Goal: Communication & Community: Answer question/provide support

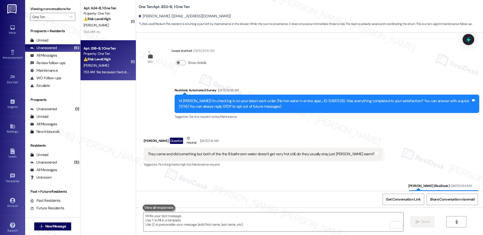
scroll to position [2567, 0]
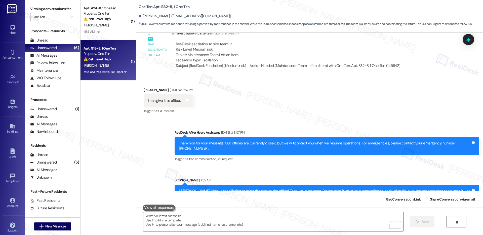
click at [112, 58] on div "⚠️ Risk Level: High The resident indicates that a maintenance request (kitchen …" at bounding box center [107, 59] width 47 height 5
type textarea "Fetching suggested responses. Please feel free to read through the conversation…"
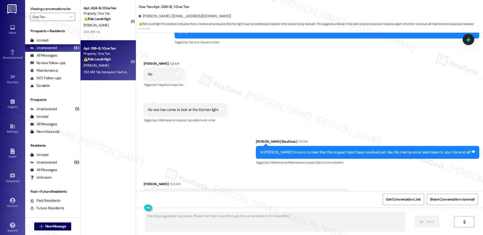
scroll to position [803, 0]
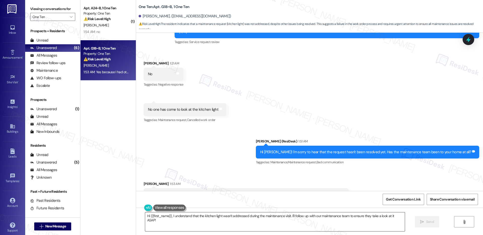
click at [401, 216] on textarea "Hi {{first_name}}, I understand that the kitchen light wasn't addressed during …" at bounding box center [275, 221] width 260 height 19
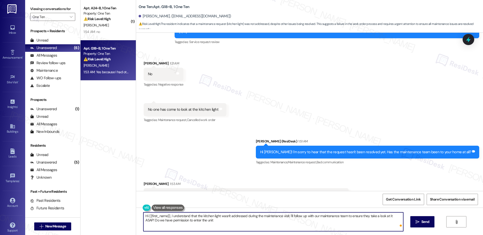
type textarea "Hi {{first_name}}, I understand that the kitchen light wasn't addressed during …"
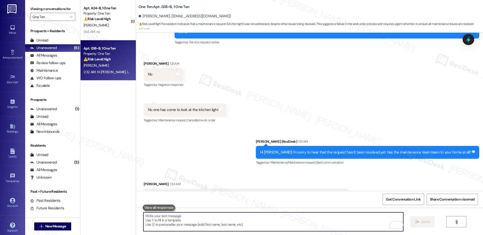
scroll to position [844, 0]
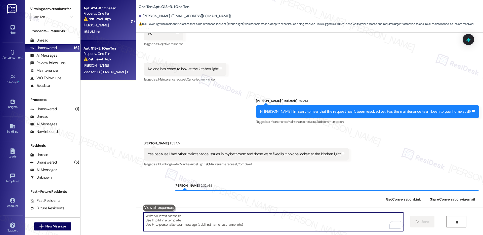
click at [111, 9] on div "Apt. A24~B, 1 One Ten" at bounding box center [107, 8] width 47 height 5
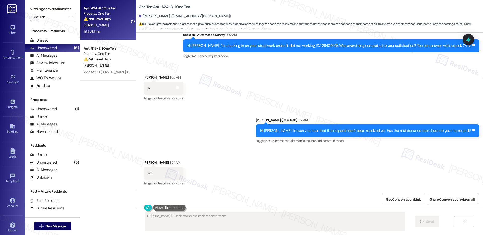
scroll to position [151, 0]
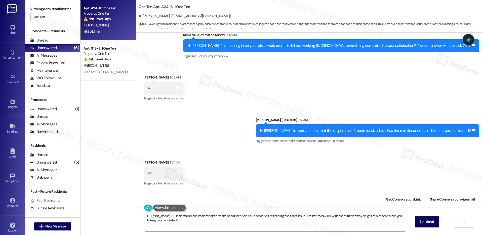
click at [221, 220] on textarea "Hi {{first_name}}, I understand the maintenance team hasn't been to your home y…" at bounding box center [275, 221] width 260 height 19
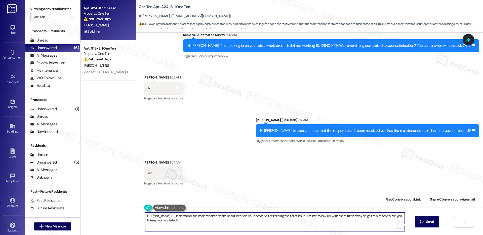
click at [221, 220] on textarea "Hi {{first_name}}, I understand the maintenance team hasn't been to your home y…" at bounding box center [275, 221] width 260 height 19
paste textarea "Could you please provide more details about what wasn't resolved so I can look …"
click at [298, 219] on textarea "Could you please provide more details about what wasn't resolved so I can look …" at bounding box center [273, 221] width 260 height 19
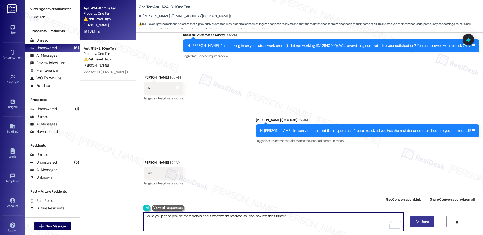
type textarea "Could you please provide more details about what wasn't resolved so I can look …"
click at [423, 220] on span "Send" at bounding box center [426, 221] width 8 height 5
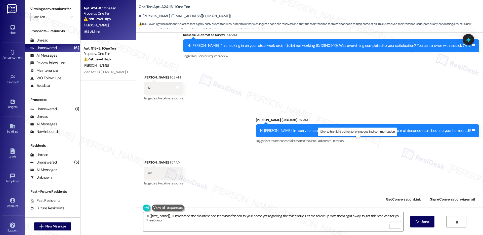
scroll to position [186, 0]
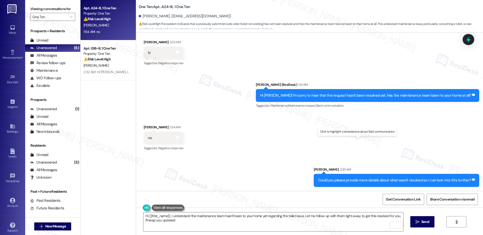
type textarea "Hi {{first_name}}, I understand the maintenance team hasn't been to your home y…"
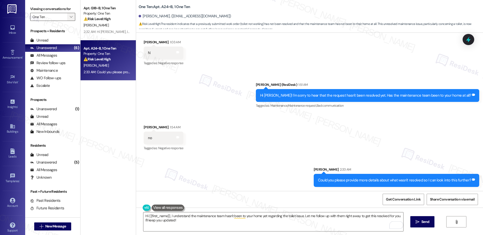
click at [69, 14] on span "" at bounding box center [71, 17] width 5 height 8
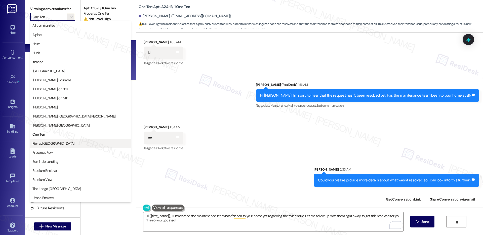
click at [72, 139] on button "Pier at [GEOGRAPHIC_DATA]" at bounding box center [80, 143] width 101 height 9
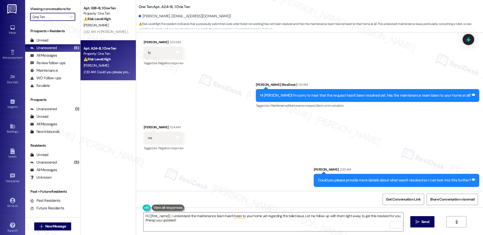
type input "Pier at [GEOGRAPHIC_DATA]"
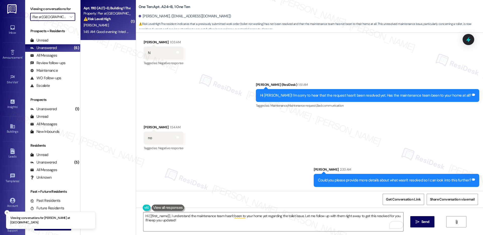
click at [100, 29] on div "1:45 AM: Good evening I tried paying my rent twice there was problem with my ba…" at bounding box center [178, 31] width 188 height 5
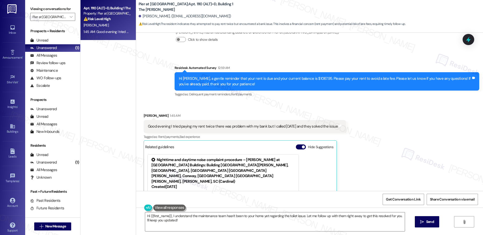
scroll to position [95, 0]
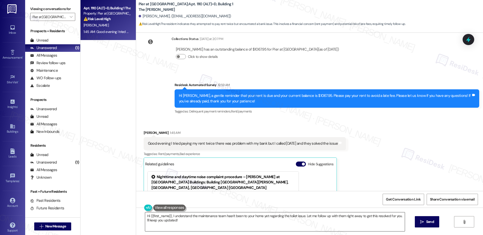
click at [274, 217] on textarea "Hi Brian, thanks for the update! I'm happy to hear the bank issue is resolved. …" at bounding box center [275, 221] width 260 height 19
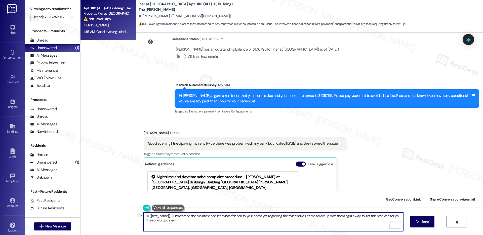
drag, startPoint x: 391, startPoint y: 216, endPoint x: 262, endPoint y: 216, distance: 128.9
click at [262, 216] on textarea "Hi Brian, thanks for the update! I'm happy to hear the bank issue is resolved. …" at bounding box center [273, 221] width 260 height 19
type textarea "Hi Brian, thanks for the update! I'm happy to hear the bank issue is resolved. …"
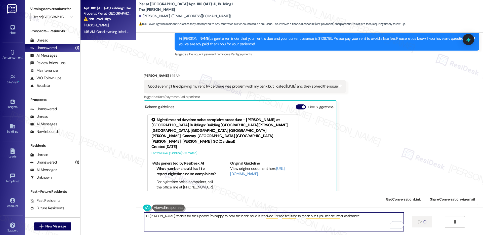
scroll to position [172, 0]
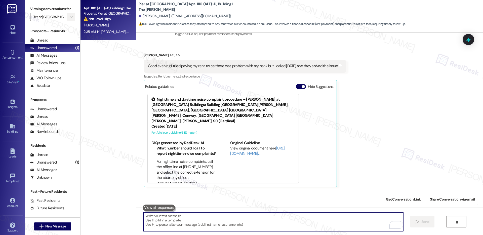
click at [70, 17] on icon "" at bounding box center [71, 17] width 3 height 4
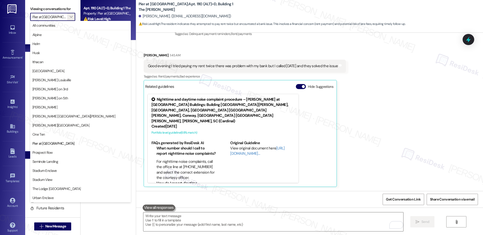
click at [56, 153] on span "Prospect Row" at bounding box center [80, 152] width 96 height 5
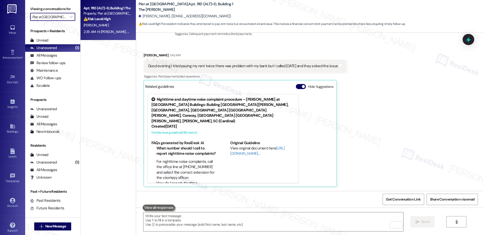
type input "Prospect Row"
click at [115, 32] on div "1:13 AM: N 1:13 AM: N" at bounding box center [107, 32] width 48 height 6
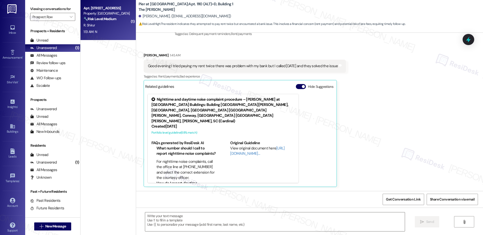
scroll to position [23, 0]
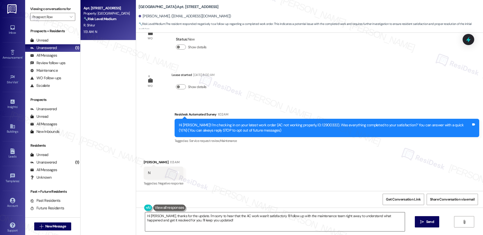
click at [194, 221] on textarea "Hi Rohan, thanks for the update. I'm sorry to hear that the AC work wasn't sati…" at bounding box center [275, 221] width 260 height 19
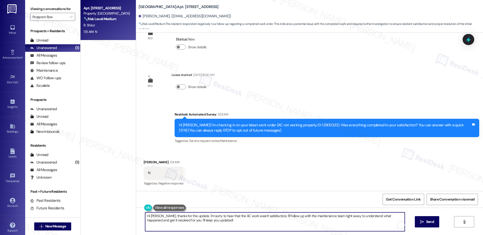
click at [194, 221] on textarea "Hi Rohan, thanks for the update. I'm sorry to hear that the AC work wasn't sati…" at bounding box center [275, 221] width 260 height 19
paste textarea "{{first_name}}, I understand the work order wasn't completed to your satisfacti…"
type textarea "Hi {{first_name}}, I understand the work order wasn't completed to your satisfa…"
click at [425, 226] on button " Send" at bounding box center [423, 221] width 24 height 11
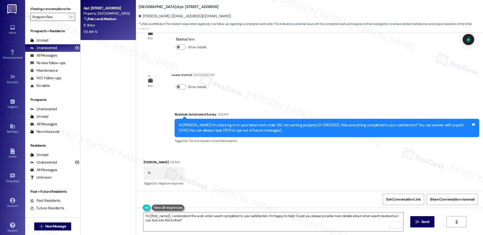
scroll to position [64, 0]
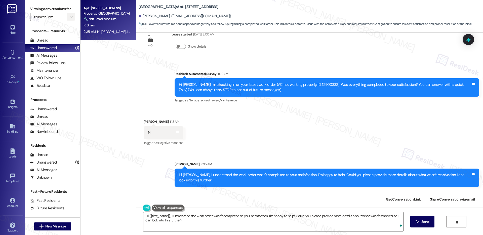
click at [69, 18] on span "" at bounding box center [71, 17] width 5 height 8
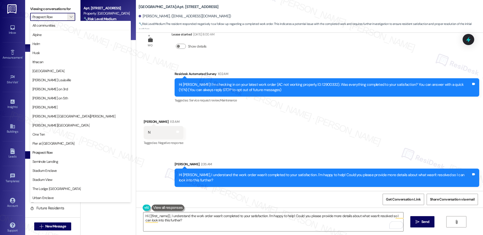
click at [55, 157] on button "Seminole Landing" at bounding box center [80, 161] width 101 height 9
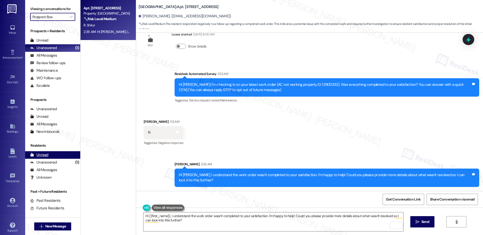
type input "Seminole Landing"
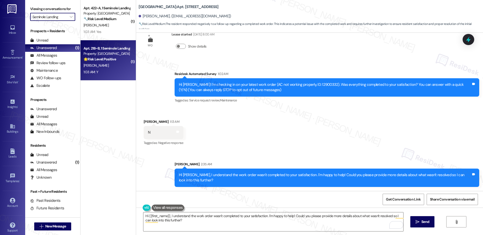
click at [111, 73] on div "1:03 AM: Y 1:03 AM: Y" at bounding box center [107, 72] width 48 height 6
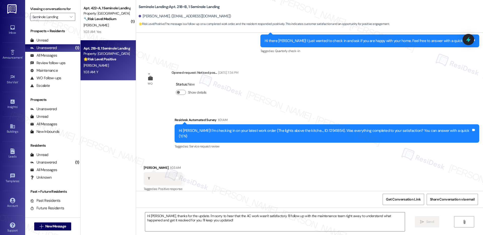
scroll to position [481, 0]
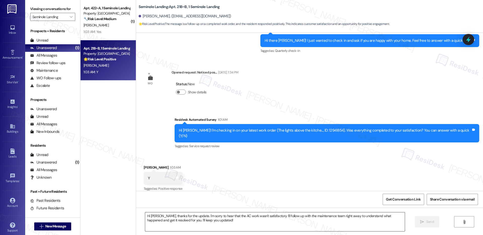
click at [184, 220] on textarea "Hi Rohan, thanks for the update. I'm sorry to hear that the AC work wasn't sati…" at bounding box center [275, 221] width 260 height 19
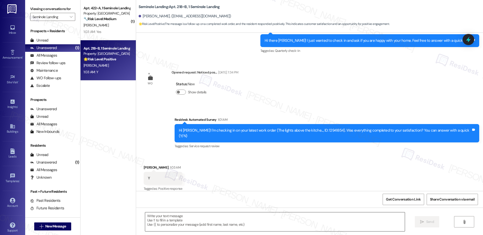
paste textarea "Hi {{first_name}}, I'm so glad to hear the work order was completed to your sat…"
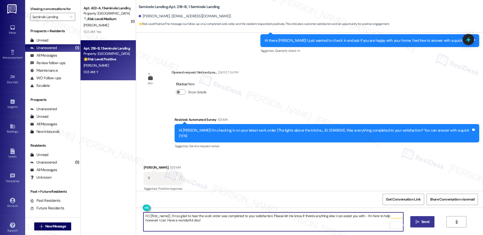
type textarea "Hi {{first_name}}, I'm so glad to hear the work order was completed to your sat…"
click at [422, 218] on button " Send" at bounding box center [423, 221] width 24 height 11
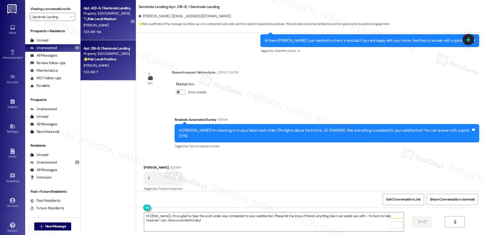
click at [123, 31] on div "1:03 AM: Yes 1:03 AM: Yes" at bounding box center [107, 32] width 48 height 6
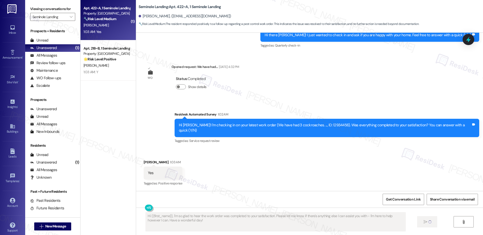
scroll to position [199, 0]
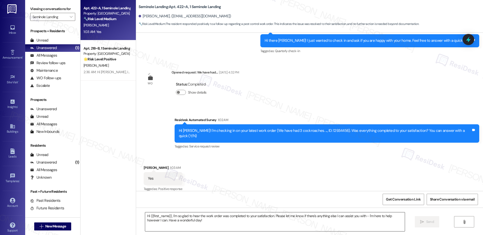
click at [156, 219] on textarea "Hi {{first_name}}, I'm so glad to hear the work order was completed to your sat…" at bounding box center [275, 221] width 260 height 19
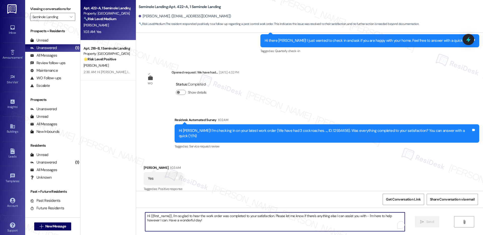
click at [156, 219] on textarea "Hi {{first_name}}, I'm so glad to hear the work order was completed to your sat…" at bounding box center [275, 221] width 260 height 19
click at [157, 220] on textarea "Hi {{first_name}}, I'm so glad to hear the work order was completed to your sat…" at bounding box center [275, 221] width 260 height 19
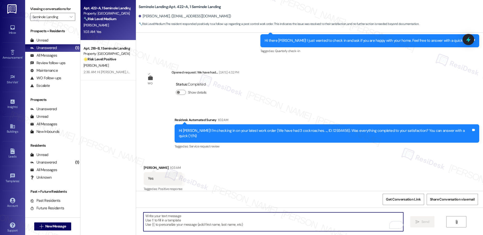
paste textarea "Hi {{first_name}}, I'm so glad to hear the work order was completed to your sat…"
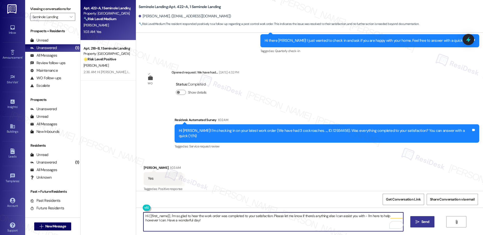
type textarea "Hi {{first_name}}, I'm so glad to hear the work order was completed to your sat…"
click at [415, 223] on span " Send" at bounding box center [423, 221] width 16 height 5
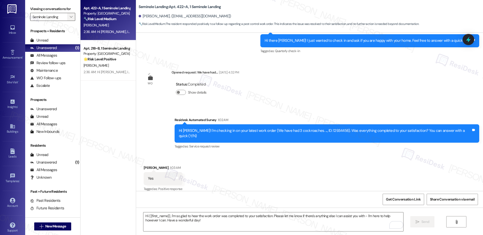
click at [70, 16] on icon "" at bounding box center [71, 17] width 3 height 4
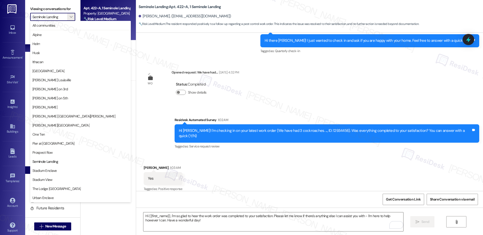
click at [49, 170] on span "Stadium Enclave" at bounding box center [44, 170] width 24 height 5
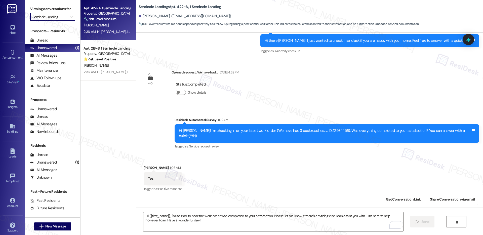
type input "Stadium Enclave"
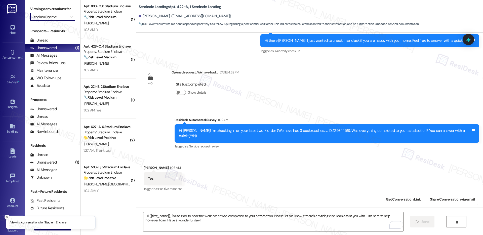
scroll to position [163, 0]
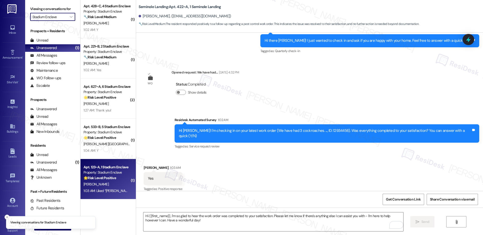
click at [105, 186] on div "[PERSON_NAME]" at bounding box center [107, 184] width 48 height 6
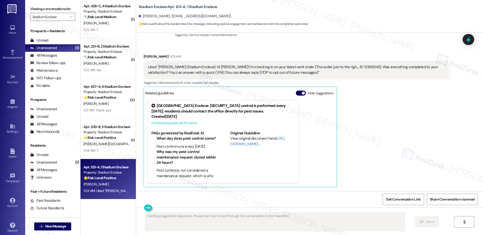
scroll to position [82, 0]
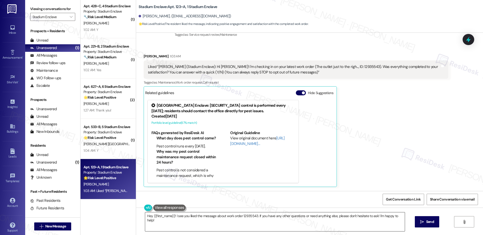
click at [252, 220] on textarea "Hey {{first_name}}! I see you liked the message about work order 12935543. If y…" at bounding box center [275, 221] width 260 height 19
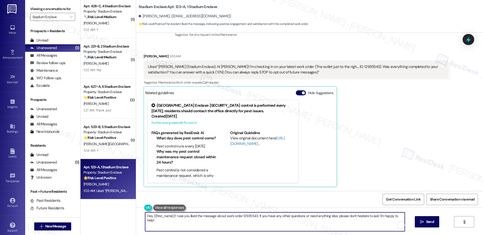
click at [252, 220] on textarea "Hey {{first_name}}! I see you liked the message about work order 12935543. If y…" at bounding box center [275, 221] width 260 height 19
click at [252, 221] on textarea "Hey {{first_name}}! I see you liked the message about work order 12935543. If y…" at bounding box center [275, 221] width 260 height 19
click at [251, 220] on textarea "Hey {{first_name}}! I see you liked the message about work order 12935543. If y…" at bounding box center [275, 221] width 260 height 19
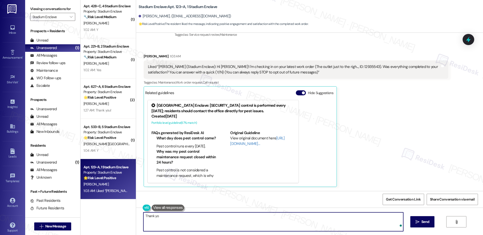
type textarea "Thank you"
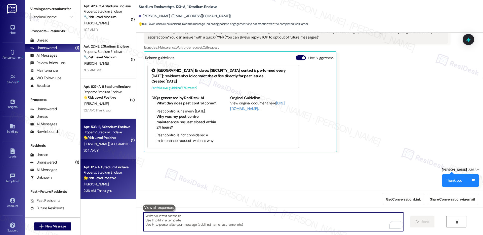
click at [100, 143] on div "[PERSON_NAME][GEOGRAPHIC_DATA]" at bounding box center [107, 144] width 48 height 6
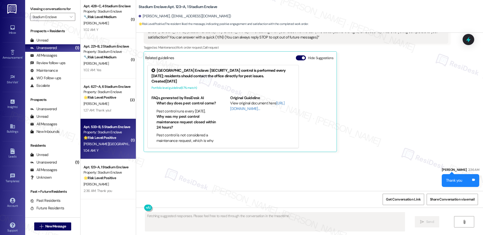
scroll to position [0, 0]
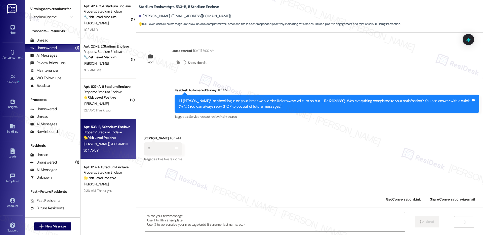
click at [199, 218] on textarea at bounding box center [275, 221] width 260 height 19
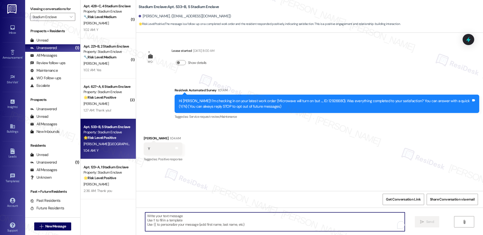
paste textarea "Hi {{first_name}}, I'm so glad to hear the work order was completed to your sat…"
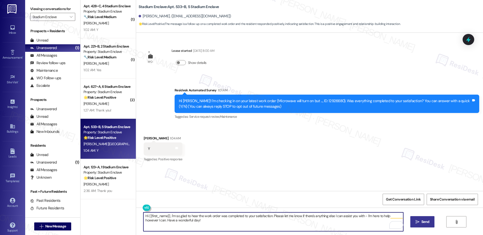
type textarea "Hi {{first_name}}, I'm so glad to hear the work order was completed to your sat…"
click at [423, 220] on span "Send" at bounding box center [426, 221] width 8 height 5
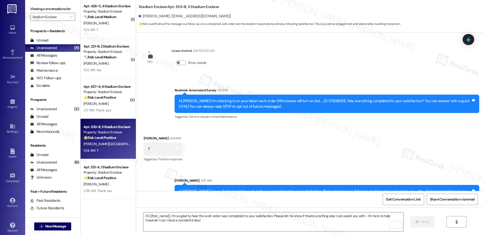
scroll to position [16, 0]
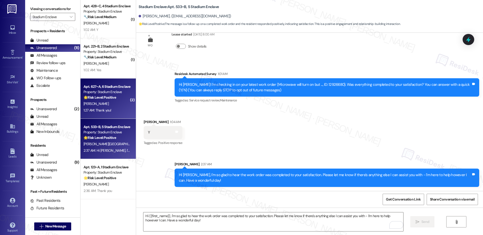
click at [96, 108] on div "1:27 AM: Thank you! 1:27 AM: Thank you!" at bounding box center [98, 110] width 28 height 5
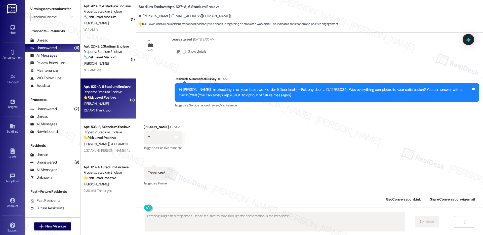
scroll to position [11, 0]
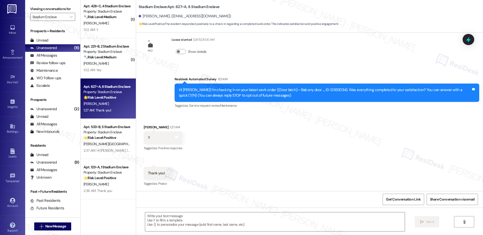
click at [219, 212] on div " Send " at bounding box center [309, 227] width 347 height 38
click at [218, 217] on textarea at bounding box center [275, 221] width 260 height 19
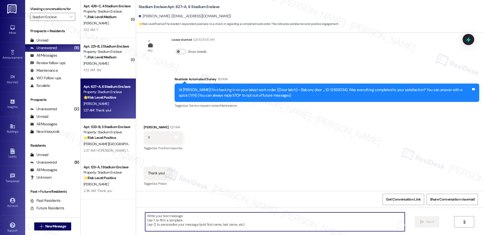
paste textarea "Hi {{first_name}}, I'm so glad to hear the work order was completed to your sat…"
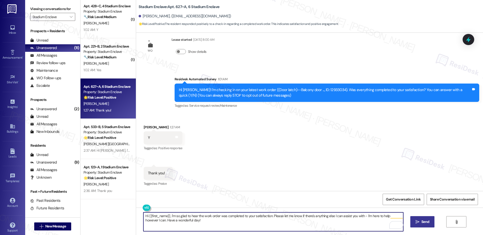
type textarea "Hi {{first_name}}, I'm so glad to hear the work order was completed to your sat…"
click at [421, 225] on button " Send" at bounding box center [423, 221] width 24 height 11
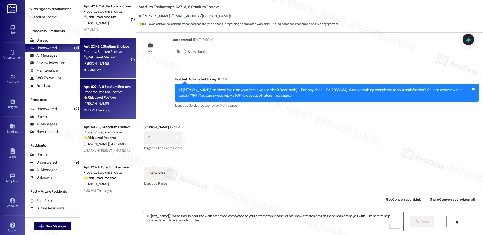
click at [93, 63] on span "E. Varnedore" at bounding box center [96, 63] width 25 height 5
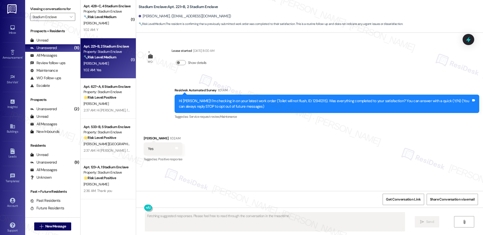
scroll to position [0, 0]
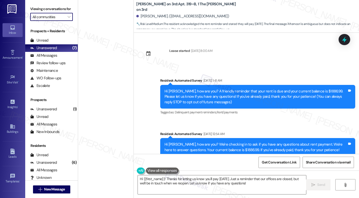
scroll to position [669, 0]
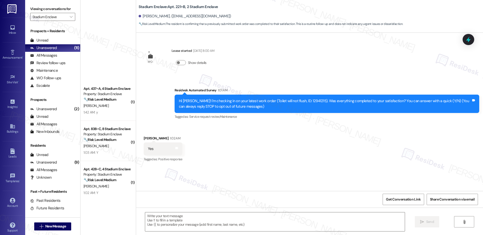
scroll to position [163, 0]
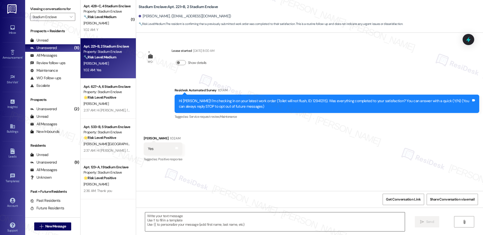
click at [195, 222] on textarea at bounding box center [275, 221] width 260 height 19
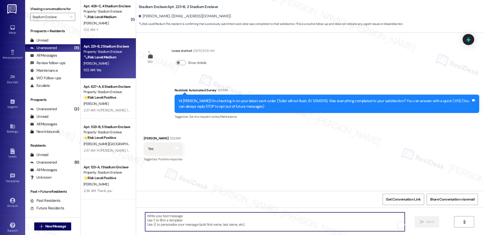
paste textarea "Hi {{first_name}}, I'm so glad to hear the work order was completed to your sat…"
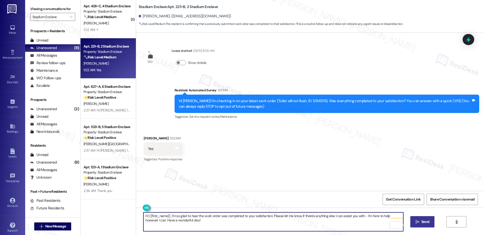
type textarea "Hi {{first_name}}, I'm so glad to hear the work order was completed to your sat…"
click at [423, 221] on span "Send" at bounding box center [426, 221] width 8 height 5
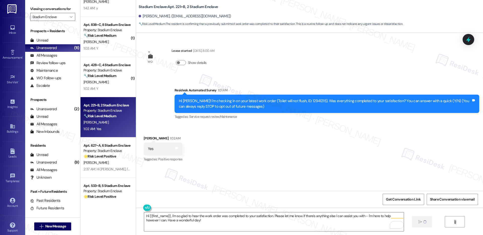
scroll to position [97, 0]
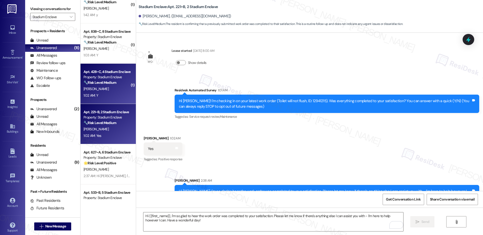
click at [106, 85] on strong "🔧 Risk Level: Medium" at bounding box center [100, 82] width 33 height 5
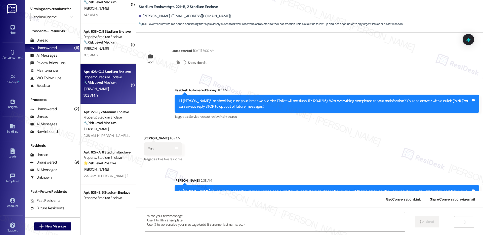
type textarea "Fetching suggested responses. Please feel free to read through the conversation…"
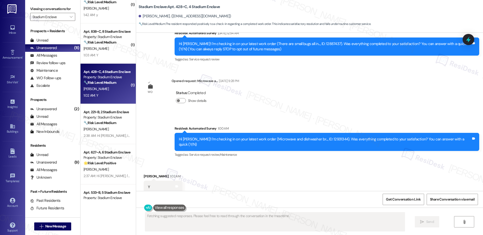
scroll to position [103, 0]
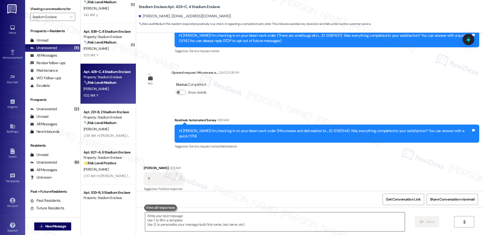
click at [168, 227] on textarea at bounding box center [275, 221] width 260 height 19
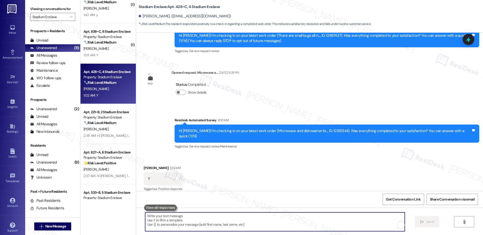
paste textarea "Hi {{first_name}}, I'm so glad to hear the work order was completed to your sat…"
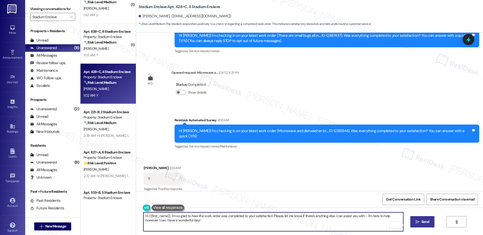
type textarea "Hi {{first_name}}, I'm so glad to hear the work order was completed to your sat…"
click at [423, 226] on button " Send" at bounding box center [423, 221] width 24 height 11
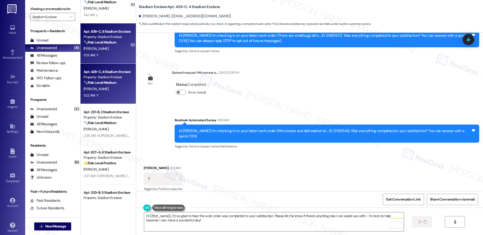
click at [112, 56] on div "1:03 AM: Y 1:03 AM: Y" at bounding box center [107, 55] width 48 height 6
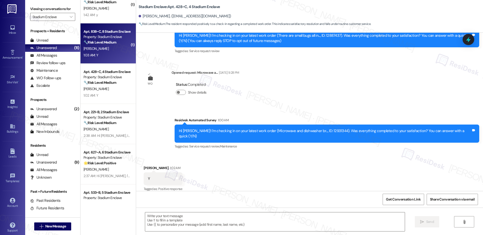
type textarea "Fetching suggested responses. Please feel free to read through the conversation…"
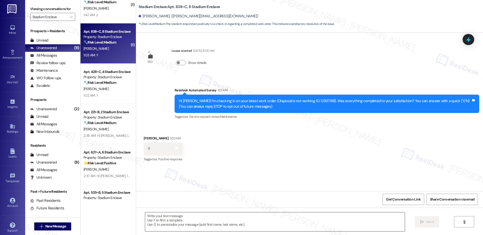
type textarea "Fetching suggested responses. Please feel free to read through the conversation…"
click at [180, 219] on textarea at bounding box center [275, 221] width 260 height 19
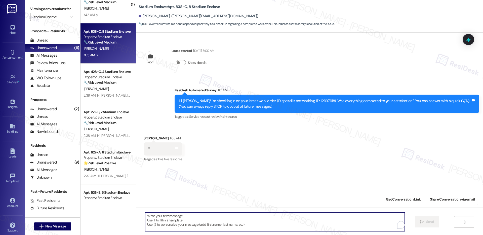
paste textarea "Hi {{first_name}}, I'm so glad to hear the work order was completed to your sat…"
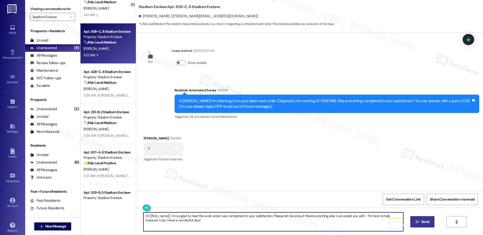
type textarea "Hi {{first_name}}, I'm so glad to hear the work order was completed to your sat…"
click at [429, 225] on button " Send" at bounding box center [423, 221] width 24 height 11
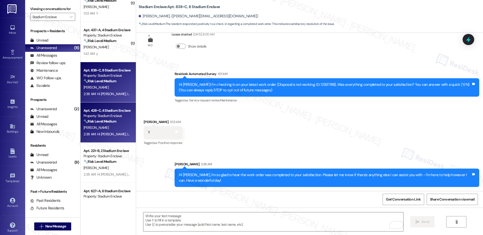
scroll to position [0, 0]
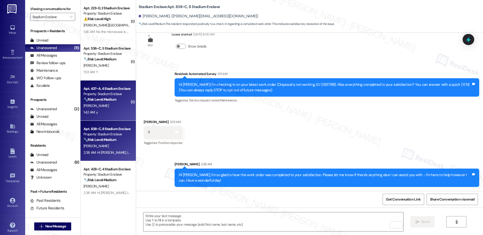
click at [98, 104] on div "J. Ziolkowski" at bounding box center [107, 106] width 48 height 6
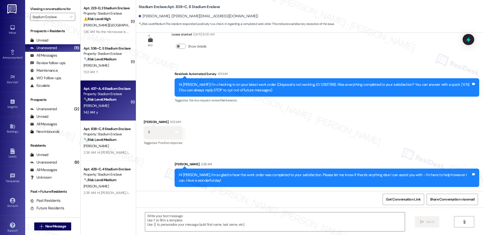
type textarea "Fetching suggested responses. Please feel free to read through the conversation…"
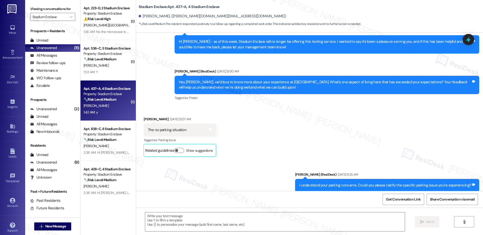
type textarea "Fetching suggested responses. Please feel free to read through the conversation…"
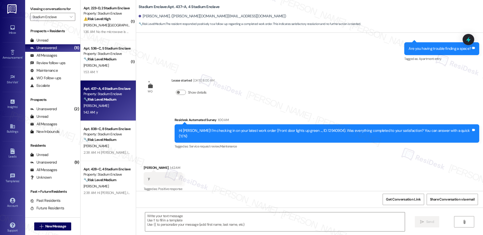
scroll to position [549, 0]
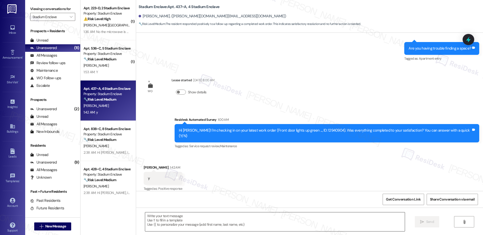
click at [231, 218] on textarea at bounding box center [275, 221] width 260 height 19
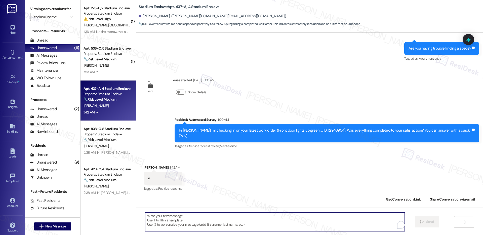
paste textarea "Hi {{first_name}}, I'm so glad to hear the work order was completed to your sat…"
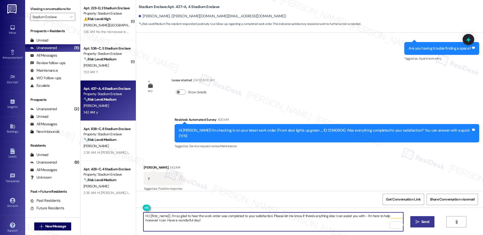
type textarea "Hi {{first_name}}, I'm so glad to hear the work order was completed to your sat…"
click at [423, 221] on span "Send" at bounding box center [426, 221] width 8 height 5
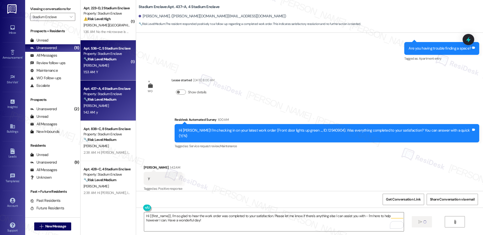
click at [115, 62] on div "J. Rich" at bounding box center [107, 65] width 48 height 6
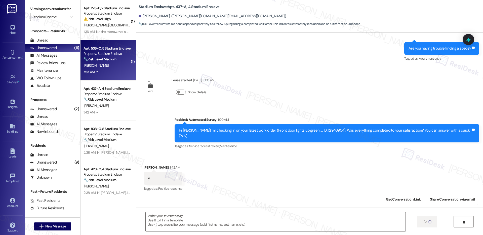
scroll to position [548, 0]
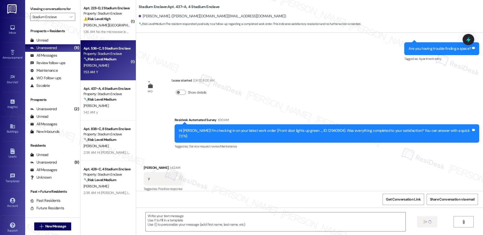
type textarea "Fetching suggested responses. Please feel free to read through the conversation…"
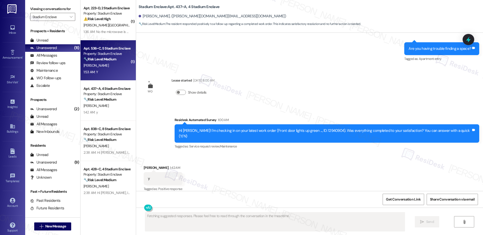
scroll to position [0, 0]
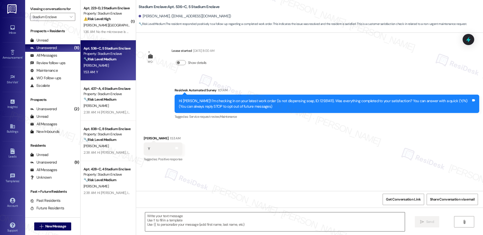
click at [183, 218] on textarea at bounding box center [275, 221] width 260 height 19
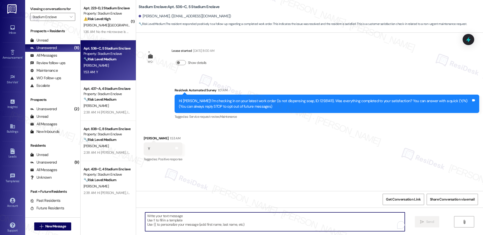
paste textarea "Hi {{first_name}}, I'm so glad to hear the work order was completed to your sat…"
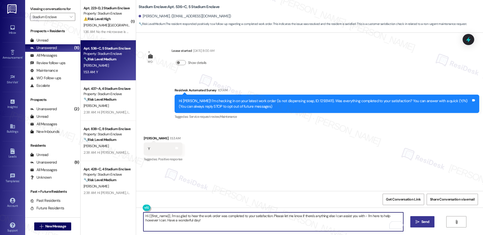
type textarea "Hi {{first_name}}, I'm so glad to hear the work order was completed to your sat…"
click at [422, 222] on span "Send" at bounding box center [426, 221] width 8 height 5
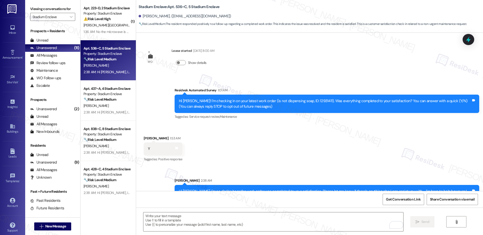
click at [112, 10] on div "Apt. 223~D, 2 Stadium Enclave" at bounding box center [107, 8] width 47 height 5
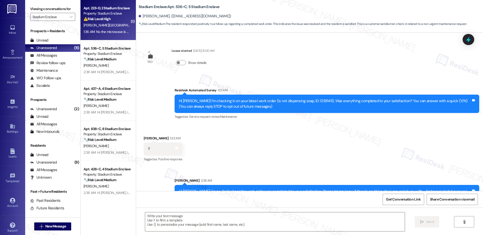
type textarea "Fetching suggested responses. Please feel free to read through the conversation…"
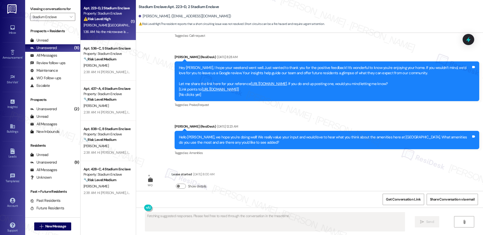
scroll to position [942, 0]
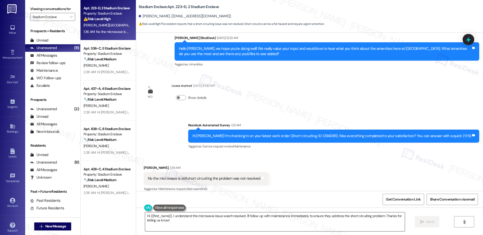
click at [194, 221] on textarea "Hi {{first_name}}, I understand the microwave issue wasn't resolved. I'll follo…" at bounding box center [275, 221] width 260 height 19
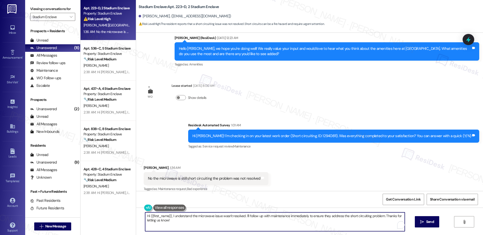
click at [194, 221] on textarea "Hi {{first_name}}, I understand the microwave issue wasn't resolved. I'll follo…" at bounding box center [275, 221] width 260 height 19
type textarea "Hey, Amber! Thank you for letting me know. Did it work for a while after the la…"
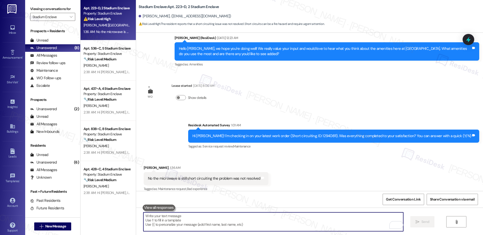
paste textarea "Hey [PERSON_NAME]! Thanks for letting me know. After the last visit, did it wor…"
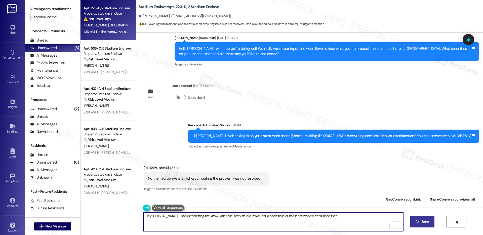
type textarea "Hey [PERSON_NAME]! Thanks for letting me know. After the last visit, did it wor…"
click at [419, 222] on icon "" at bounding box center [418, 222] width 4 height 4
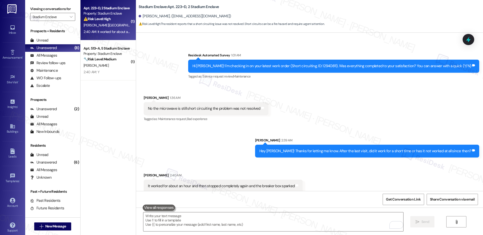
scroll to position [1012, 0]
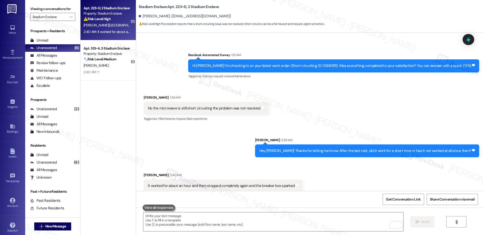
click at [150, 183] on div "It worked for about an hour and then stopped completely again and the breaker b…" at bounding box center [221, 185] width 147 height 5
click at [269, 183] on div "It worked for about an hour and then stopped completely again and the breaker b…" at bounding box center [221, 185] width 147 height 5
click at [248, 224] on textarea "To enrich screen reader interactions, please activate Accessibility in Grammarl…" at bounding box center [273, 221] width 260 height 19
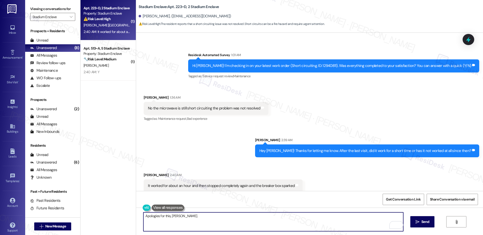
click at [319, 63] on div "Hi Amber! I'm checking in on your latest work order (Short circuiting, ID: 1294…" at bounding box center [332, 65] width 279 height 5
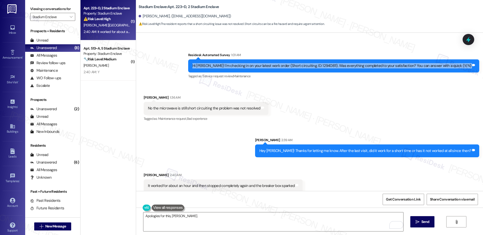
copy div "Hi Amber! I'm checking in on your latest work order (Short circuiting, ID: 1294…"
click at [212, 106] on div "No the microwave is still short circuiting the problem was not resolved" at bounding box center [204, 108] width 113 height 5
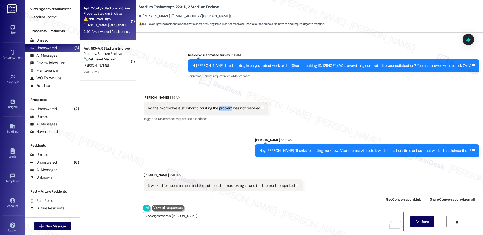
click at [212, 106] on div "No the microwave is still short circuiting the problem was not resolved" at bounding box center [204, 108] width 113 height 5
copy div "No the microwave is still short circuiting the problem was not resolved Tags an…"
click at [322, 148] on div "Hey Amber! Thanks for letting me know. After the last visit, did it work for a …" at bounding box center [366, 150] width 212 height 5
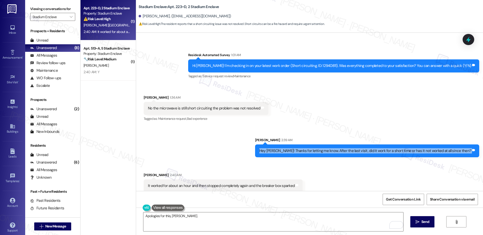
copy div "Hey Amber! Thanks for letting me know. After the last visit, did it work for a …"
click at [181, 183] on div "It worked for about an hour and then stopped completely again and the breaker b…" at bounding box center [221, 185] width 147 height 5
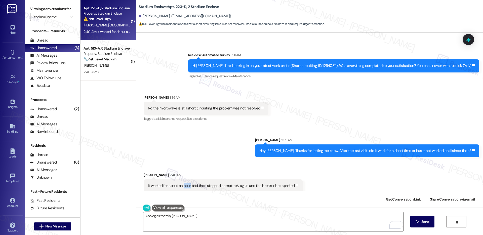
click at [181, 183] on div "It worked for about an hour and then stopped completely again and the breaker b…" at bounding box center [221, 185] width 147 height 5
copy div "It worked for about an hour and then stopped completely again and the breaker b…"
click at [166, 216] on textarea "Apologies for this, Amber." at bounding box center [273, 221] width 260 height 19
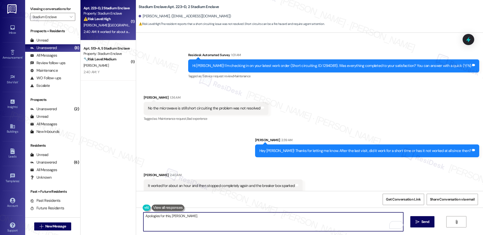
click at [166, 216] on textarea "Apologies for this, Amber." at bounding box center [273, 221] width 260 height 19
paste textarea "Hi Amber, thank you for clarifying—that’s very helpful. Just to better understa…"
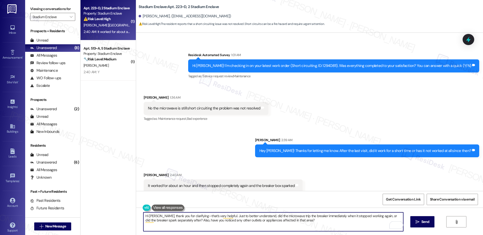
click at [320, 220] on textarea "Hi Amber, thank you for clarifying—that’s very helpful. Just to better understa…" at bounding box center [273, 221] width 260 height 19
type textarea "Hi Amber, thank you for clarifying—that’s very helpful. Just to better understa…"
click at [416, 226] on button " Send" at bounding box center [423, 221] width 24 height 11
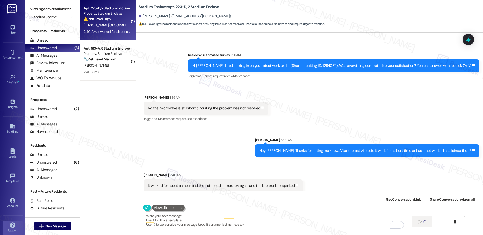
scroll to position [1012, 0]
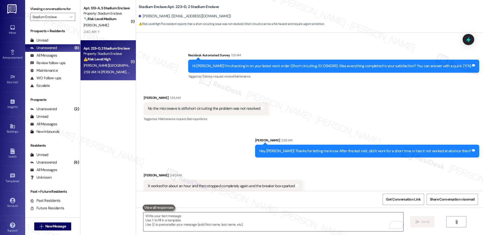
click at [225, 223] on textarea "To enrich screen reader interactions, please activate Accessibility in Grammarl…" at bounding box center [273, 221] width 260 height 19
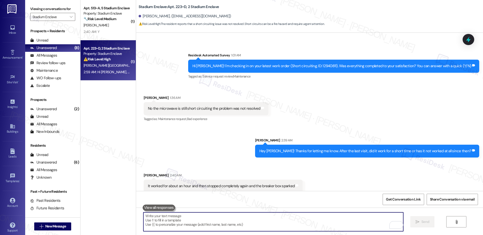
scroll to position [1053, 0]
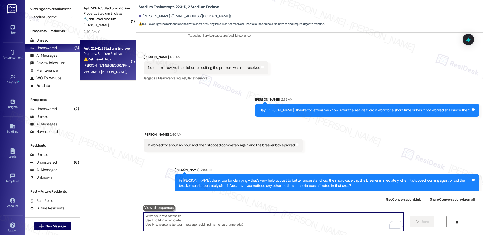
click at [219, 224] on textarea "To enrich screen reader interactions, please activate Accessibility in Grammarl…" at bounding box center [273, 221] width 260 height 19
paste textarea "We’ll go ahead and create a detailed report and submit it to the maintenance te…"
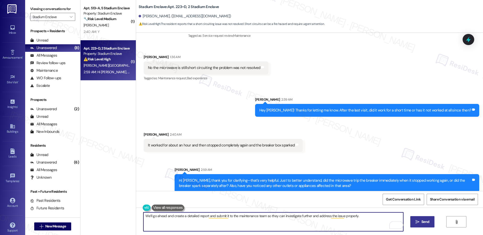
type textarea "We’ll go ahead and create a detailed report and submit it to the maintenance te…"
click at [423, 222] on span "Send" at bounding box center [426, 221] width 8 height 5
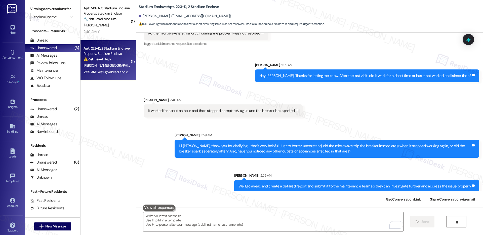
scroll to position [1088, 0]
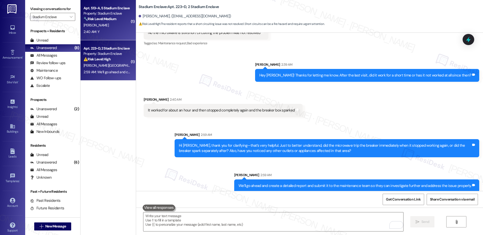
click at [111, 33] on div "2:40 AM: Y 2:40 AM: Y" at bounding box center [107, 32] width 48 height 6
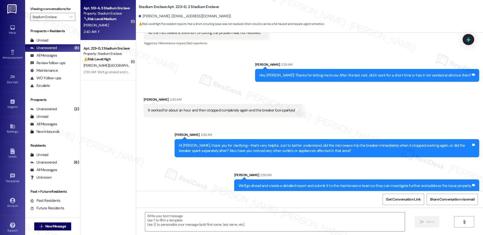
type textarea "Fetching suggested responses. Please feel free to read through the conversation…"
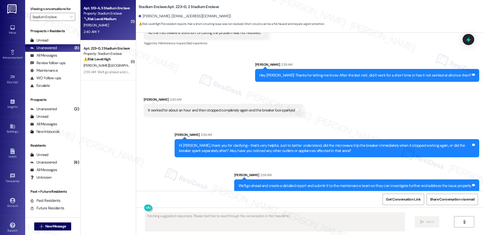
scroll to position [488, 0]
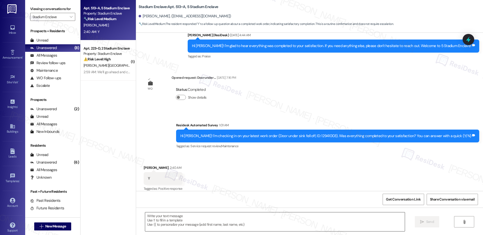
click at [307, 220] on textarea at bounding box center [275, 221] width 260 height 19
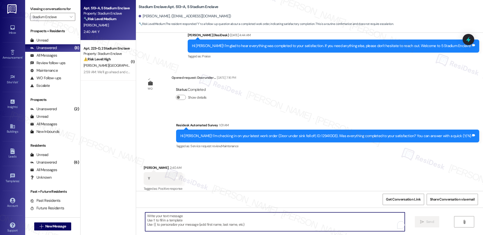
paste textarea "Hi {{first_name}}, I'm so glad to hear the work order was completed to your sat…"
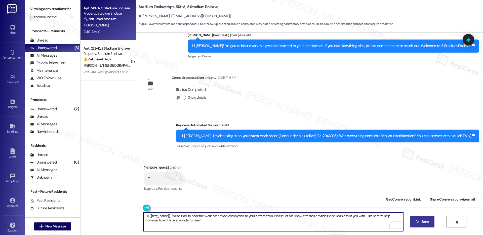
click at [309, 223] on textarea "Hi {{first_name}}, I'm so glad to hear the work order was completed to your sat…" at bounding box center [273, 221] width 260 height 19
type textarea "Hi {{first_name}}, I'm so glad to hear the work order was completed to your sat…"
click at [422, 225] on button " Send" at bounding box center [423, 221] width 24 height 11
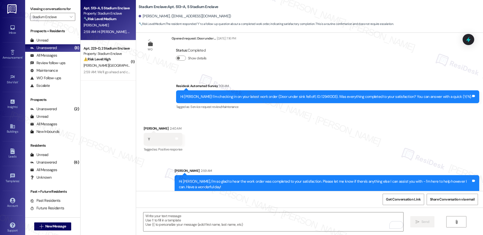
scroll to position [528, 0]
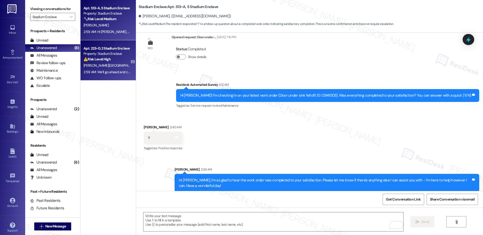
click at [111, 65] on div "A. Teschendorf" at bounding box center [107, 65] width 48 height 6
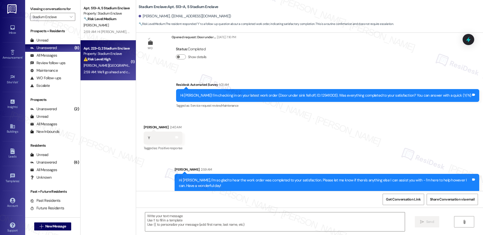
type textarea "Fetching suggested responses. Please feel free to read through the conversation…"
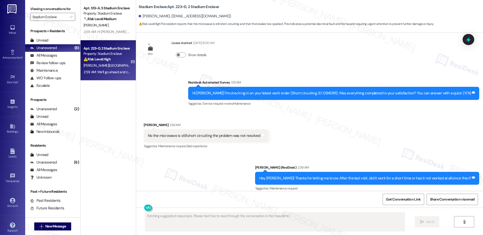
scroll to position [1111, 0]
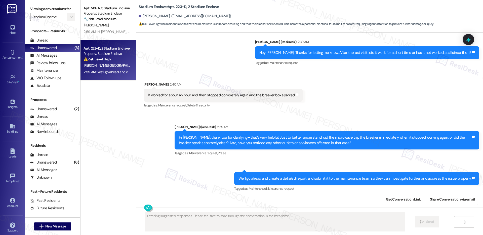
click at [69, 16] on span "" at bounding box center [71, 17] width 5 height 8
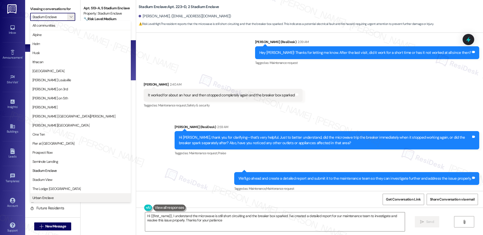
type textarea "Hi {{first_name}}, I understand the microwave is still short circuiting and the…"
click at [50, 189] on span "The Lodge Allendale" at bounding box center [56, 188] width 48 height 5
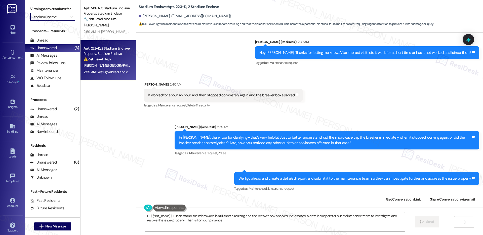
type input "The Lodge Allendale"
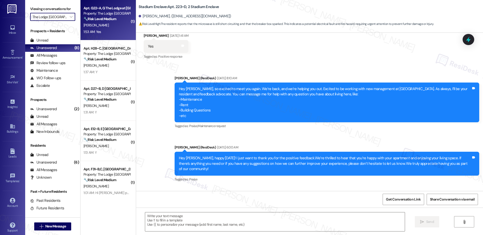
type textarea "Fetching suggested responses. Please feel free to read through the conversation…"
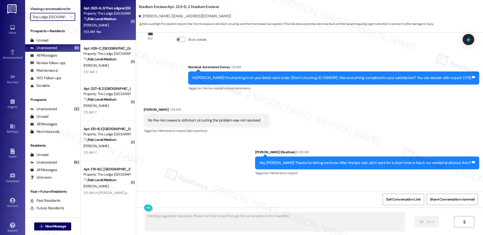
scroll to position [1027, 0]
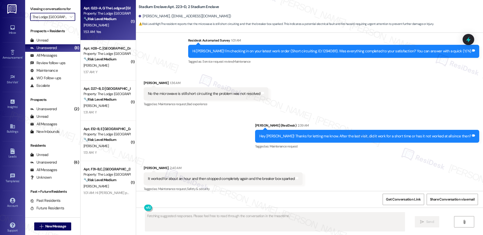
click at [112, 26] on div "D. Whiteside Ii" at bounding box center [107, 25] width 48 height 6
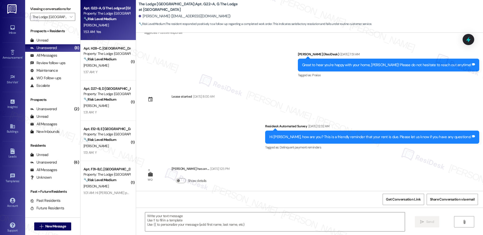
scroll to position [676, 0]
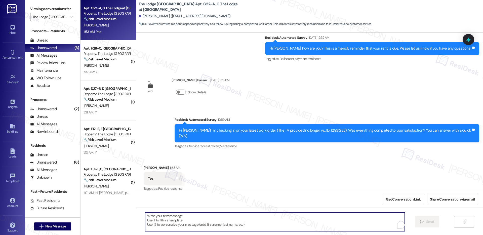
click at [173, 221] on textarea "To enrich screen reader interactions, please activate Accessibility in Grammarl…" at bounding box center [275, 221] width 260 height 19
paste textarea "Hi {{first_name}}, I'm so glad to hear the work order was completed to your sat…"
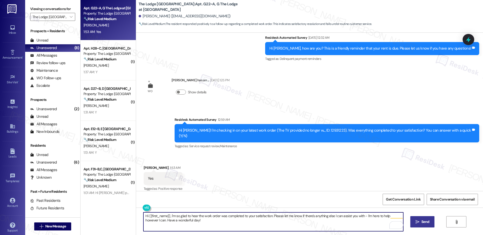
type textarea "Hi {{first_name}}, I'm so glad to hear the work order was completed to your sat…"
click at [423, 223] on span "Send" at bounding box center [426, 221] width 8 height 5
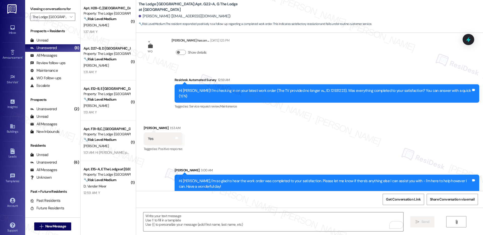
scroll to position [717, 0]
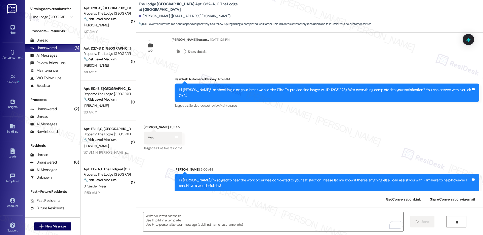
click at [277, 225] on textarea "To enrich screen reader interactions, please activate Accessibility in Grammarl…" at bounding box center [273, 221] width 260 height 19
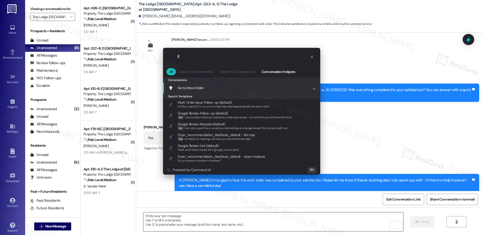
type input "i"
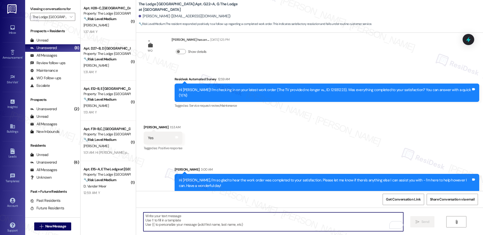
click at [174, 227] on textarea "To enrich screen reader interactions, please activate Accessibility in Grammarl…" at bounding box center [273, 221] width 260 height 19
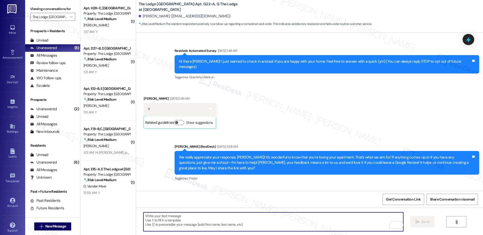
scroll to position [717, 0]
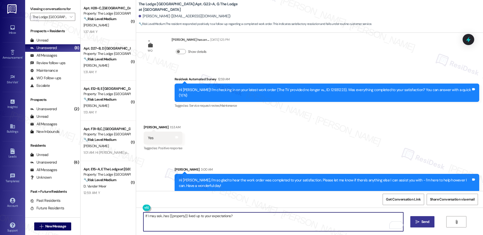
type textarea "If I may ask...has {{property}} lived up to your expectations?"
click at [417, 226] on button " Send" at bounding box center [423, 221] width 24 height 11
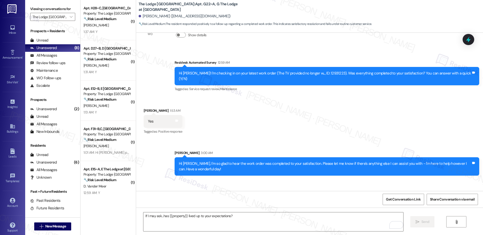
scroll to position [752, 0]
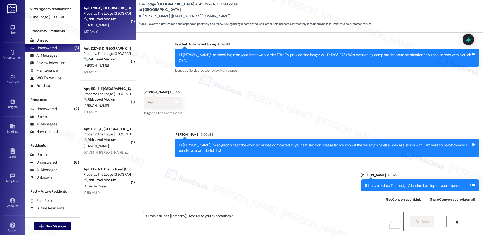
click at [117, 24] on div "C. Ayotte" at bounding box center [107, 25] width 48 height 6
type textarea "Fetching suggested responses. Please feel free to read through the conversation…"
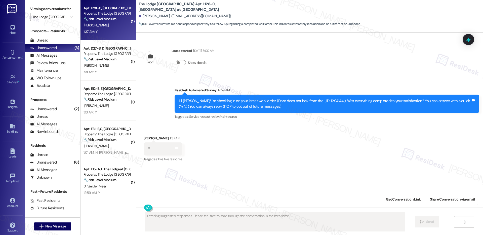
scroll to position [0, 0]
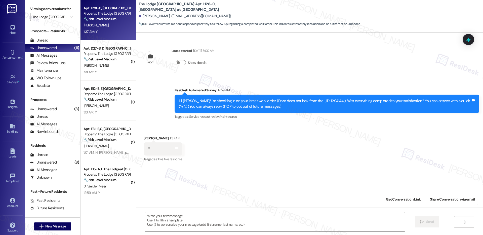
click at [185, 223] on textarea at bounding box center [275, 221] width 260 height 19
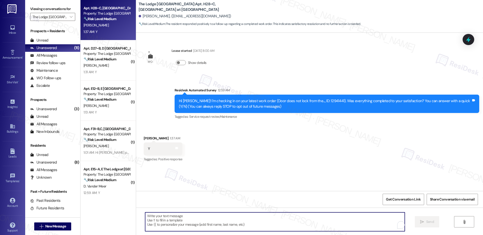
click at [185, 223] on textarea "To enrich screen reader interactions, please activate Accessibility in Grammarl…" at bounding box center [275, 221] width 260 height 19
paste textarea "Hi {{first_name}}, I'm so glad to hear the work order was completed to your sat…"
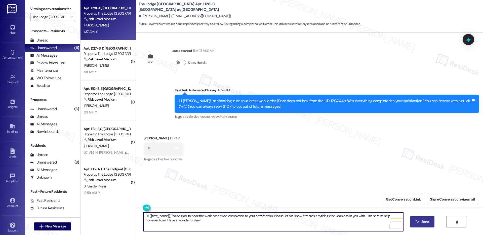
type textarea "Hi {{first_name}}, I'm so glad to hear the work order was completed to your sat…"
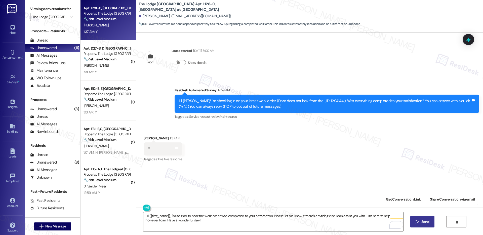
click at [424, 223] on span "Send" at bounding box center [426, 221] width 8 height 5
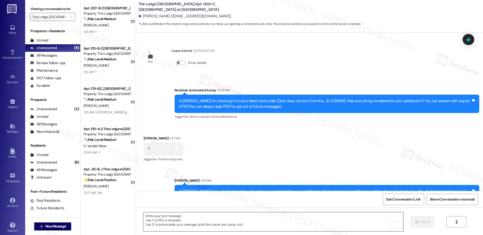
click at [242, 219] on textarea "To enrich screen reader interactions, please activate Accessibility in Grammarl…" at bounding box center [273, 221] width 260 height 19
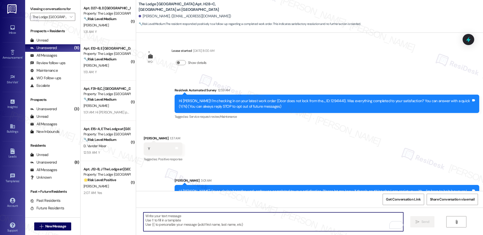
paste textarea "If I may ask...has {{property}} lived up to your expectations?"
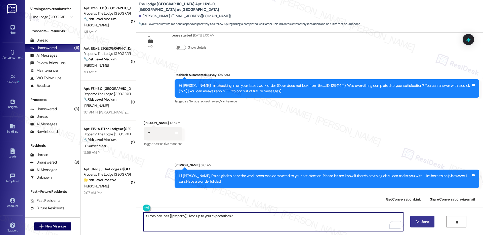
scroll to position [16, 0]
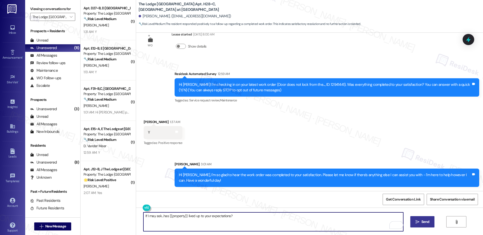
type textarea "If I may ask...has {{property}} lived up to your expectations?"
click at [424, 224] on span "Send" at bounding box center [426, 221] width 8 height 5
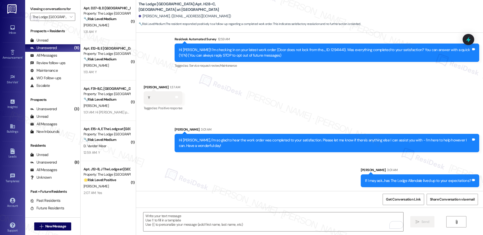
scroll to position [51, 0]
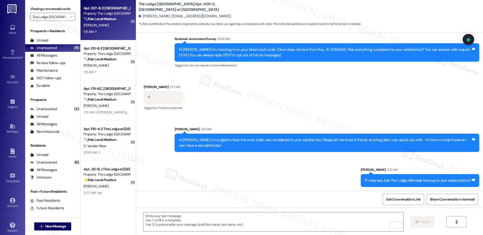
click at [100, 32] on div "1:31 AM: Y 1:31 AM: Y" at bounding box center [107, 32] width 48 height 6
type textarea "Fetching suggested responses. Please feel free to read through the conversation…"
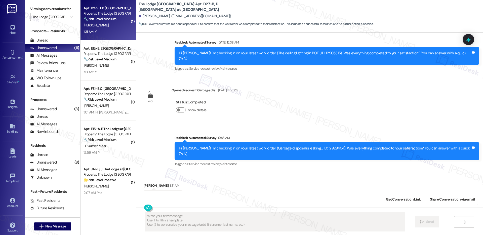
scroll to position [657, 0]
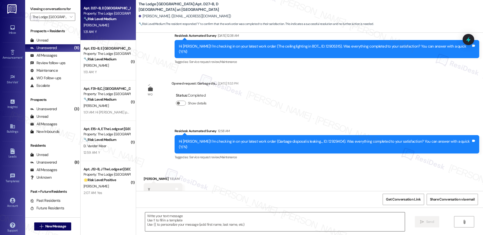
click at [163, 220] on textarea at bounding box center [275, 221] width 260 height 19
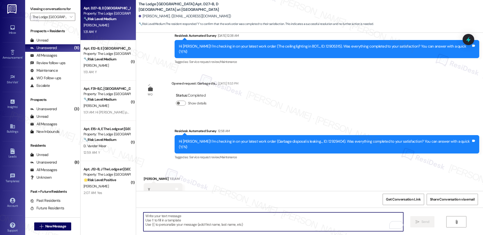
paste textarea "Hi {{first_name}}, I'm so glad to hear the work order was completed to your sat…"
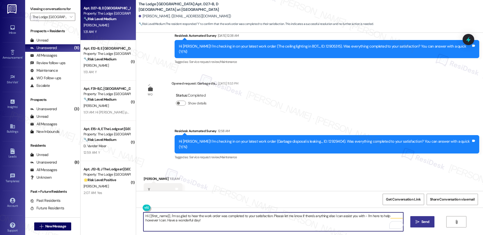
type textarea "Hi {{first_name}}, I'm so glad to hear the work order was completed to your sat…"
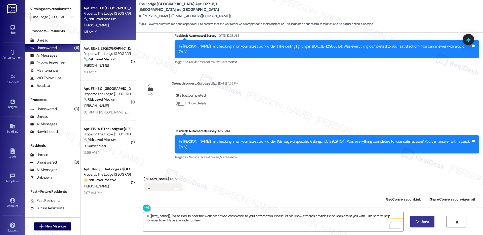
click at [421, 226] on button " Send" at bounding box center [423, 221] width 24 height 11
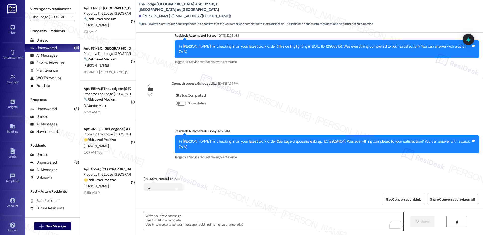
click at [164, 218] on textarea "To enrich screen reader interactions, please activate Accessibility in Grammarl…" at bounding box center [273, 221] width 260 height 19
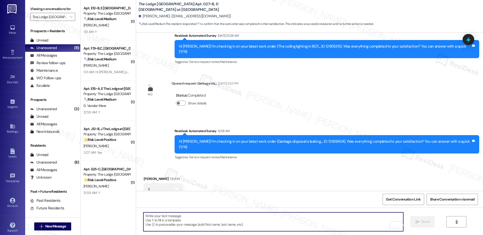
click at [164, 218] on textarea "To enrich screen reader interactions, please activate Accessibility in Grammarl…" at bounding box center [273, 221] width 260 height 19
paste textarea "If I may ask...has {{property}} lived up to your expectations?"
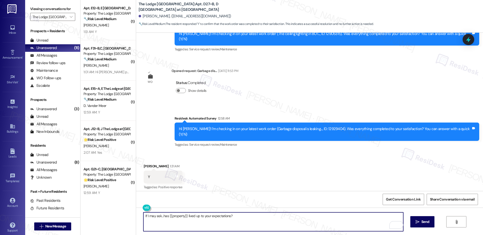
scroll to position [698, 0]
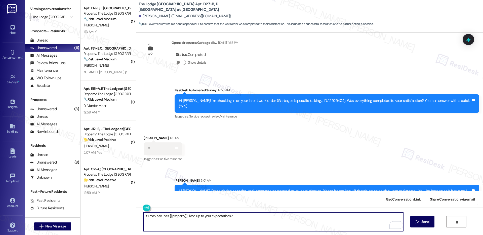
type textarea "If I may ask...has {{property}} lived up to your expectations?"
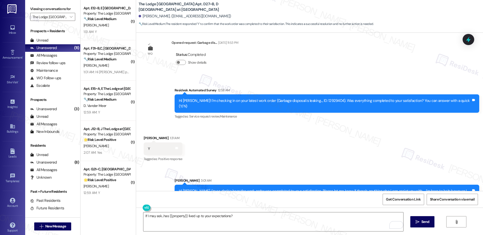
click at [424, 224] on span "Send" at bounding box center [426, 221] width 8 height 5
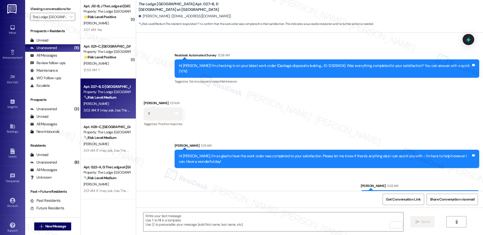
scroll to position [0, 0]
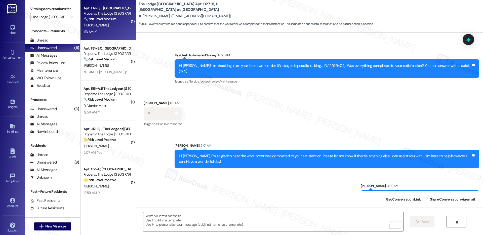
click at [108, 28] on div "[PERSON_NAME]" at bounding box center [107, 25] width 48 height 6
type textarea "Fetching suggested responses. Please feel free to read through the conversation…"
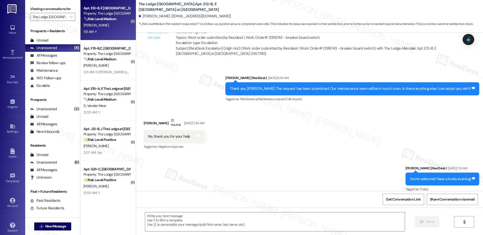
type textarea "Fetching suggested responses. Please feel free to read through the conversation…"
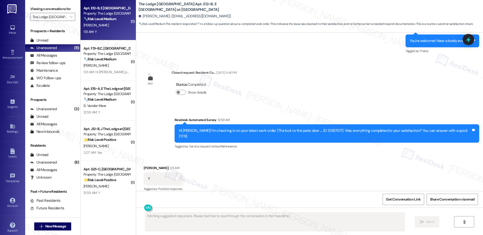
scroll to position [563, 0]
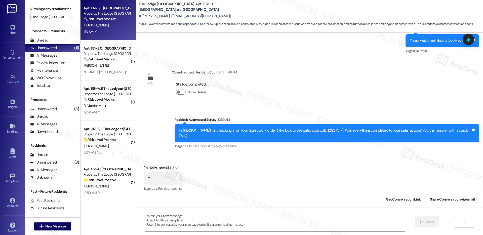
click at [165, 228] on textarea at bounding box center [275, 221] width 260 height 19
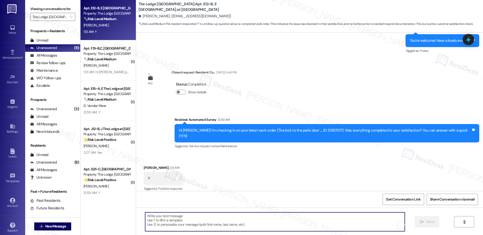
click at [165, 228] on textarea "To enrich screen reader interactions, please activate Accessibility in Grammarl…" at bounding box center [275, 221] width 260 height 19
paste textarea "Hi {{first_name}}, I'm so glad to hear the work order was completed to your sat…"
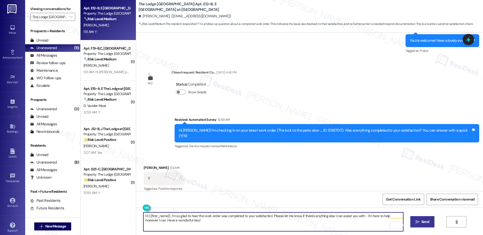
type textarea "Hi {{first_name}}, I'm so glad to hear the work order was completed to your sat…"
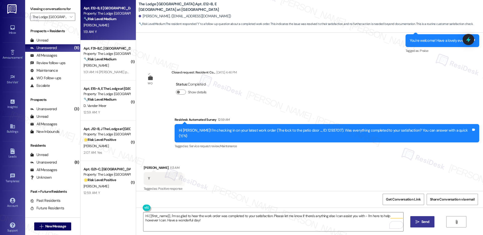
click at [432, 223] on button " Send" at bounding box center [423, 221] width 24 height 11
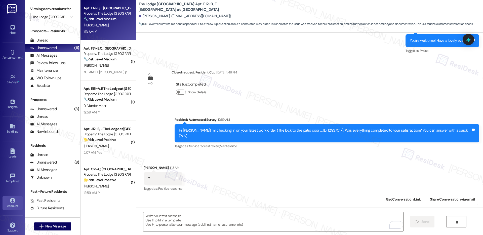
scroll to position [563, 0]
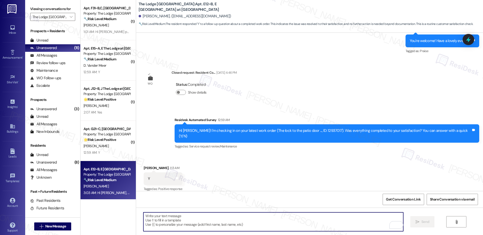
click at [172, 227] on textarea "To enrich screen reader interactions, please activate Accessibility in Grammarl…" at bounding box center [273, 221] width 260 height 19
paste textarea "If I may ask...has {{property}} lived up to your expectations?"
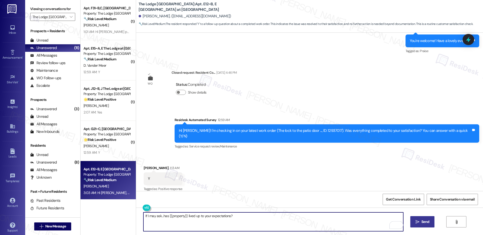
type textarea "If I may ask...has {{property}} lived up to your expectations?"
click at [422, 221] on span "Send" at bounding box center [426, 221] width 8 height 5
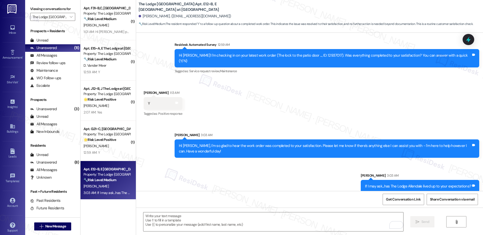
scroll to position [639, 0]
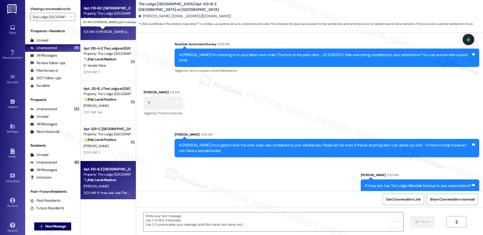
click at [105, 33] on div "1:01 AM: Hi Sarah I paid it already 1:01 AM: Hi Sarah I paid it already" at bounding box center [115, 31] width 62 height 5
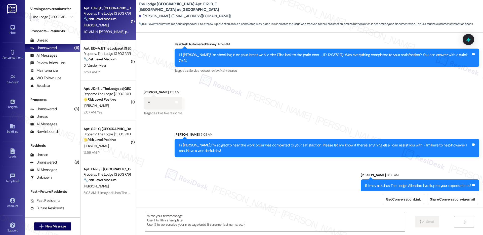
type textarea "Fetching suggested responses. Please feel free to read through the conversation…"
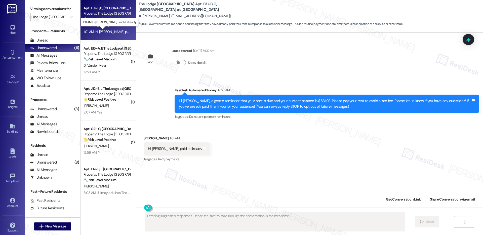
scroll to position [0, 0]
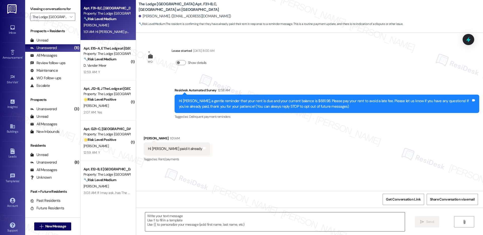
click at [161, 217] on textarea at bounding box center [275, 221] width 260 height 19
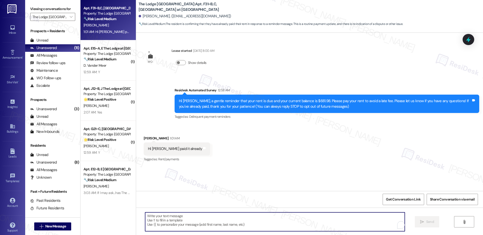
click at [161, 217] on textarea "To enrich screen reader interactions, please activate Accessibility in Grammarl…" at bounding box center [275, 221] width 260 height 19
paste textarea "Thank you, {{first_name}}, for your payment! If there's anything we can help yo…"
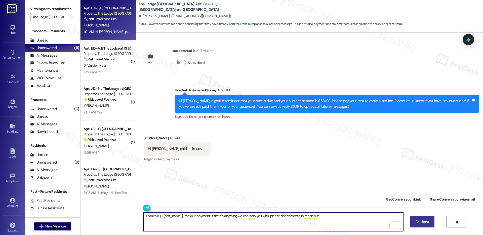
type textarea "Thank you, {{first_name}}, for your payment! If there's anything we can help yo…"
click at [423, 223] on span "Send" at bounding box center [426, 221] width 8 height 5
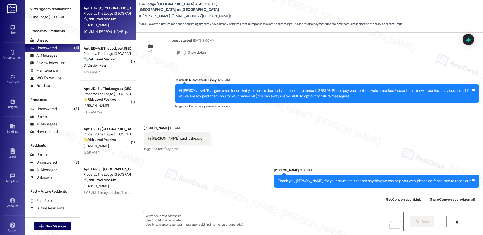
scroll to position [11, 0]
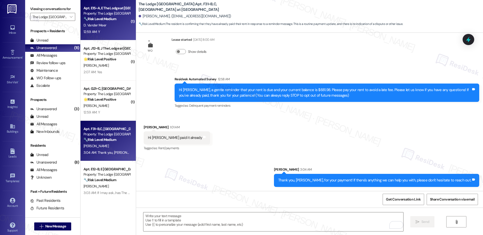
click at [106, 22] on div "D. Vander Meer" at bounding box center [107, 25] width 48 height 6
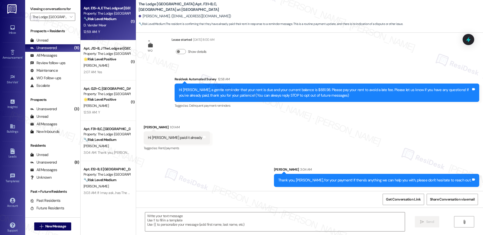
type textarea "Fetching suggested responses. Please feel free to read through the conversation…"
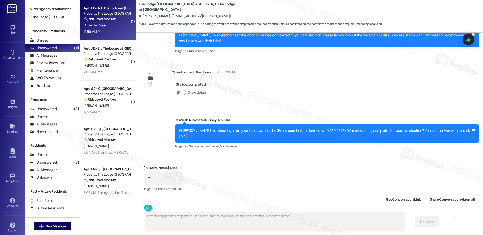
click at [106, 22] on div "D. Vander Meer" at bounding box center [107, 25] width 48 height 6
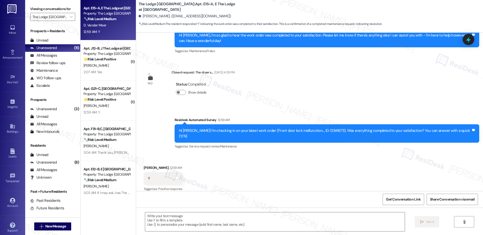
scroll to position [156, 0]
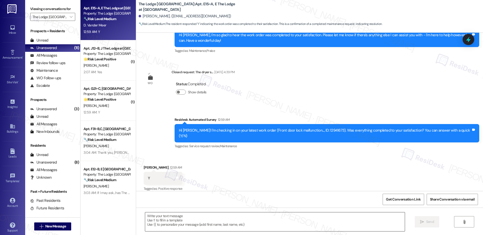
click at [169, 224] on textarea at bounding box center [275, 221] width 260 height 19
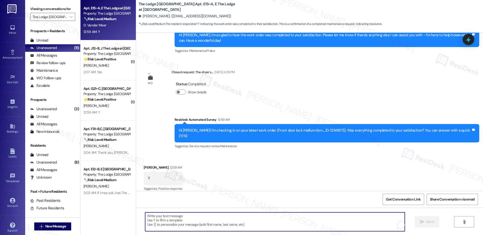
click at [169, 224] on textarea "To enrich screen reader interactions, please activate Accessibility in Grammarl…" at bounding box center [275, 221] width 260 height 19
paste textarea "Hi {{first_name}}, I'm so glad to hear the work order was completed to your sat…"
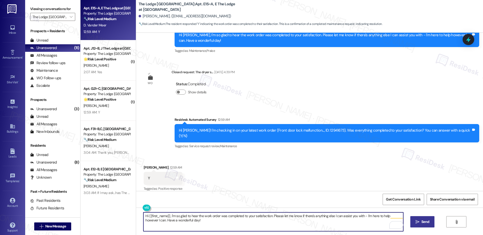
type textarea "Hi {{first_name}}, I'm so glad to hear the work order was completed to your sat…"
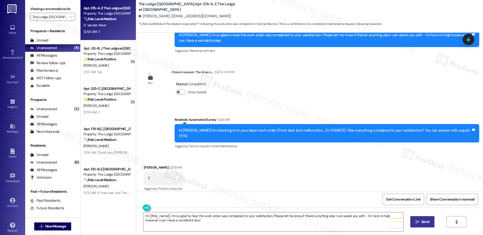
click at [426, 221] on span "Send" at bounding box center [426, 221] width 8 height 5
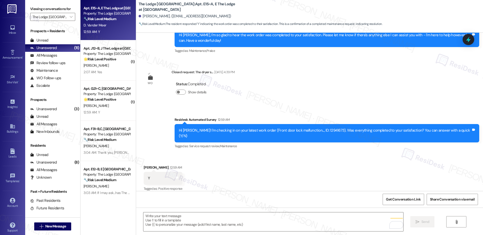
scroll to position [156, 0]
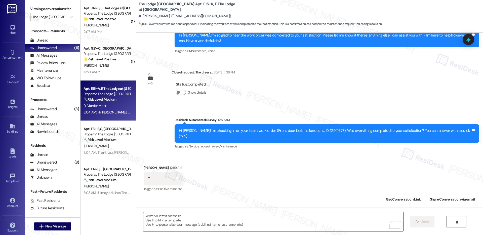
click at [177, 222] on textarea "To enrich screen reader interactions, please activate Accessibility in Grammarl…" at bounding box center [273, 221] width 260 height 19
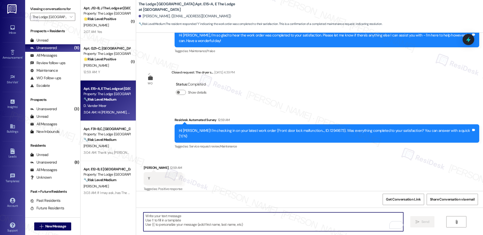
click at [177, 222] on textarea "To enrich screen reader interactions, please activate Accessibility in Grammarl…" at bounding box center [273, 221] width 260 height 19
paste textarea "If I may ask...has {{property}} lived up to your expectations?"
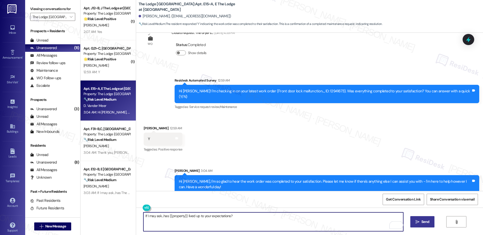
scroll to position [197, 0]
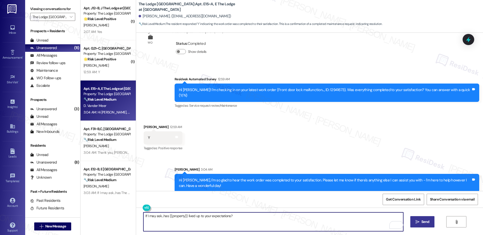
type textarea "If I may ask...has {{property}} lived up to your expectations?"
click at [422, 223] on span "Send" at bounding box center [426, 221] width 8 height 5
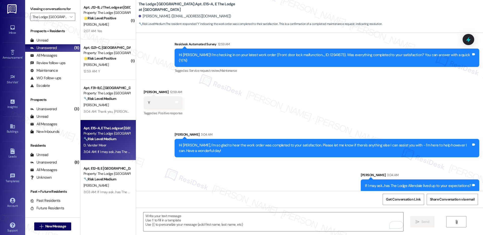
scroll to position [0, 0]
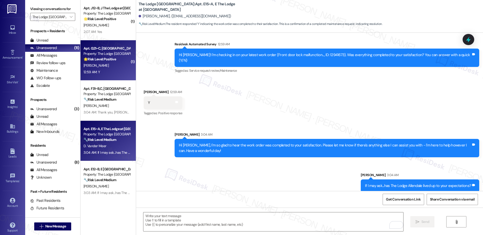
click at [107, 72] on div "12:59 AM: Y 12:59 AM: Y" at bounding box center [107, 72] width 48 height 6
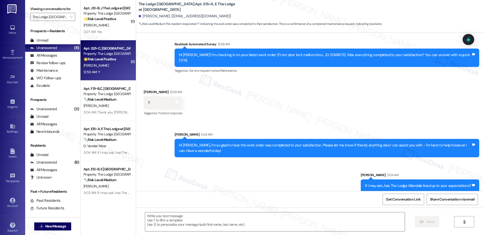
type textarea "Fetching suggested responses. Please feel free to read through the conversation…"
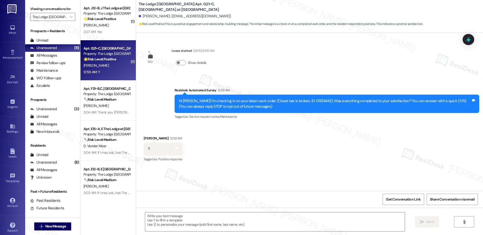
type textarea "Fetching suggested responses. Please feel free to read through the conversation…"
click at [157, 220] on textarea at bounding box center [275, 221] width 260 height 19
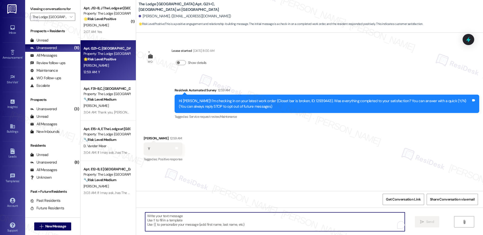
click at [157, 220] on textarea "To enrich screen reader interactions, please activate Accessibility in Grammarl…" at bounding box center [275, 221] width 260 height 19
paste textarea "Hi {{first_name}}, I'm so glad to hear the work order was completed to your sat…"
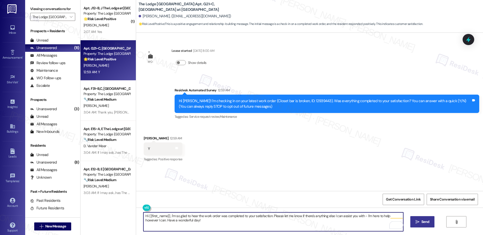
type textarea "Hi {{first_name}}, I'm so glad to hear the work order was completed to your sat…"
click at [425, 225] on button " Send" at bounding box center [423, 221] width 24 height 11
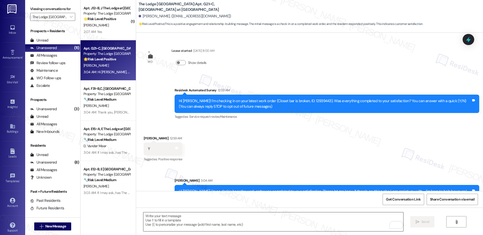
click at [153, 220] on textarea "To enrich screen reader interactions, please activate Accessibility in Grammarl…" at bounding box center [273, 221] width 260 height 19
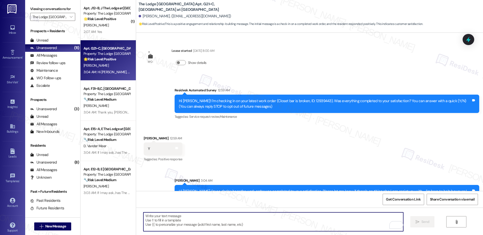
paste textarea "If I may ask...has {{property}} lived up to your expectations?"
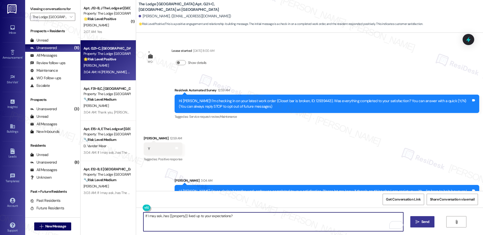
type textarea "If I may ask...has {{property}} lived up to your expectations?"
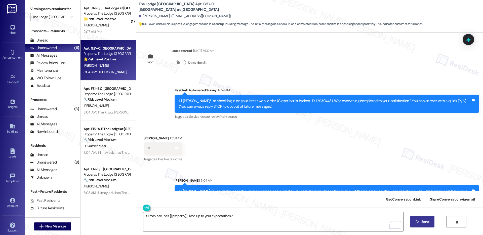
click at [421, 221] on span "Send" at bounding box center [426, 221] width 10 height 5
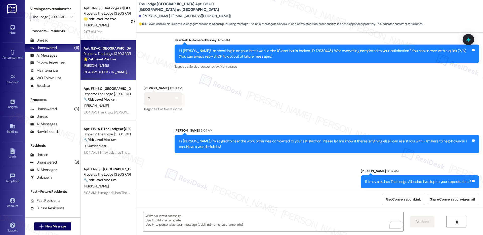
scroll to position [51, 0]
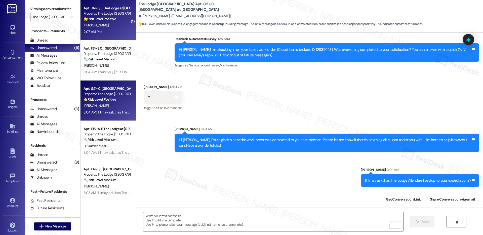
click at [101, 28] on div "[PERSON_NAME]" at bounding box center [107, 25] width 48 height 6
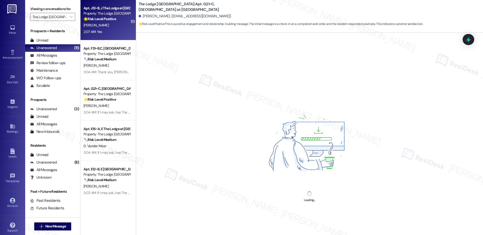
click at [101, 28] on div "[PERSON_NAME]" at bounding box center [107, 25] width 48 height 6
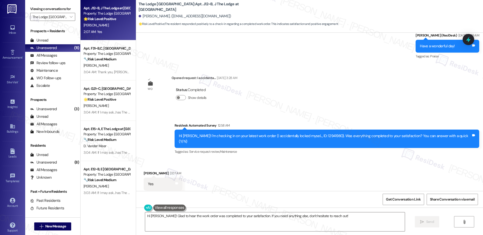
scroll to position [661, 0]
click at [169, 217] on textarea "Hi Annie! Glad to hear the work order was completed to your satisfaction. If yo…" at bounding box center [275, 221] width 260 height 19
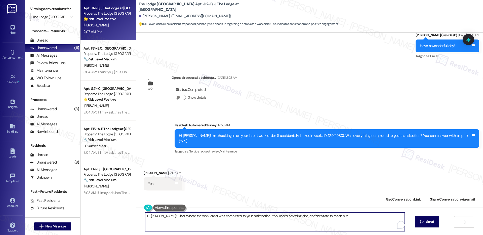
click at [169, 217] on textarea "Hi Annie! Glad to hear the work order was completed to your satisfaction. If yo…" at bounding box center [275, 221] width 260 height 19
paste textarea "{{first_name}}, I'm so glad to hear the work order was completed to your satisf…"
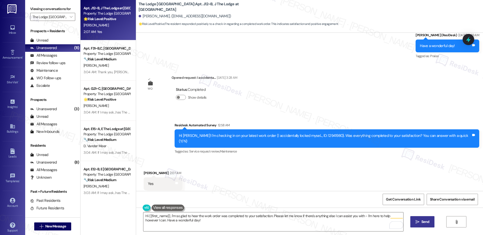
click at [416, 223] on icon "" at bounding box center [418, 222] width 4 height 4
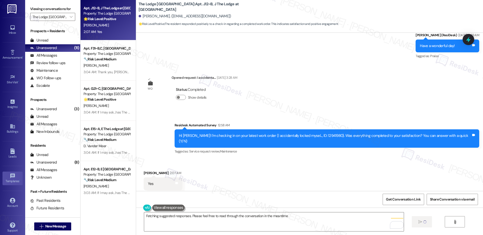
scroll to position [661, 0]
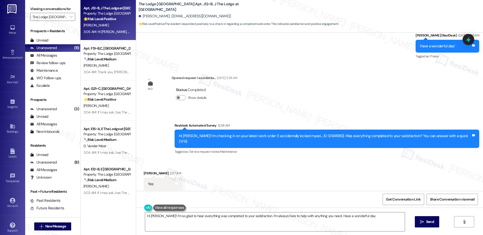
type textarea "Hi Annie! I'm so glad to hear everything was completed to your satisfaction. I'…"
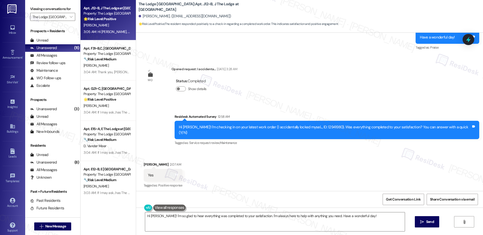
scroll to position [702, 0]
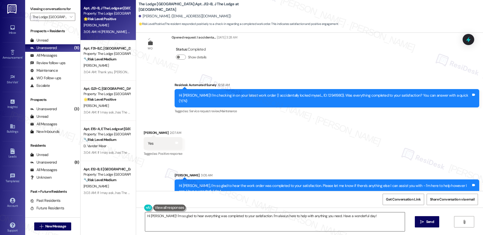
click at [159, 216] on textarea "Hi Annie! I'm so glad to hear everything was completed to your satisfaction. I'…" at bounding box center [275, 221] width 260 height 19
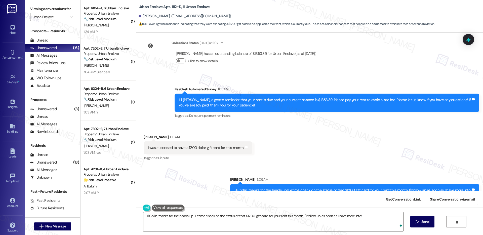
scroll to position [186, 0]
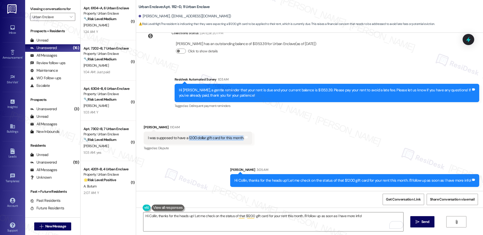
drag, startPoint x: 184, startPoint y: 137, endPoint x: 237, endPoint y: 138, distance: 53.1
click at [237, 138] on div "I was supposed to have a 1200 dollar gift card for this month." at bounding box center [196, 137] width 96 height 5
copy div "1200 dollar gift card for this month"
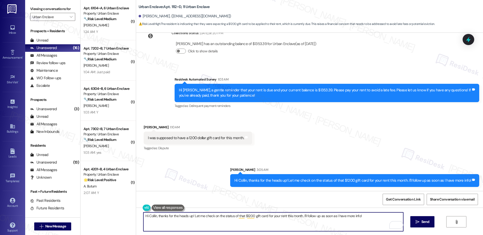
click at [197, 216] on textarea "Hi Collin, thanks for the heads up! Let me check on the status of that $1200 gi…" at bounding box center [273, 221] width 260 height 19
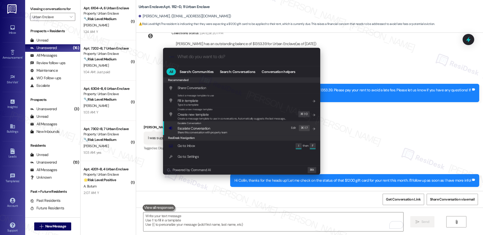
click at [204, 131] on span "Share this conversation with property team" at bounding box center [203, 133] width 50 height 4
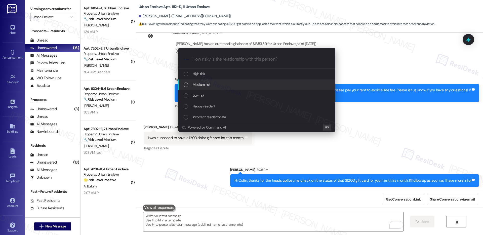
click at [210, 88] on div "Medium risk" at bounding box center [256, 85] width 157 height 11
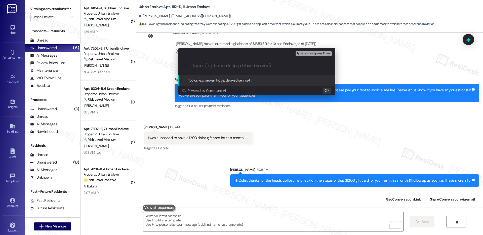
paste input "1200 dollar gift card for this month"
type input "1200 dollar gift card for this month"
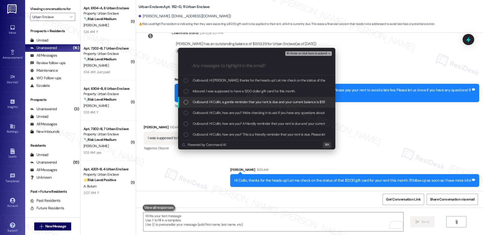
click at [253, 104] on span "Outbound: Hi Collin, a gentle reminder that your rent is due and your current b…" at bounding box center [362, 102] width 339 height 6
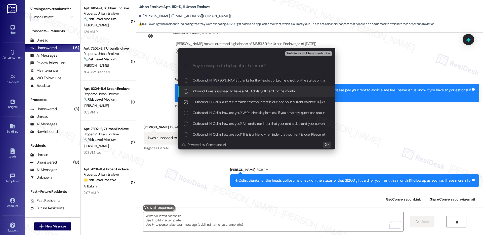
click at [254, 91] on span "Inbound: I was supposed to have a 1200 dollar gift card for this month." at bounding box center [244, 91] width 103 height 6
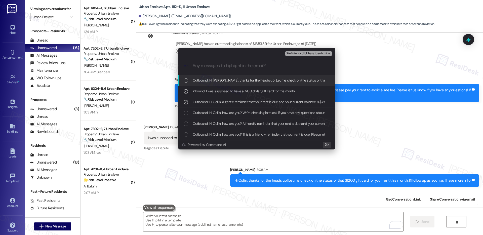
click at [254, 80] on span "Outbound: Hi Collin, thanks for the heads up! Let me check on the status of tha…" at bounding box center [318, 81] width 250 height 6
click at [312, 52] on span "⌘+Enter or click here to submit" at bounding box center [306, 54] width 41 height 4
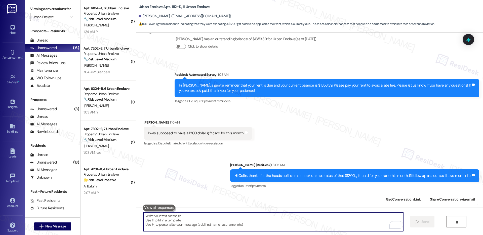
scroll to position [193, 0]
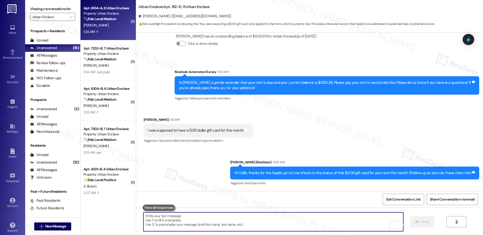
click at [103, 21] on strong "🔧 Risk Level: Medium" at bounding box center [100, 19] width 33 height 5
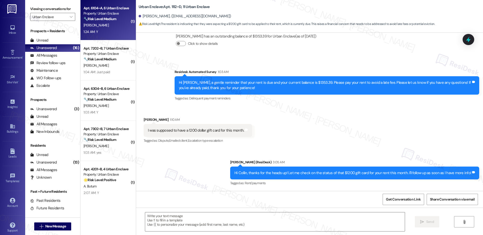
type textarea "Fetching suggested responses. Please feel free to read through the conversation…"
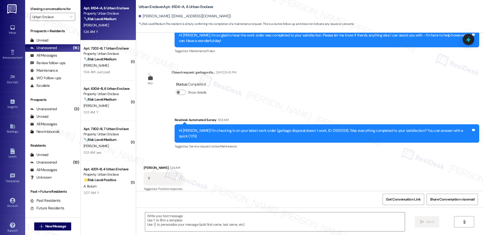
scroll to position [156, 0]
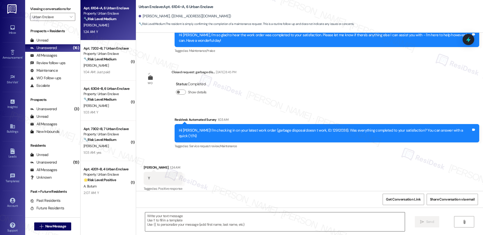
click at [164, 226] on textarea at bounding box center [275, 221] width 260 height 19
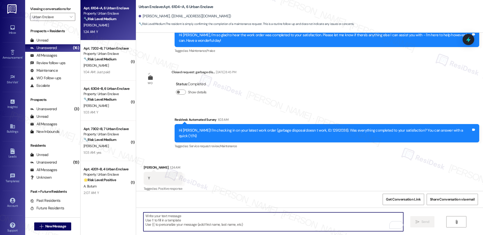
paste textarea "Hi {{first_name}}, I'm so glad to hear the work order was completed to your sat…"
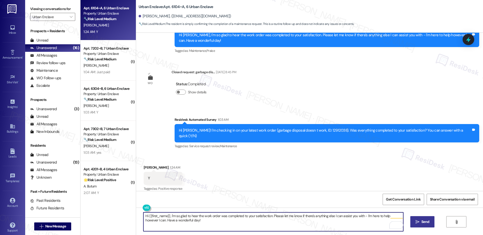
type textarea "Hi {{first_name}}, I'm so glad to hear the work order was completed to your sat…"
click at [417, 223] on icon "" at bounding box center [418, 222] width 4 height 4
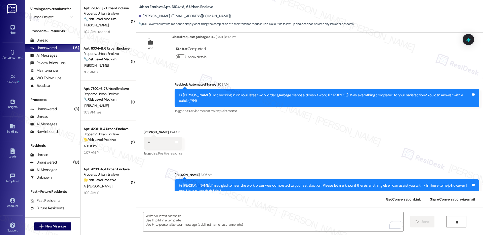
scroll to position [197, 0]
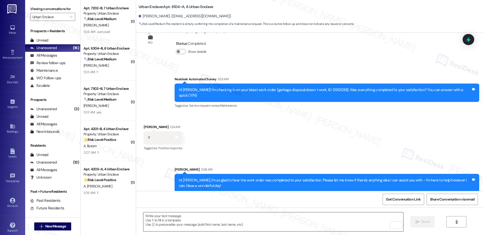
click at [166, 219] on textarea "To enrich screen reader interactions, please activate Accessibility in Grammarl…" at bounding box center [273, 221] width 260 height 19
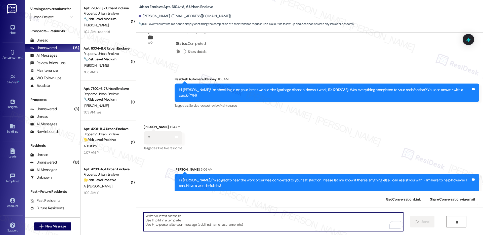
paste textarea "If I may ask...has {{property}} lived up to your expectations?"
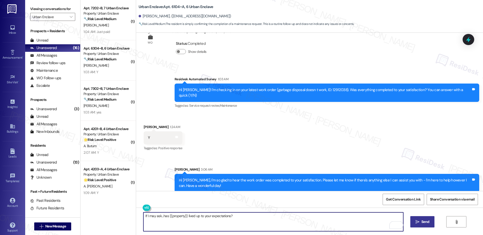
type textarea "If I may ask...has {{property}} lived up to your expectations?"
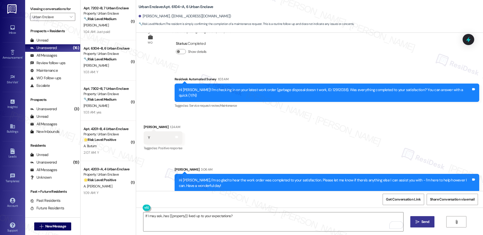
click at [422, 223] on span "Send" at bounding box center [426, 221] width 8 height 5
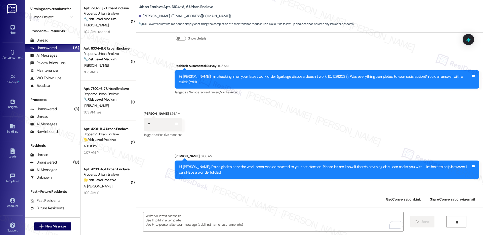
scroll to position [232, 0]
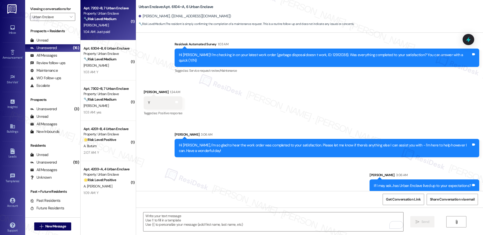
click at [101, 30] on div "1:04 AM: Just paid 1:04 AM: Just paid" at bounding box center [97, 31] width 26 height 5
type textarea "Fetching suggested responses. Please feel free to read through the conversation…"
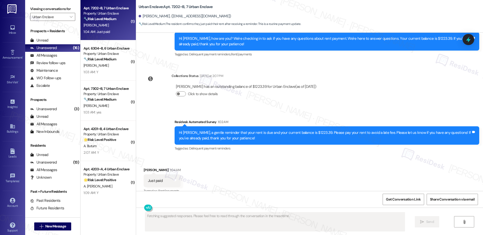
scroll to position [425, 0]
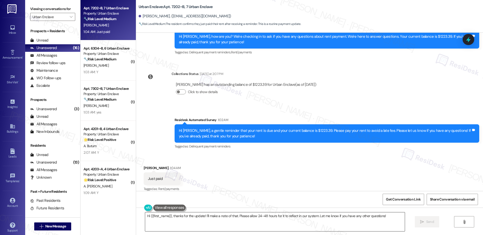
click at [151, 216] on textarea "Hi {{first_name}}, thanks for the update! I'll make a note of that. Please allo…" at bounding box center [275, 221] width 260 height 19
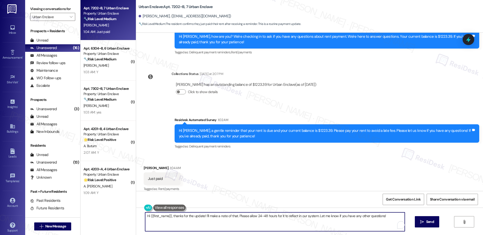
click at [151, 216] on textarea "Hi {{first_name}}, thanks for the update! I'll make a note of that. Please allo…" at bounding box center [275, 221] width 260 height 19
paste textarea "Thank you, {{first_name}}, for your payment! If there's anything we can help yo…"
click at [339, 221] on textarea "Thank you, {{first_name}}, for your payment! If there's anything we can help yo…" at bounding box center [273, 221] width 260 height 19
type textarea "Thank you, {{first_name}}, for your payment! If there's anything we can help yo…"
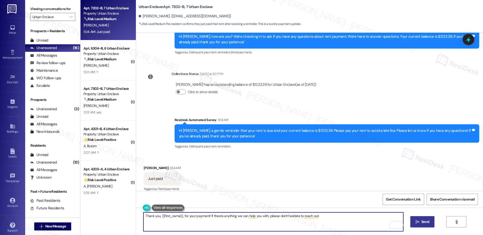
click at [423, 221] on span "Send" at bounding box center [426, 221] width 8 height 5
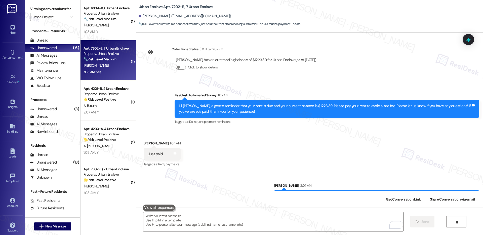
scroll to position [367, 0]
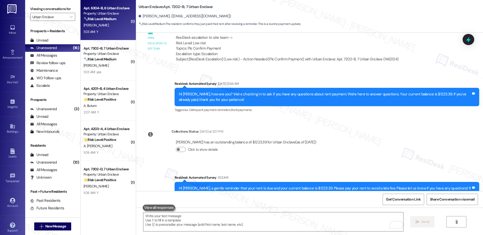
click at [103, 23] on div "A. Balado" at bounding box center [107, 25] width 48 height 6
type textarea "Fetching suggested responses. Please feel free to read through the conversation…"
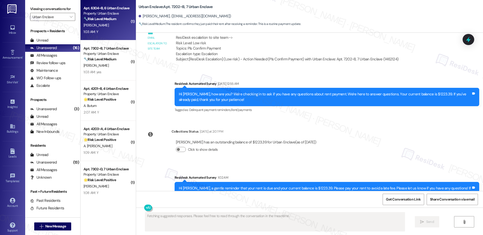
scroll to position [60, 0]
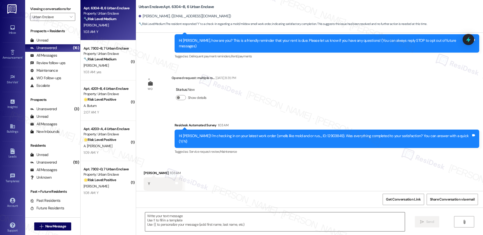
click at [158, 220] on textarea at bounding box center [275, 221] width 260 height 19
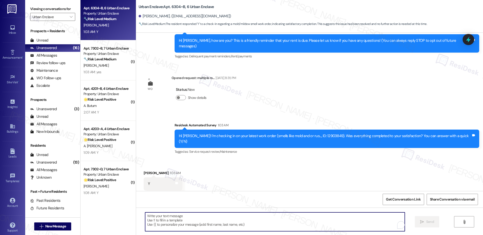
click at [158, 220] on textarea "To enrich screen reader interactions, please activate Accessibility in Grammarl…" at bounding box center [275, 221] width 260 height 19
paste textarea "Hi {{first_name}}, I'm so glad to hear the work order was completed to your sat…"
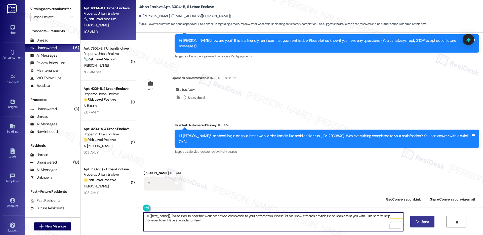
type textarea "Hi {{first_name}}, I'm so glad to hear the work order was completed to your sat…"
drag, startPoint x: 420, startPoint y: 220, endPoint x: 413, endPoint y: 217, distance: 7.5
click at [421, 220] on span "Send" at bounding box center [426, 221] width 10 height 5
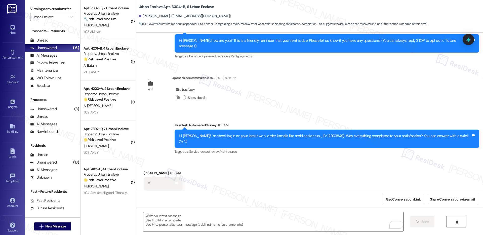
click at [168, 223] on textarea "To enrich screen reader interactions, please activate Accessibility in Grammarl…" at bounding box center [273, 221] width 260 height 19
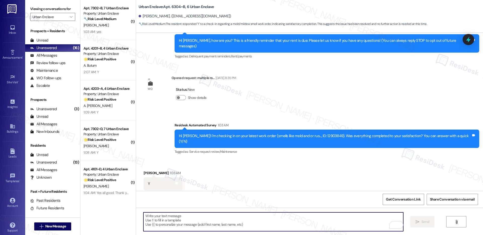
paste textarea "If I may ask...has {{property}} lived up to your expectations?"
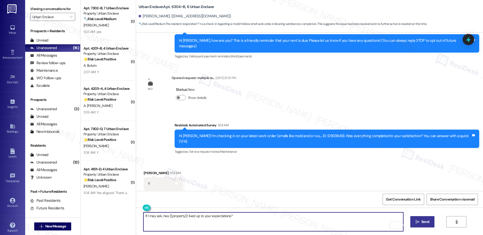
type textarea "If I may ask...has {{property}} lived up to your expectations?"
click at [421, 220] on span "Send" at bounding box center [426, 221] width 10 height 5
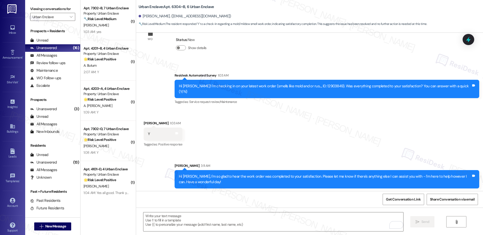
scroll to position [136, 0]
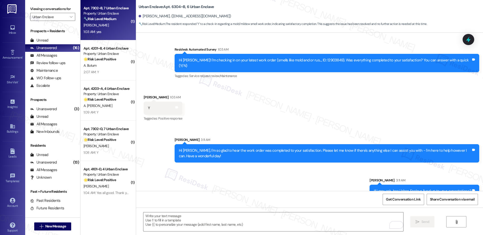
click at [107, 36] on div "Apt. 7302~B, 7 Urban Enclave Property: Urban Enclave 🔧 Risk Level: Medium The r…" at bounding box center [108, 20] width 55 height 40
type textarea "Fetching suggested responses. Please feel free to read through the conversation…"
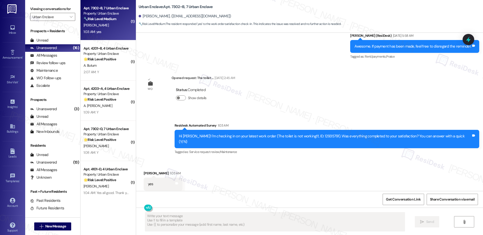
scroll to position [285, 0]
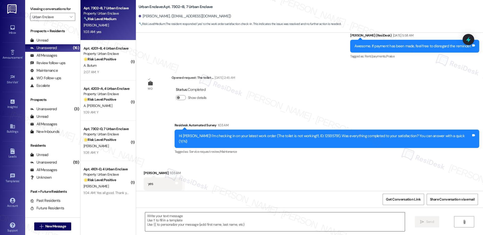
click at [174, 223] on textarea at bounding box center [275, 221] width 260 height 19
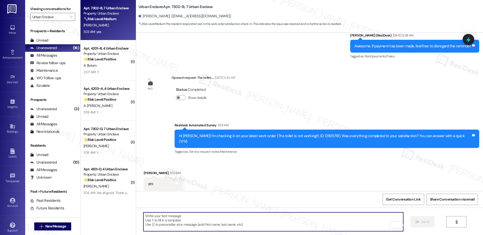
paste textarea "Hi {{first_name}}, I'm so glad to hear the work order was completed to your sat…"
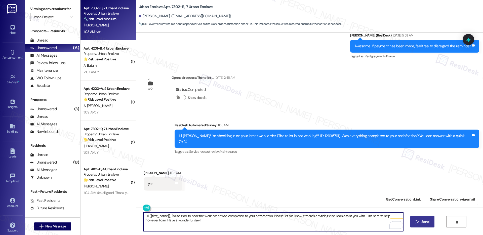
type textarea "Hi {{first_name}}, I'm so glad to hear the work order was completed to your sat…"
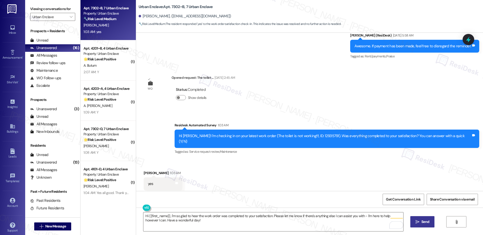
click at [423, 221] on span "Send" at bounding box center [426, 221] width 8 height 5
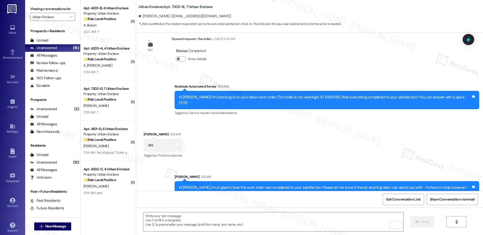
scroll to position [325, 0]
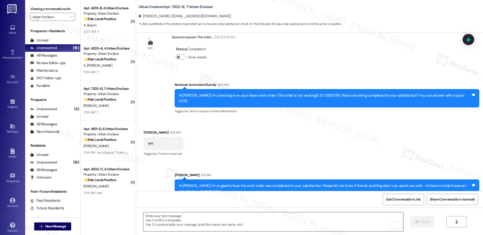
click at [172, 217] on textarea "To enrich screen reader interactions, please activate Accessibility in Grammarl…" at bounding box center [273, 221] width 260 height 19
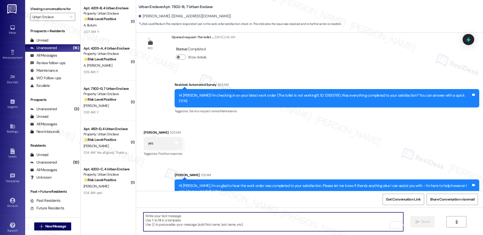
paste textarea "If I may ask...has {{property}} lived up to your expectations?"
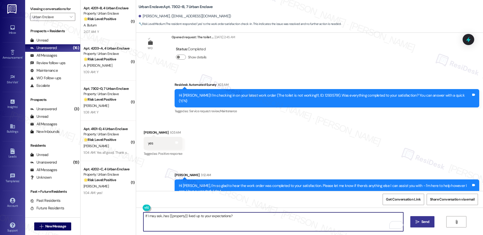
type textarea "If I may ask...has {{property}} lived up to your expectations?"
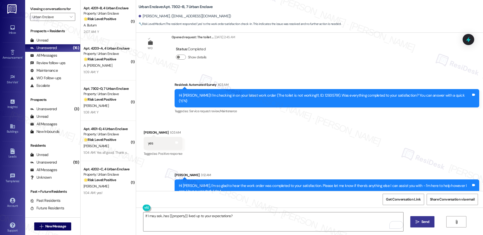
click at [422, 223] on span "Send" at bounding box center [426, 221] width 8 height 5
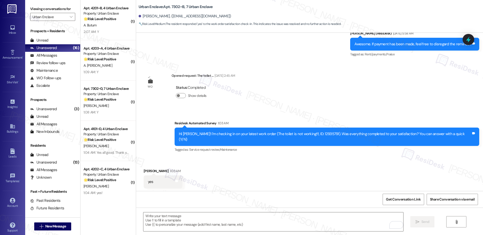
scroll to position [360, 0]
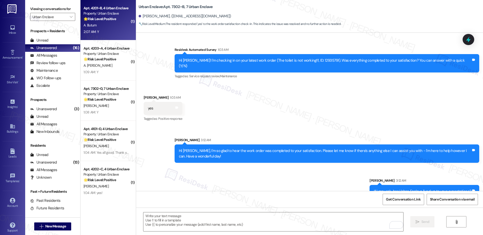
click at [100, 33] on div "2:07 AM: Y 2:07 AM: Y" at bounding box center [107, 32] width 48 height 6
type textarea "Fetching suggested responses. Please feel free to read through the conversation…"
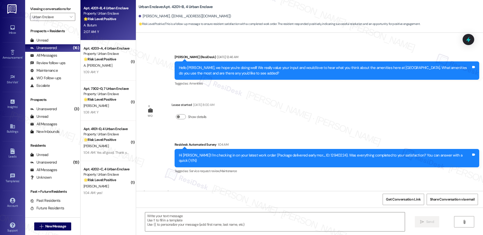
scroll to position [1011, 0]
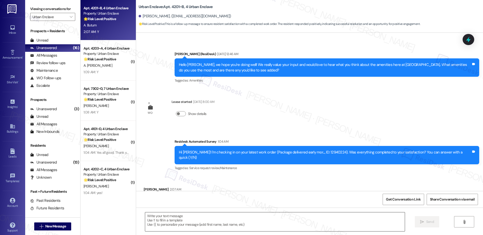
click at [162, 219] on textarea at bounding box center [275, 221] width 260 height 19
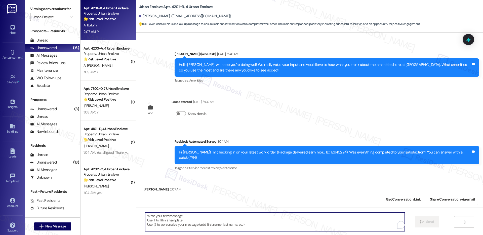
click at [162, 219] on textarea "To enrich screen reader interactions, please activate Accessibility in Grammarl…" at bounding box center [275, 221] width 260 height 19
paste textarea "Hi {{first_name}}, I'm so glad to hear the work order was completed to your sat…"
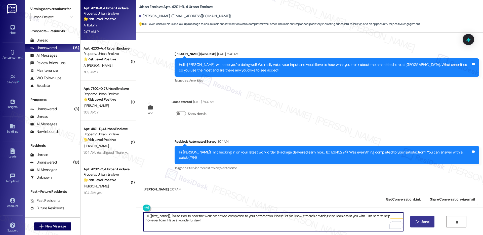
click at [201, 223] on textarea "Hi {{first_name}}, I'm so glad to hear the work order was completed to your sat…" at bounding box center [273, 221] width 260 height 19
type textarea "Hi {{first_name}}, I'm so glad to hear the work order was completed to your sat…"
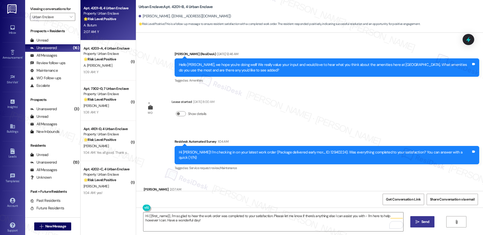
click at [417, 224] on icon "" at bounding box center [418, 222] width 4 height 4
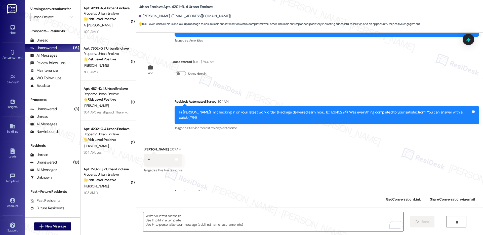
scroll to position [1051, 0]
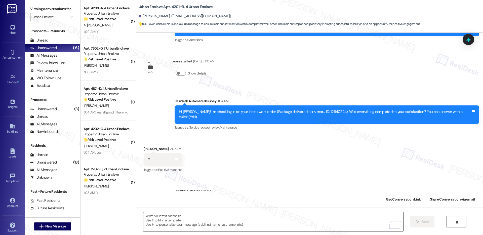
click at [186, 214] on textarea "To enrich screen reader interactions, please activate Accessibility in Grammarl…" at bounding box center [273, 221] width 260 height 19
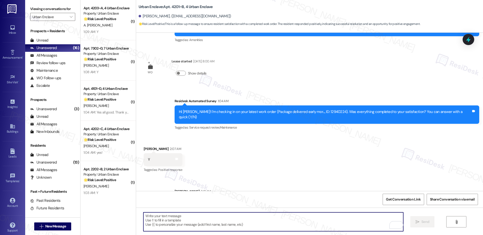
click at [184, 216] on textarea "To enrich screen reader interactions, please activate Accessibility in Grammarl…" at bounding box center [273, 221] width 260 height 19
paste textarea "If I may ask...has {{property}} lived up to your expectations?"
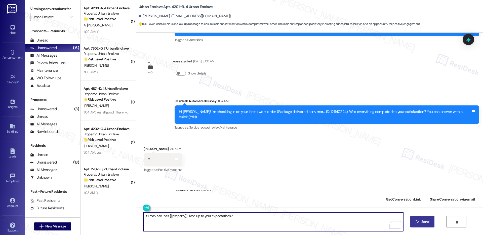
type textarea "If I may ask...has {{property}} lived up to your expectations?"
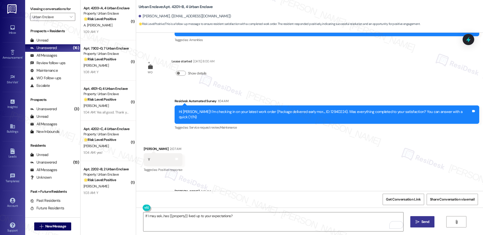
click at [418, 223] on icon "" at bounding box center [418, 222] width 4 height 4
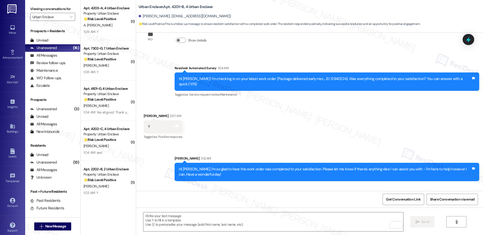
scroll to position [1086, 0]
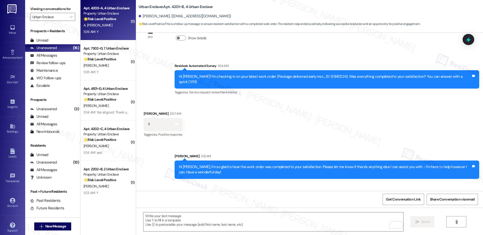
click at [102, 32] on div "1:09 AM: Y 1:09 AM: Y" at bounding box center [107, 32] width 48 height 6
type textarea "Fetching suggested responses. Please feel free to read through the conversation…"
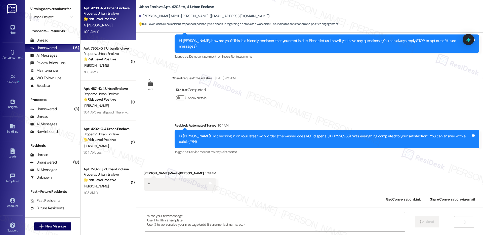
scroll to position [60, 0]
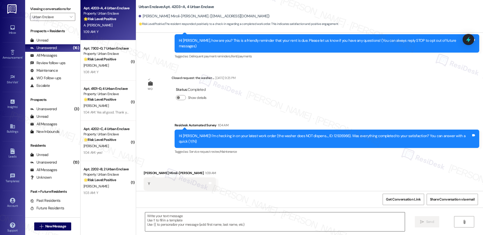
click at [168, 220] on textarea at bounding box center [275, 221] width 260 height 19
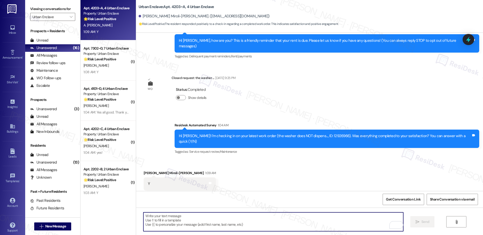
paste textarea "Hi {{first_name}}, I'm so glad to hear the work order was completed to your sat…"
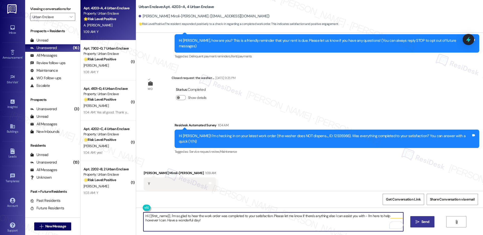
type textarea "Hi {{first_name}}, I'm so glad to hear the work order was completed to your sat…"
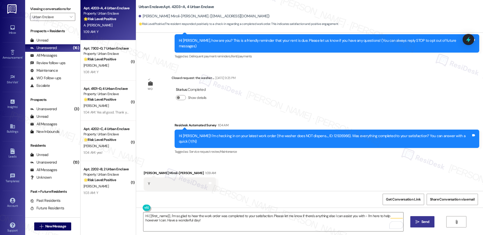
drag, startPoint x: 421, startPoint y: 223, endPoint x: 192, endPoint y: 217, distance: 229.1
click at [419, 223] on span " Send" at bounding box center [423, 221] width 16 height 5
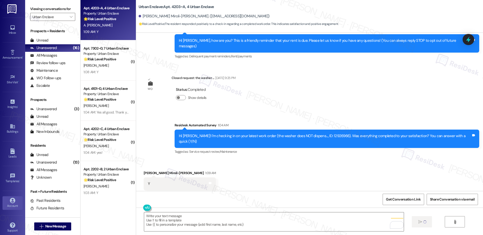
scroll to position [60, 0]
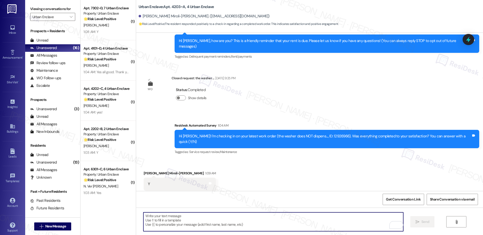
click at [165, 217] on textarea "To enrich screen reader interactions, please activate Accessibility in Grammarl…" at bounding box center [273, 221] width 260 height 19
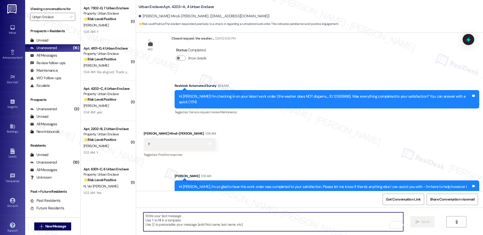
scroll to position [101, 0]
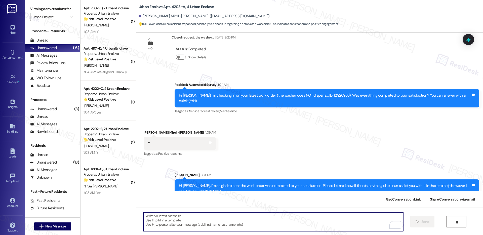
click at [165, 221] on textarea "To enrich screen reader interactions, please activate Accessibility in Grammarl…" at bounding box center [273, 221] width 260 height 19
paste textarea "If I may ask...has {{property}} lived up to your expectations?"
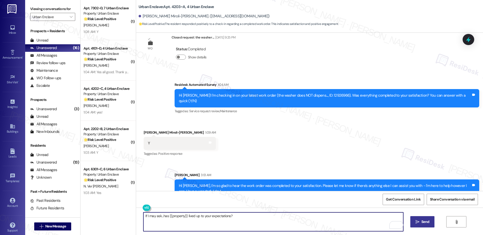
type textarea "If I may ask...has {{property}} lived up to your expectations?"
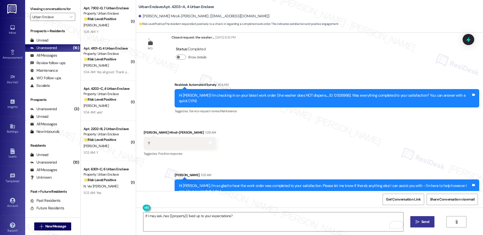
click at [425, 221] on span "Send" at bounding box center [426, 221] width 8 height 5
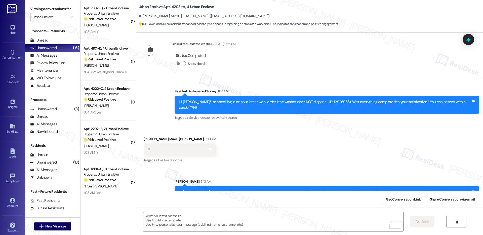
scroll to position [136, 0]
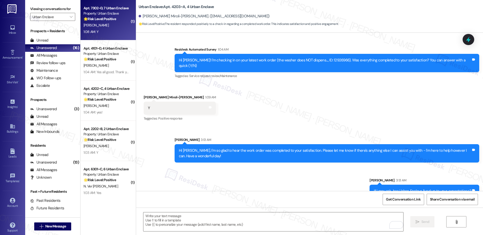
click at [96, 33] on div "1:08 AM: Y 1:08 AM: Y" at bounding box center [107, 32] width 48 height 6
type textarea "Fetching suggested responses. Please feel free to read through the conversation…"
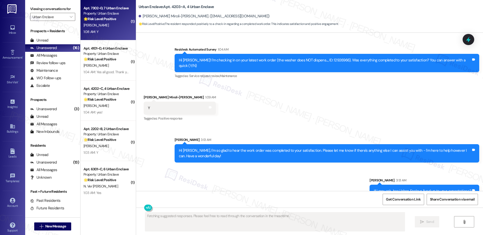
scroll to position [0, 0]
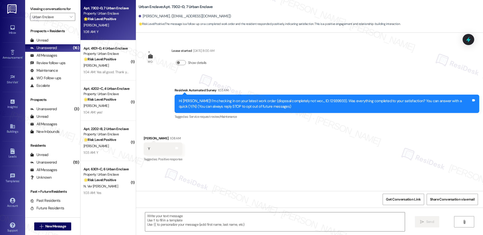
click at [96, 33] on div "1:08 AM: Y 1:08 AM: Y" at bounding box center [107, 32] width 48 height 6
click at [163, 226] on textarea at bounding box center [275, 221] width 260 height 19
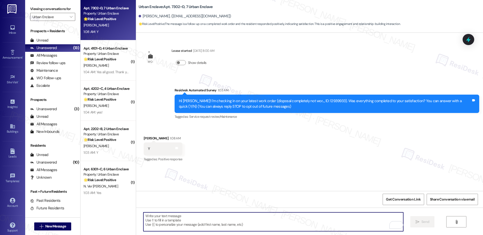
paste textarea "Hi {{first_name}}, I'm so glad to hear the work order was completed to your sat…"
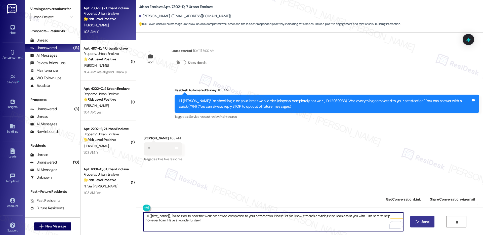
click at [190, 225] on textarea "Hi {{first_name}}, I'm so glad to hear the work order was completed to your sat…" at bounding box center [273, 221] width 260 height 19
type textarea "Hi {{first_name}}, I'm so glad to hear the work order was completed to your sat…"
drag, startPoint x: 421, startPoint y: 225, endPoint x: 384, endPoint y: 225, distance: 36.8
click at [422, 224] on span "Send" at bounding box center [426, 221] width 8 height 5
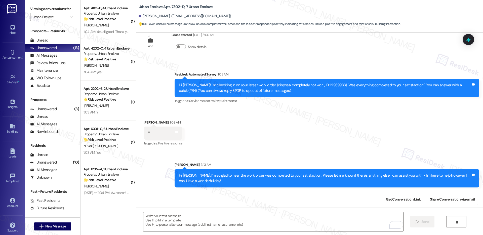
scroll to position [16, 0]
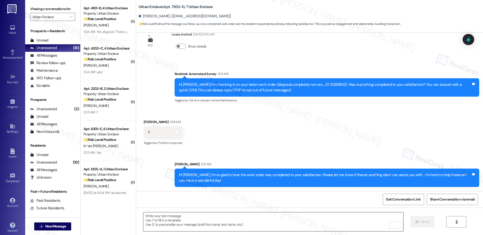
click at [167, 220] on textarea "To enrich screen reader interactions, please activate Accessibility in Grammarl…" at bounding box center [273, 221] width 260 height 19
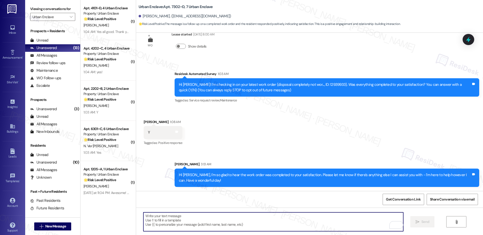
click at [167, 220] on textarea "To enrich screen reader interactions, please activate Accessibility in Grammarl…" at bounding box center [273, 221] width 260 height 19
paste textarea "If I may ask...has {{property}} lived up to your expectations?"
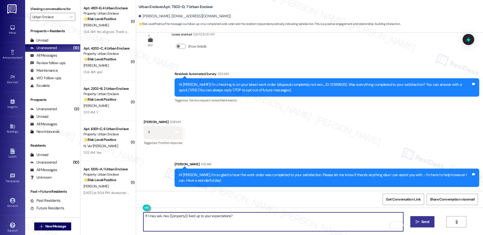
type textarea "If I may ask...has {{property}} lived up to your expectations?"
click at [426, 220] on span "Send" at bounding box center [426, 221] width 8 height 5
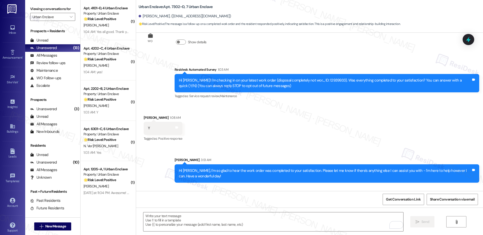
scroll to position [51, 0]
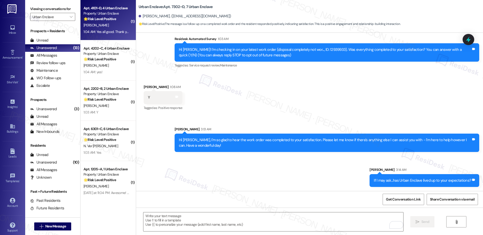
click at [106, 26] on div "J. Rojas" at bounding box center [107, 25] width 48 height 6
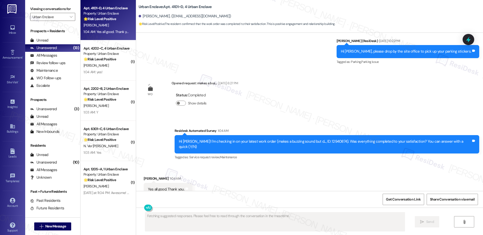
scroll to position [1417, 0]
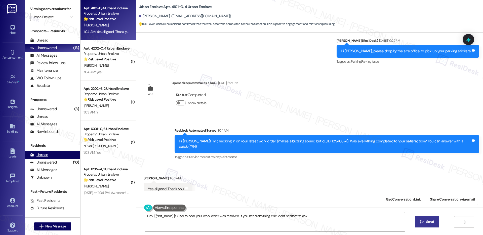
type textarea "Hey {{first_name}}! Glad to hear your work order was resolved. If you need anyt…"
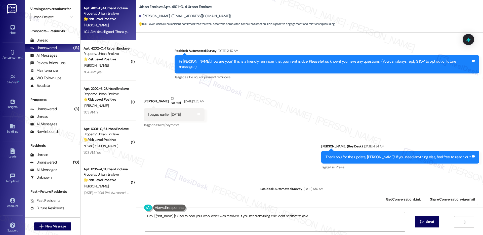
scroll to position [1417, 0]
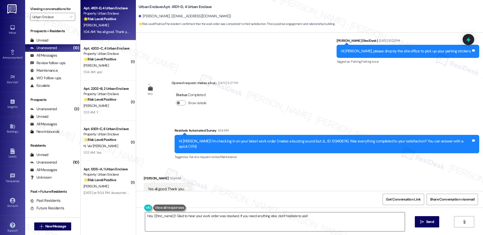
click at [160, 217] on textarea "Hey {{first_name}}! Glad to hear your work order was resolved. If you need anyt…" at bounding box center [275, 221] width 260 height 19
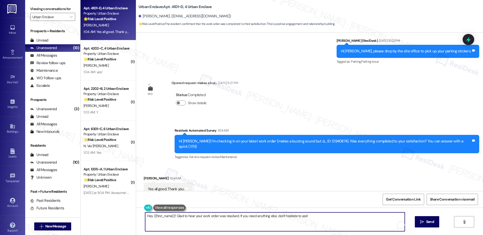
click at [160, 217] on textarea "Hey {{first_name}}! Glad to hear your work order was resolved. If you need anyt…" at bounding box center [275, 221] width 260 height 19
paste textarea "i {{first_name}}, I'm so glad to hear the work order was completed to your sati…"
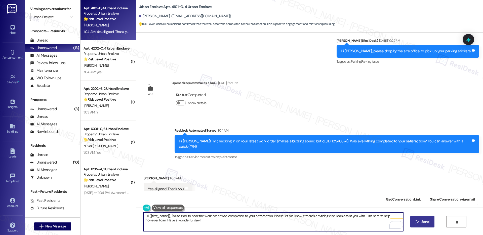
click at [421, 221] on span "Send" at bounding box center [426, 221] width 10 height 5
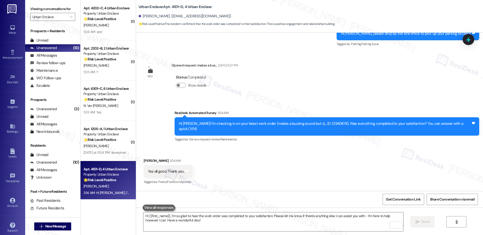
scroll to position [1458, 0]
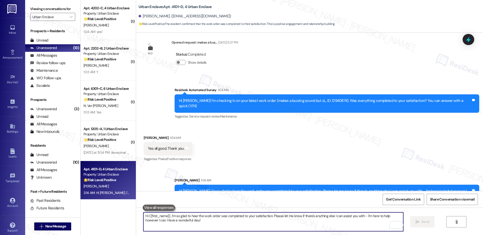
click at [167, 216] on textarea "Hi {{first_name}}, I'm so glad to hear the work order was completed to your sat…" at bounding box center [273, 221] width 260 height 19
click at [167, 217] on textarea "Hi {{first_name}}, I'm so glad to hear the work order was completed to your sat…" at bounding box center [273, 221] width 260 height 19
paste textarea "If I may ask...has {{property}} lived up to your expectations?"
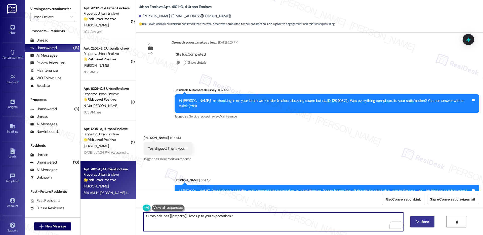
type textarea "If I may ask...has {{property}} lived up to your expectations?"
click at [420, 222] on span " Send" at bounding box center [423, 221] width 16 height 5
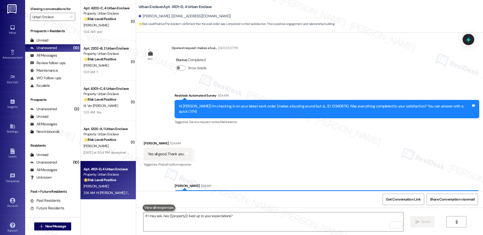
scroll to position [1493, 0]
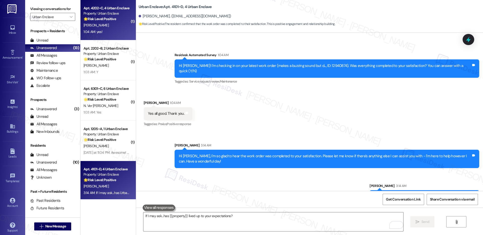
click at [107, 33] on div "1:04 AM: yes! 1:04 AM: yes!" at bounding box center [107, 32] width 48 height 6
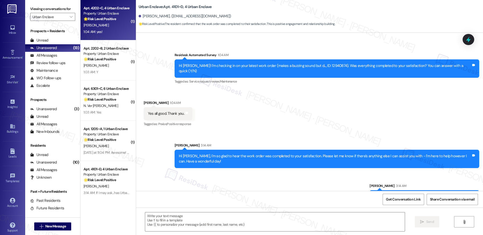
type textarea "Fetching suggested responses. Please feel free to read through the conversation…"
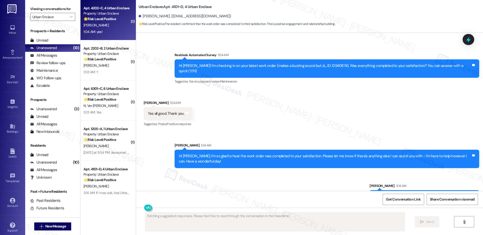
scroll to position [209, 0]
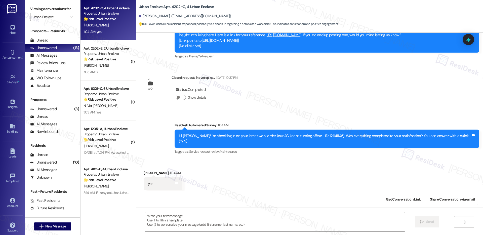
click at [187, 223] on textarea at bounding box center [275, 221] width 260 height 19
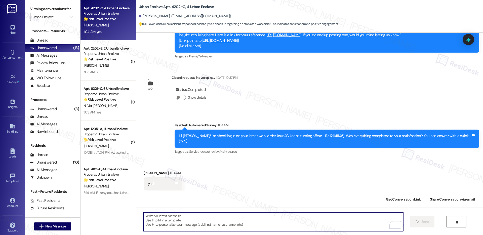
paste textarea "Hi {{first_name}}, I'm so glad to hear the work order was completed to your sat…"
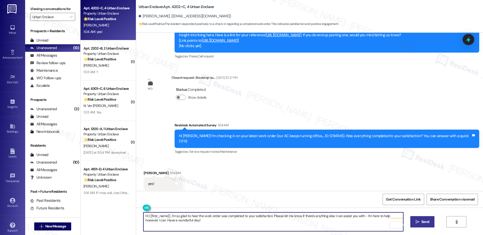
type textarea "Hi {{first_name}}, I'm so glad to hear the work order was completed to your sat…"
drag, startPoint x: 424, startPoint y: 224, endPoint x: 408, endPoint y: 223, distance: 15.9
click at [424, 224] on span "Send" at bounding box center [426, 221] width 8 height 5
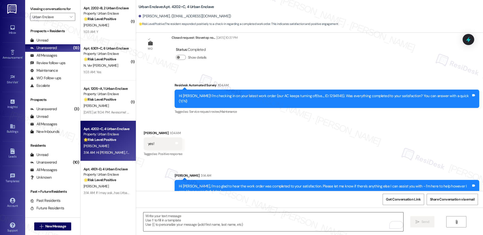
scroll to position [250, 0]
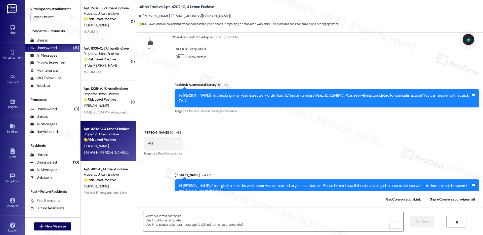
click at [157, 225] on textarea "To enrich screen reader interactions, please activate Accessibility in Grammarl…" at bounding box center [273, 221] width 260 height 19
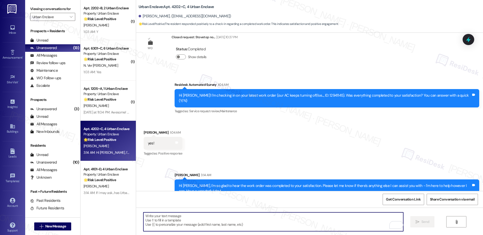
click at [160, 224] on textarea "To enrich screen reader interactions, please activate Accessibility in Grammarl…" at bounding box center [273, 221] width 260 height 19
paste textarea "If I may ask...has {{property}} lived up to your expectations?"
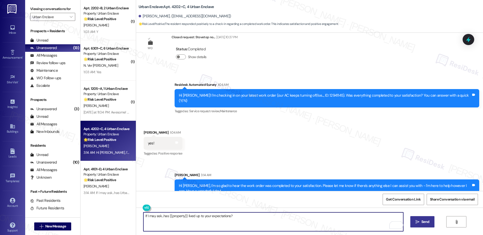
type textarea "If I may ask...has {{property}} lived up to your expectations?"
click at [423, 223] on span "Send" at bounding box center [426, 221] width 8 height 5
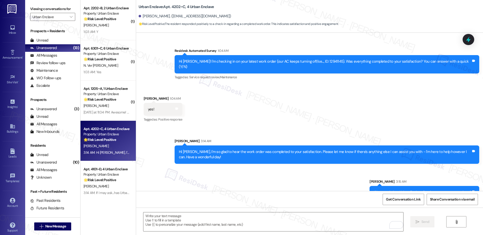
scroll to position [285, 0]
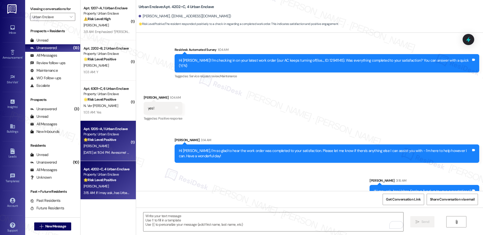
click at [106, 143] on div "[PERSON_NAME]" at bounding box center [107, 146] width 48 height 6
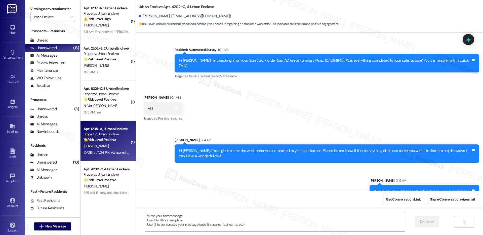
type textarea "Fetching suggested responses. Please feel free to read through the conversation…"
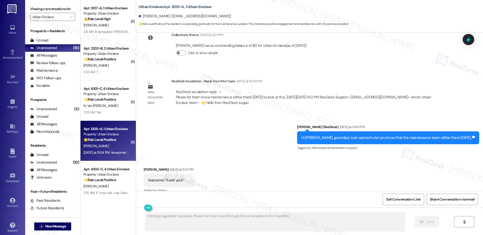
scroll to position [492, 0]
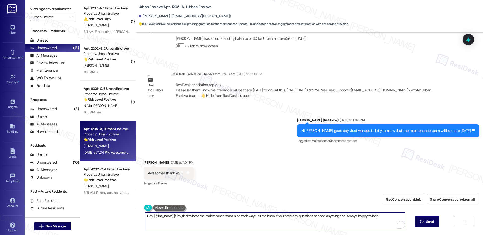
click at [191, 217] on textarea "Hey {{first_name}}! I'm glad to hear the maintenance team is on their way! Let …" at bounding box center [275, 221] width 260 height 19
drag, startPoint x: 346, startPoint y: 224, endPoint x: 343, endPoint y: 220, distance: 4.7
click at [346, 224] on textarea "Hey {{first_name}}! I'm glad to hear the maintenance team is on their way! Let …" at bounding box center [273, 221] width 260 height 19
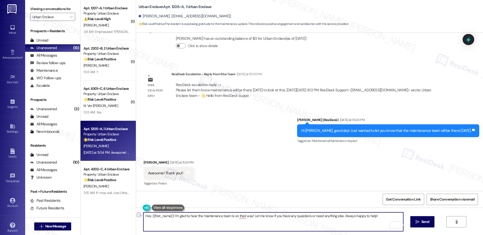
drag, startPoint x: 340, startPoint y: 216, endPoint x: 187, endPoint y: 209, distance: 153.7
click at [187, 209] on div "Hey {{first_name}}! I'm glad to hear the maintenance team is on their way! Let …" at bounding box center [309, 227] width 347 height 38
type textarea "Always happy to help!"
click at [421, 222] on span "Send" at bounding box center [426, 221] width 10 height 5
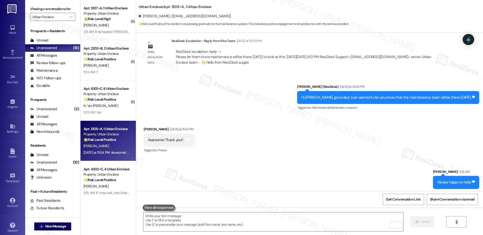
scroll to position [528, 0]
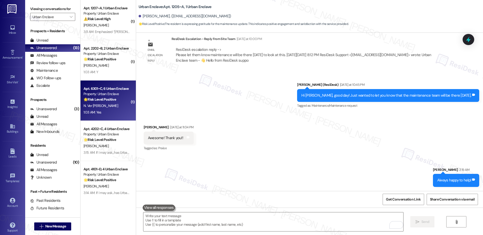
click at [105, 114] on div "1:03 AM: Yes 1:03 AM: Yes" at bounding box center [107, 112] width 48 height 6
type textarea "Fetching suggested responses. Please feel free to read through the conversation…"
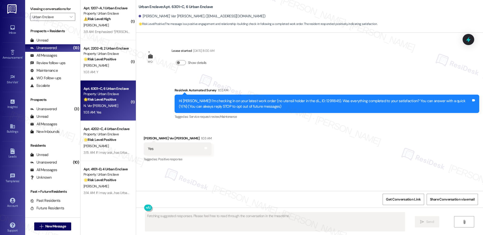
scroll to position [0, 0]
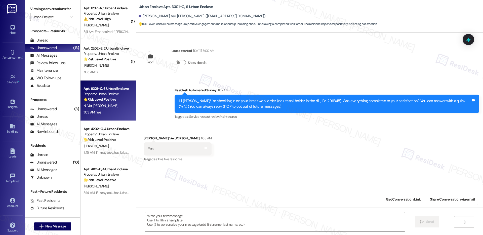
click at [179, 219] on textarea at bounding box center [275, 221] width 260 height 19
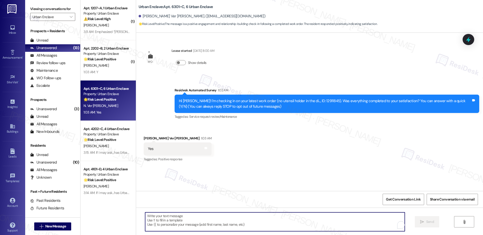
click at [179, 219] on textarea "To enrich screen reader interactions, please activate Accessibility in Grammarl…" at bounding box center [275, 221] width 260 height 19
paste textarea "Hi {{first_name}}, I'm so glad to hear the work order was completed to your sat…"
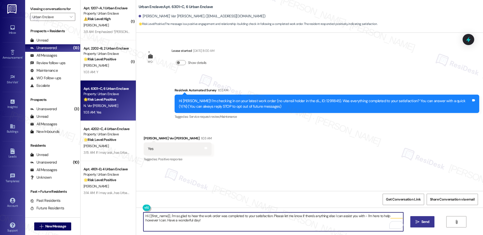
type textarea "Hi {{first_name}}, I'm so glad to hear the work order was completed to your sat…"
click at [426, 224] on span "Send" at bounding box center [426, 221] width 8 height 5
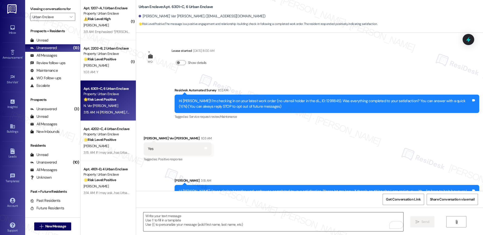
click at [153, 218] on textarea "To enrich screen reader interactions, please activate Accessibility in Grammarl…" at bounding box center [273, 221] width 260 height 19
click at [154, 218] on textarea "To enrich screen reader interactions, please activate Accessibility in Grammarl…" at bounding box center [273, 221] width 260 height 19
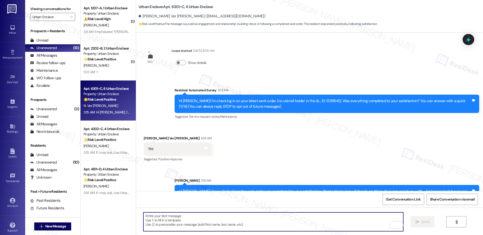
paste textarea "If I may ask...has {{property}} lived up to your expectations?"
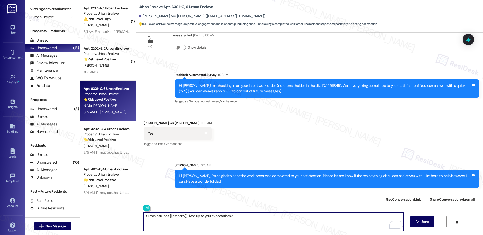
scroll to position [16, 0]
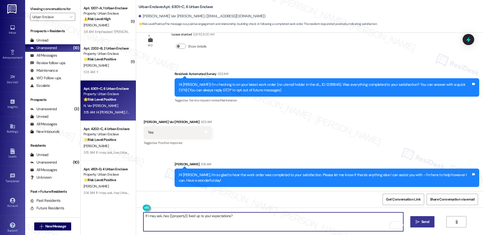
type textarea "If I may ask...has {{property}} lived up to your expectations?"
drag, startPoint x: 420, startPoint y: 222, endPoint x: 412, endPoint y: 221, distance: 7.9
click at [421, 221] on span "Send" at bounding box center [426, 221] width 10 height 5
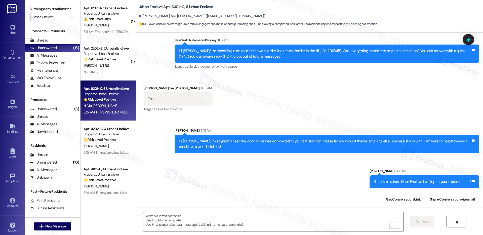
scroll to position [51, 0]
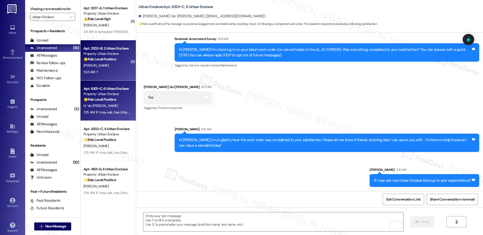
click at [109, 74] on div "1:03 AM: Y 1:03 AM: Y" at bounding box center [107, 72] width 48 height 6
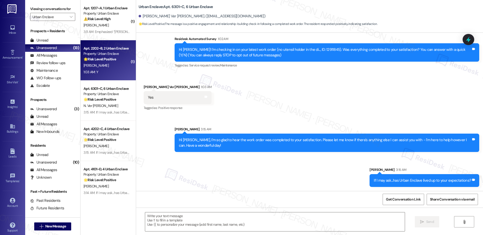
type textarea "Fetching suggested responses. Please feel free to read through the conversation…"
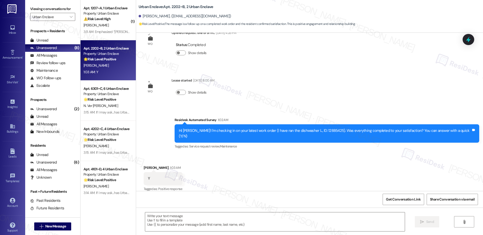
scroll to position [66, 0]
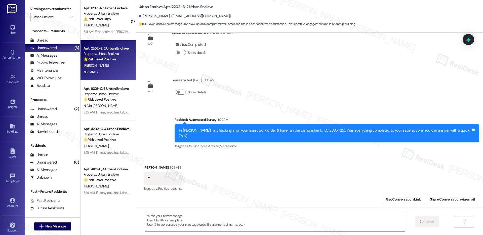
click at [158, 221] on textarea at bounding box center [275, 221] width 260 height 19
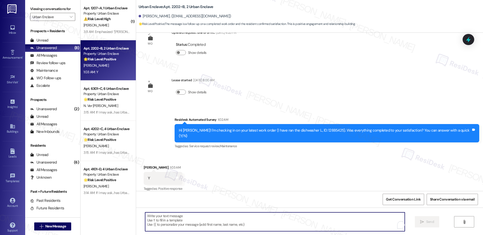
click at [158, 221] on textarea "To enrich screen reader interactions, please activate Accessibility in Grammarl…" at bounding box center [275, 221] width 260 height 19
paste textarea "Hi {{first_name}}, I'm so glad to hear the work order was completed to your sat…"
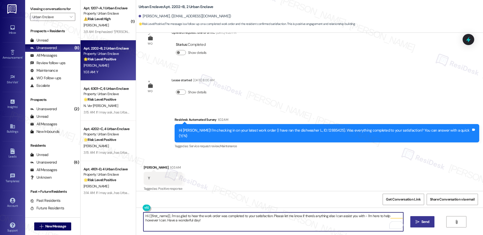
type textarea "Hi {{first_name}}, I'm so glad to hear the work order was completed to your sat…"
click at [419, 224] on span " Send" at bounding box center [423, 221] width 16 height 5
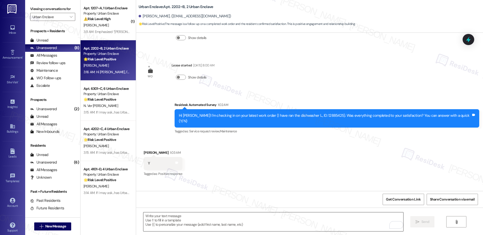
scroll to position [106, 0]
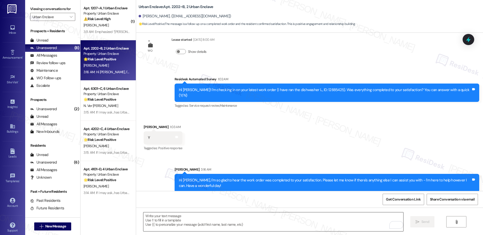
click at [173, 221] on textarea "To enrich screen reader interactions, please activate Accessibility in Grammarl…" at bounding box center [273, 221] width 260 height 19
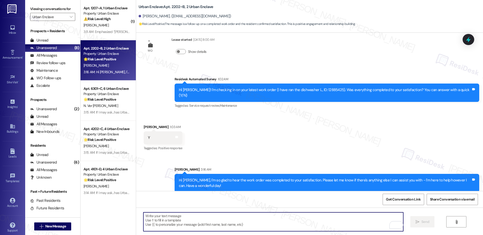
click at [173, 221] on textarea "To enrich screen reader interactions, please activate Accessibility in Grammarl…" at bounding box center [273, 221] width 260 height 19
paste textarea "If I may ask...has {{property}} lived up to your expectations?"
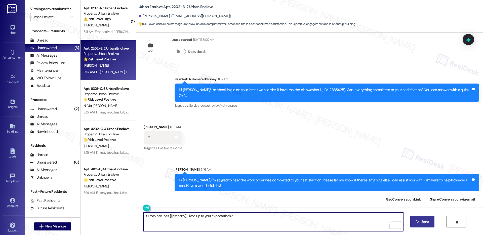
type textarea "If I may ask...has {{property}} lived up to your expectations?"
drag, startPoint x: 422, startPoint y: 221, endPoint x: 411, endPoint y: 219, distance: 11.3
click at [422, 221] on span "Send" at bounding box center [426, 221] width 8 height 5
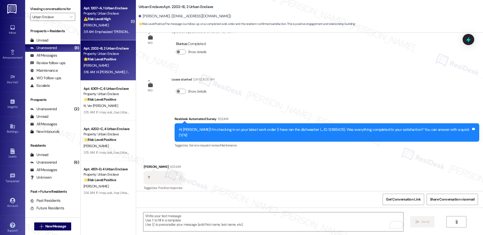
scroll to position [66, 0]
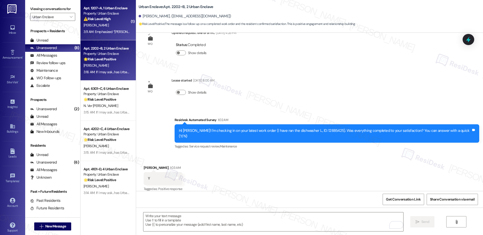
click at [110, 31] on div "3:11 AM: Emphasized “Sarah (Urban Enclave): Hi Delaney, I understand yo…” 3:11 …" at bounding box center [151, 31] width 134 height 5
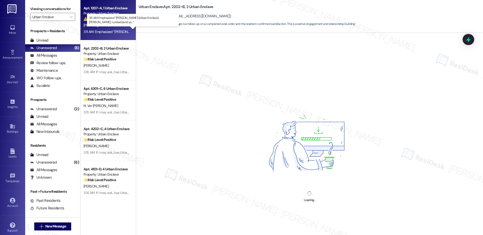
click at [110, 32] on div "3:11 AM: Emphasized “Sarah (Urban Enclave): Hi Delaney, I understand yo…” 3:11 …" at bounding box center [151, 31] width 134 height 5
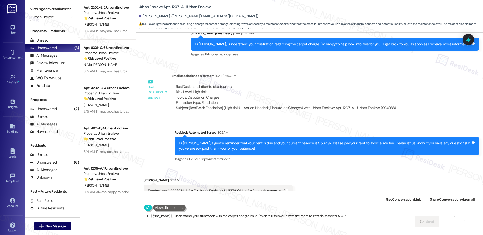
scroll to position [42, 0]
click at [295, 218] on textarea "Hi {{first_name}}, I understand your frustration with the carpet charge issue. …" at bounding box center [275, 221] width 260 height 19
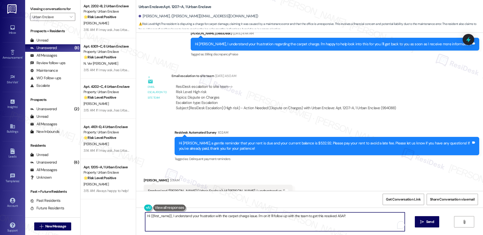
click at [295, 218] on textarea "Hi {{first_name}}, I understand your frustration with the carpet charge issue. …" at bounding box center [275, 221] width 260 height 19
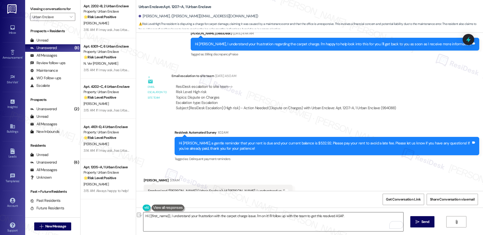
click at [216, 220] on textarea "Hi {{first_name}}, I understand your frustration with the carpet charge issue. …" at bounding box center [273, 221] width 260 height 19
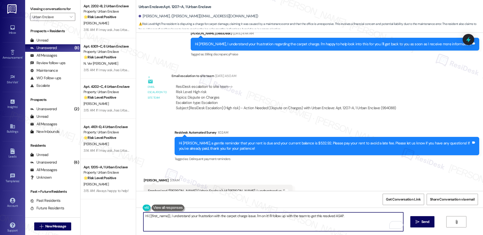
click at [216, 219] on textarea "Hi {{first_name}}, I understand your frustration with the carpet charge issue. …" at bounding box center [273, 221] width 260 height 19
click at [219, 216] on textarea "Hi {{first_name}}, I understand your frustration with the carpet charge issue. …" at bounding box center [273, 221] width 260 height 19
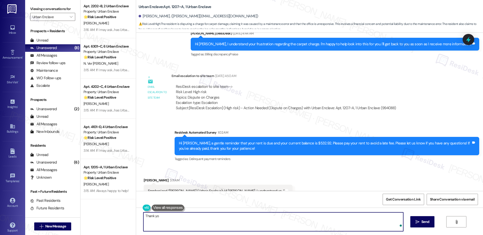
type textarea "Thank you"
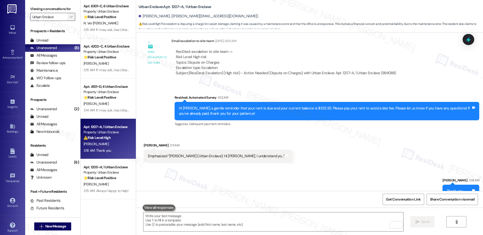
click at [70, 16] on icon "" at bounding box center [71, 17] width 3 height 4
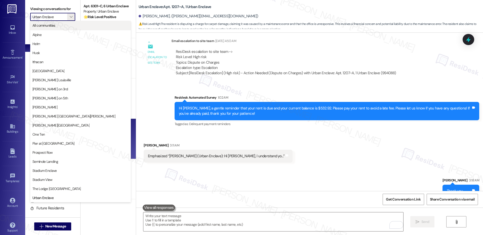
click at [60, 26] on span "All communities" at bounding box center [80, 25] width 96 height 5
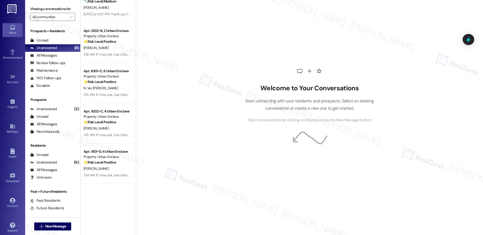
scroll to position [1452, 0]
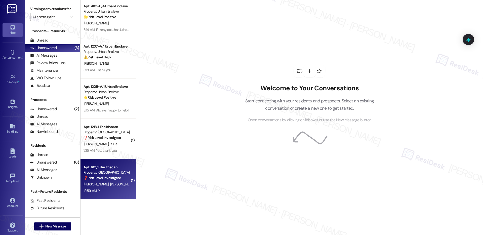
click at [112, 169] on div "Apt. 601, 1 The Ithacan" at bounding box center [107, 167] width 47 height 5
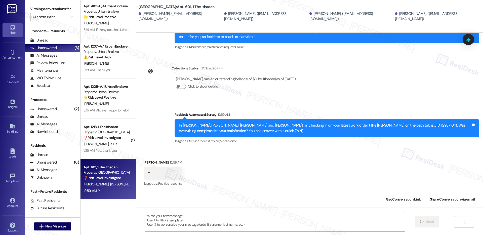
scroll to position [161, 0]
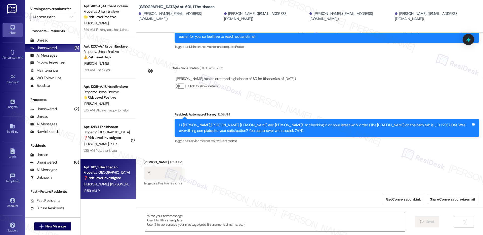
click at [176, 218] on textarea at bounding box center [275, 221] width 260 height 19
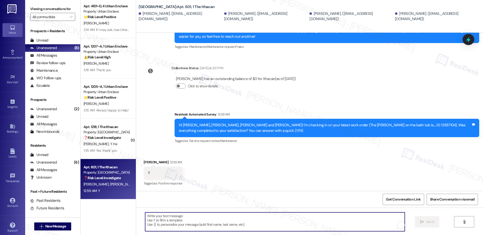
paste textarea "Hi {{first_name}}, I'm so glad to hear the work order was completed to your sat…"
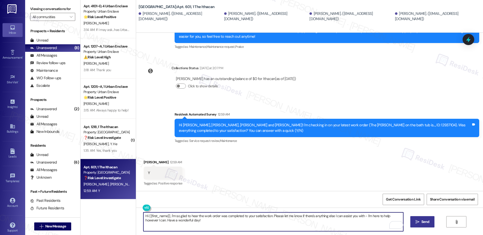
type textarea "Hi {{first_name}}, I'm so glad to hear the work order was completed to your sat…"
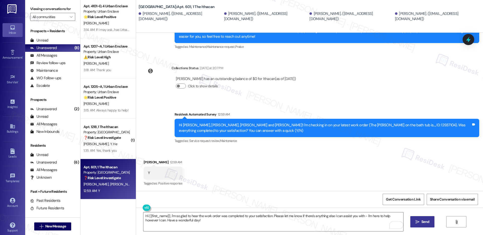
click at [422, 223] on span "Send" at bounding box center [426, 221] width 8 height 5
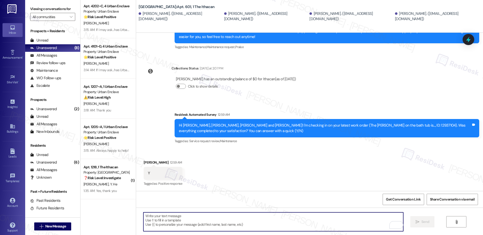
click at [180, 220] on textarea "To enrich screen reader interactions, please activate Accessibility in Grammarl…" at bounding box center [273, 221] width 260 height 19
paste textarea "If I may ask...has {{property}} lived up to your expectations?"
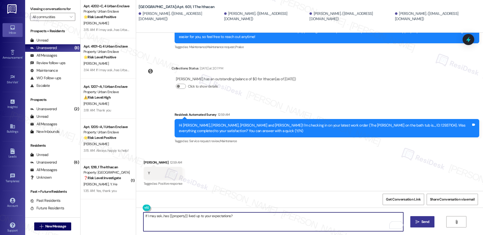
type textarea "If I may ask...has {{property}} lived up to your expectations?"
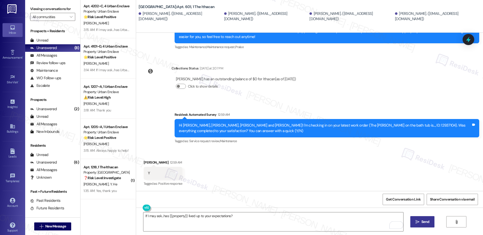
click at [423, 224] on span "Send" at bounding box center [426, 221] width 8 height 5
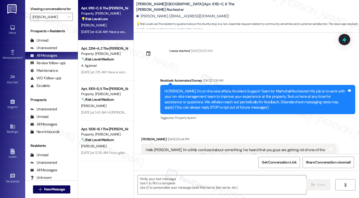
scroll to position [331, 0]
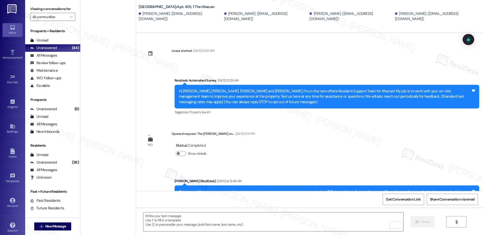
scroll to position [161, 0]
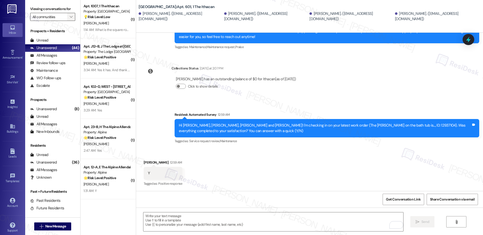
click at [69, 14] on span "" at bounding box center [71, 17] width 5 height 8
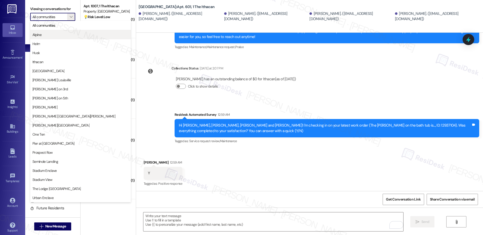
click at [60, 33] on span "Alpine" at bounding box center [80, 34] width 96 height 5
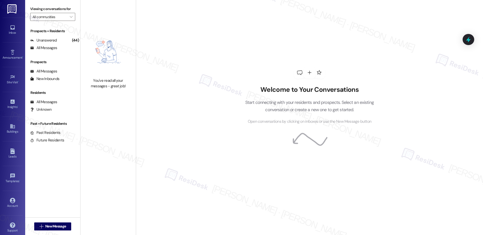
type input "Alpine"
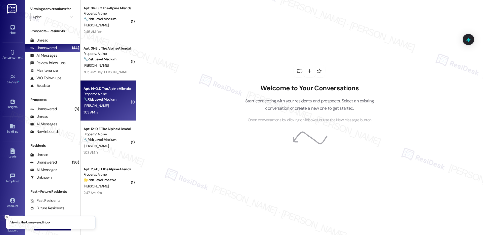
scroll to position [42, 0]
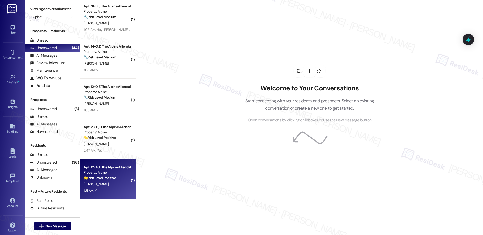
click at [98, 186] on div "G. Graziano" at bounding box center [107, 184] width 48 height 6
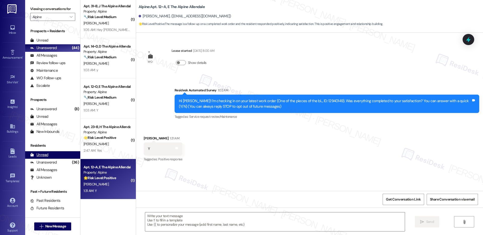
type textarea "Fetching suggested responses. Please feel free to read through the conversation…"
click at [196, 145] on div "Received via SMS Gina Graziano 1:31 AM Y Tags and notes Tagged as: Positive res…" at bounding box center [309, 145] width 347 height 43
click at [162, 225] on textarea at bounding box center [275, 221] width 260 height 19
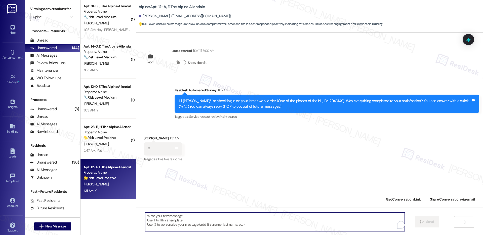
paste textarea "Hi {{first_name}}, I'm so glad to hear the work order was completed to your sat…"
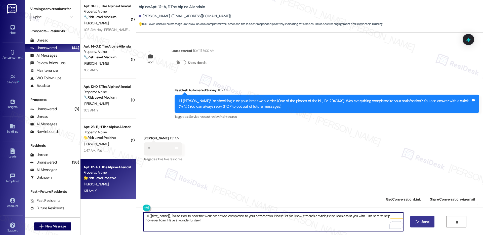
type textarea "Hi {{first_name}}, I'm so glad to hear the work order was completed to your sat…"
click at [425, 224] on span "Send" at bounding box center [426, 221] width 8 height 5
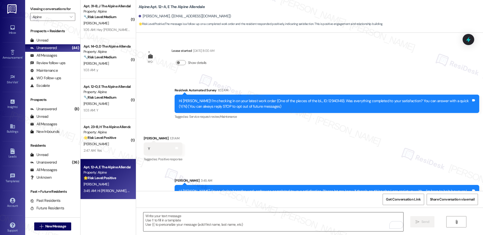
click at [166, 226] on textarea "To enrich screen reader interactions, please activate Accessibility in Grammarl…" at bounding box center [273, 221] width 260 height 19
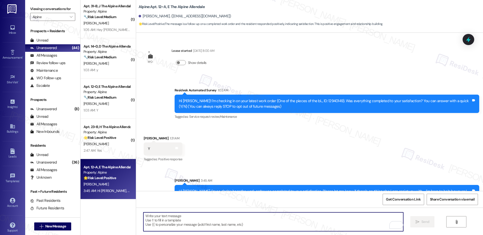
paste textarea "If I may ask...has {{property}} lived up to your expectations?"
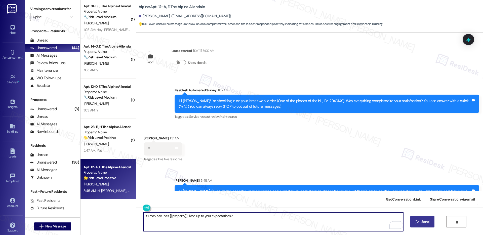
scroll to position [16, 0]
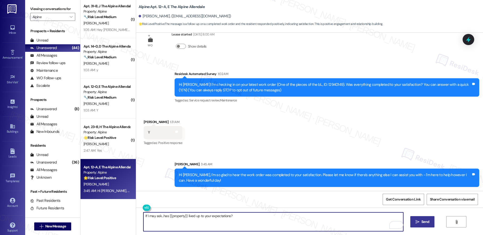
type textarea "If I may ask...has {{property}} lived up to your expectations?"
click at [424, 222] on span "Send" at bounding box center [426, 221] width 8 height 5
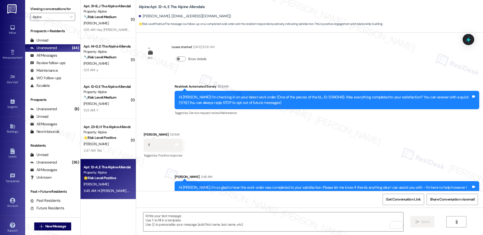
scroll to position [0, 0]
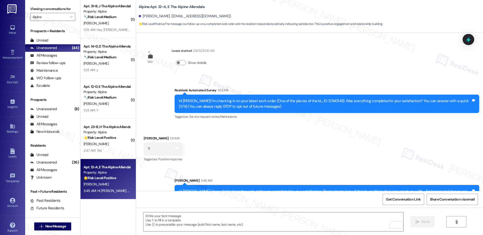
click at [110, 148] on div "2:47 AM: Yes 2:47 AM: Yes" at bounding box center [107, 150] width 48 height 6
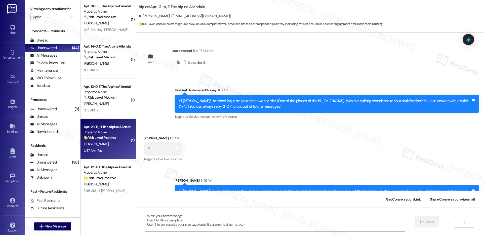
type textarea "Fetching suggested responses. Please feel free to read through the conversation…"
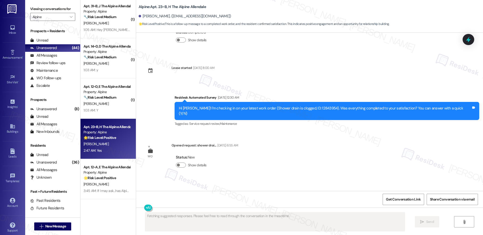
scroll to position [1573, 0]
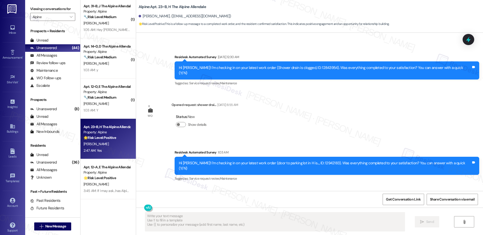
click at [110, 148] on div "2:47 AM: Yes 2:47 AM: Yes" at bounding box center [107, 150] width 48 height 6
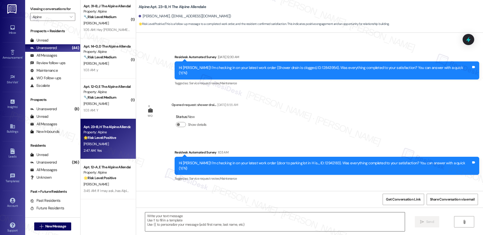
click at [175, 216] on textarea at bounding box center [275, 221] width 260 height 19
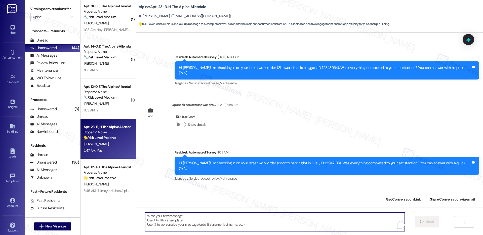
paste textarea "Hi {{first_name}}, I'm so glad to hear the work order was completed to your sat…"
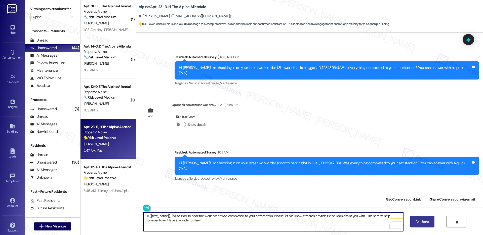
type textarea "Hi {{first_name}}, I'm so glad to hear the work order was completed to your sat…"
click at [424, 223] on span "Send" at bounding box center [426, 221] width 8 height 5
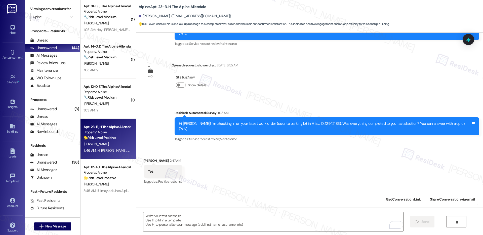
scroll to position [1614, 0]
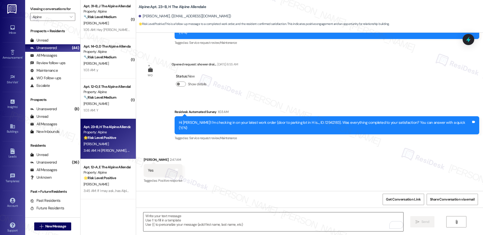
click at [179, 225] on textarea "To enrich screen reader interactions, please activate Accessibility in Grammarl…" at bounding box center [273, 221] width 260 height 19
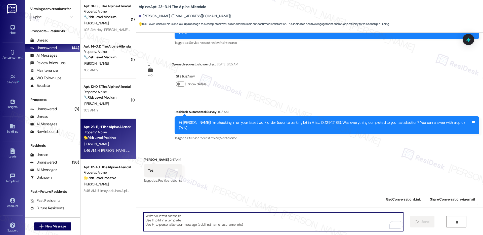
paste textarea "If I may ask...has {{property}} lived up to your expectations?"
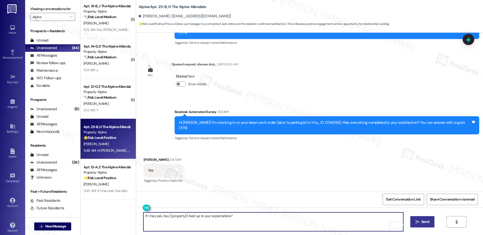
type textarea "If I may ask...has {{property}} lived up to your expectations?"
click at [422, 223] on span "Send" at bounding box center [426, 221] width 8 height 5
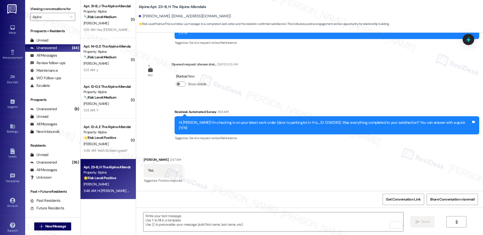
click at [118, 104] on div "A. Olexa" at bounding box center [107, 104] width 48 height 6
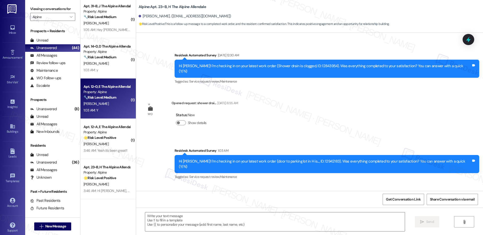
scroll to position [1573, 0]
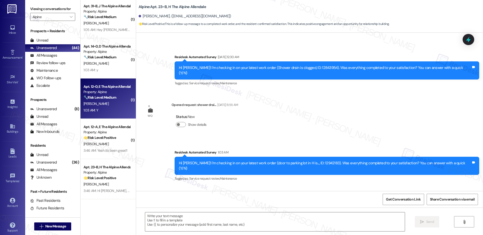
type textarea "Fetching suggested responses. Please feel free to read through the conversation…"
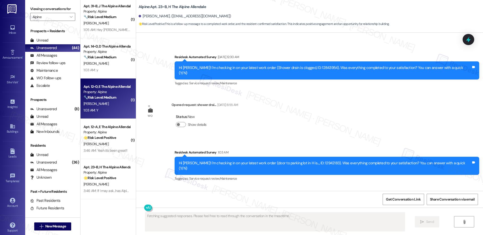
scroll to position [0, 0]
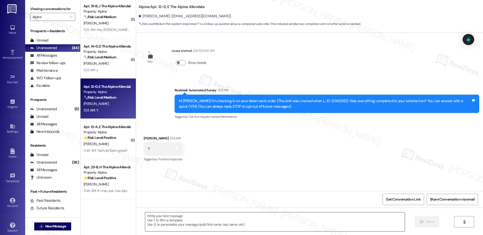
click at [200, 228] on textarea at bounding box center [275, 221] width 260 height 19
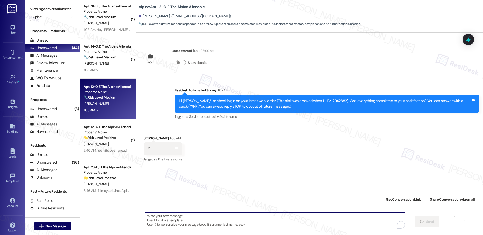
paste textarea "Hi {{first_name}}, I'm so glad to hear the work order was completed to your sat…"
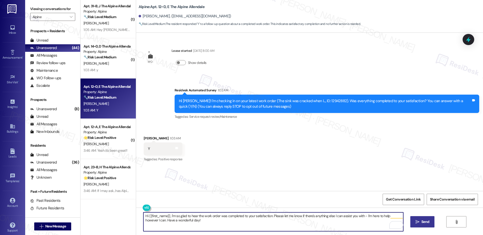
type textarea "Hi {{first_name}}, I'm so glad to hear the work order was completed to your sat…"
click at [416, 224] on icon "" at bounding box center [418, 222] width 4 height 4
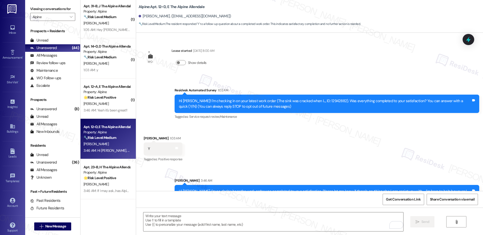
click at [164, 232] on div " Send " at bounding box center [309, 227] width 347 height 38
click at [166, 220] on textarea "To enrich screen reader interactions, please activate Accessibility in Grammarl…" at bounding box center [273, 221] width 260 height 19
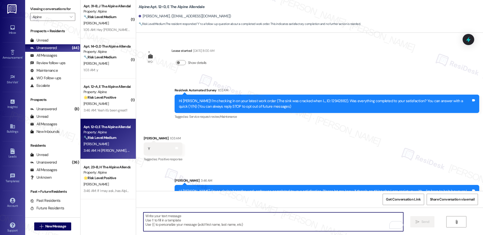
click at [166, 220] on textarea "To enrich screen reader interactions, please activate Accessibility in Grammarl…" at bounding box center [273, 221] width 260 height 19
paste textarea "If I may ask...has {{property}} lived up to your expectations?"
type textarea "If I may ask...has {{property}} lived up to your expectations?"
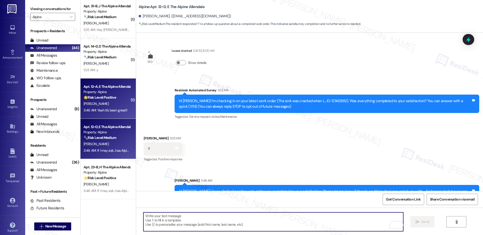
click at [107, 99] on strong "🌟 Risk Level: Positive" at bounding box center [100, 97] width 32 height 5
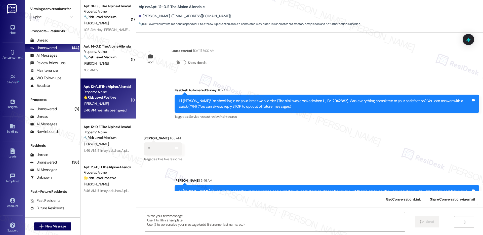
type textarea "Fetching suggested responses. Please feel free to read through the conversation…"
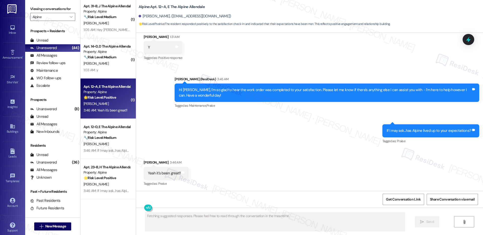
scroll to position [102, 0]
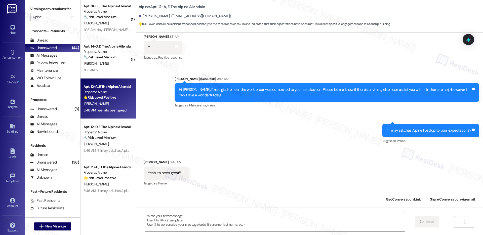
click at [164, 221] on textarea at bounding box center [275, 221] width 260 height 19
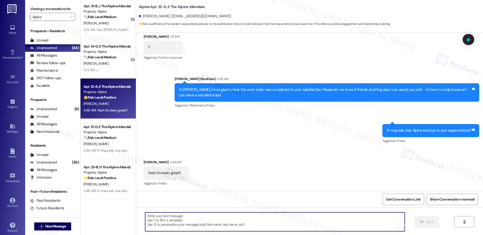
click at [164, 221] on textarea "To enrich screen reader interactions, please activate Accessibility in Grammarl…" at bounding box center [275, 221] width 260 height 19
click at [416, 129] on div "If I may ask...has Alpine lived up to your expectations?" at bounding box center [429, 130] width 85 height 5
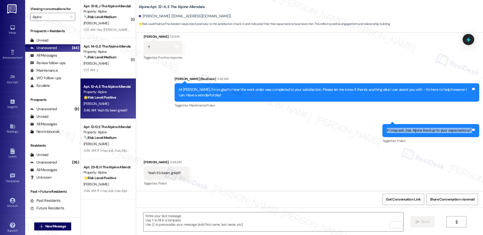
click at [416, 129] on div "If I may ask...has Alpine lived up to your expectations?" at bounding box center [429, 130] width 85 height 5
copy div "If I may ask...has Alpine lived up to your expectations? Tags and notes"
click at [188, 221] on textarea "To enrich screen reader interactions, please activate Accessibility in Grammarl…" at bounding box center [273, 221] width 260 height 19
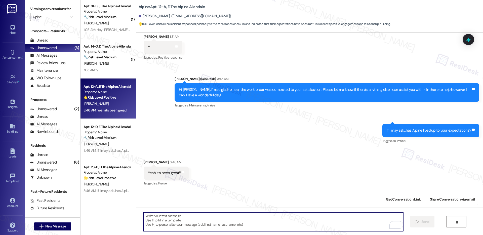
paste textarea "That’s wonderful to hear! We’re so glad you’ve had a great experience at Alpine…"
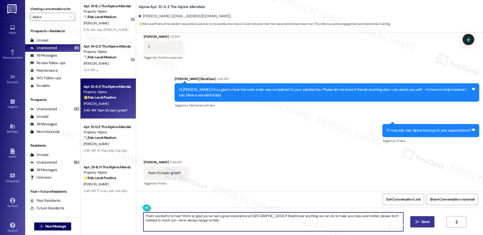
type textarea "That’s wonderful to hear! We’re so glad you’ve had a great experience at Alpine…"
click at [429, 221] on span "Send" at bounding box center [426, 221] width 10 height 5
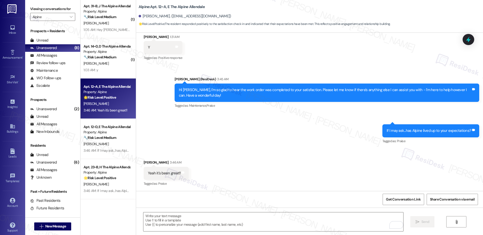
scroll to position [142, 0]
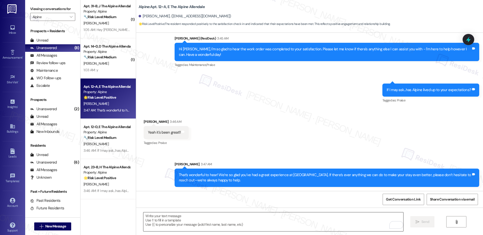
click at [187, 218] on textarea "To enrich screen reader interactions, please activate Accessibility in Grammarl…" at bounding box center [273, 221] width 260 height 19
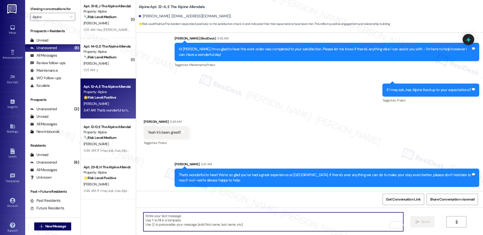
paste textarea "Can I ask a quick favor? If you have a moment, would you mind leaving us a Goog…"
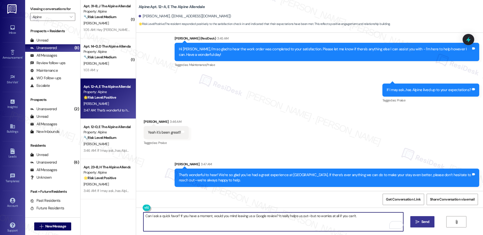
click at [223, 215] on textarea "Can I ask a quick favor? If you have a moment, would you mind leaving us a Goog…" at bounding box center [273, 221] width 260 height 19
paste textarea "Hi! Can I ask a quick favor? If you have a moment, would you mind leaving us a …"
drag, startPoint x: 146, startPoint y: 216, endPoint x: 104, endPoint y: 209, distance: 42.8
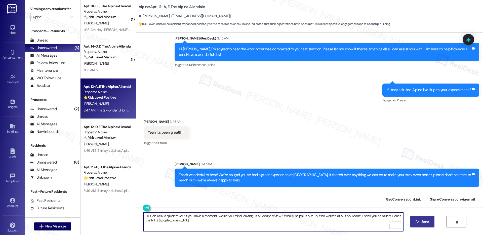
click at [104, 209] on div "( 1 ) Apt. 34~B, C The Alpine Allendale Property: Alpine 🔧 Risk Level: Medium T…" at bounding box center [282, 117] width 403 height 235
type textarea "Can I ask a quick favor? If you have a moment, would you mind leaving us a Goog…"
click at [431, 215] on div "Can I ask a quick favor? If you have a moment, would you mind leaving us a Goog…" at bounding box center [309, 227] width 347 height 38
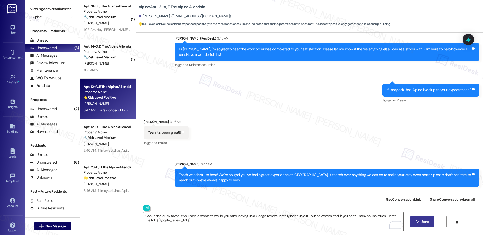
click at [425, 221] on span "Send" at bounding box center [426, 221] width 8 height 5
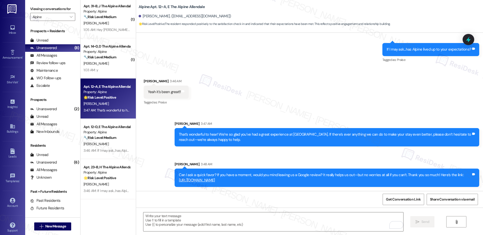
scroll to position [0, 0]
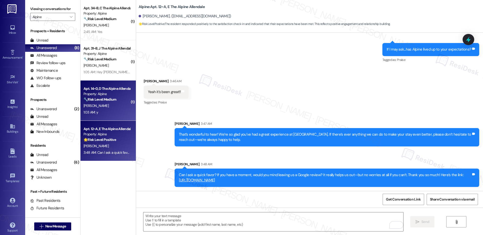
click at [100, 101] on strong "🔧 Risk Level: Medium" at bounding box center [100, 99] width 33 height 5
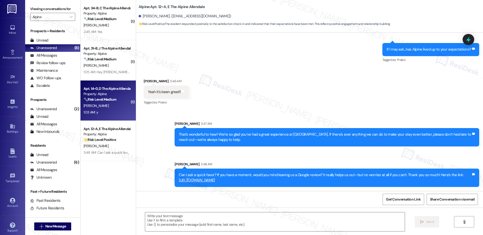
type textarea "Fetching suggested responses. Please feel free to read through the conversation…"
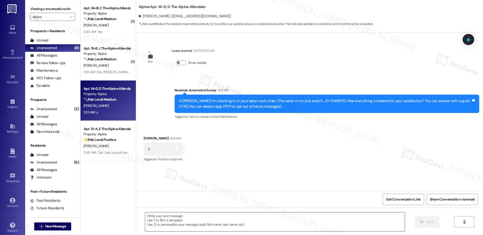
click at [171, 228] on textarea at bounding box center [275, 221] width 260 height 19
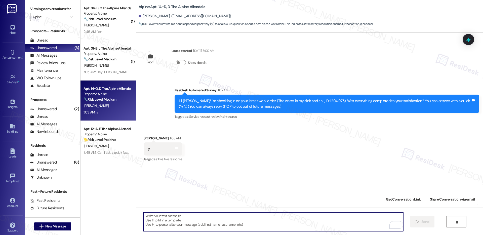
paste textarea "Hi {{first_name}}, I'm so glad to hear the work order was completed to your sat…"
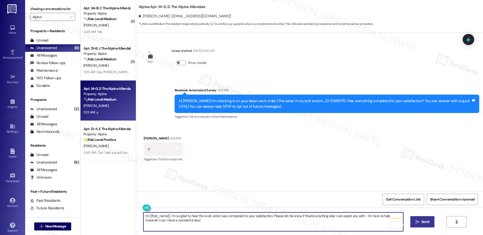
type textarea "Hi {{first_name}}, I'm so glad to hear the work order was completed to your sat…"
click at [424, 219] on button " Send" at bounding box center [423, 221] width 24 height 11
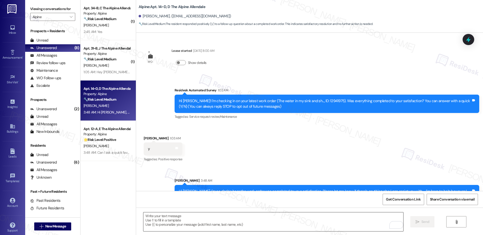
click at [219, 216] on textarea "To enrich screen reader interactions, please activate Accessibility in Grammarl…" at bounding box center [273, 221] width 260 height 19
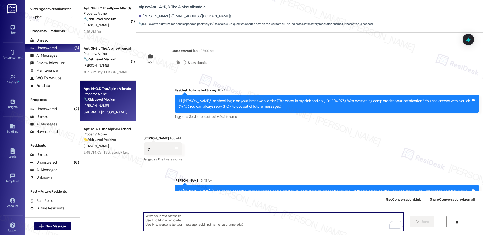
paste textarea "If I may ask...has {{property}} lived up to your expectations?"
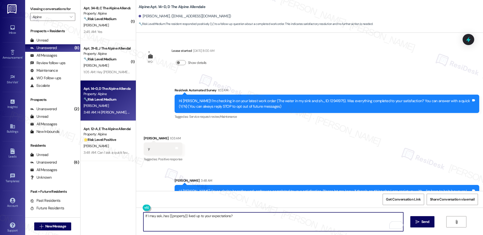
scroll to position [16, 0]
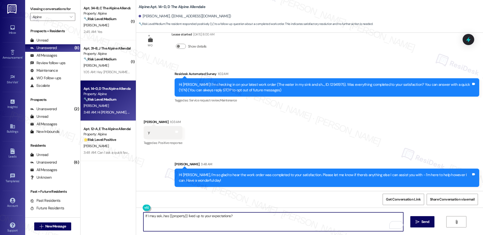
type textarea "If I may ask...has {{property}} lived up to your expectations?"
click at [421, 222] on span "Send" at bounding box center [426, 221] width 10 height 5
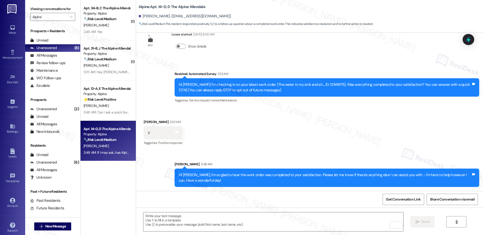
scroll to position [51, 0]
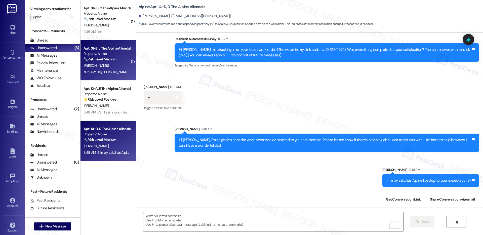
click at [106, 61] on strong "🔧 Risk Level: Medium" at bounding box center [100, 59] width 33 height 5
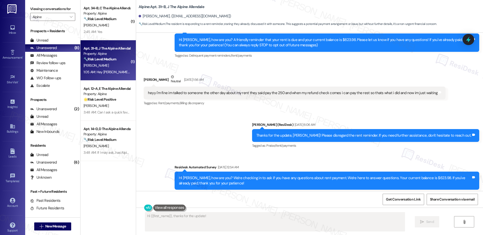
click at [106, 61] on strong "🔧 Risk Level: Medium" at bounding box center [100, 59] width 33 height 5
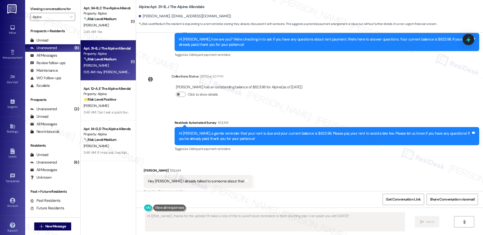
scroll to position [198, 0]
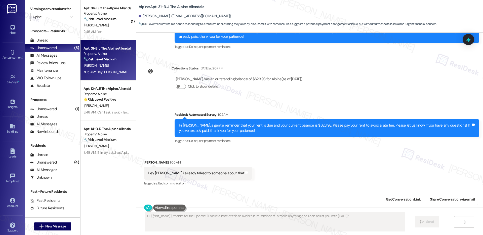
click at [191, 171] on div "Hey sarah i already talked to someone about that" at bounding box center [196, 173] width 96 height 5
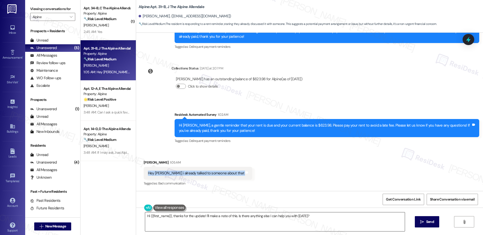
click at [191, 220] on textarea "Hi {{first_name}}, thanks for the update! I'll make a note of this. Is there an…" at bounding box center [275, 221] width 260 height 19
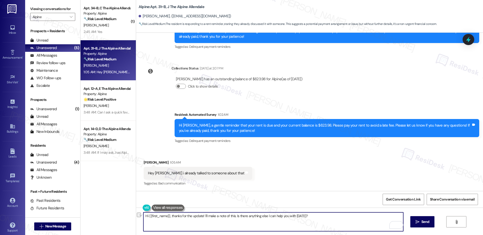
drag, startPoint x: 308, startPoint y: 217, endPoint x: 232, endPoint y: 215, distance: 75.8
click at [232, 215] on textarea "Hi {{first_name}}, thanks for the update! I'll make a note of this. Is there an…" at bounding box center [273, 221] width 260 height 19
type textarea "Hi {{first_name}}, thanks for the update! I'll make a note of this. Please feel…"
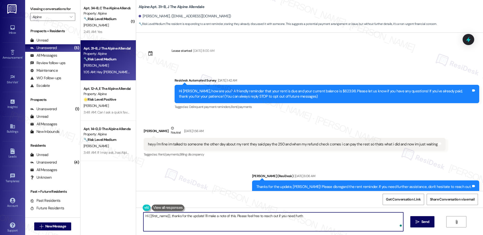
scroll to position [198, 0]
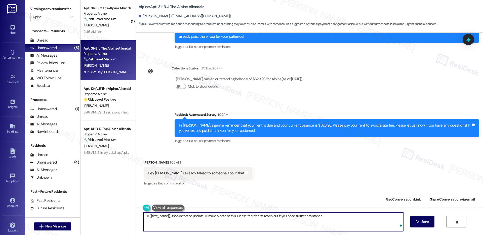
type textarea "Hi {{first_name}}, thanks for the update! I'll make a note of this. Please feel…"
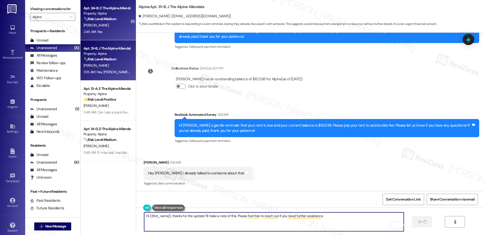
click at [104, 22] on div "[PERSON_NAME]" at bounding box center [107, 25] width 48 height 6
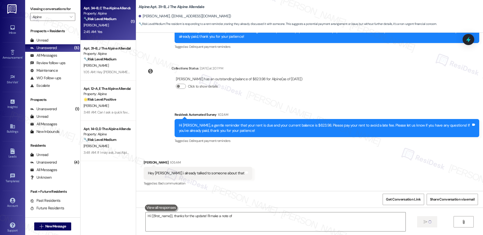
type textarea "Hi {{first_name}}, thanks for the update! I'll make a note of"
type textarea "Hi {{first_name}}, thanks for the update! I'll make a note of this to avoid fut…"
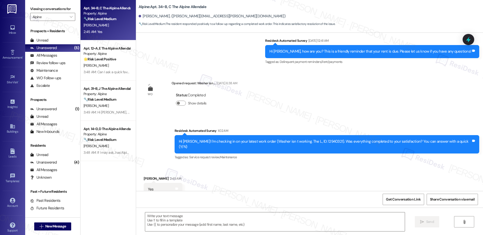
scroll to position [1111, 0]
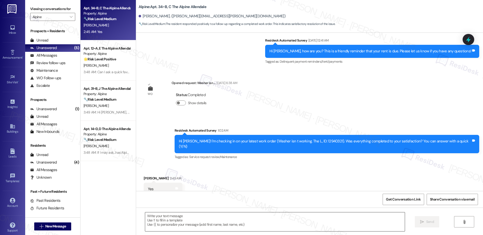
click at [162, 226] on textarea at bounding box center [275, 221] width 260 height 19
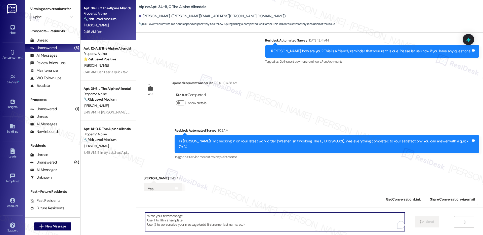
paste textarea "Hi {{first_name}}, I'm so glad to hear the work order was completed to your sat…"
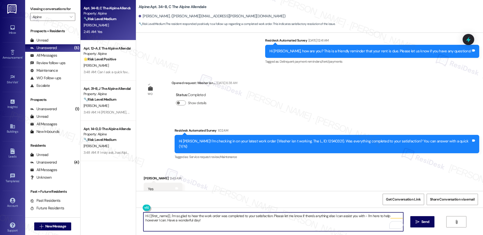
click at [347, 222] on textarea "Hi {{first_name}}, I'm so glad to hear the work order was completed to your sat…" at bounding box center [273, 221] width 260 height 19
type textarea "Hi {{first_name}}, I'm so glad to hear the work order was completed to your sat…"
click at [422, 219] on span "Send" at bounding box center [426, 221] width 8 height 5
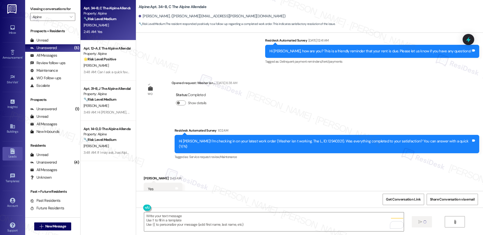
scroll to position [1110, 0]
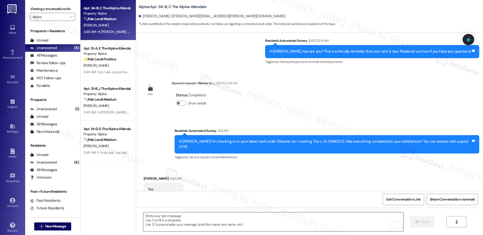
click at [183, 220] on textarea "To enrich screen reader interactions, please activate Accessibility in Grammarl…" at bounding box center [273, 221] width 260 height 19
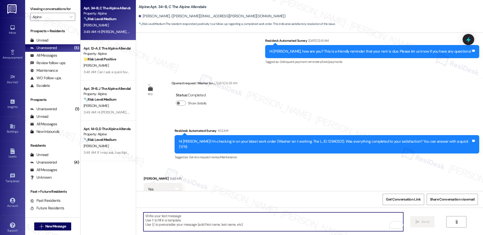
paste textarea "If I may ask...has {{property}} lived up to your expectations?"
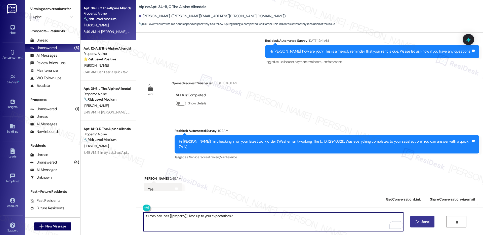
type textarea "If I may ask...has {{property}} lived up to your expectations?"
click at [416, 221] on icon "" at bounding box center [418, 222] width 4 height 4
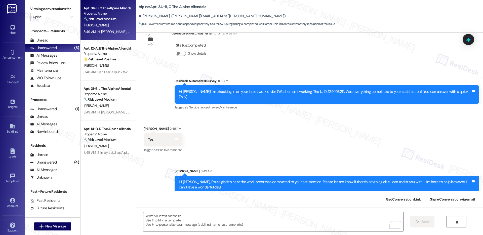
scroll to position [1186, 0]
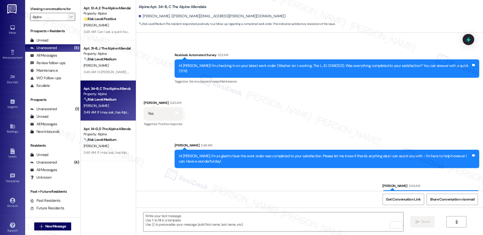
click at [69, 14] on span "" at bounding box center [71, 17] width 5 height 8
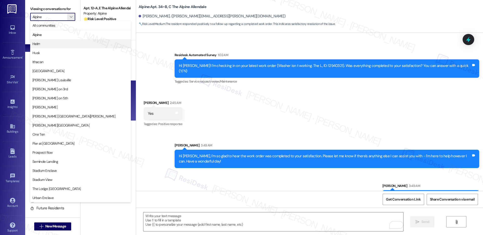
click at [51, 43] on span "Helm" at bounding box center [80, 43] width 96 height 5
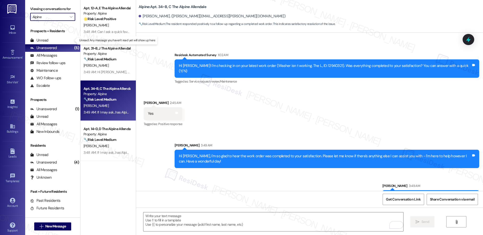
type input "Helm"
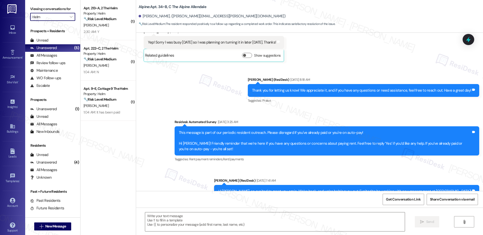
type textarea "Fetching suggested responses. Please feel free to read through the conversation…"
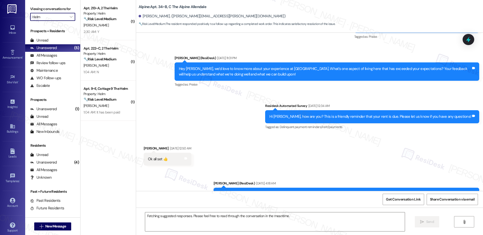
click at [121, 29] on div "2:30 AM: Y 2:30 AM: Y" at bounding box center [107, 32] width 48 height 6
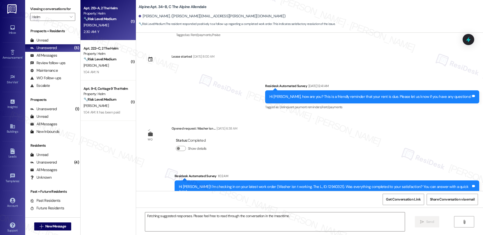
scroll to position [1110, 0]
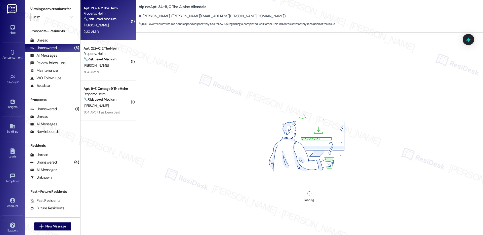
click at [121, 29] on div "2:30 AM: Y 2:30 AM: Y" at bounding box center [107, 32] width 48 height 6
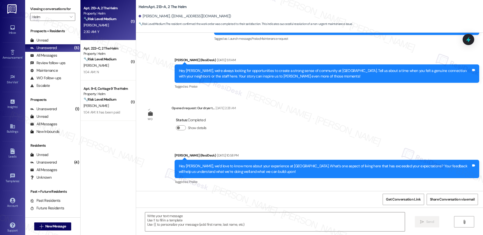
type textarea "Fetching suggested responses. Please feel free to read through the conversation…"
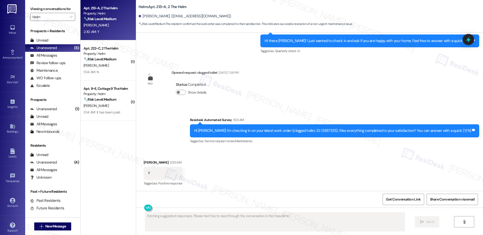
scroll to position [630, 0]
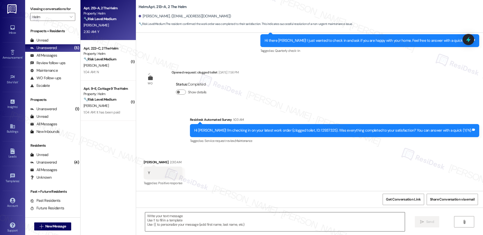
click at [171, 220] on textarea at bounding box center [275, 221] width 260 height 19
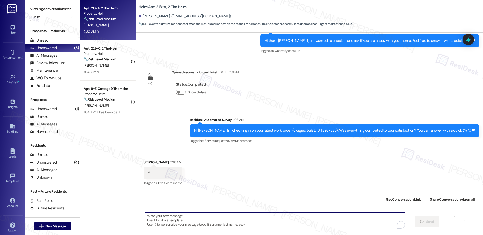
paste textarea "Hi {{first_name}}, I'm so glad to hear the work order was completed to your sat…"
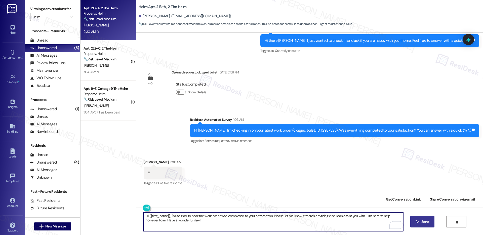
type textarea "Hi {{first_name}}, I'm so glad to hear the work order was completed to your sat…"
click at [422, 223] on span "Send" at bounding box center [426, 221] width 8 height 5
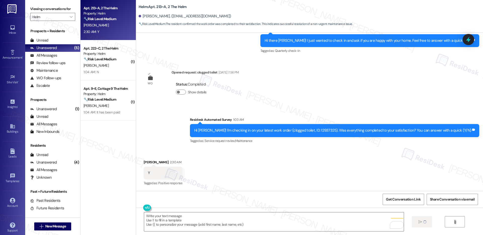
scroll to position [630, 0]
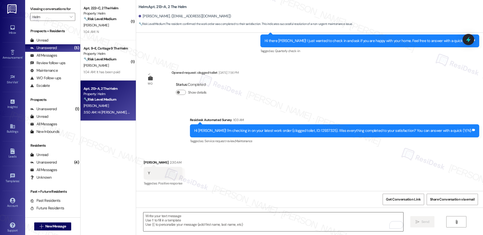
click at [173, 221] on textarea "To enrich screen reader interactions, please activate Accessibility in Grammarl…" at bounding box center [273, 221] width 260 height 19
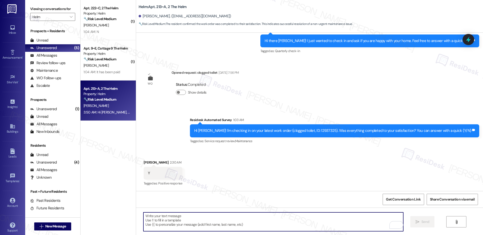
paste textarea "If I may ask...has {{property}} lived up to your expectations?"
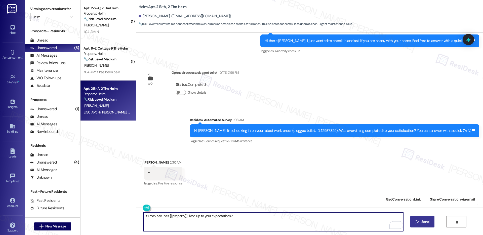
scroll to position [671, 0]
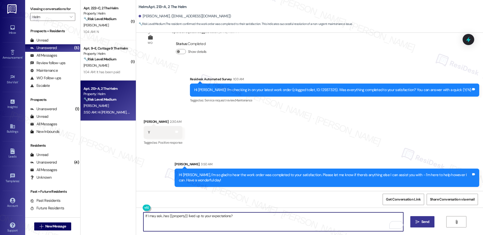
type textarea "If I may ask...has {{property}} lived up to your expectations?"
click at [422, 221] on span "Send" at bounding box center [426, 221] width 8 height 5
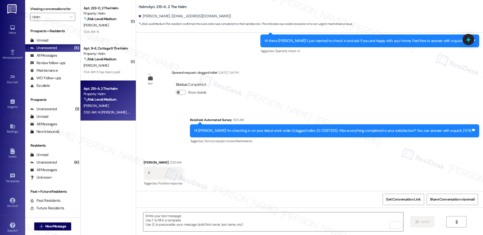
scroll to position [706, 0]
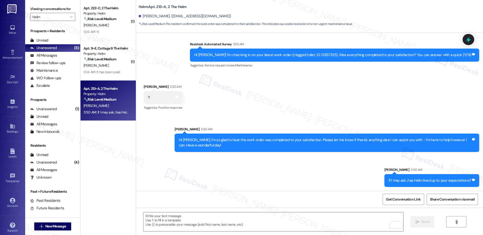
click at [112, 46] on div "Apt. 9~E, Cottage 9 The Helm" at bounding box center [107, 48] width 47 height 5
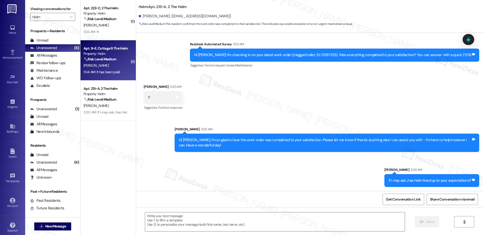
type textarea "Fetching suggested responses. Please feel free to read through the conversation…"
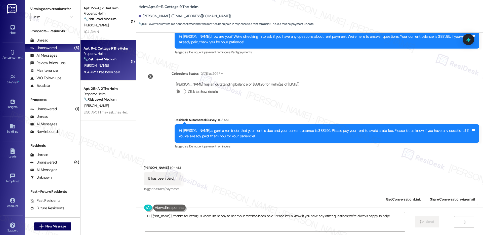
scroll to position [151, 0]
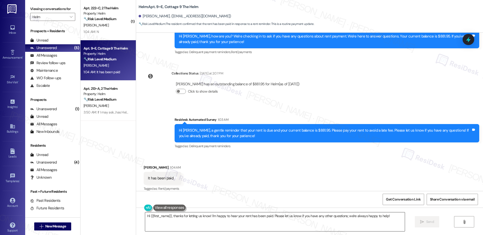
click at [168, 220] on textarea "Hi {{first_name}}, thanks for letting us know! I'm happy to hear your rent has …" at bounding box center [275, 221] width 260 height 19
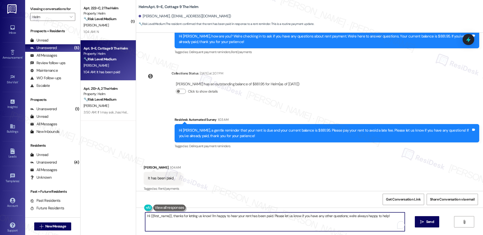
click at [168, 220] on textarea "Hi {{first_name}}, thanks for letting us know! I'm happy to hear your rent has …" at bounding box center [275, 221] width 260 height 19
paste textarea "Thank you, {{first_name}}, for your payment! If there's anything we can help yo…"
click at [421, 220] on span "Send" at bounding box center [426, 221] width 10 height 5
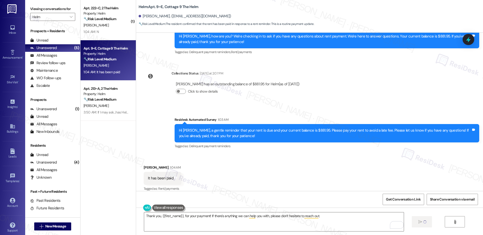
type textarea "Fetching suggested responses. Please feel free to read through the conversation…"
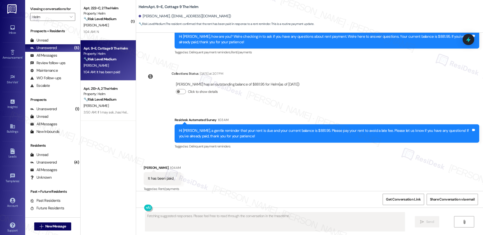
scroll to position [186, 0]
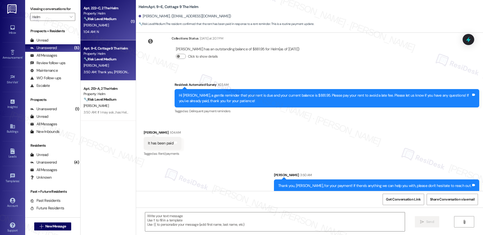
click at [101, 24] on div "S. Aker" at bounding box center [107, 25] width 48 height 6
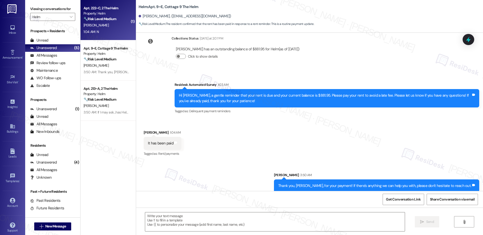
type textarea "Fetching suggested responses. Please feel free to read through the conversation…"
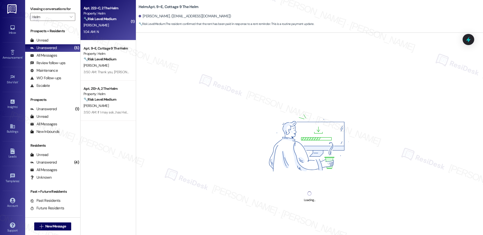
click at [101, 24] on div "S. Aker" at bounding box center [107, 25] width 48 height 6
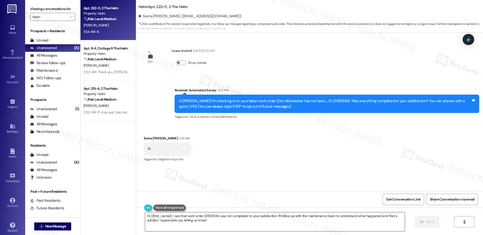
click at [185, 222] on textarea "Hi {{first_name}}, I see that work order 12883584 was not completed to your sat…" at bounding box center [275, 221] width 260 height 19
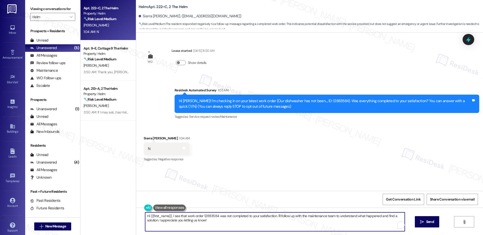
click at [185, 222] on textarea "Hi {{first_name}}, I see that work order 12883584 was not completed to your sat…" at bounding box center [275, 221] width 260 height 19
paste textarea "understand the work order wasn't completed to your satisfaction. I'm happy to h…"
type textarea "Hi {{first_name}}, I understand the work order wasn't completed to your satisfa…"
click at [430, 223] on button " Send" at bounding box center [423, 221] width 24 height 11
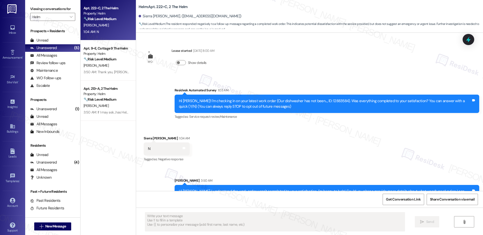
scroll to position [16, 0]
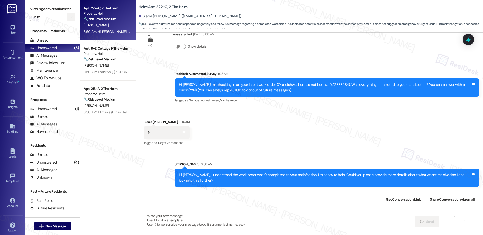
click at [70, 18] on icon "" at bounding box center [71, 17] width 3 height 4
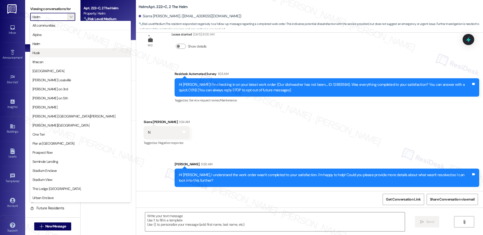
click at [50, 53] on span "Husk" at bounding box center [80, 52] width 96 height 5
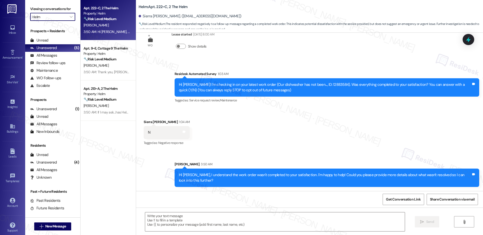
type input "Husk"
click at [109, 19] on div "⚠️ Risk Level: High The resident is questioning a rent balance and mentions an …" at bounding box center [107, 18] width 47 height 5
type textarea "Fetching suggested responses. Please feel free to read through the conversation…"
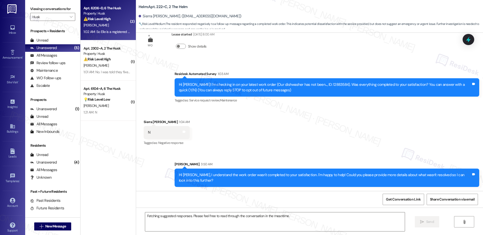
click at [109, 19] on div "⚠️ Risk Level: High The resident is questioning a rent balance and mentions an …" at bounding box center [107, 18] width 47 height 5
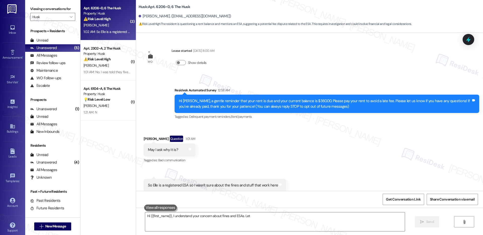
scroll to position [12, 0]
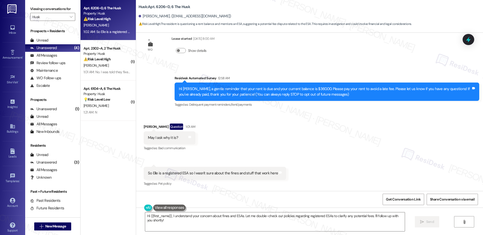
click at [203, 173] on div "So Elle is a registered ESA so I wasn't sure about the fines and stuff that wor…" at bounding box center [213, 173] width 130 height 5
click at [191, 86] on div "Hi Garrett, a gentle reminder that your rent is due and your current balance is…" at bounding box center [325, 91] width 292 height 11
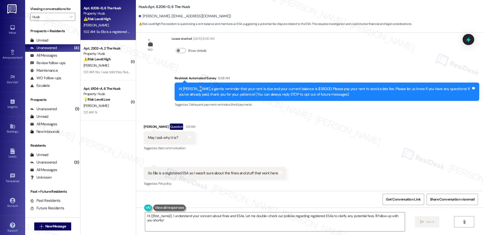
click at [191, 86] on div "Hi Garrett, a gentle reminder that your rent is due and your current balance is…" at bounding box center [325, 91] width 292 height 11
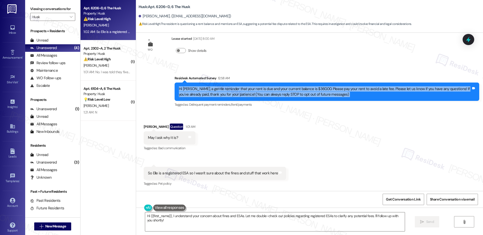
copy div "Hi Garrett, a gentle reminder that your rent is due and your current balance is…"
click at [159, 139] on div "May I ask why it is?" at bounding box center [163, 137] width 30 height 5
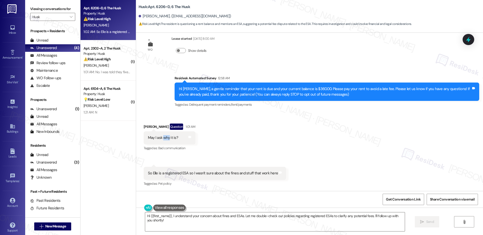
click at [159, 139] on div "May I ask why it is?" at bounding box center [163, 137] width 30 height 5
copy div "May I ask why it is? Tags and notes"
click at [197, 172] on div "So Elle is a registered ESA so I wasn't sure about the fines and stuff that wor…" at bounding box center [213, 173] width 130 height 5
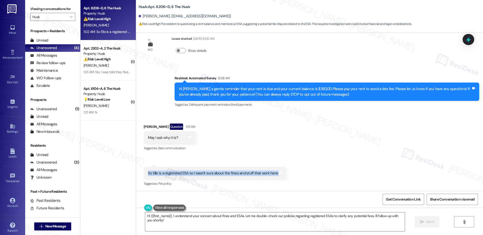
copy div "So Elle is a registered ESA so I wasn't sure about the fines and stuff that wor…"
click at [319, 217] on textarea "Hi {{first_name}}, I understand your concern about fines and ESAs. Let me doubl…" at bounding box center [275, 221] width 260 height 19
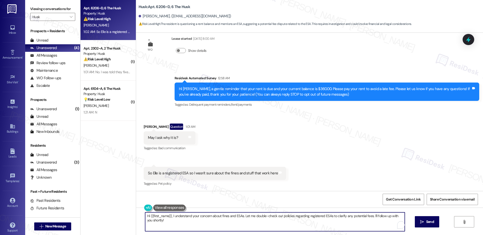
click at [319, 217] on textarea "Hi {{first_name}}, I understand your concern about fines and ESAs. Let me doubl…" at bounding box center [275, 221] width 260 height 19
click at [319, 217] on textarea "Hi {{first_name}}, I understand your concern about fines and ESAs. Let me doubl…" at bounding box center [273, 221] width 260 height 19
click at [424, 222] on span "Send" at bounding box center [426, 221] width 8 height 5
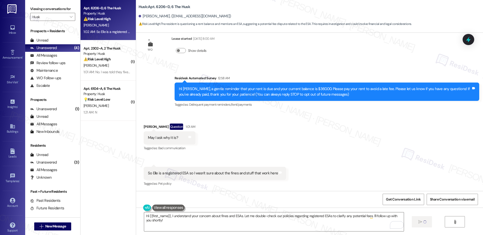
type textarea "Fetching suggested responses. Please feel free to read through the conversation…"
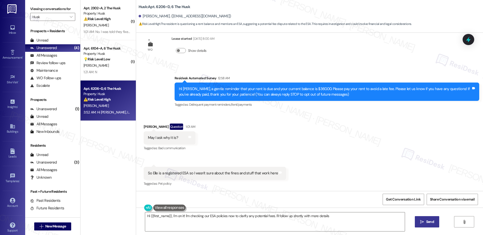
type textarea "Hi {{first_name}}, I'm on it! I'm checking our ESA policies now to clarify any …"
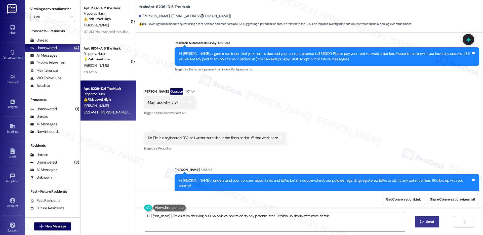
click at [209, 218] on textarea "Hi {{first_name}}, I'm on it! I'm checking our ESA policies now to clarify any …" at bounding box center [275, 221] width 260 height 19
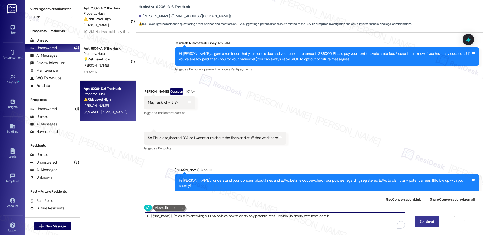
click at [209, 218] on textarea "Hi {{first_name}}, I'm on it! I'm checking our ESA policies now to clarify any …" at bounding box center [275, 221] width 260 height 19
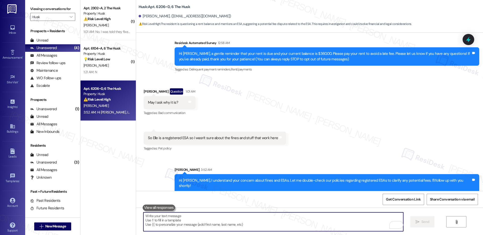
click at [209, 218] on textarea "To enrich screen reader interactions, please activate Accessibility in Grammarl…" at bounding box center [273, 221] width 260 height 19
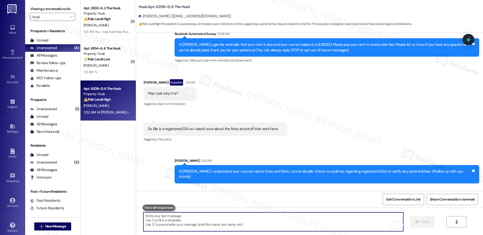
scroll to position [82, 0]
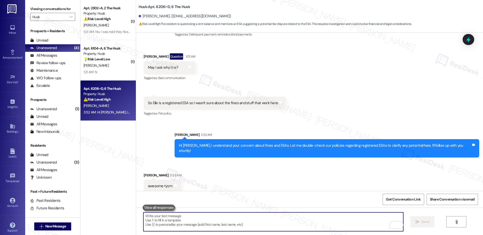
click at [192, 215] on textarea "To enrich screen reader interactions, please activate Accessibility in Grammarl…" at bounding box center [273, 221] width 260 height 19
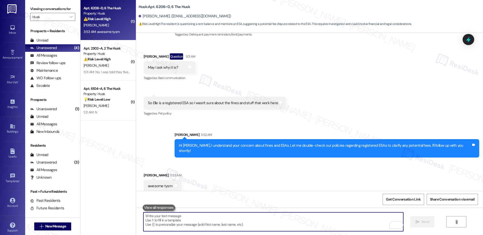
click at [192, 215] on textarea "To enrich screen reader interactions, please activate Accessibility in Grammarl…" at bounding box center [273, 221] width 260 height 19
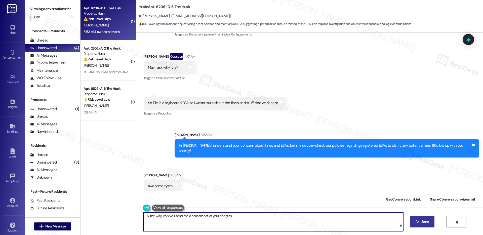
type textarea "By the way, can you send me a screenshot of your charges?"
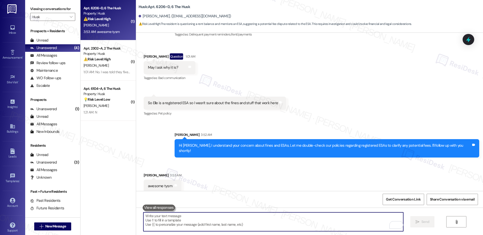
scroll to position [118, 0]
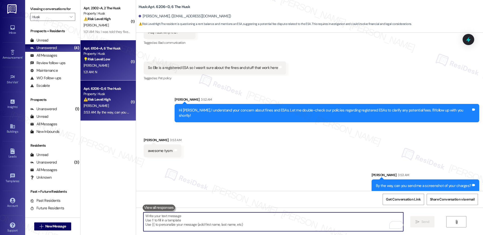
click at [103, 67] on div "[PERSON_NAME]" at bounding box center [107, 65] width 48 height 6
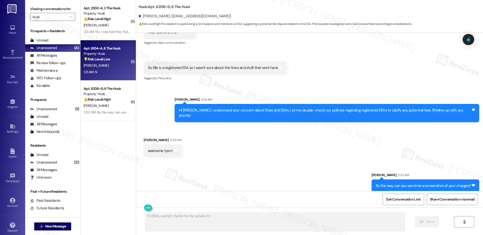
scroll to position [0, 0]
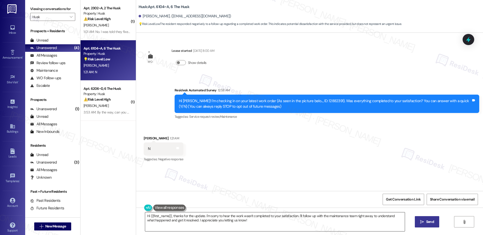
click at [239, 216] on textarea "Hi {{first_name}}, thanks for the update. I'm sorry to hear the work wasn't com…" at bounding box center [275, 221] width 260 height 19
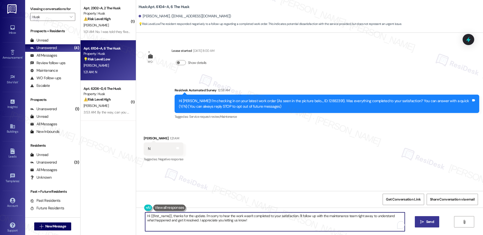
click at [239, 216] on textarea "Hi {{first_name}}, thanks for the update. I'm sorry to hear the work wasn't com…" at bounding box center [275, 221] width 260 height 19
paste textarea "I understand the work order wasn't completed to your satisfaction. I'm happy to…"
type textarea "Hi {{first_name}}, I understand the work order wasn't completed to your satisfa…"
click at [420, 221] on span " Send" at bounding box center [423, 221] width 16 height 5
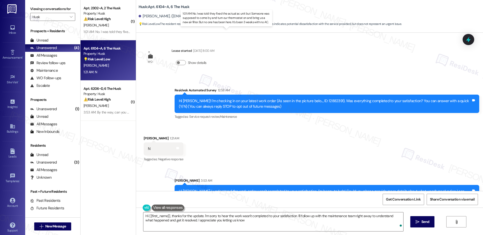
type textarea "Hi {{first_name}}, thanks for the update. I'm sorry to hear the work wasn't com…"
click at [109, 30] on div "1:01 AM: No. I was told they fixed the actual ac unit but Someone was supposed …" at bounding box center [232, 31] width 296 height 5
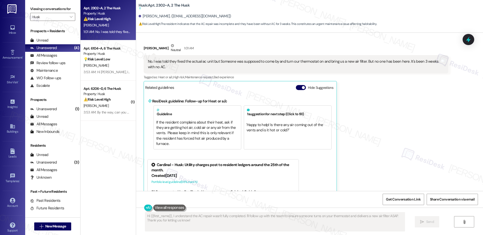
scroll to position [58, 0]
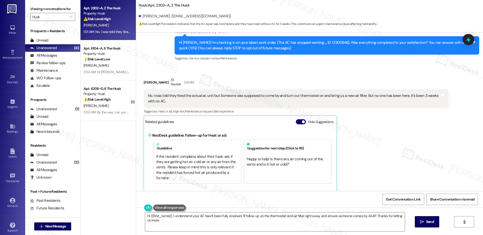
type textarea "Hi {{first_name}}, I understand your AC hasn't been fully resolved. I'll follow…"
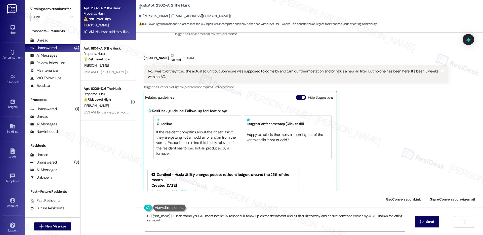
scroll to position [98, 0]
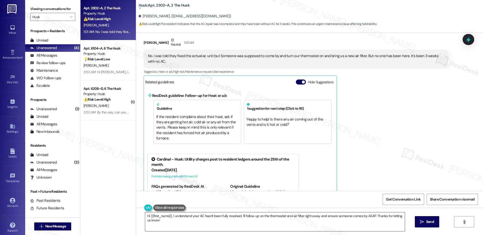
click at [254, 222] on textarea "Hi {{first_name}}, I understand your AC hasn't been fully resolved. I'll follow…" at bounding box center [275, 221] width 260 height 19
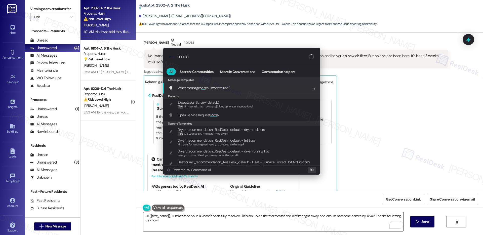
type input "modal"
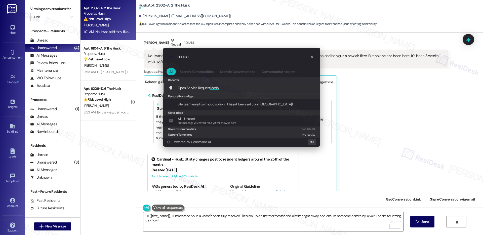
click at [269, 87] on div "Open Service Request Modal Add shortcut" at bounding box center [242, 88] width 147 height 6
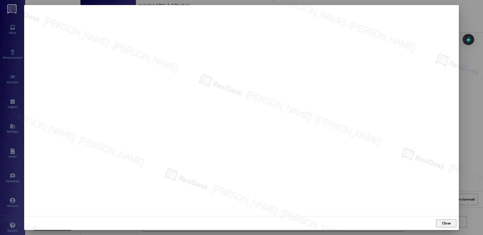
click at [445, 225] on span "Close" at bounding box center [446, 223] width 9 height 5
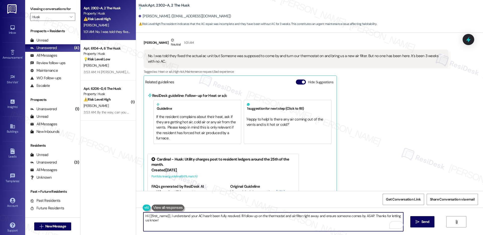
click at [159, 217] on textarea "Hi {{first_name}}, I understand your AC hasn't been fully resolved. I'll follow…" at bounding box center [273, 221] width 260 height 19
paste textarea "ey [PERSON_NAME]! Thanks for letting me know. After the last visit, did it work…"
click at [144, 42] on div "[PERSON_NAME] Neutral 1:01 AM" at bounding box center [296, 44] width 305 height 12
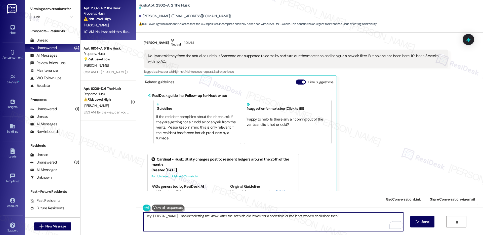
click at [144, 42] on div "[PERSON_NAME] Neutral 1:01 AM" at bounding box center [296, 44] width 305 height 12
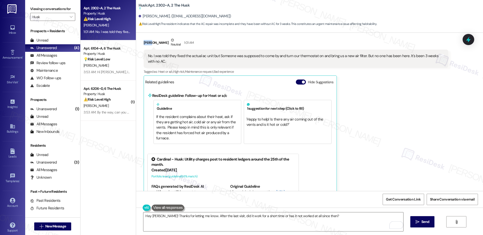
copy div "[PERSON_NAME]"
click at [153, 215] on textarea "Hey [PERSON_NAME]! Thanks for letting me know. After the last visit, did it wor…" at bounding box center [273, 221] width 260 height 19
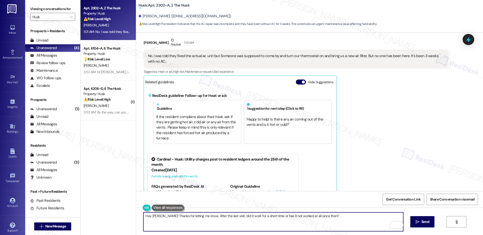
paste textarea "[PERSON_NAME]"
click at [264, 217] on textarea "Hey [PERSON_NAME]! Thanks for letting me know. After the last visit, did it wor…" at bounding box center [273, 221] width 260 height 19
click at [353, 217] on textarea "Hey [PERSON_NAME]! Thanks for letting me know. After the last visit, did it wor…" at bounding box center [273, 221] width 260 height 19
type textarea "Hey [PERSON_NAME]! Thanks for letting me know. After the last visit, did it wor…"
click at [421, 218] on button " Send" at bounding box center [423, 221] width 24 height 11
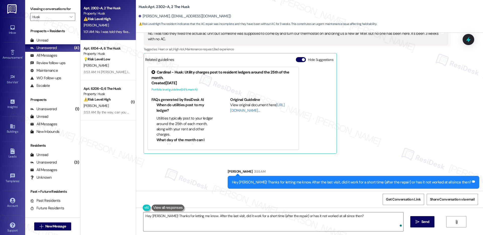
scroll to position [122, 0]
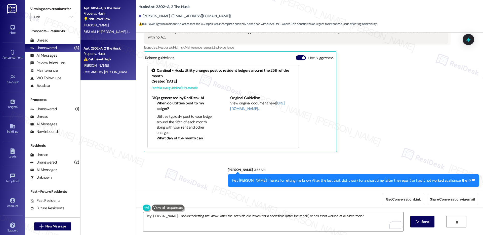
click at [101, 23] on div "[PERSON_NAME]" at bounding box center [107, 25] width 48 height 6
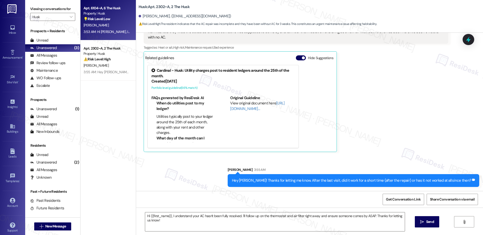
type textarea "Fetching suggested responses. Please feel free to read through the conversation…"
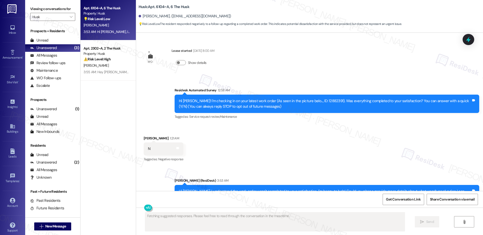
scroll to position [24, 0]
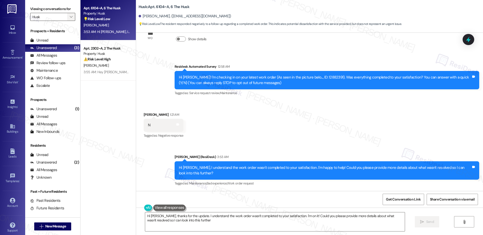
type textarea "Hi [PERSON_NAME], thanks for the update. I understand the work order wasn't com…"
click at [69, 17] on span "" at bounding box center [71, 17] width 5 height 8
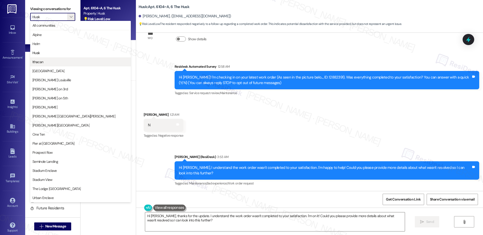
click at [52, 61] on span "Ithacan" at bounding box center [80, 61] width 96 height 5
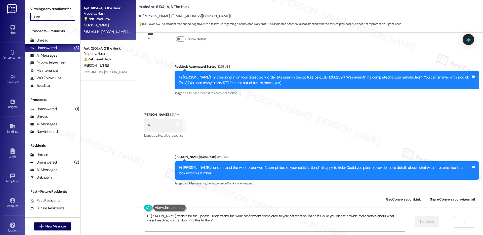
type input "Ithacan"
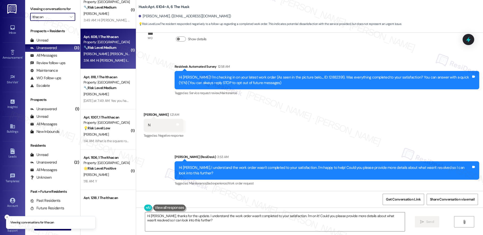
scroll to position [83, 0]
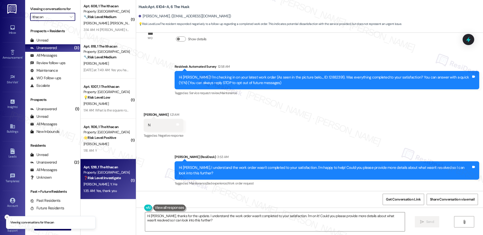
click at [108, 179] on strong "❓ Risk Level: Investigate" at bounding box center [102, 178] width 37 height 5
type textarea "Fetching suggested responses. Please feel free to read through the conversation…"
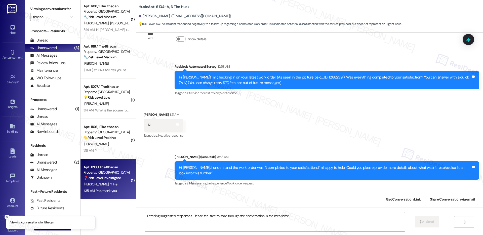
click at [108, 179] on strong "❓ Risk Level: Investigate" at bounding box center [102, 178] width 37 height 5
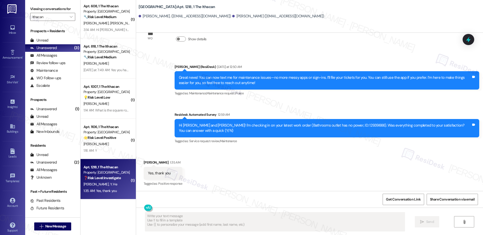
scroll to position [107, 0]
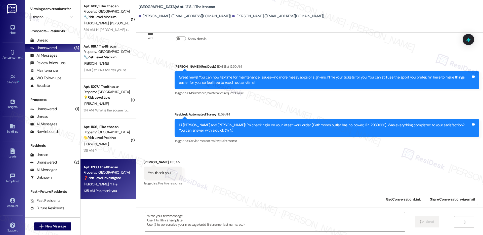
click at [244, 221] on textarea at bounding box center [275, 221] width 260 height 19
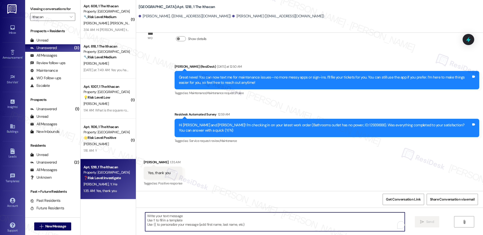
paste textarea "Hi {{first_name}}, I'm so glad to hear the work order was completed to your sat…"
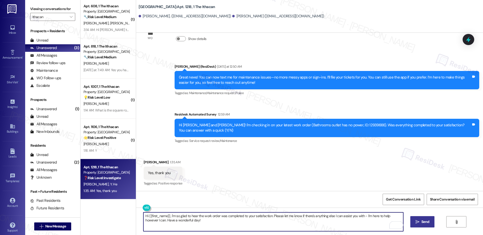
type textarea "Hi {{first_name}}, I'm so glad to hear the work order was completed to your sat…"
click at [423, 221] on span "Send" at bounding box center [426, 221] width 8 height 5
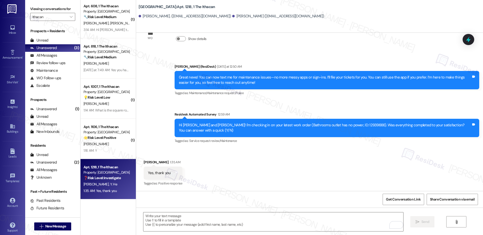
scroll to position [147, 0]
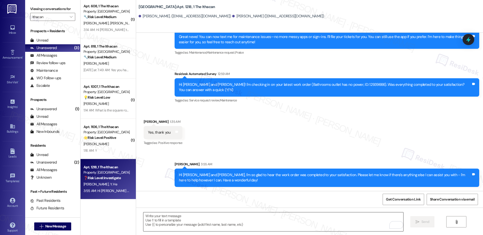
click at [177, 226] on textarea "To enrich screen reader interactions, please activate Accessibility in Grammarl…" at bounding box center [273, 221] width 260 height 19
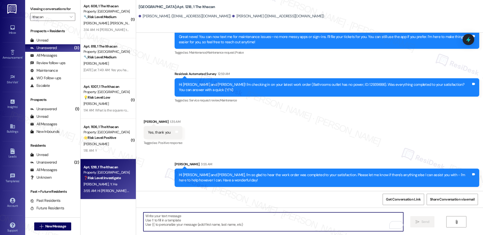
paste textarea "If I may ask...has {{property}} lived up to your expectations?"
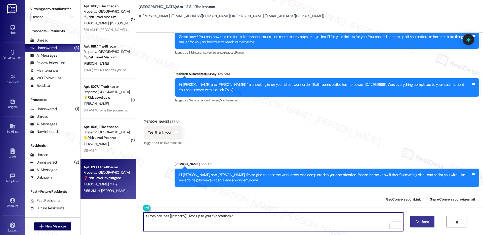
type textarea "If I may ask...has {{property}} lived up to your expectations?"
click at [422, 222] on span "Send" at bounding box center [426, 221] width 8 height 5
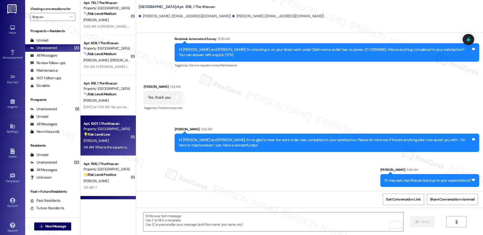
scroll to position [39, 0]
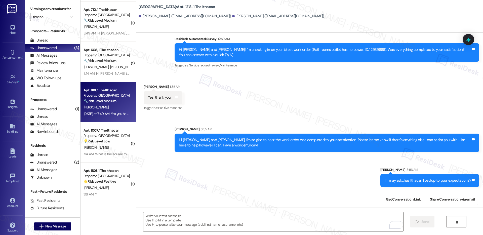
click at [111, 108] on div "[PERSON_NAME]" at bounding box center [107, 107] width 48 height 6
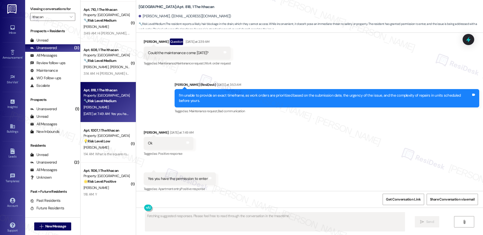
scroll to position [452, 0]
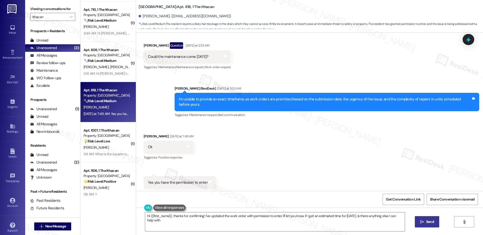
type textarea "Hi {{first_name}}, thanks for confirming! I've updated the work order with perm…"
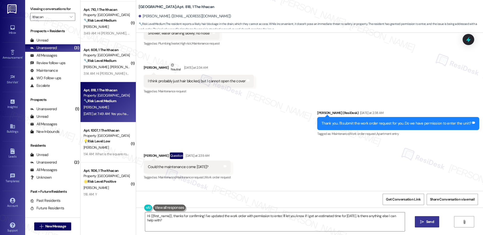
scroll to position [282, 0]
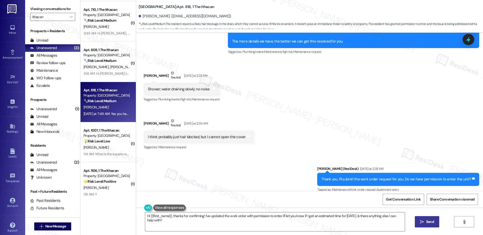
click at [187, 134] on div "I think probably just hair blocked, but I cannot open the cover" at bounding box center [197, 136] width 98 height 5
click at [198, 218] on textarea "Hi {{first_name}}, thanks for confirming! I've updated the work order with perm…" at bounding box center [275, 221] width 260 height 19
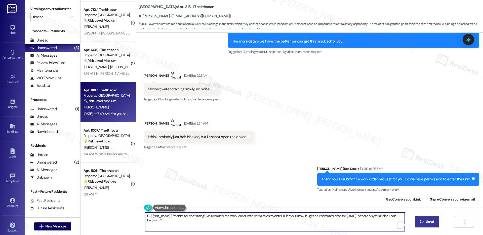
click at [198, 218] on textarea "Hi {{first_name}}, thanks for confirming! I've updated the work order with perm…" at bounding box center [275, 221] width 260 height 19
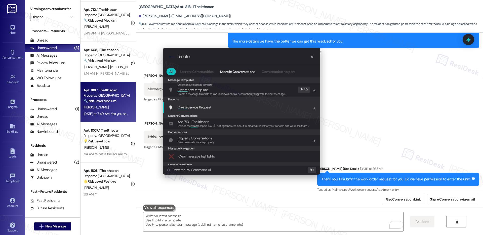
type input "create"
click at [205, 107] on span "Create Service Request" at bounding box center [194, 107] width 33 height 5
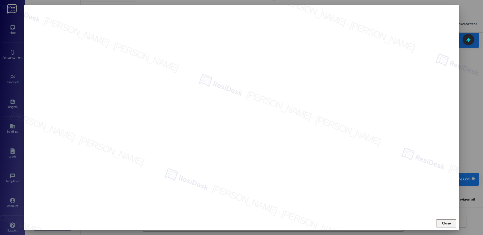
click at [441, 222] on span "Close" at bounding box center [446, 223] width 11 height 5
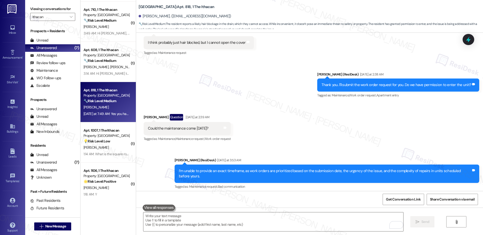
scroll to position [452, 0]
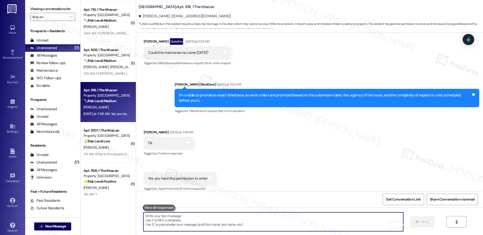
click at [231, 223] on textarea "To enrich screen reader interactions, please activate Accessibility in Grammarl…" at bounding box center [273, 221] width 260 height 19
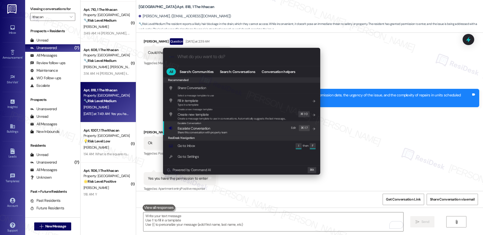
click at [199, 128] on span "Escalate Conversation" at bounding box center [194, 128] width 32 height 5
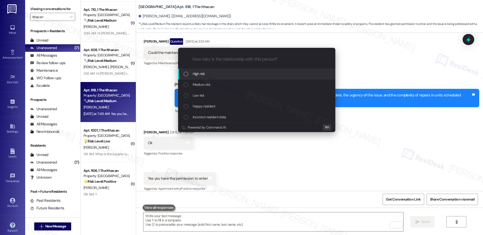
click at [216, 70] on div "High risk" at bounding box center [256, 74] width 157 height 11
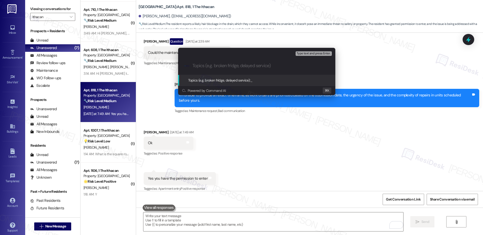
paste input "Work order submitted by Residesk | Work order #12946156 - Clogged Bathroom Pipe"
type input "Work order submitted by Residesk | Work order #12946156 - Clogged Bathroom Pipe"
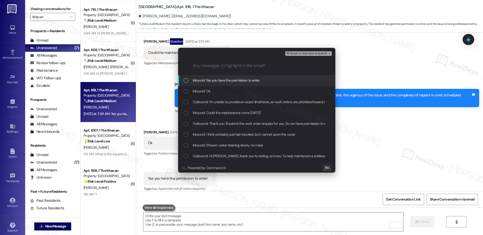
scroll to position [0, 0]
click at [216, 78] on span "Inbound: Yes you have the permission to enter" at bounding box center [226, 81] width 67 height 6
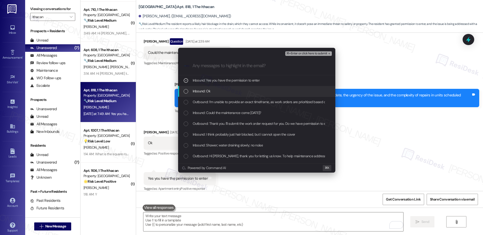
click at [212, 92] on div "Inbound: Ok" at bounding box center [257, 91] width 147 height 6
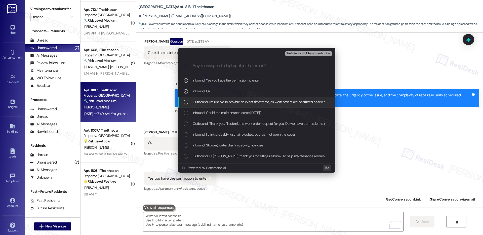
click at [210, 100] on span "Outbound: I’m unable to provide an exact timeframe, as work orders are prioriti…" at bounding box center [340, 102] width 294 height 6
click at [207, 113] on span "Inbound: Could the maintenance come tomorrow?" at bounding box center [227, 113] width 69 height 6
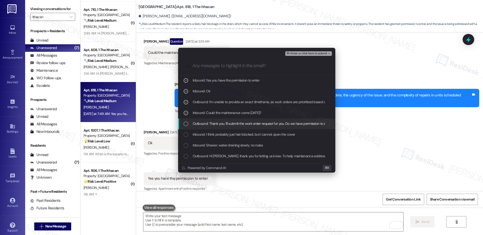
click at [204, 122] on span "Outbound: Thank you. I'll submit the work order request for you. Do we have per…" at bounding box center [269, 124] width 153 height 6
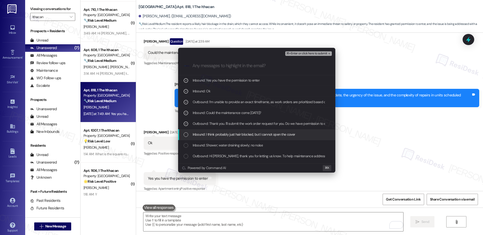
click at [201, 136] on span "Inbound: I think probably just hair blocked, but I cannot open the cover" at bounding box center [244, 135] width 103 height 6
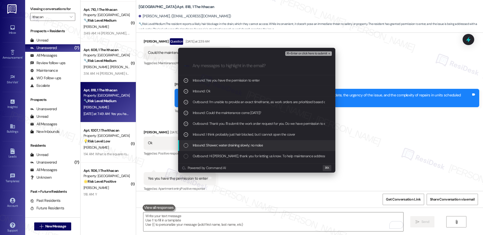
click at [201, 144] on span "Inbound: Shower; water draining slowly; no noise" at bounding box center [228, 145] width 70 height 6
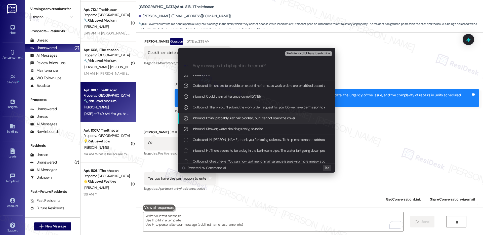
scroll to position [19, 0]
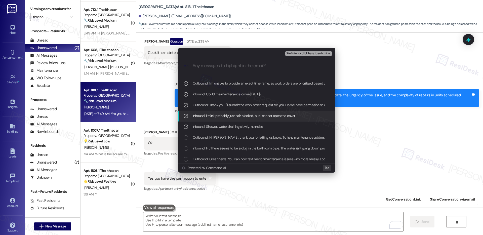
click at [217, 139] on span "Outbound: Hi Hanrui, thank you for letting us know. To help maintenance address…" at bounding box center [484, 138] width 583 height 6
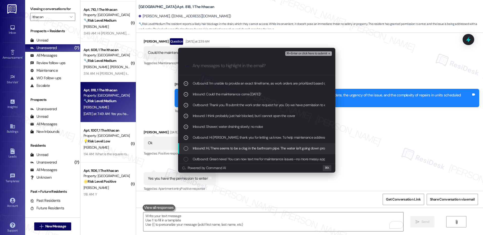
click at [217, 150] on span "Inbound: Hi, There seems to be a clog in the bathroom pipe. The water isn't goi…" at bounding box center [263, 148] width 140 height 6
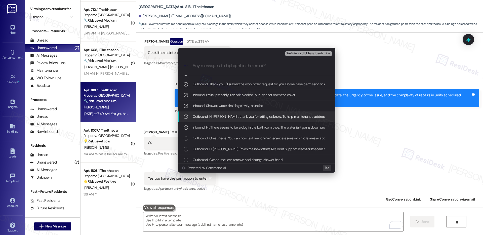
scroll to position [42, 0]
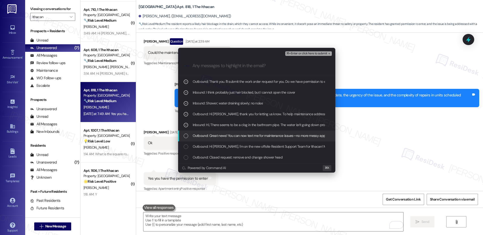
click at [227, 138] on span "Outbound: Great news! You can now text me for maintenance issues—no more messy …" at bounding box center [367, 136] width 348 height 6
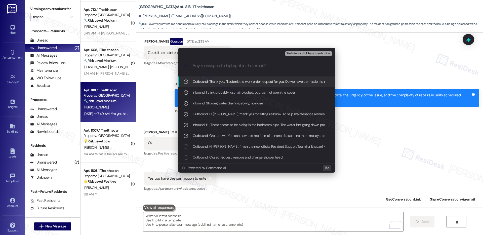
click at [301, 54] on span "⌘+Enter or click here to submit" at bounding box center [306, 54] width 41 height 4
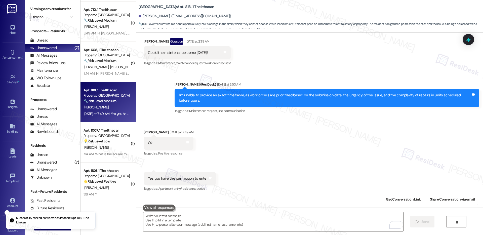
scroll to position [452, 0]
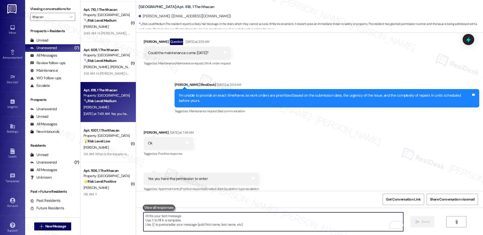
click at [176, 226] on textarea "To enrich screen reader interactions, please activate Accessibility in Grammarl…" at bounding box center [273, 221] width 260 height 19
paste textarea "Thank you, {{first_name}}. The request has been submitted. Our maintenance team…"
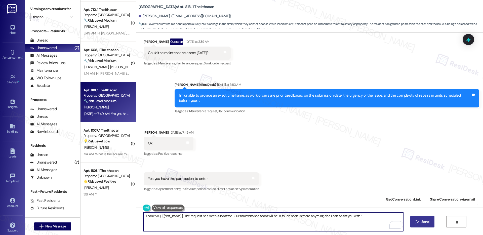
click at [229, 216] on textarea "Thank you, {{first_name}}. The request has been submitted. Our maintenance team…" at bounding box center [273, 221] width 260 height 19
paste textarea "Work order #12946156"
type textarea "Thank you, {{first_name}}. The request has been submitted. (Work order #1294615…"
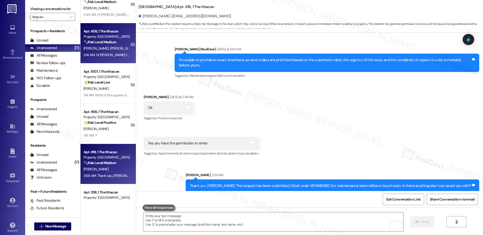
scroll to position [83, 0]
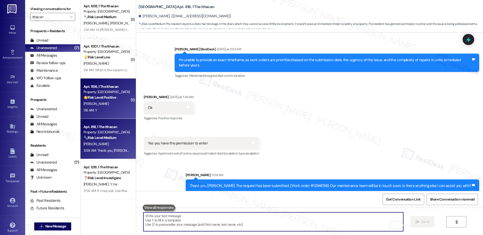
click at [110, 103] on div "J. Carfagna" at bounding box center [107, 104] width 48 height 6
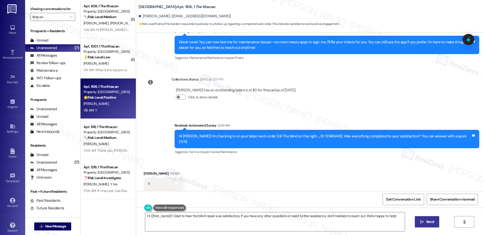
scroll to position [467, 0]
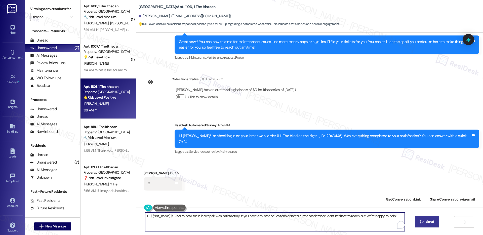
click at [165, 214] on textarea "Hi {{first_name}}! Glad to hear the blind repair was satisfactory. If you have …" at bounding box center [275, 221] width 260 height 19
paste textarea ", I'm so glad to hear the work order was completed to your satisfaction. Please…"
type textarea "Hi {{first_name}}, I'm so glad to hear the work order was completed to your sat…"
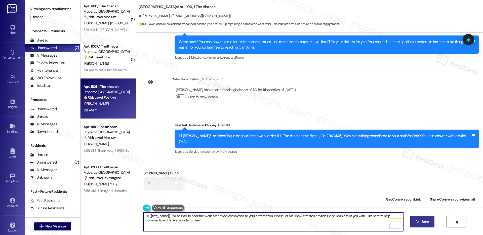
click at [425, 222] on span "Send" at bounding box center [426, 221] width 8 height 5
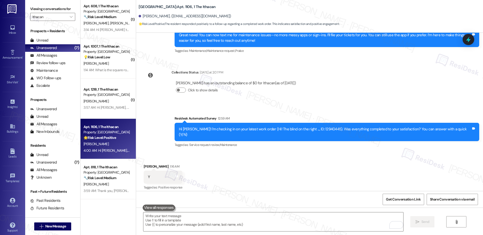
scroll to position [508, 0]
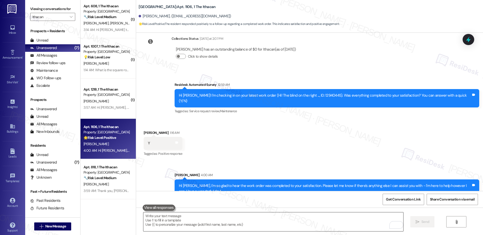
click at [196, 223] on textarea "To enrich screen reader interactions, please activate Accessibility in Grammarl…" at bounding box center [273, 221] width 260 height 19
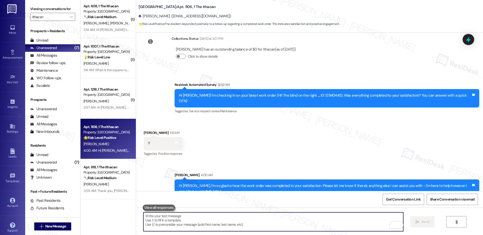
paste textarea "If I may ask...has {{property}} lived up to your expectations?"
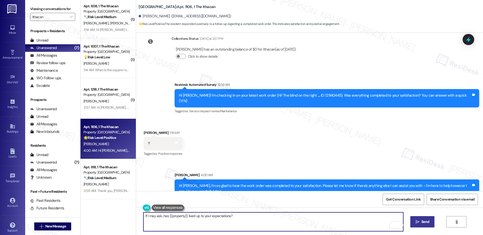
type textarea "If I may ask...has {{property}} lived up to your expectations?"
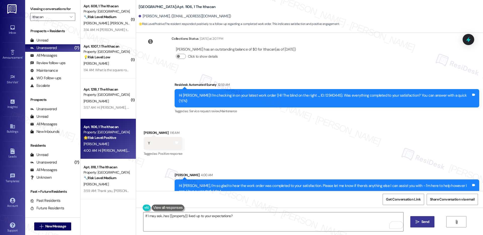
click at [423, 221] on span "Send" at bounding box center [426, 221] width 8 height 5
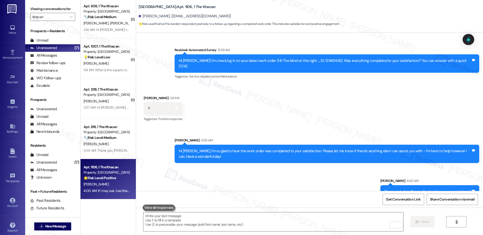
scroll to position [543, 0]
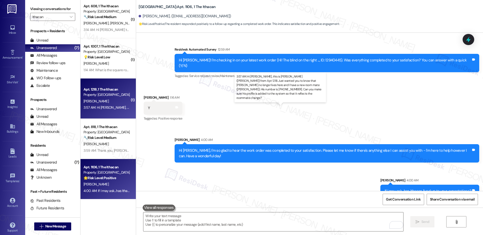
click at [103, 109] on div "3:57 AM: Hi Emily, this is George (Junzhe) from Apt 1218. Just wanted you to kn…" at bounding box center [326, 107] width 485 height 5
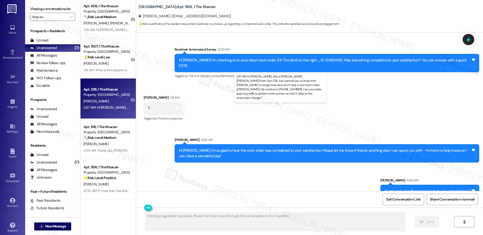
scroll to position [0, 0]
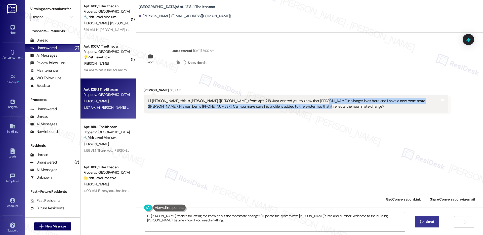
drag, startPoint x: 303, startPoint y: 101, endPoint x: 335, endPoint y: 105, distance: 32.1
click at [335, 105] on div "Hi Emily, this is George (Junzhe) from Apt 1218. Just wanted you to know that Y…" at bounding box center [294, 103] width 292 height 11
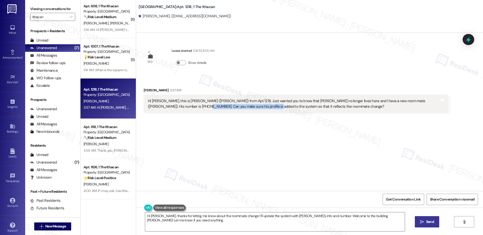
drag, startPoint x: 162, startPoint y: 107, endPoint x: 227, endPoint y: 107, distance: 64.9
click at [227, 107] on div "Hi Emily, this is George (Junzhe) from Apt 1218. Just wanted you to know that Y…" at bounding box center [294, 103] width 292 height 11
click at [246, 217] on textarea "Hi George, thanks for letting me know about the roommate change! I'll update th…" at bounding box center [275, 221] width 260 height 19
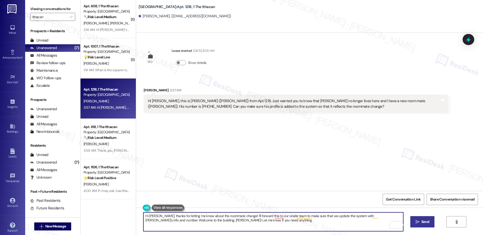
click at [300, 221] on textarea "Hi George, thanks for letting me know about the roommate change! I'll forward t…" at bounding box center [273, 221] width 260 height 19
type textarea "Hi George, thanks for letting me know about the roommate change! I'll forward t…"
click at [425, 221] on span "Send" at bounding box center [426, 221] width 8 height 5
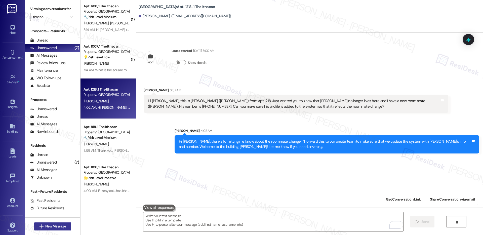
click at [62, 227] on span "New Message" at bounding box center [55, 226] width 21 height 5
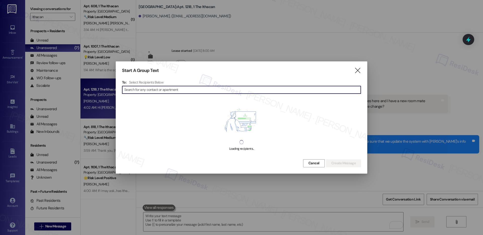
click at [150, 89] on input at bounding box center [242, 89] width 237 height 7
type input "jeffrey chen"
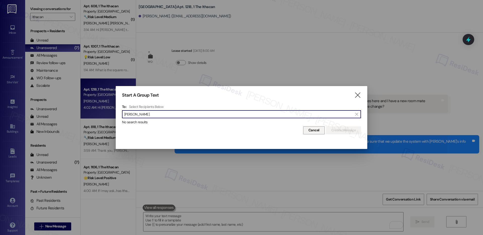
click at [309, 130] on span "Cancel" at bounding box center [314, 130] width 11 height 5
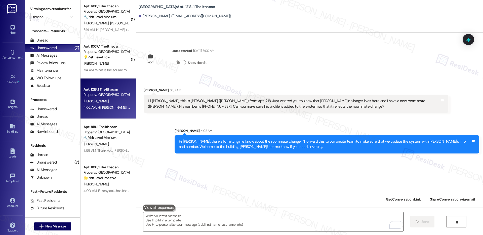
click at [197, 219] on textarea "To enrich screen reader interactions, please activate Accessibility in Grammarl…" at bounding box center [273, 221] width 260 height 19
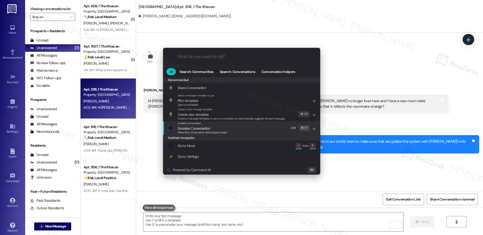
click at [194, 131] on span "Share this conversation with property team" at bounding box center [203, 133] width 50 height 4
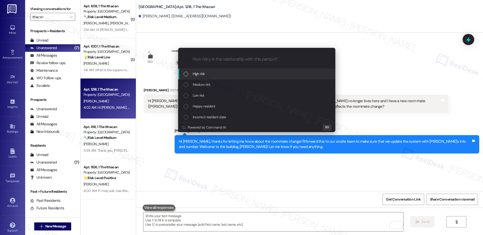
click at [202, 76] on span "High risk" at bounding box center [199, 74] width 12 height 6
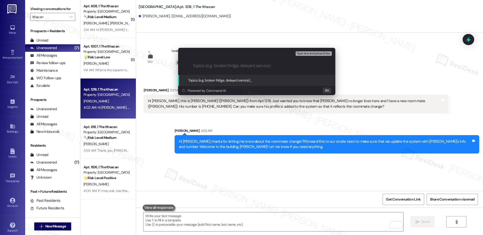
type input "N"
type input "R"
type input "New Roommate"
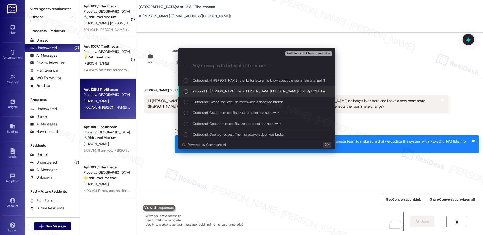
click at [211, 92] on span "Inbound: Hi Emily, this is George (Junzhe) from Apt 1218. Just wanted you to kn…" at bounding box center [435, 91] width 485 height 6
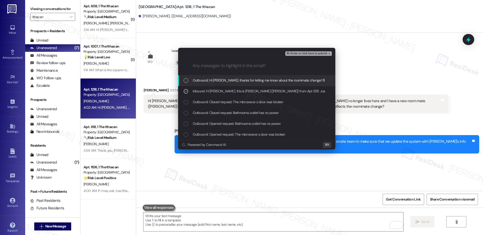
click at [217, 80] on span "Outbound: Hi George, thanks for letting me know about the roommate change! I'll…" at bounding box center [399, 81] width 413 height 6
click at [307, 52] on span "⌘+Enter or click here to submit" at bounding box center [306, 54] width 41 height 4
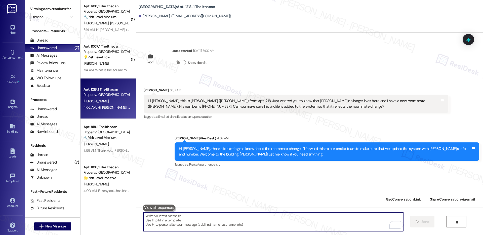
click at [186, 225] on textarea "To enrich screen reader interactions, please activate Accessibility in Grammarl…" at bounding box center [273, 221] width 260 height 19
click at [184, 225] on textarea "To enrich screen reader interactions, please activate Accessibility in Grammarl…" at bounding box center [273, 221] width 260 height 19
click at [194, 229] on textarea "To enrich screen reader interactions, please activate Accessibility in Grammarl…" at bounding box center [273, 221] width 260 height 19
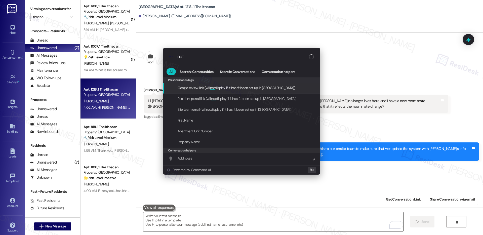
type input "note"
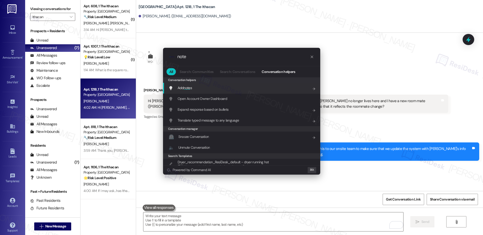
click at [198, 86] on div "Add note s Add shortcut" at bounding box center [242, 88] width 147 height 6
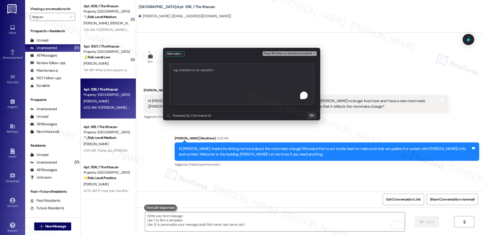
type textarea "New Roommate"
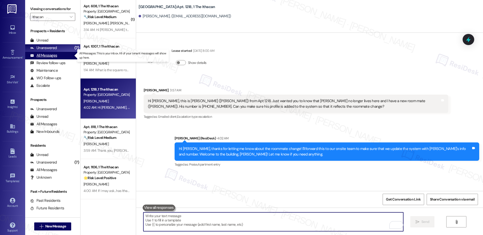
click at [46, 56] on div "All Messages" at bounding box center [43, 55] width 27 height 5
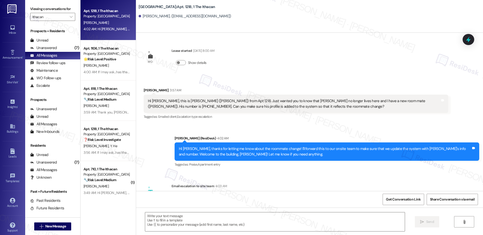
type textarea "Fetching suggested responses. Please feel free to read through the conversation…"
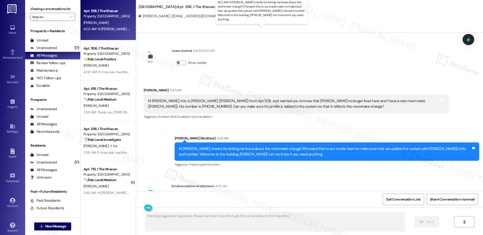
click at [90, 27] on div "4:02 AM: Hi George, thanks for letting me know about the roommate change! I'll …" at bounding box center [289, 29] width 410 height 5
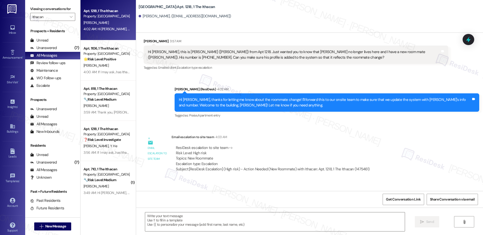
scroll to position [49, 0]
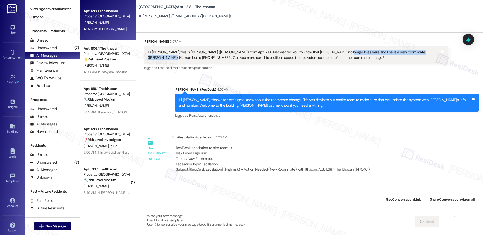
drag, startPoint x: 323, startPoint y: 53, endPoint x: 420, endPoint y: 52, distance: 96.9
click at [420, 52] on div "Hi Emily, this is George (Junzhe) from Apt 1218. Just wanted you to know that Y…" at bounding box center [294, 55] width 292 height 11
copy div "new room mate (Jeffrey Cheng). His number is (630) 210-1094"
click at [394, 198] on span "Get Conversation Link" at bounding box center [403, 199] width 35 height 5
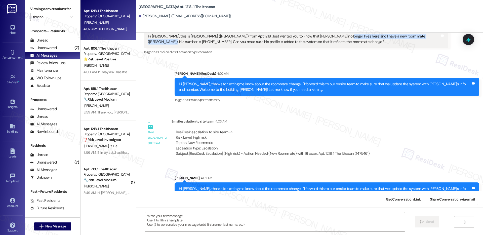
scroll to position [79, 0]
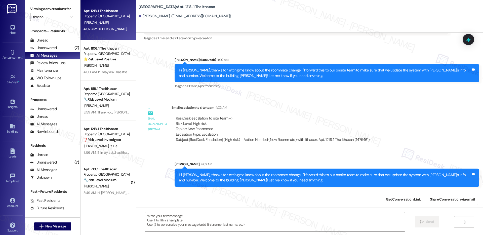
click at [201, 219] on textarea at bounding box center [275, 221] width 260 height 19
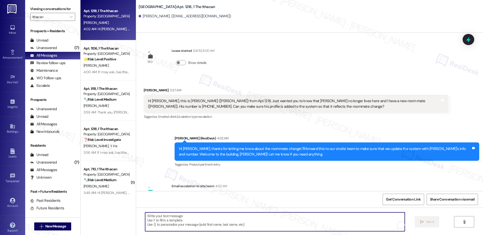
scroll to position [79, 0]
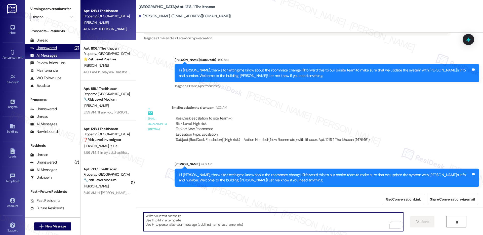
click at [49, 49] on div "Unanswered" at bounding box center [43, 47] width 27 height 5
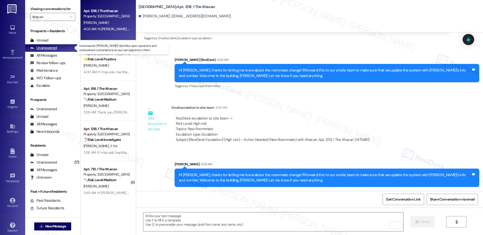
click at [49, 49] on div "Unanswered" at bounding box center [43, 47] width 27 height 5
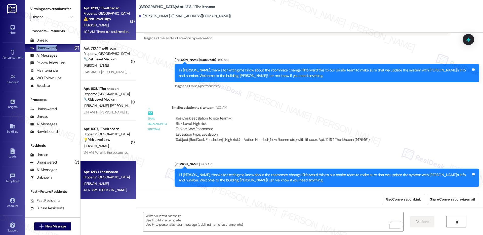
click at [111, 22] on div "[PERSON_NAME]" at bounding box center [107, 25] width 48 height 6
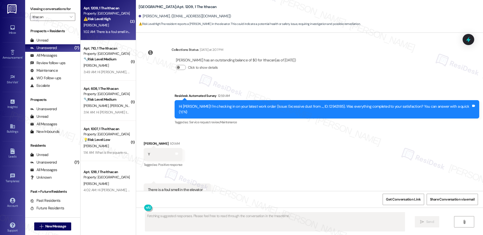
scroll to position [1229, 0]
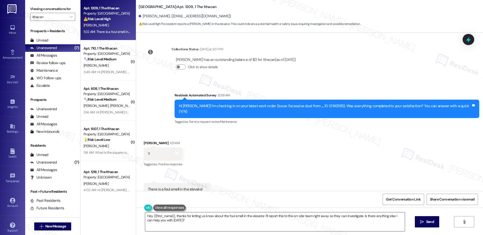
click at [215, 220] on textarea "Hey {{first_name}}, thanks for letting us know about the foul smell in the elev…" at bounding box center [275, 221] width 260 height 19
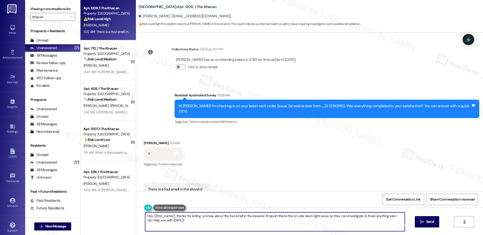
click at [215, 220] on textarea "Hey {{first_name}}, thanks for letting us know about the foul smell in the elev…" at bounding box center [275, 221] width 260 height 19
click at [215, 220] on textarea "Hey {{first_name}}, thanks for letting us know about the foul smell in the elev…" at bounding box center [273, 221] width 260 height 19
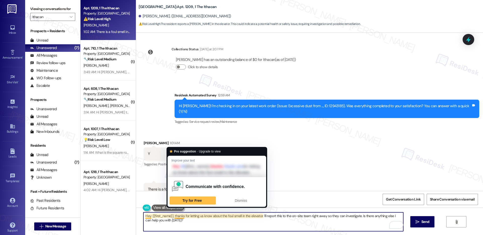
click at [172, 217] on textarea "Hey {{first_name}}, thanks for letting us know about the foul smell in the elev…" at bounding box center [273, 221] width 260 height 19
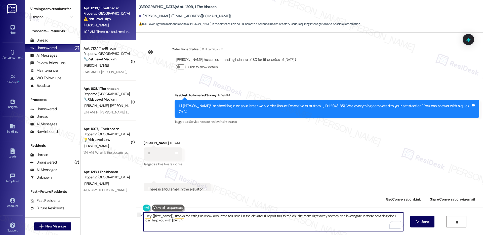
drag, startPoint x: 170, startPoint y: 217, endPoint x: 132, endPoint y: 217, distance: 37.8
click at [136, 217] on div "Hey {{first_name}}, thanks for letting us know about the foul smell in the elev…" at bounding box center [309, 227] width 347 height 38
paste textarea "i {{first_name}}, I'm so glad to hear the work order was completed to your sati…"
type textarea "Hi {{first_name}}, I'm so glad to hear the work order was completed to your sat…"
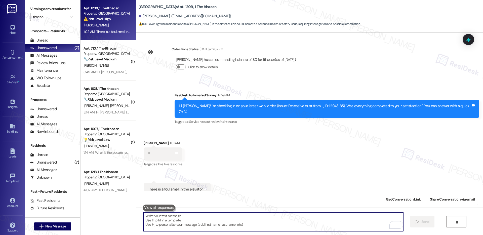
scroll to position [1264, 0]
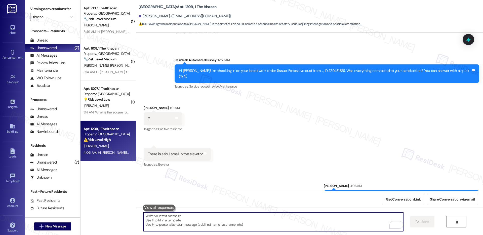
click at [209, 220] on textarea "To enrich screen reader interactions, please activate Accessibility in Grammarl…" at bounding box center [273, 221] width 260 height 19
paste textarea "thanks for letting us know about the foul smell in the elevator. I'll report th…"
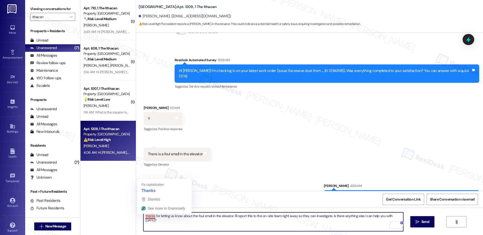
click at [143, 216] on textarea "thanks for letting us know about the foul smell in the elevator. I'll report th…" at bounding box center [273, 221] width 260 height 19
click at [174, 152] on div "There is a foul smell in the elevator" at bounding box center [175, 154] width 55 height 5
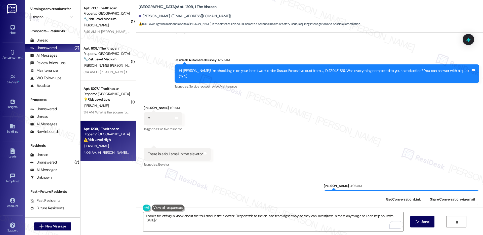
click at [174, 152] on div "There is a foul smell in the elevator" at bounding box center [175, 154] width 55 height 5
copy div "There is a foul smell in the elevator Tags and notes"
click at [247, 219] on textarea "Thanks for letting us know about the foul smell in the elevator. I'll report th…" at bounding box center [273, 221] width 260 height 19
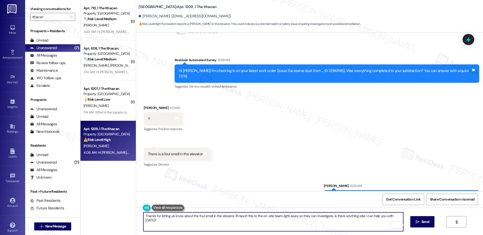
click at [247, 219] on textarea "Thanks for letting us know about the foul smell in the elevator. I'll report th…" at bounding box center [273, 221] width 260 height 19
drag, startPoint x: 232, startPoint y: 217, endPoint x: 232, endPoint y: 220, distance: 3.6
click at [232, 220] on textarea "Thanks for letting us know about the foul smell in the elevator. I'll report th…" at bounding box center [273, 221] width 260 height 19
paste textarea "Could you tell me which elevator you noticed the smell in, and when you first o…"
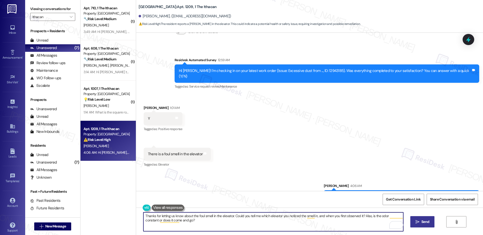
type textarea "Thanks for letting us know about the foul smell in the elevator. Could you tell…"
click at [420, 225] on button " Send" at bounding box center [423, 221] width 24 height 11
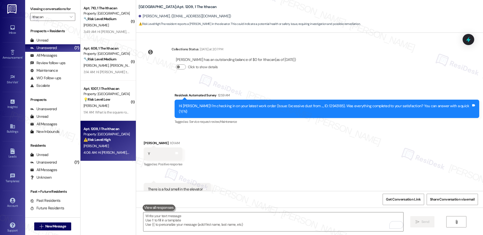
scroll to position [1305, 0]
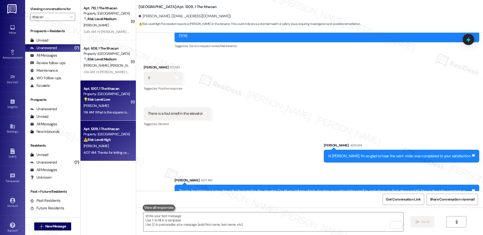
click at [106, 107] on div "[PERSON_NAME]" at bounding box center [107, 106] width 48 height 6
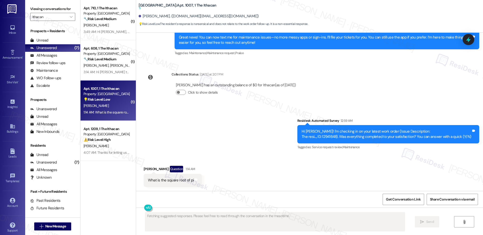
scroll to position [554, 0]
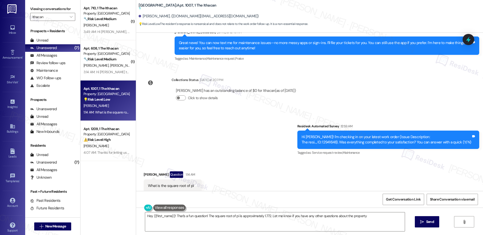
type textarea "Hey {{first_name}}! That's a fun question! The square root of pi is approximate…"
click at [370, 221] on textarea "Hey {{first_name}}! That's a fun question! The square root of pi is approximate…" at bounding box center [275, 221] width 260 height 19
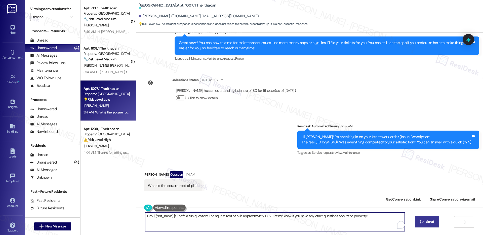
click at [429, 222] on span "Send" at bounding box center [430, 221] width 8 height 5
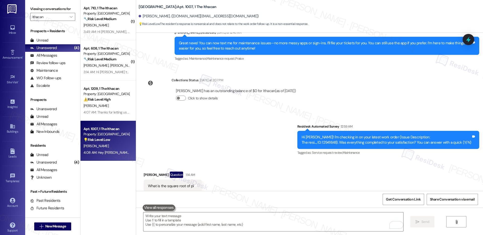
scroll to position [576, 0]
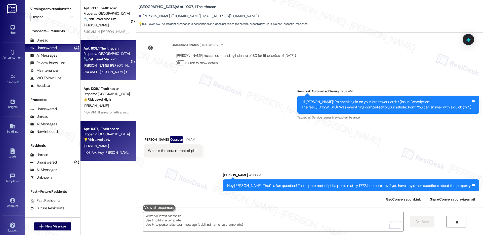
click at [104, 70] on div "3:14 AM: Hi [PERSON_NAME] thank u for ur asking. I do have an issue: the main b…" at bounding box center [220, 72] width 273 height 5
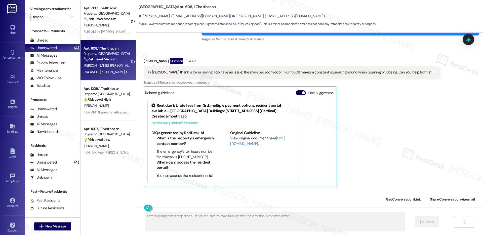
scroll to position [256, 0]
click at [171, 72] on div "Hi [PERSON_NAME] thank u for ur asking. I do have an issue: the main bedroom do…" at bounding box center [290, 72] width 284 height 5
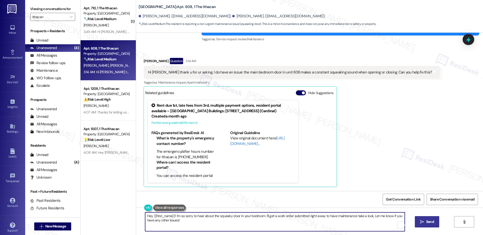
drag, startPoint x: 370, startPoint y: 216, endPoint x: 373, endPoint y: 221, distance: 5.1
click at [373, 221] on textarea "Hey {{first_name}}! I'm so sorry to hear about the squeaky door in your bedroom…" at bounding box center [275, 221] width 260 height 19
type textarea "Hey {{first_name}}! I'm so sorry to hear about the squeaky door in your bedroom…"
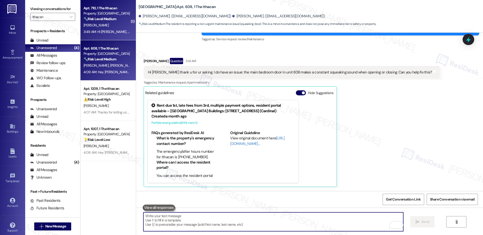
click at [111, 15] on div "Property: [GEOGRAPHIC_DATA]" at bounding box center [107, 13] width 47 height 5
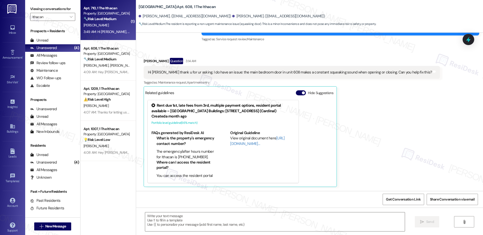
type textarea "Fetching suggested responses. Please feel free to read through the conversation…"
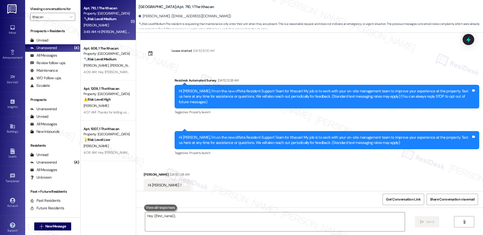
scroll to position [3610, 0]
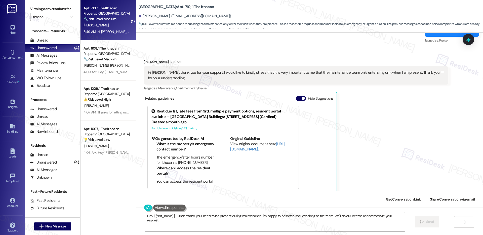
type textarea "Hey {{first_name}}, I understand your need to be present during maintenance. I'…"
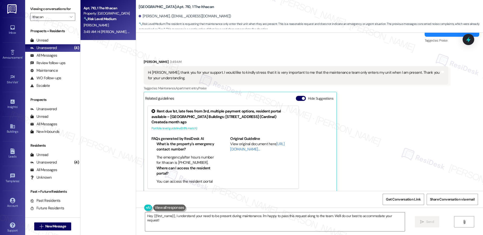
click at [176, 70] on div "Hi [PERSON_NAME], thank you for your support. I would like to kindly stress tha…" at bounding box center [294, 75] width 292 height 11
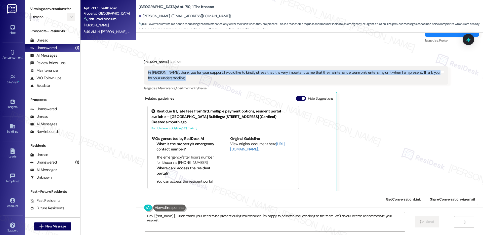
click at [70, 16] on icon "" at bounding box center [71, 17] width 3 height 4
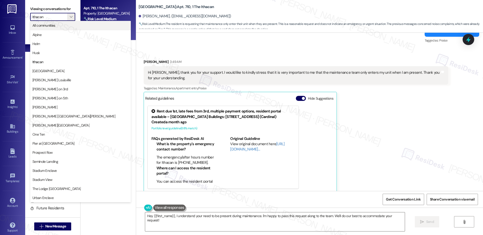
click at [58, 28] on button "All communities" at bounding box center [80, 25] width 101 height 9
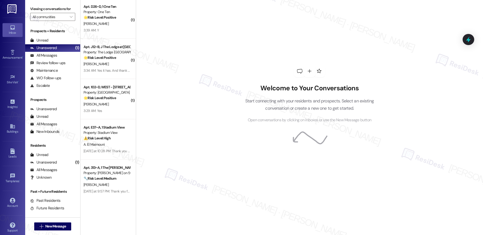
scroll to position [969, 0]
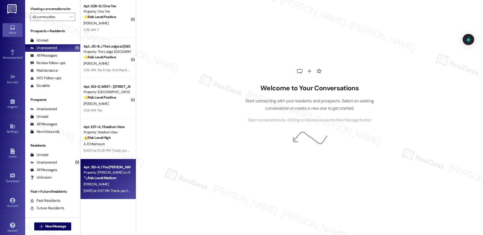
click at [98, 188] on div "[DATE] at 9:57 PM: Thank you for your message. Our offices are currently closed…" at bounding box center [107, 191] width 48 height 6
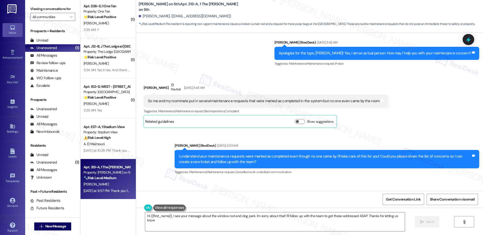
type textarea "Hi {{first_name}}, I see your message about the window rod and dog park. I'm so…"
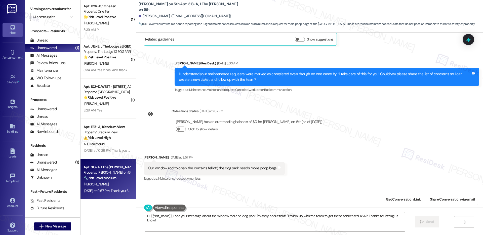
scroll to position [312, 0]
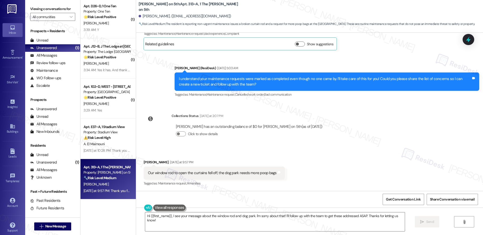
click at [170, 170] on div "Our window rod to open the curtains fell off, the dog park needs more poop bags" at bounding box center [212, 172] width 129 height 5
click at [196, 170] on div "Our window rod to open the curtains fell off, the dog park needs more poop bags" at bounding box center [212, 172] width 129 height 5
click at [153, 170] on div "Our window rod to open the curtains fell off, the dog park needs more poop bags" at bounding box center [212, 172] width 129 height 5
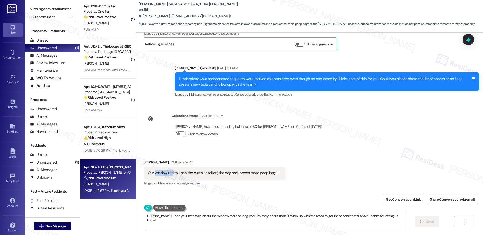
drag, startPoint x: 151, startPoint y: 168, endPoint x: 169, endPoint y: 169, distance: 18.4
click at [169, 170] on div "Our window rod to open the curtains fell off, the dog park needs more poop bags" at bounding box center [212, 172] width 129 height 5
copy div "window rod"
click at [196, 223] on textarea "Hi {{first_name}}, I see your message about the window rod and dog park. I'm so…" at bounding box center [275, 221] width 260 height 19
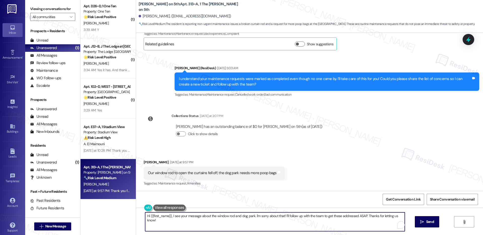
click at [196, 223] on textarea "Hi {{first_name}}, I see your message about the window rod and dog park. I'm so…" at bounding box center [275, 221] width 260 height 19
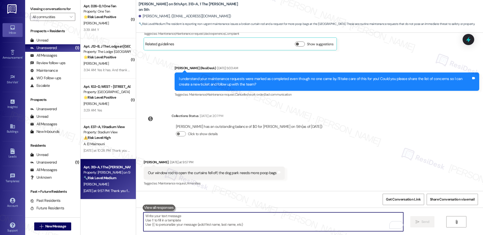
scroll to position [355, 0]
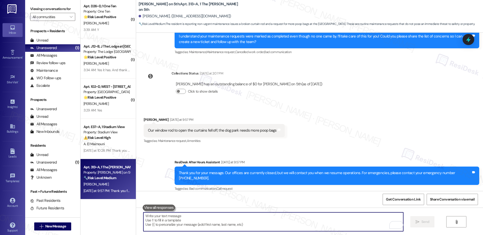
click at [165, 207] on button at bounding box center [159, 208] width 33 height 6
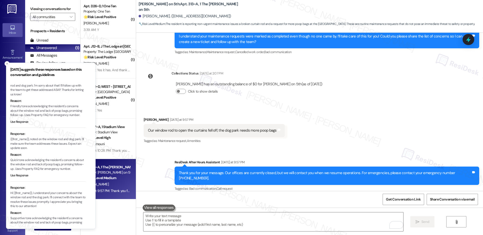
scroll to position [0, 0]
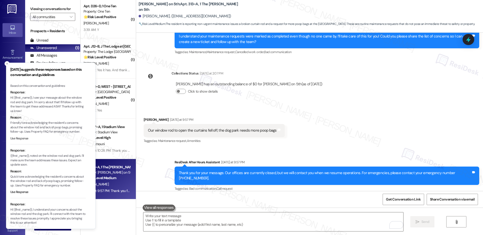
click at [18, 139] on button "Use Response" at bounding box center [19, 138] width 18 height 5
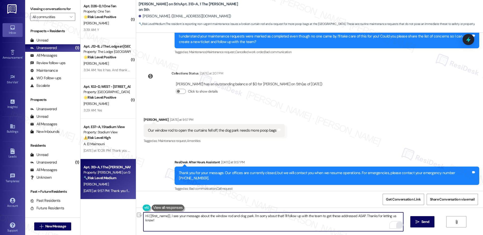
drag, startPoint x: 362, startPoint y: 216, endPoint x: 396, endPoint y: 227, distance: 36.0
click at [396, 227] on div "Hi {{first_name}}, I see your message about the window rod and dog park. I'm so…" at bounding box center [273, 221] width 260 height 19
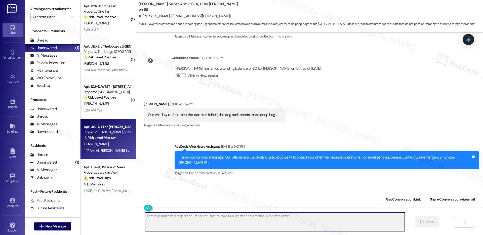
scroll to position [390, 0]
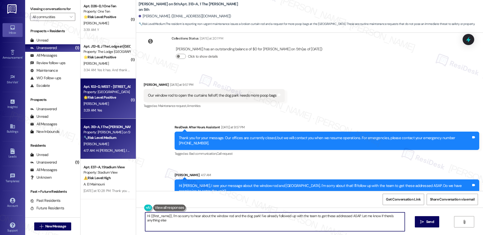
type textarea "Hi {{first_name}}, I'm so sorry to hear about the window rod and the dog park! …"
click at [106, 109] on div "3:29 AM: Yes 3:29 AM: Yes" at bounding box center [107, 110] width 48 height 6
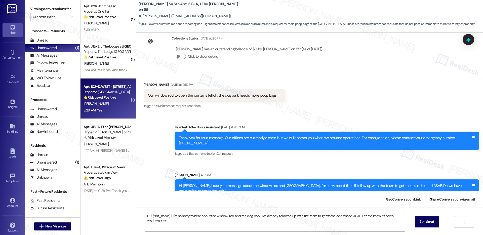
click at [106, 109] on div "3:29 AM: Yes 3:29 AM: Yes" at bounding box center [107, 110] width 48 height 6
type textarea "Fetching suggested responses. Please feel free to read through the conversation…"
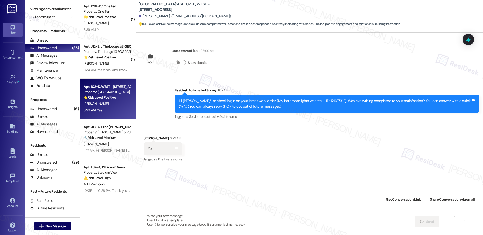
click at [170, 219] on textarea at bounding box center [275, 221] width 260 height 19
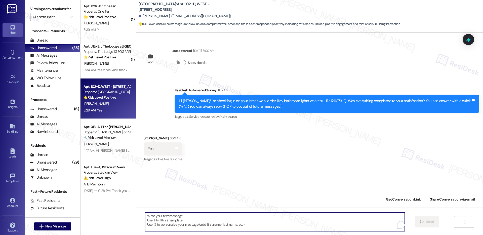
paste textarea "Hi {{first_name}}, I'm so glad to hear the work order was completed to your sat…"
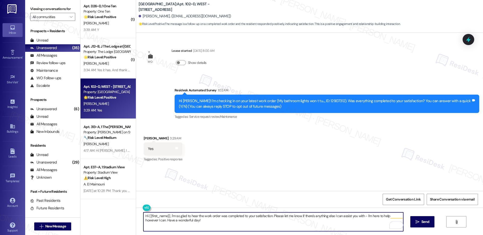
click at [252, 222] on textarea "Hi {{first_name}}, I'm so glad to hear the work order was completed to your sat…" at bounding box center [273, 221] width 260 height 19
click at [269, 219] on textarea "Hi {{first_name}}, I'm so glad to hear the work order was completed to your sat…" at bounding box center [273, 221] width 260 height 19
click at [306, 222] on textarea "Hi {{first_name}}, I'm so glad to hear the work order was completed to your sat…" at bounding box center [273, 221] width 260 height 19
type textarea "Hi {{first_name}}, I'm so glad to hear the work order was completed to your sat…"
click at [419, 225] on button " Send" at bounding box center [423, 221] width 24 height 11
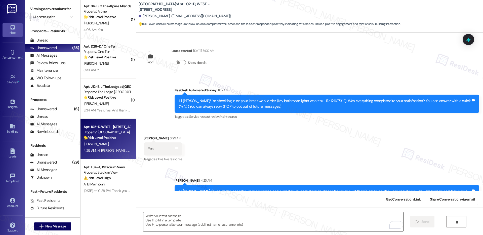
click at [174, 217] on textarea "To enrich screen reader interactions, please activate Accessibility in Grammarl…" at bounding box center [273, 221] width 260 height 19
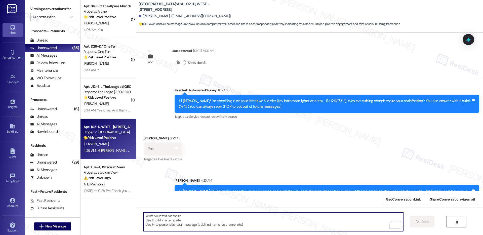
click at [174, 217] on textarea "To enrich screen reader interactions, please activate Accessibility in Grammarl…" at bounding box center [273, 221] width 260 height 19
paste textarea "If I may ask...has {{property}} lived up to your expectations?"
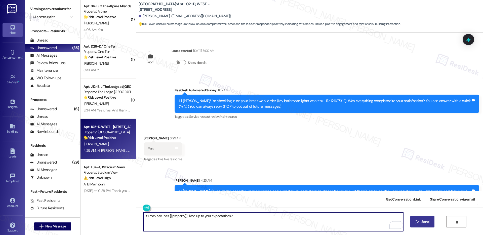
type textarea "If I may ask...has {{property}} lived up to your expectations?"
click at [418, 220] on icon "" at bounding box center [418, 222] width 4 height 4
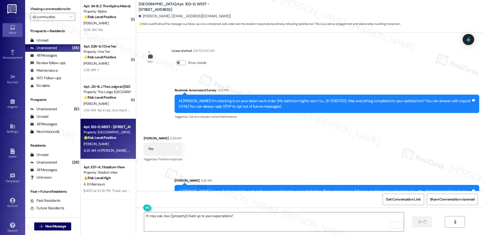
scroll to position [16, 0]
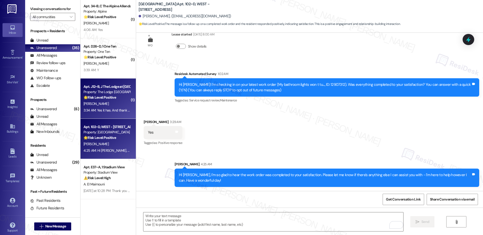
click at [114, 106] on div "[PERSON_NAME]" at bounding box center [107, 104] width 48 height 6
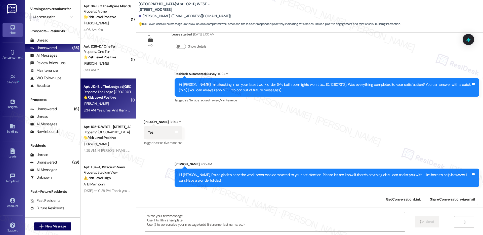
type textarea "Fetching suggested responses. Please feel free to read through the conversation…"
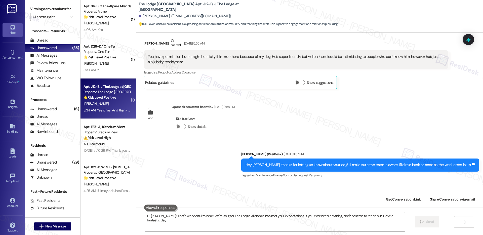
type textarea "Hi [PERSON_NAME]! That's wonderful to hear! We're so glad The Lodge Allendale h…"
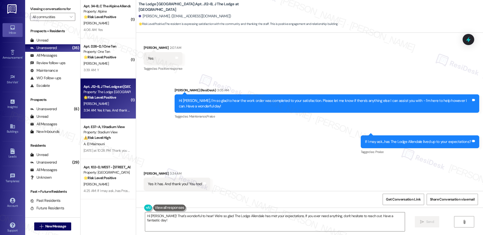
scroll to position [787, 0]
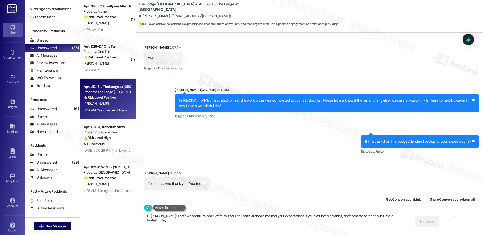
click at [185, 181] on div "Yes it has. And thank you! You too!" at bounding box center [175, 183] width 54 height 5
click at [346, 224] on textarea "Hi [PERSON_NAME]! That's wonderful to hear! We're so glad The Lodge Allendale h…" at bounding box center [275, 221] width 260 height 19
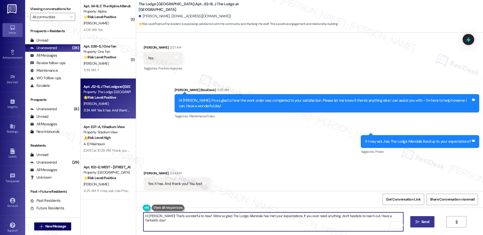
click at [424, 223] on span "Send" at bounding box center [426, 221] width 8 height 5
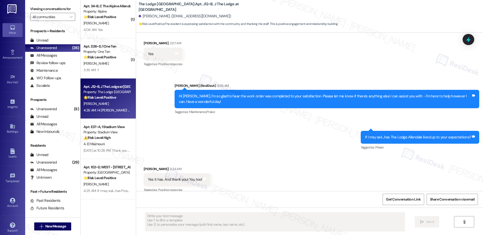
scroll to position [796, 0]
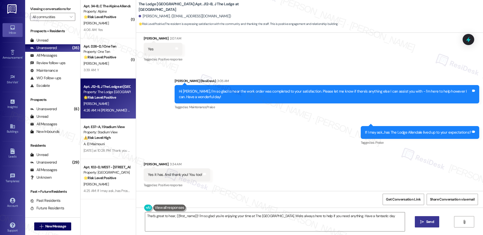
type textarea "That's great to hear, {{first_name}}! I'm so glad you're enjoying your time at …"
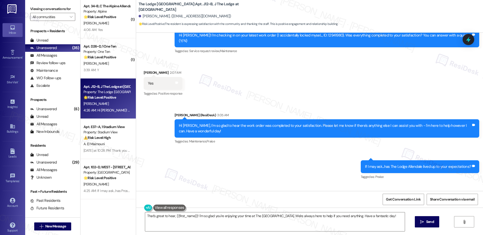
scroll to position [822, 0]
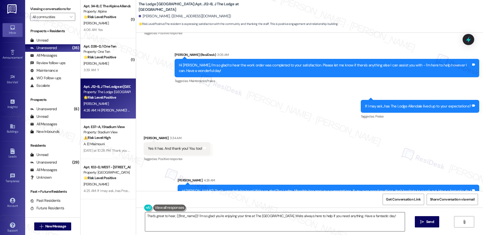
click at [212, 220] on textarea "That's great to hear, {{first_name}}! I'm so glad you're enjoying your time at …" at bounding box center [275, 221] width 260 height 19
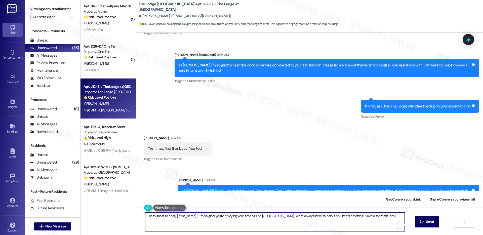
click at [212, 220] on textarea "That's great to hear, {{first_name}}! I'm so glad you're enjoying your time at …" at bounding box center [275, 221] width 260 height 19
paste textarea "Can I ask a quick favor? If you have a moment, would you mind leaving us a Goog…"
type textarea "Can I ask a quick favor? If you have a moment, would you mind leaving us a Goog…"
click at [429, 224] on span "Send" at bounding box center [426, 221] width 10 height 5
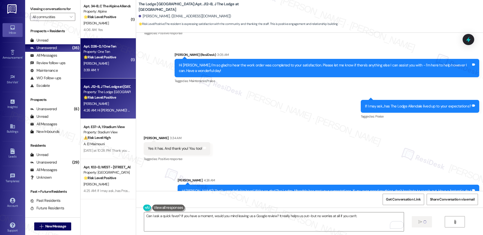
click at [98, 65] on div "[PERSON_NAME]" at bounding box center [107, 63] width 48 height 6
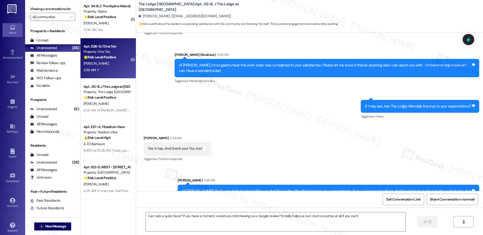
type textarea "Fetching suggested responses. Please feel free to read through the conversation…"
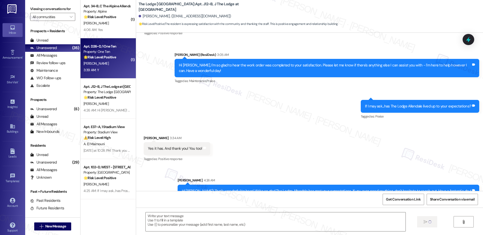
scroll to position [0, 0]
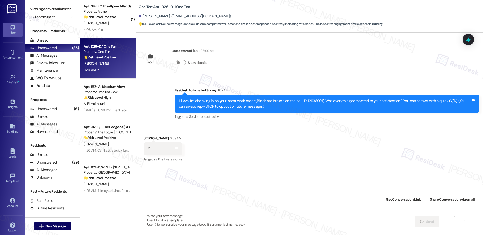
click at [182, 217] on textarea at bounding box center [275, 221] width 260 height 19
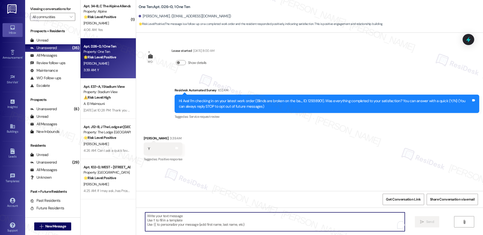
paste textarea "Hi {{first_name}}, I'm so glad to hear the work order was completed to your sat…"
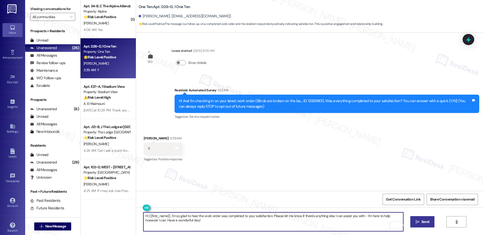
type textarea "Hi {{first_name}}, I'm so glad to hear the work order was completed to your sat…"
click at [424, 222] on span "Send" at bounding box center [426, 221] width 8 height 5
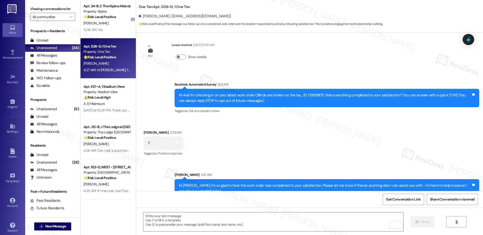
scroll to position [16, 0]
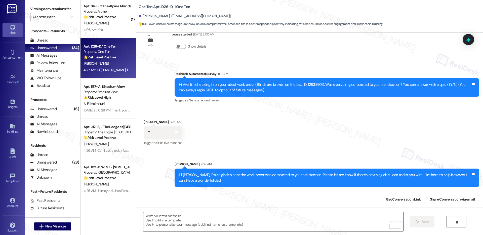
click at [256, 216] on textarea "To enrich screen reader interactions, please activate Accessibility in Grammarl…" at bounding box center [273, 221] width 260 height 19
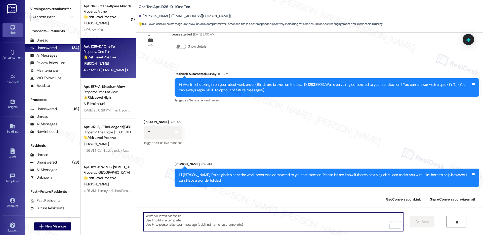
click at [256, 216] on textarea "To enrich screen reader interactions, please activate Accessibility in Grammarl…" at bounding box center [273, 221] width 260 height 19
paste textarea "If I may ask...has {{property}} lived up to your expectations?"
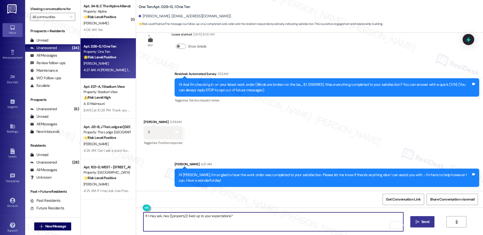
type textarea "If I may ask...has {{property}} lived up to your expectations?"
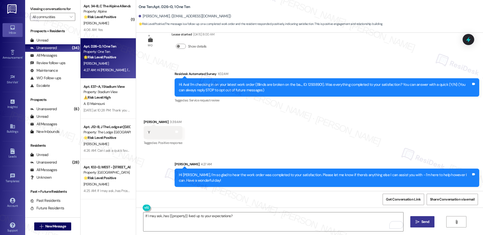
click at [427, 225] on button " Send" at bounding box center [423, 221] width 24 height 11
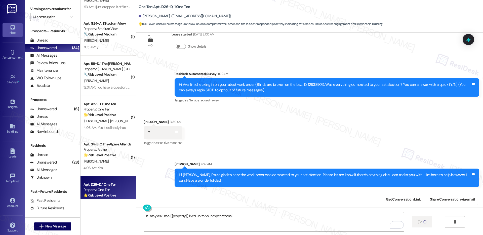
scroll to position [830, 0]
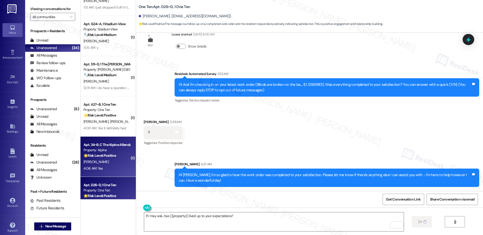
click at [107, 161] on div "[PERSON_NAME]" at bounding box center [107, 162] width 48 height 6
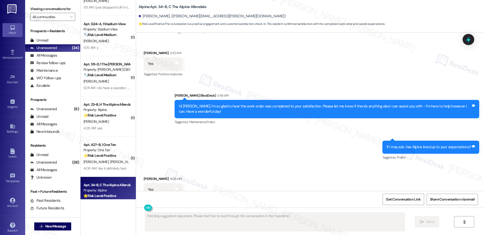
scroll to position [1236, 0]
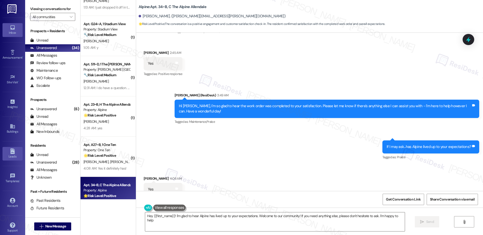
type textarea "Hey {{first_name}}! I'm glad to hear Alpine has lived up to your expectations. …"
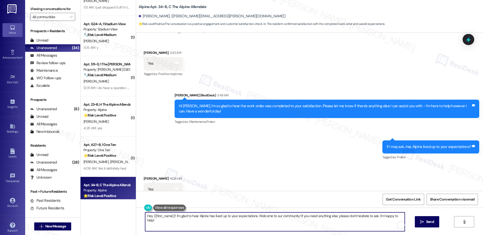
click at [375, 219] on textarea "Hey {{first_name}}! I'm glad to hear Alpine has lived up to your expectations. …" at bounding box center [275, 221] width 260 height 19
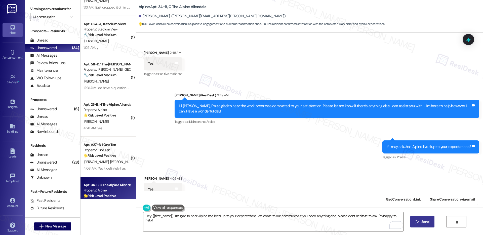
click at [428, 221] on span "Send" at bounding box center [426, 221] width 8 height 5
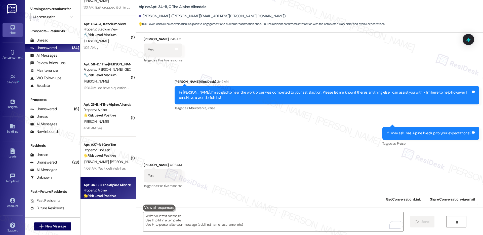
scroll to position [1271, 0]
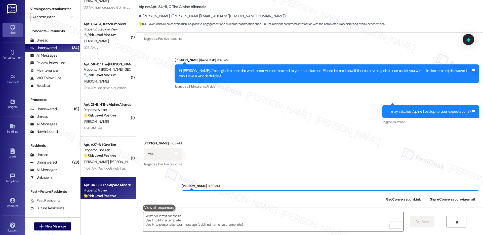
click at [158, 224] on textarea "To enrich screen reader interactions, please activate Accessibility in Grammarl…" at bounding box center [273, 221] width 260 height 19
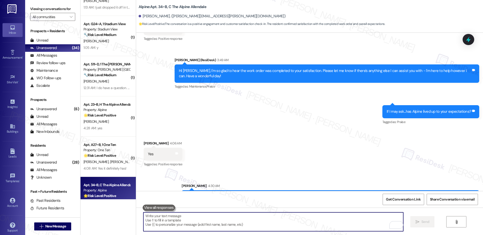
paste textarea "Can I ask a quick favor? If you have a moment, would you mind leaving us a Goog…"
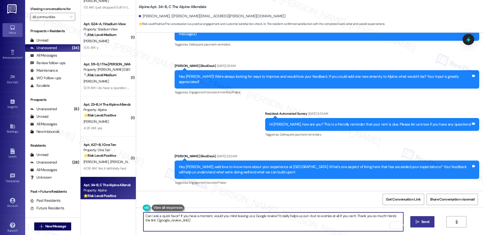
scroll to position [0, 0]
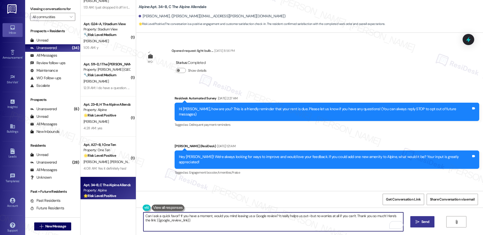
type textarea "Can I ask a quick favor? If you have a moment, would you mind leaving us a Goog…"
click at [422, 222] on span "Send" at bounding box center [426, 221] width 8 height 5
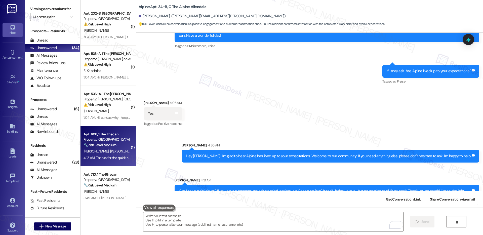
scroll to position [237, 0]
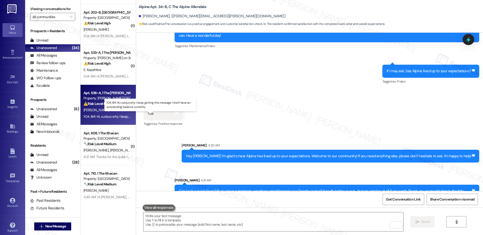
click at [99, 115] on div "1:04 AM: Hi, curious why I keep getting this message. I don't have an outstandi…" at bounding box center [155, 116] width 143 height 5
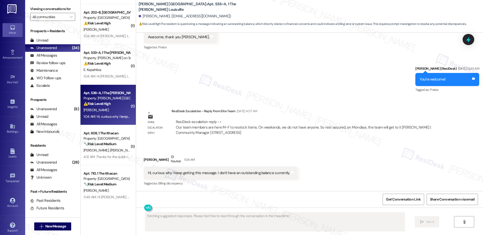
scroll to position [291, 0]
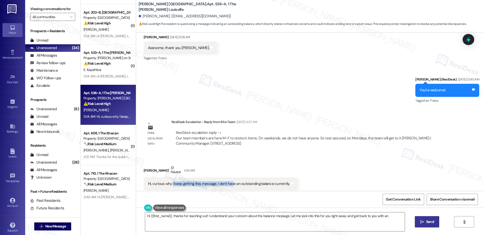
drag, startPoint x: 168, startPoint y: 174, endPoint x: 227, endPoint y: 175, distance: 58.7
click at [227, 181] on div "Hi, curious why I keep getting this message. I don't have an outstanding balanc…" at bounding box center [219, 183] width 142 height 5
click at [183, 220] on textarea "Hi {{first_name}}, thanks for reaching out! I understand your concern about the…" at bounding box center [275, 221] width 260 height 19
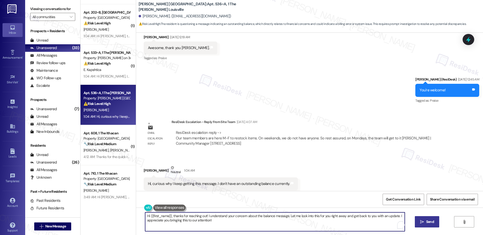
click at [183, 220] on textarea "Hi {{first_name}}, thanks for reaching out! I understand your concern about the…" at bounding box center [275, 221] width 260 height 19
click at [297, 221] on textarea "Hi {{first_name}}, thanks for reaching out! I understand your concern about the…" at bounding box center [273, 221] width 260 height 19
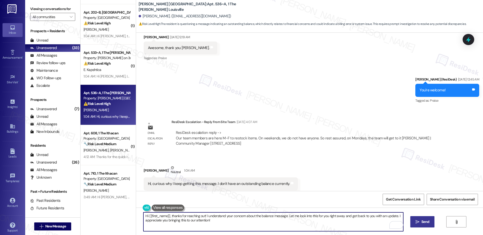
click at [297, 221] on textarea "Hi {{first_name}}, thanks for reaching out! I understand your concern about the…" at bounding box center [273, 221] width 260 height 19
click at [144, 165] on div "[PERSON_NAME] Neutral 1:04 AM" at bounding box center [221, 171] width 154 height 12
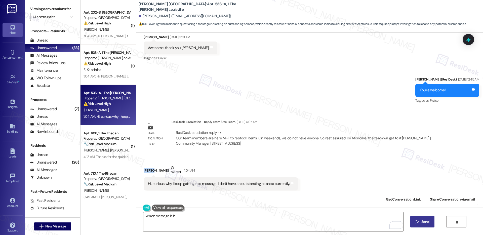
copy div "[PERSON_NAME]"
click at [177, 214] on textarea "Which message is it" at bounding box center [273, 221] width 260 height 19
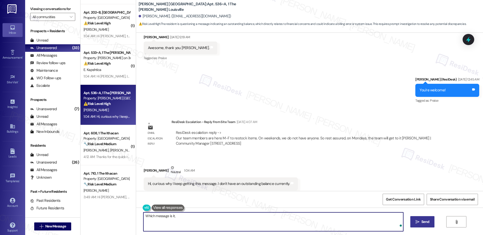
paste textarea "[PERSON_NAME]"
click at [279, 213] on textarea "Which message is it, [PERSON_NAME]? If you don't have an outstanding balance, f…" at bounding box center [273, 221] width 260 height 19
click at [280, 216] on textarea "Which message is it, [PERSON_NAME]? If you don't have an outstanding balance, f…" at bounding box center [273, 221] width 260 height 19
click at [328, 218] on textarea "Which message is it, [PERSON_NAME]? If you don't have an outstanding balance, f…" at bounding box center [273, 221] width 260 height 19
type textarea "Which message is it, [PERSON_NAME]? If you don't have an outstanding balance, f…"
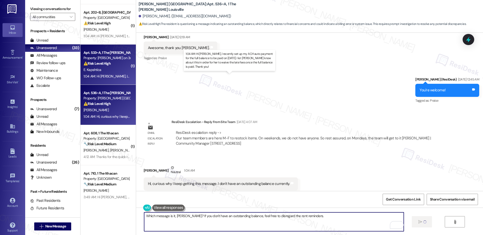
click at [99, 76] on div "1:04 AM: Hi [PERSON_NAME], I recently set up my ACH auto payment for the full b…" at bounding box center [249, 76] width 330 height 5
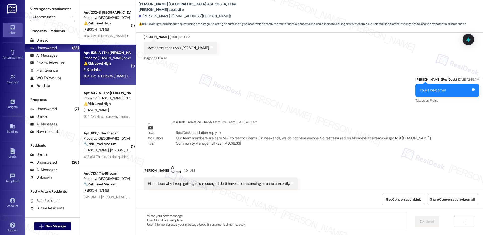
type textarea "Fetching suggested responses. Please feel free to read through the conversation…"
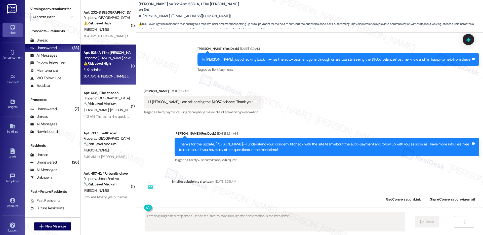
scroll to position [2640, 0]
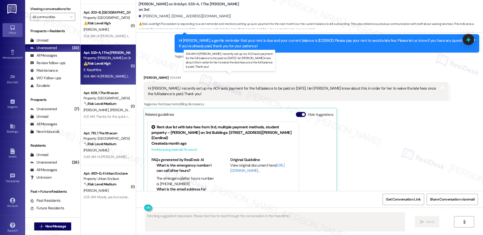
click at [99, 76] on div "1:04 AM: Hi [PERSON_NAME], I recently set up my ACH auto payment for the full b…" at bounding box center [249, 76] width 330 height 5
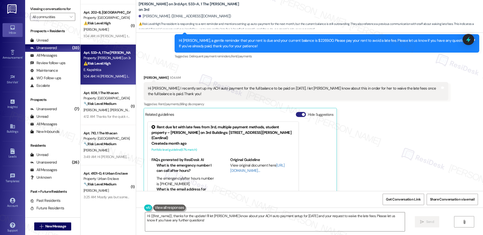
click at [296, 112] on button "Hide Suggestions" at bounding box center [301, 114] width 10 height 5
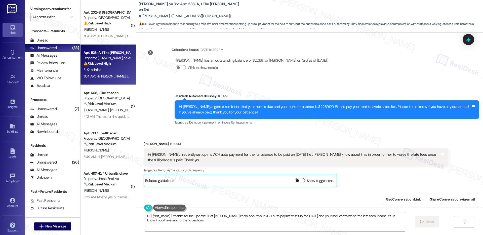
scroll to position [2552, 0]
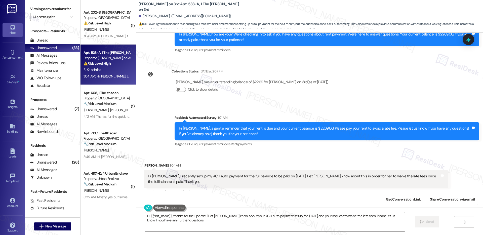
click at [314, 220] on textarea "Hi {{first_name}}, thanks for the update! I'll let [PERSON_NAME] know about you…" at bounding box center [275, 221] width 260 height 19
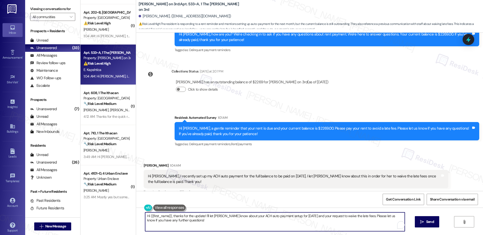
click at [314, 220] on textarea "Hi {{first_name}}, thanks for the update! I'll let [PERSON_NAME] know about you…" at bounding box center [275, 221] width 260 height 19
drag, startPoint x: 201, startPoint y: 216, endPoint x: 209, endPoint y: 223, distance: 10.9
click at [209, 223] on textarea "Hi {{first_name}}, thanks for the update! I'll let [PERSON_NAME] know about you…" at bounding box center [273, 221] width 260 height 19
click at [205, 218] on textarea "Hi {{first_name}}, thanks for the update! I'll let [PERSON_NAME] know about you…" at bounding box center [273, 221] width 260 height 19
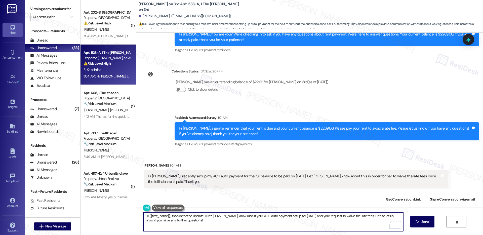
click at [205, 218] on textarea "Hi {{first_name}}, thanks for the update! I'll let [PERSON_NAME] know about you…" at bounding box center [273, 221] width 260 height 19
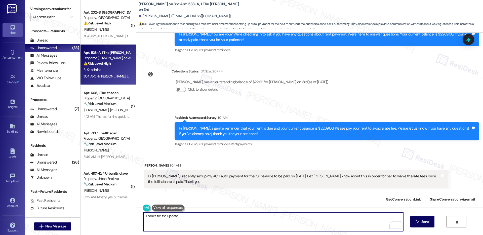
click at [144, 163] on div "[PERSON_NAME] 1:04 AM" at bounding box center [296, 166] width 305 height 7
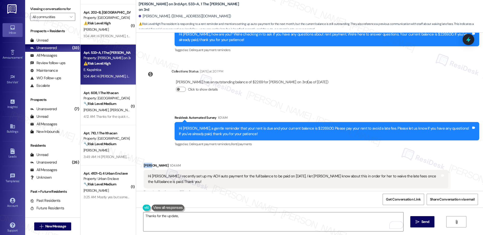
copy div "[PERSON_NAME]"
click at [180, 218] on textarea "Thanks for the update," at bounding box center [273, 221] width 260 height 19
paste textarea "[PERSON_NAME]"
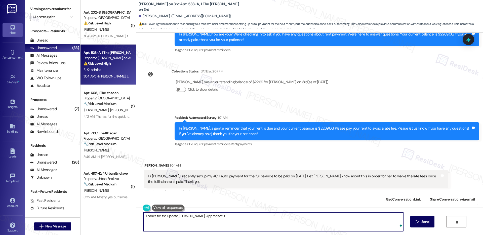
type textarea "Thanks for the update, [PERSON_NAME]! Appreciate it!"
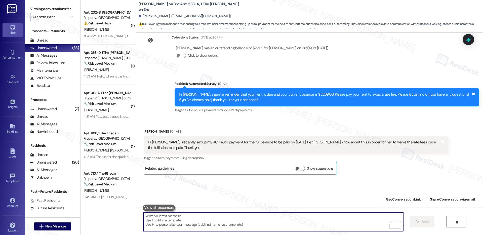
scroll to position [2588, 0]
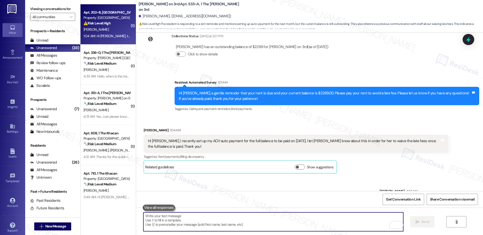
click at [110, 40] on div "Apt. 202~B, 1 Lagoon Landing Property: Lagoon Landing ⚠️ Risk Level: High The r…" at bounding box center [108, 24] width 55 height 40
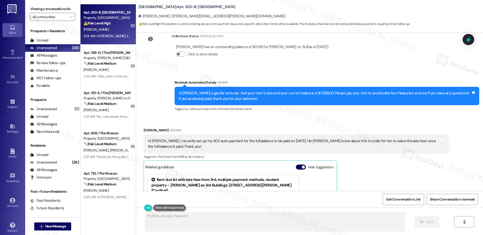
scroll to position [271, 0]
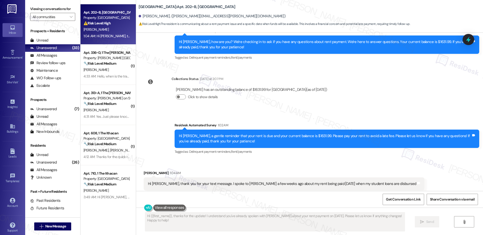
click at [194, 181] on div "Hi [PERSON_NAME], thank you for your text message. I spoke to [PERSON_NAME] a f…" at bounding box center [282, 183] width 269 height 5
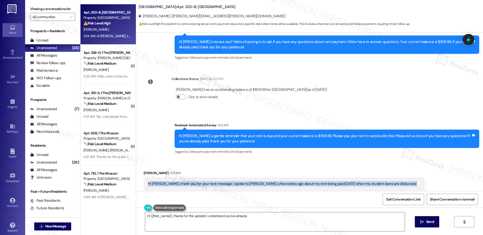
click at [194, 181] on div "Hi [PERSON_NAME], thank you for your text message. I spoke to [PERSON_NAME] a f…" at bounding box center [282, 183] width 269 height 5
type textarea "Hi {{first_name}}, thanks for the update! I understand you've already spoken wi…"
click at [233, 219] on textarea "Hi {{first_name}}, thanks for the update! I understand you've already spoken wi…" at bounding box center [275, 221] width 260 height 19
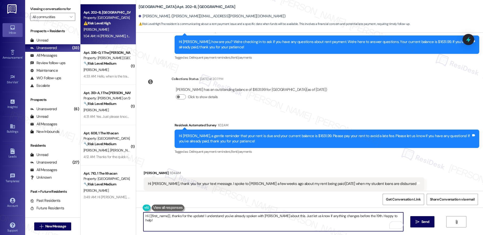
click at [390, 215] on textarea "Hi {{first_name}}, thanks for the update! I understand you've already spoken wi…" at bounding box center [273, 221] width 260 height 19
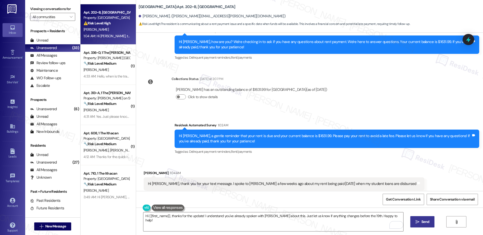
click at [424, 222] on span "Send" at bounding box center [426, 221] width 8 height 5
type textarea "Hi {{first_name}}, thanks for the update! I understand you've already spoken wi…"
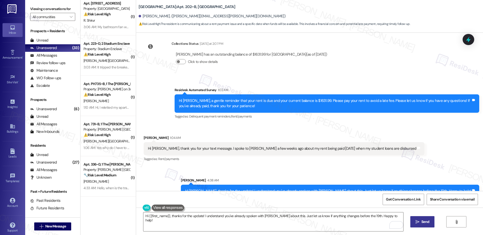
scroll to position [87, 0]
click at [94, 132] on strong "⚠️ Risk Level: High" at bounding box center [97, 133] width 27 height 5
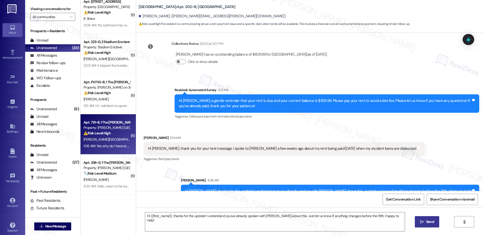
click at [94, 132] on strong "⚠️ Risk Level: High" at bounding box center [97, 133] width 27 height 5
type textarea "Fetching suggested responses. Please feel free to read through the conversation…"
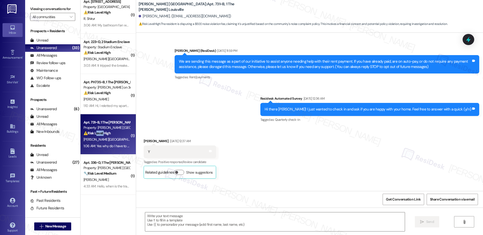
scroll to position [2581, 0]
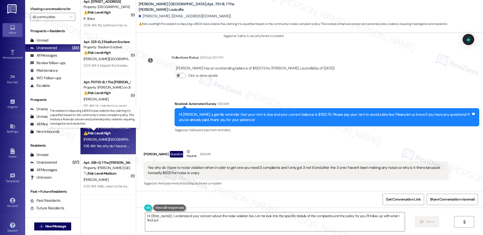
type textarea "Hi {{first_name}}, I understand your concern about the noise violation fee. Let…"
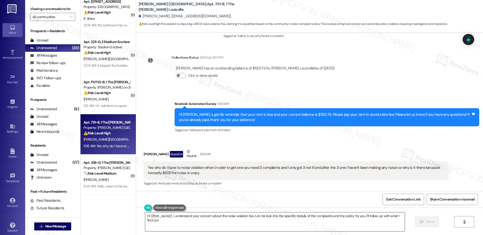
click at [203, 221] on textarea "Hi {{first_name}}, I understand your concern about the noise violation fee. Let…" at bounding box center [275, 221] width 260 height 19
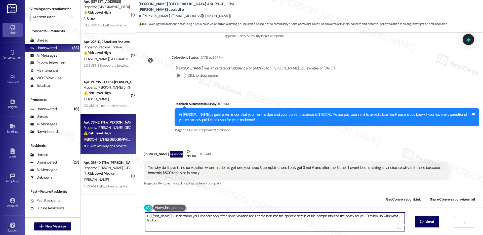
click at [279, 220] on textarea "Hi {{first_name}}, I understand your concern about the noise violation fee. Let…" at bounding box center [275, 221] width 260 height 19
click at [327, 224] on textarea "Hi {{first_name}}, I understand your concern about the noise violation fee. Let…" at bounding box center [275, 221] width 260 height 19
click at [427, 222] on span "Send" at bounding box center [430, 221] width 8 height 5
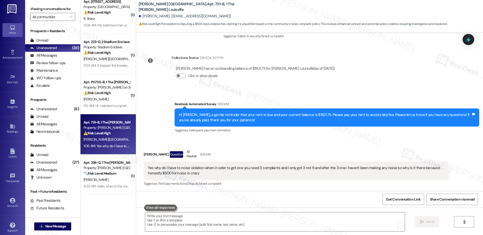
scroll to position [2616, 0]
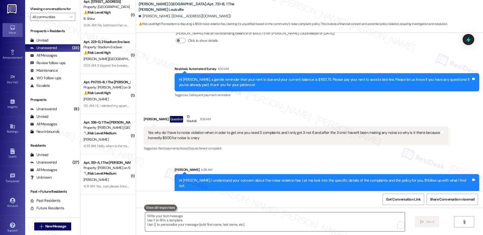
click at [334, 213] on textarea "To enrich screen reader interactions, please activate Accessibility in Grammarl…" at bounding box center [275, 221] width 260 height 19
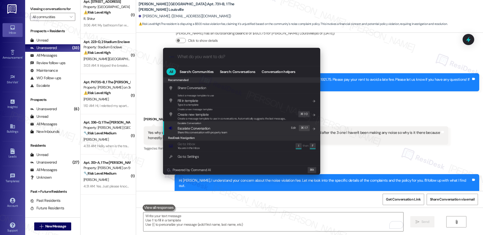
click at [254, 133] on div "Escalate Conversation Escalate Conversation Share this conversation with proper…" at bounding box center [242, 128] width 147 height 14
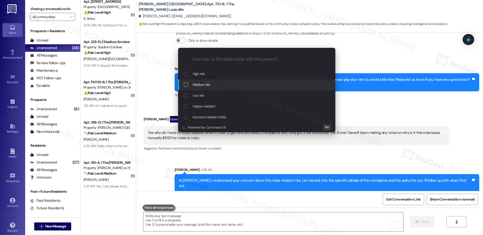
click at [242, 86] on div "Medium risk" at bounding box center [257, 85] width 147 height 6
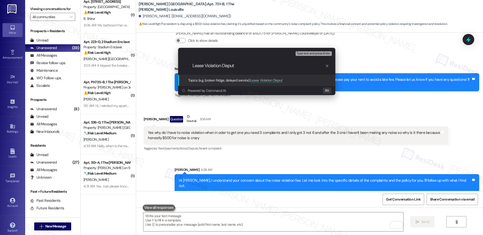
type input "Lease Violation Dispute"
click at [226, 67] on input "Lease Violation Dispute" at bounding box center [259, 65] width 133 height 5
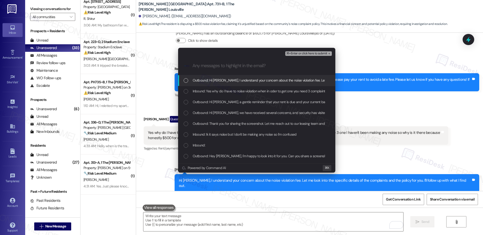
click at [223, 81] on span "Outbound: Hi [PERSON_NAME], I understand your concern about the noise violation…" at bounding box center [335, 81] width 285 height 6
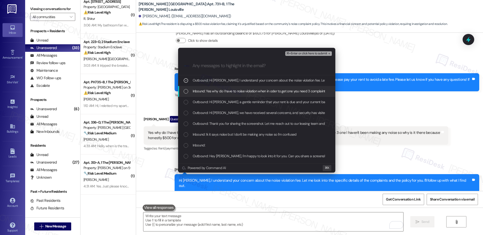
click at [222, 90] on span "Inbound: Yes why do I have to noise violation when in oder to get one you need …" at bounding box center [357, 91] width 329 height 6
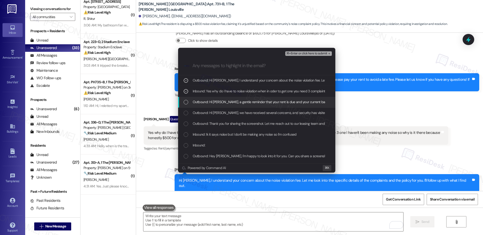
click at [281, 103] on span "Outbound: Hi [PERSON_NAME], a gentle reminder that your rent is due and your cu…" at bounding box center [370, 102] width 355 height 6
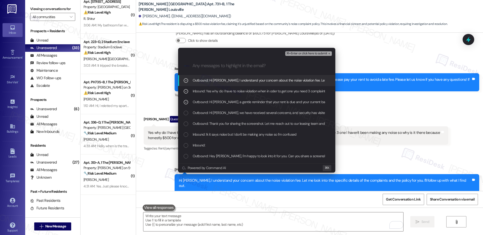
click at [310, 52] on span "⌘+Enter or click here to submit" at bounding box center [306, 54] width 41 height 4
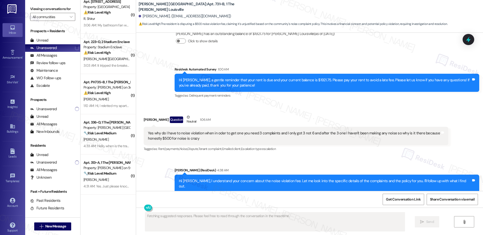
scroll to position [2624, 0]
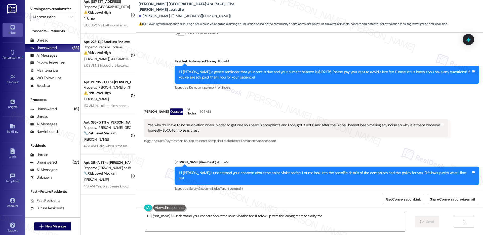
click at [160, 215] on textarea "Hi {{first_name}}, I understand your concern about the" at bounding box center [275, 221] width 260 height 19
type textarea "Hi {{first_name}}, I understand your concern about the noise violation fee. I'l…"
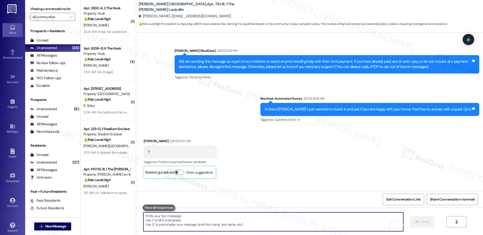
scroll to position [2624, 0]
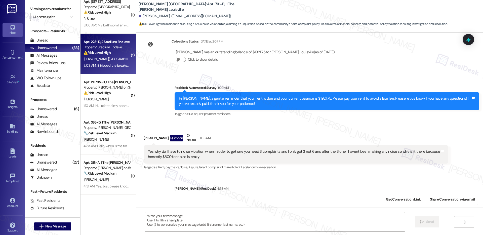
type textarea "Fetching suggested responses. Please feel free to read through the conversation…"
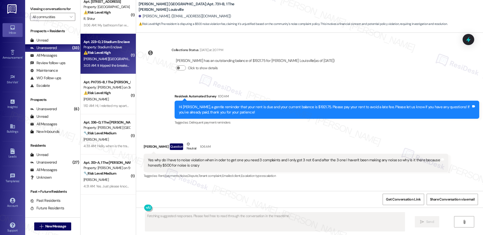
scroll to position [2581, 0]
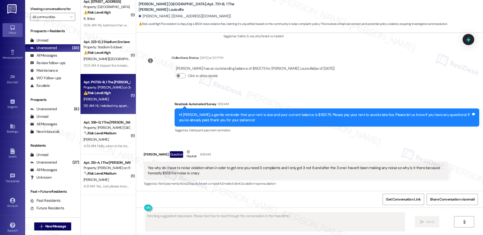
click at [107, 97] on div "[PERSON_NAME]" at bounding box center [107, 99] width 48 height 6
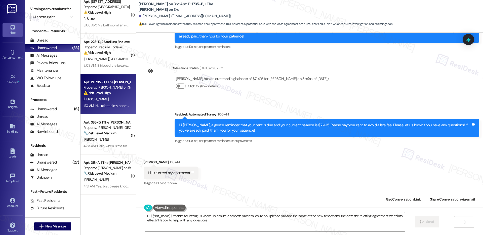
click at [215, 226] on textarea "Hi {{first_name}}, thanks for letting us know! To ensure a smooth process, coul…" at bounding box center [275, 221] width 260 height 19
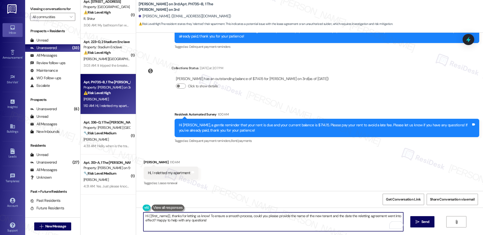
click at [237, 219] on textarea "Hi {{first_name}}, thanks for letting us know! To ensure a smooth process, coul…" at bounding box center [273, 221] width 260 height 19
drag, startPoint x: 206, startPoint y: 216, endPoint x: 207, endPoint y: 219, distance: 2.9
click at [207, 219] on textarea "Hi {{first_name}}, thanks for letting us know! To ensure a smooth process, coul…" at bounding box center [273, 221] width 260 height 19
drag, startPoint x: 269, startPoint y: 218, endPoint x: 206, endPoint y: 218, distance: 63.2
click at [206, 218] on textarea "Hi {{first_name}}, thanks for letting us know! Have you informed our onsite team" at bounding box center [273, 221] width 260 height 19
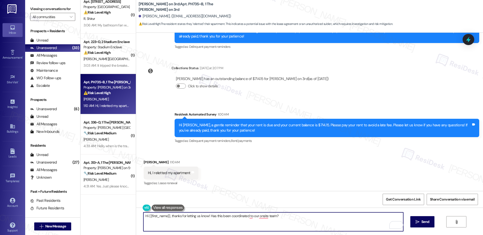
click at [223, 173] on div "Received via SMS Sofia Hutson 1:10 AM Hi, I reletted my apartment Tags and note…" at bounding box center [309, 169] width 347 height 43
drag, startPoint x: 285, startPoint y: 216, endPoint x: 207, endPoint y: 217, distance: 78.8
click at [207, 217] on textarea "Hi {{first_name}}, thanks for letting us know! Has this been coordinated to our…" at bounding box center [273, 221] width 260 height 19
paste textarea "Please let me know if there's anything else I can assist you with - I'm here to…"
type textarea "Hi {{first_name}}, thanks for letting us know! Please let me know if there's an…"
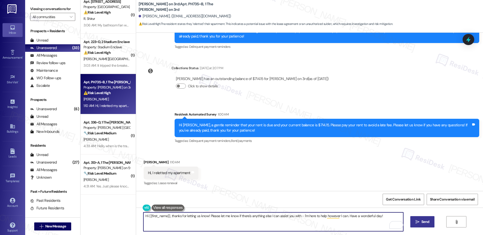
click at [426, 223] on span "Send" at bounding box center [426, 221] width 8 height 5
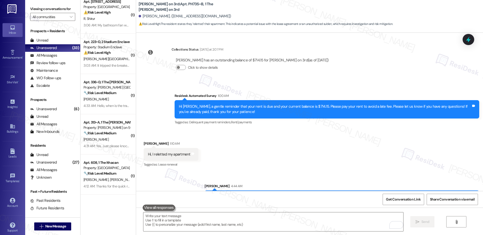
scroll to position [249, 0]
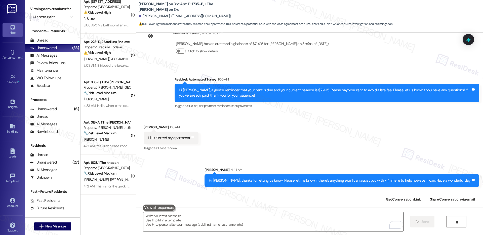
click at [286, 224] on textarea "To enrich screen reader interactions, please activate Accessibility in Grammarl…" at bounding box center [273, 221] width 260 height 19
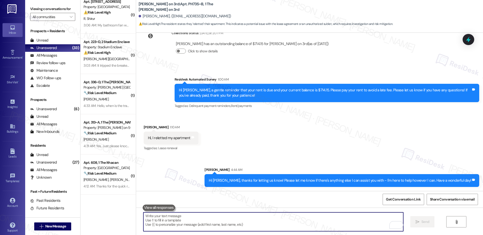
click at [286, 224] on textarea "To enrich screen reader interactions, please activate Accessibility in Grammarl…" at bounding box center [273, 221] width 260 height 19
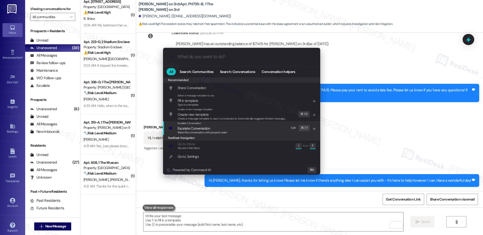
click at [230, 130] on div "Escalate Conversation Escalate Conversation Share this conversation with proper…" at bounding box center [242, 128] width 147 height 14
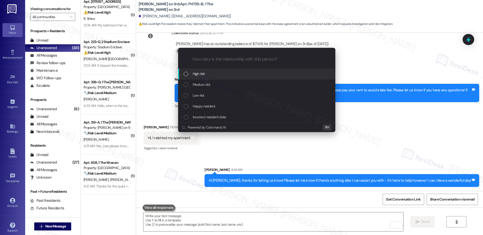
click at [230, 75] on div "High risk" at bounding box center [257, 74] width 147 height 6
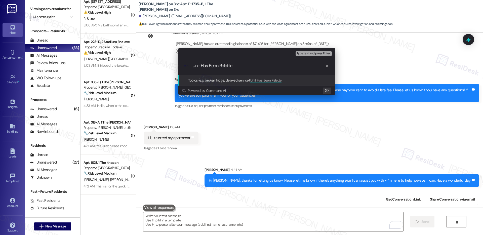
type input "Unit Has Been Reletted"
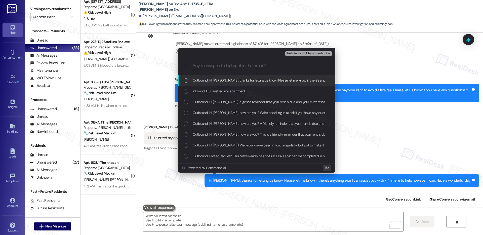
click at [235, 80] on span "Outbound: Hi Sofia, thanks for letting us know! Please let me know if there's a…" at bounding box center [322, 81] width 258 height 6
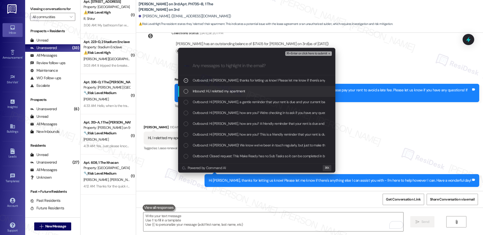
click at [233, 90] on span "Inbound: Hi, I reletted my apartment" at bounding box center [219, 91] width 53 height 6
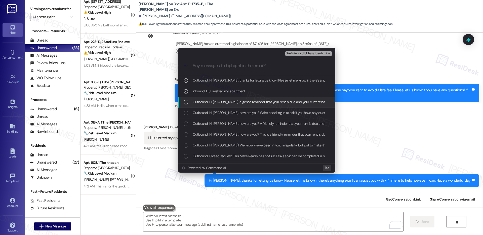
click at [231, 104] on span "Outbound: Hi Sofia, a gentle reminder that your rent is due and your current ba…" at bounding box center [370, 102] width 354 height 6
click at [237, 101] on span "Outbound: Hi Sofia, a gentle reminder that your rent is due and your current ba…" at bounding box center [370, 102] width 354 height 6
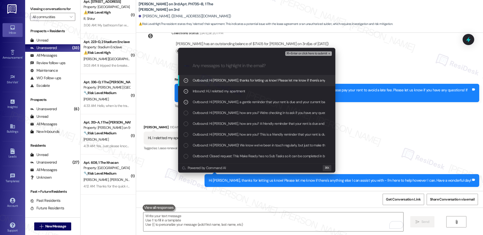
click at [301, 52] on span "⌘+Enter or click here to submit" at bounding box center [306, 54] width 41 height 4
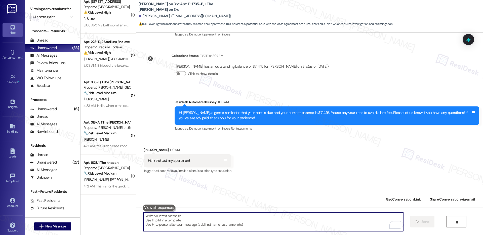
scroll to position [256, 0]
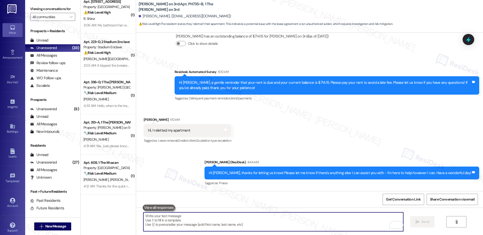
click at [232, 220] on textarea "To enrich screen reader interactions, please activate Accessibility in Grammarl…" at bounding box center [273, 221] width 260 height 19
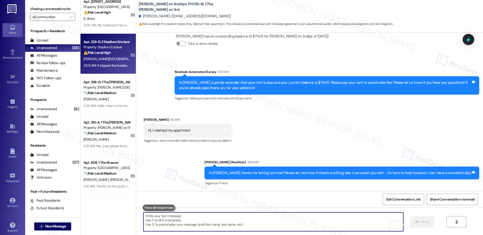
click at [102, 60] on div "A. Teschendorf" at bounding box center [107, 59] width 48 height 6
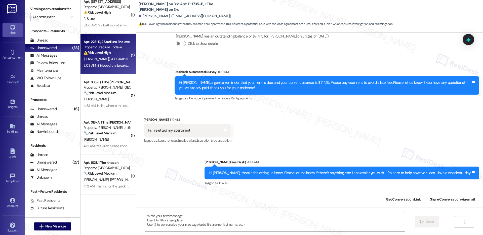
type textarea "Fetching suggested responses. Please feel free to read through the conversation…"
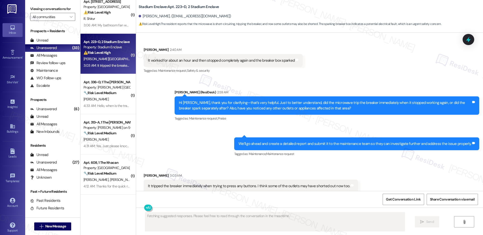
scroll to position [1153, 0]
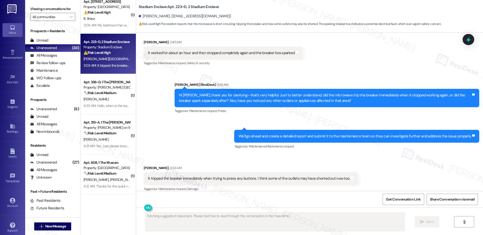
click at [289, 134] on div "We’ll go ahead and create a detailed report and submit it to the maintenance te…" at bounding box center [355, 136] width 233 height 5
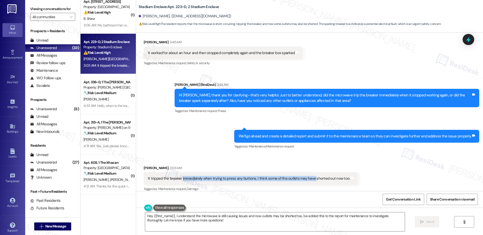
drag, startPoint x: 178, startPoint y: 173, endPoint x: 309, endPoint y: 174, distance: 130.9
click at [309, 176] on div "It tripped the breaker immediately when trying to press any buttons. I think so…" at bounding box center [249, 178] width 202 height 5
click at [289, 134] on div "We’ll go ahead and create a detailed report and submit it to the maintenance te…" at bounding box center [355, 136] width 233 height 5
click at [249, 223] on textarea "Hey {{first_name}}, I understand the microwave is still causing issues and now …" at bounding box center [275, 221] width 260 height 19
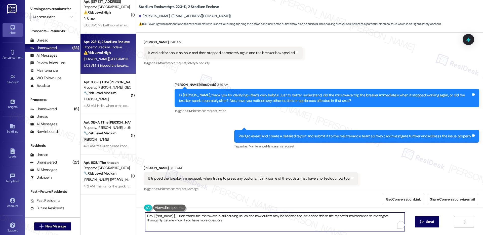
click at [249, 223] on textarea "Hey {{first_name}}, I understand the microwave is still causing issues and now …" at bounding box center [275, 221] width 260 height 19
click at [192, 218] on textarea "Hey {{first_name}}, I understand the microwave is still causing issues and now …" at bounding box center [273, 221] width 260 height 19
drag, startPoint x: 297, startPoint y: 216, endPoint x: 139, endPoint y: 214, distance: 157.8
click at [139, 214] on div "Hey {{first_name}}, I understand the microwave is still causing issues and now …" at bounding box center [309, 227] width 347 height 38
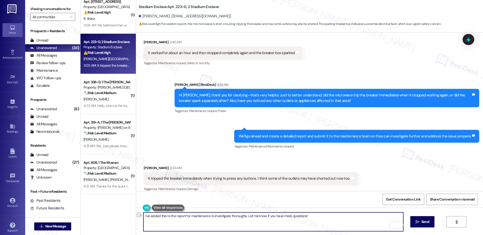
drag, startPoint x: 245, startPoint y: 215, endPoint x: 314, endPoint y: 218, distance: 69.0
click at [314, 218] on textarea "I've added this to the report for maintenance to investigate thoroughly. Let me…" at bounding box center [273, 221] width 260 height 19
click at [321, 221] on textarea "I've added this to the report for maintenance to investigate thoroughly. Do we …" at bounding box center [273, 221] width 260 height 19
type textarea "I've added this to the report for maintenance to investigate thoroughly. Do we …"
click at [426, 223] on span "Send" at bounding box center [426, 221] width 8 height 5
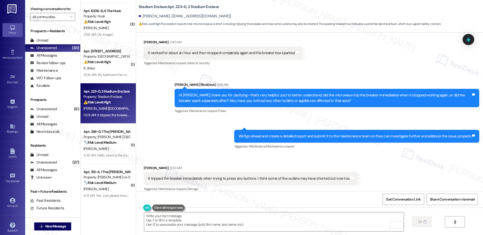
scroll to position [33, 0]
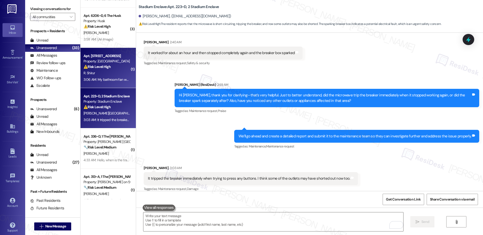
click at [107, 78] on div "3:06 AM: My bathroom fan was replaced but it stopped working again less than 2 …" at bounding box center [147, 79] width 127 height 5
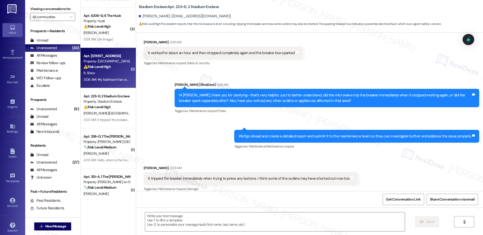
click at [107, 78] on div "3:06 AM: My bathroom fan was replaced but it stopped working again less than 2 …" at bounding box center [147, 79] width 127 height 5
type textarea "Fetching suggested responses. Please feel free to read through the conversation…"
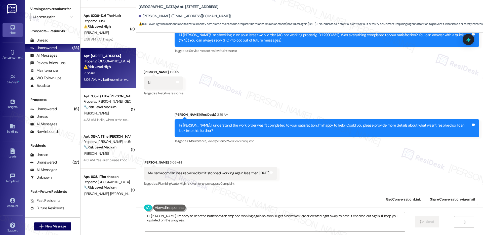
scroll to position [114, 0]
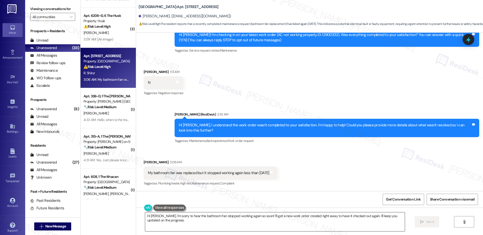
click at [166, 222] on textarea "Hi Rohan, I'm sorry to hear the bathroom fan stopped working again so soon! I'l…" at bounding box center [275, 221] width 260 height 19
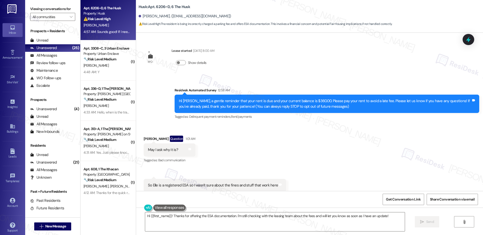
scroll to position [513, 0]
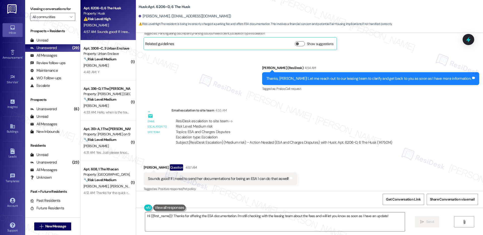
drag, startPoint x: 195, startPoint y: 173, endPoint x: 242, endPoint y: 172, distance: 46.8
click at [242, 176] on div "Sounds good! If I need to send her documentations for being an ESA I can do tha…" at bounding box center [218, 178] width 141 height 5
drag, startPoint x: 218, startPoint y: 173, endPoint x: 269, endPoint y: 175, distance: 50.1
click at [269, 176] on div "Sounds good! If I need to send her documentations for being an ESA I can do tha…" at bounding box center [218, 178] width 141 height 5
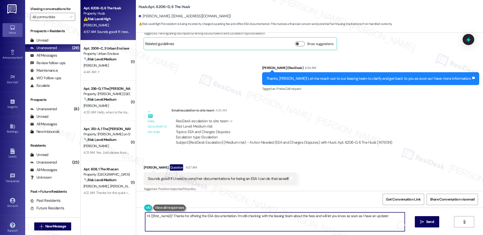
click at [203, 216] on textarea "Hi {{first_name}}! Thanks for offering the ESA documentation. I'm still checkin…" at bounding box center [275, 221] width 260 height 19
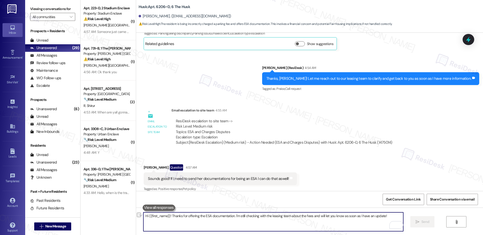
scroll to position [548, 0]
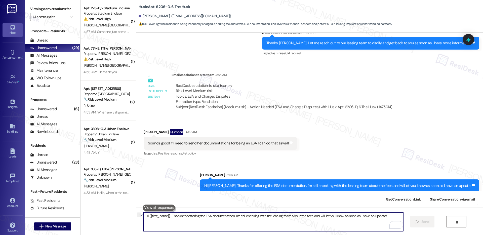
click at [289, 221] on textarea "Hi {{first_name}}! Thanks for offering the ESA documentation. I'm still checkin…" at bounding box center [273, 221] width 260 height 19
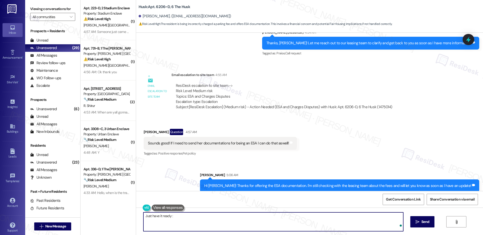
type textarea "Just have it ready :)"
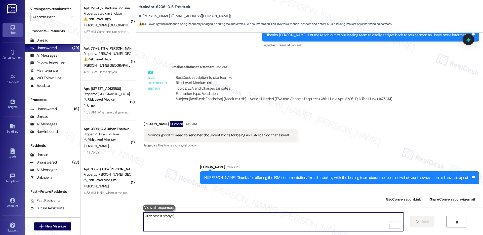
scroll to position [583, 0]
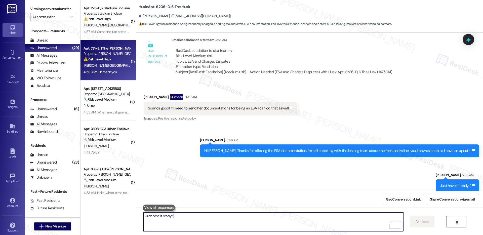
click at [110, 69] on div "4:56 AM: Ok thank you 4:56 AM: Ok thank you" at bounding box center [107, 72] width 48 height 6
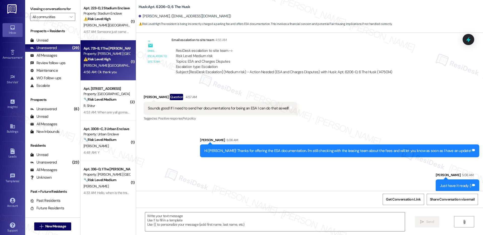
type textarea "Fetching suggested responses. Please feel free to read through the conversation…"
click at [110, 69] on div "4:56 AM: Ok thank you 4:56 AM: Ok thank you" at bounding box center [107, 72] width 48 height 6
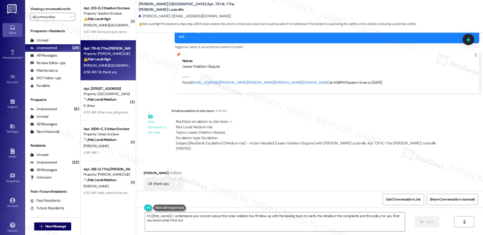
scroll to position [2661, 0]
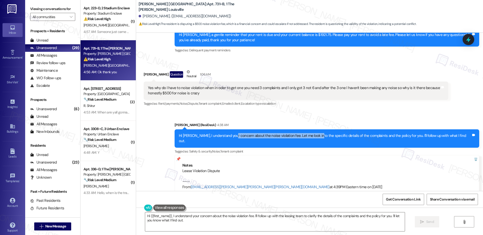
drag, startPoint x: 250, startPoint y: 136, endPoint x: 332, endPoint y: 134, distance: 81.3
click at [332, 134] on div "Hi [PERSON_NAME], I understand your concern about the noise violation fee. Let …" at bounding box center [325, 138] width 292 height 11
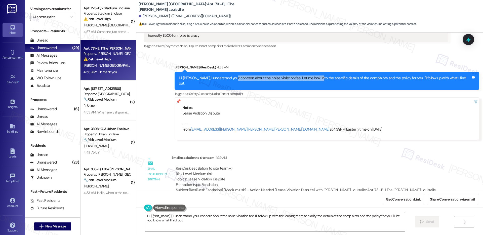
scroll to position [2766, 0]
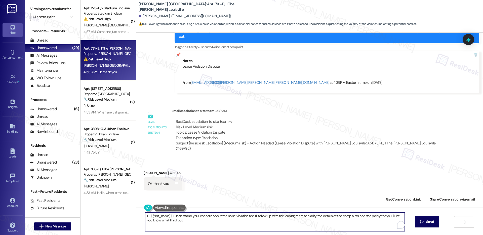
click at [193, 222] on textarea "Hi {{first_name}}, I understand your concern about the noise violation fee. I'l…" at bounding box center [275, 221] width 260 height 19
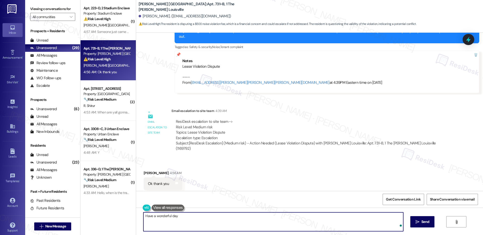
type textarea "Have a wonderful day!"
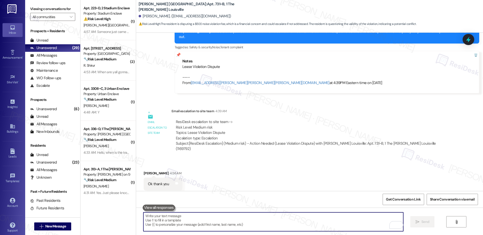
scroll to position [2801, 0]
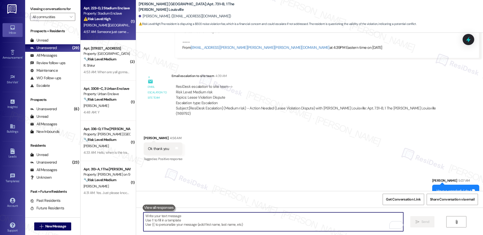
click at [87, 35] on div "4:57 AM: Someone just came and hour or so ago and fixed it 4:57 AM: Someone jus…" at bounding box center [107, 32] width 48 height 6
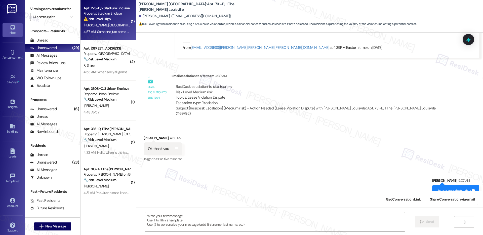
type textarea "Fetching suggested responses. Please feel free to read through the conversation…"
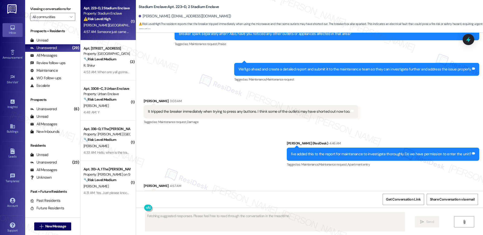
scroll to position [1238, 0]
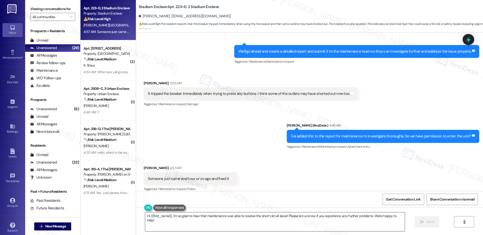
click at [238, 219] on textarea "Hi {{first_name}}, I'm so glad to hear that maintenance was able to resolve the…" at bounding box center [275, 221] width 260 height 19
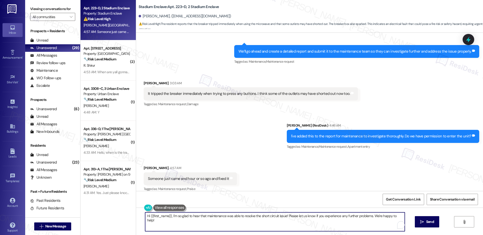
click at [238, 219] on textarea "Hi {{first_name}}, I'm so glad to hear that maintenance was able to resolve the…" at bounding box center [275, 221] width 260 height 19
type textarea "Oh, wonderful! That's great to hear. If you need further assistance, please don…"
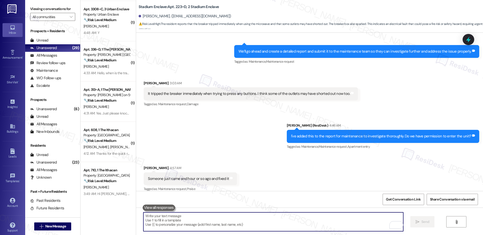
scroll to position [0, 0]
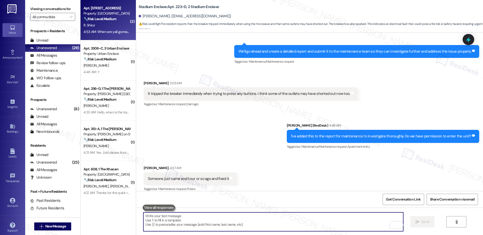
click at [115, 26] on div "R. Shirur" at bounding box center [107, 25] width 48 height 6
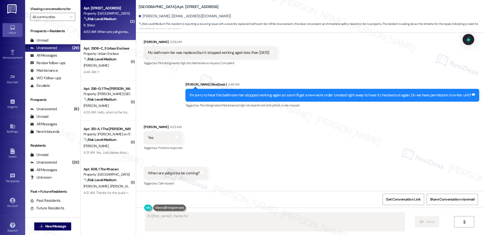
scroll to position [234, 0]
click at [115, 26] on div "R. Shirur" at bounding box center [107, 25] width 48 height 6
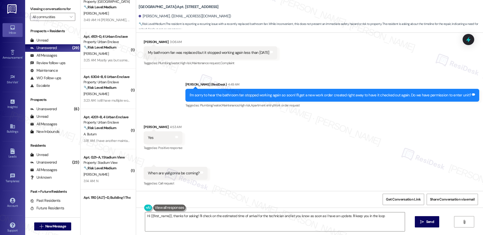
type textarea "Hi {{first_name}}, thanks for asking! I'll check on the estimated time of arriv…"
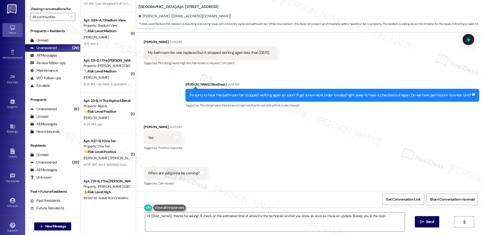
scroll to position [633, 0]
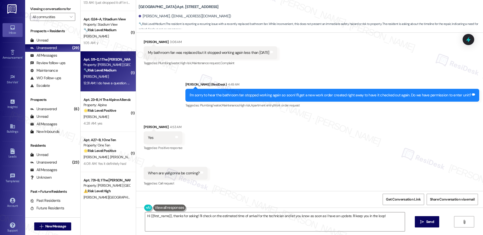
click at [110, 76] on div "[PERSON_NAME]" at bounding box center [107, 76] width 48 height 6
type textarea "Hi {{first_name}}, thanks for asking! I'll check on the estimated time of arriv…"
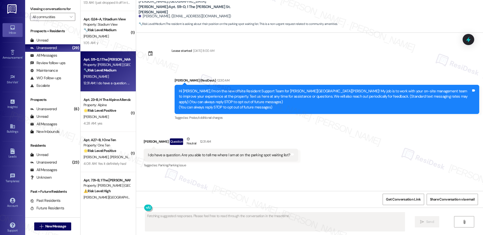
click at [208, 153] on div "I do have a question. Are you able to tell me where I am at on the parking spot…" at bounding box center [219, 155] width 142 height 5
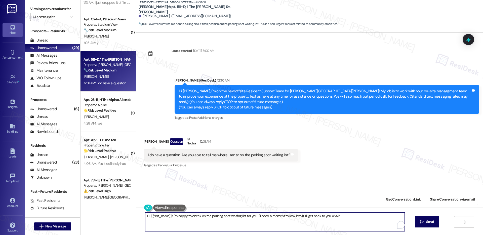
click at [196, 216] on textarea "Hi {{first_name}}! I'm happy to check on the parking spot waiting list for you.…" at bounding box center [275, 221] width 260 height 19
click at [349, 216] on textarea "Hi {{first_name}}! I'm happy to check on the parking spot waiting list for you.…" at bounding box center [273, 221] width 260 height 19
drag, startPoint x: 349, startPoint y: 216, endPoint x: 166, endPoint y: 227, distance: 183.4
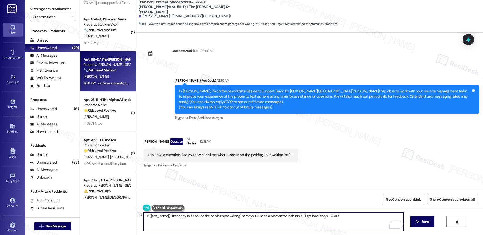
click at [169, 216] on textarea "Hi {{first_name}}! I'm happy to check on the parking spot waiting list for you.…" at bounding box center [273, 221] width 260 height 19
type textarea "Hi {{first_name}}! Let me reach out to our onsite team to check. I will get bac…"
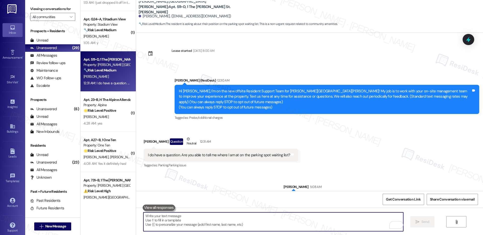
scroll to position [17, 0]
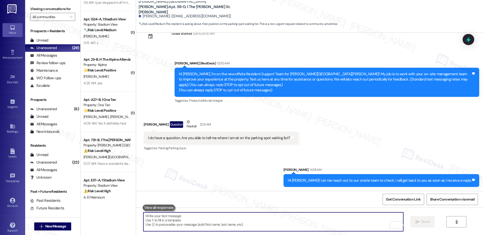
click at [213, 224] on textarea "To enrich screen reader interactions, please activate Accessibility in Grammarl…" at bounding box center [273, 221] width 260 height 19
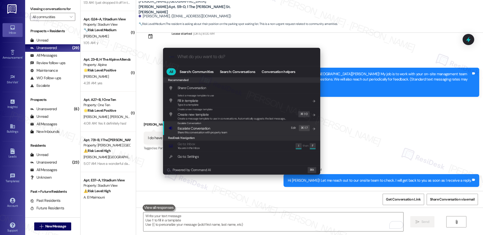
click at [200, 127] on span "Escalate Conversation" at bounding box center [194, 128] width 32 height 5
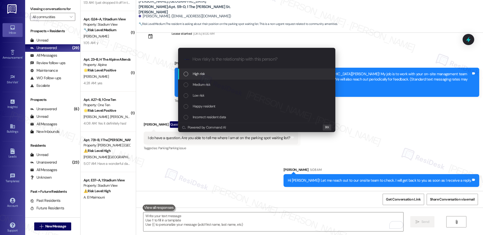
click at [204, 78] on div "High risk" at bounding box center [256, 74] width 157 height 11
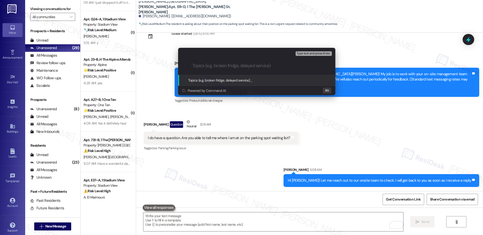
click at [210, 66] on input "Topics (e.g. broken fridge, delayed service)" at bounding box center [261, 65] width 137 height 5
paste input "Waiting List Update"
type input "Requesting for Waiting List Update"
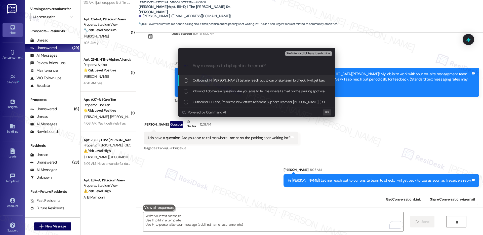
click at [211, 80] on span "Outbound: Hi [PERSON_NAME]! Let me reach out to our onsite team to check. I wil…" at bounding box center [285, 81] width 184 height 6
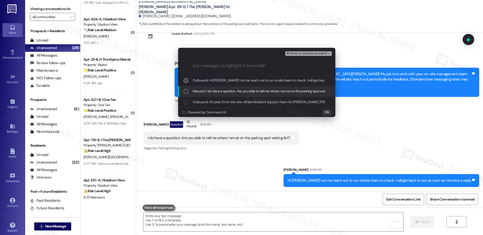
click at [215, 92] on span "Inbound: I do have a question. Are you able to tell me where I am at on the par…" at bounding box center [265, 91] width 144 height 6
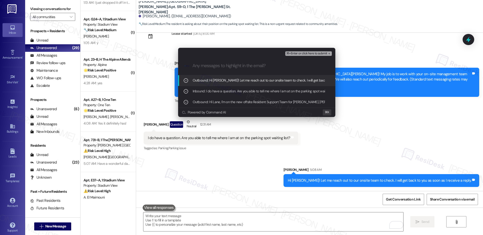
click at [302, 55] on span "⌘+Enter or click here to submit" at bounding box center [306, 54] width 41 height 4
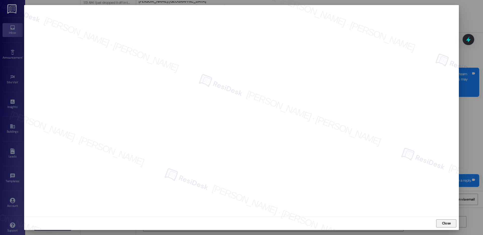
click at [444, 224] on span "Close" at bounding box center [446, 223] width 9 height 5
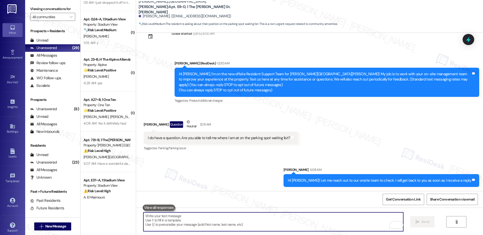
click at [317, 220] on textarea "To enrich screen reader interactions, please activate Accessibility in Grammarl…" at bounding box center [273, 221] width 260 height 19
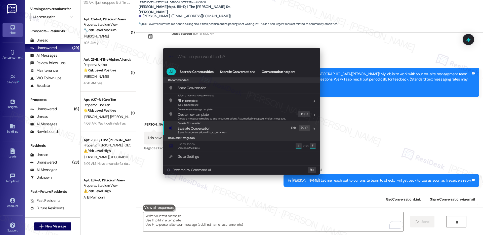
click at [215, 130] on span "Escalate Conversation" at bounding box center [203, 129] width 50 height 6
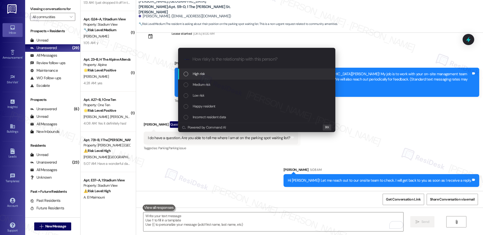
click at [220, 75] on div "High risk" at bounding box center [257, 74] width 147 height 6
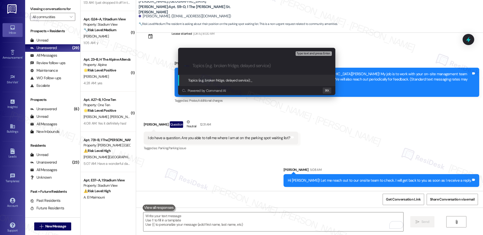
paste input "Requesting for Waiting List Update"
type input "Requesting for Waiting List Update"
click at [223, 73] on div ".cls-1{fill:#0a055f;}.cls-2{fill:#0cc4c4;} resideskLogoBlueOrange Requesting fo…" at bounding box center [256, 66] width 157 height 18
click at [268, 66] on input "Requesting for Waiting List Update" at bounding box center [259, 65] width 133 height 5
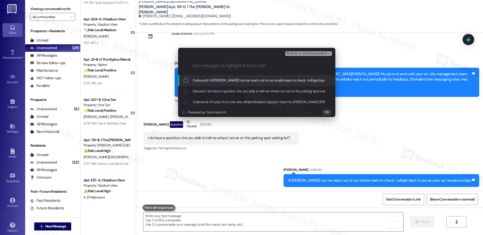
click at [268, 79] on span "Outbound: Hi [PERSON_NAME]! Let me reach out to our onsite team to check. I wil…" at bounding box center [285, 81] width 184 height 6
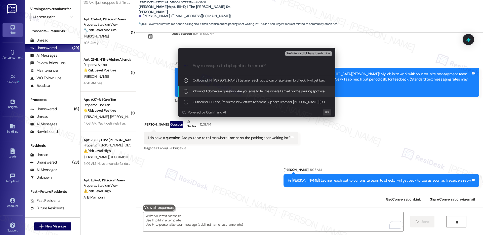
click at [261, 95] on div "Inbound: I do have a question. Are you able to tell me where I am at on the par…" at bounding box center [256, 91] width 157 height 11
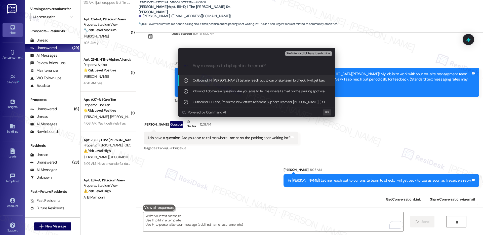
click at [307, 53] on span "⌘+Enter or click here to submit" at bounding box center [306, 54] width 41 height 4
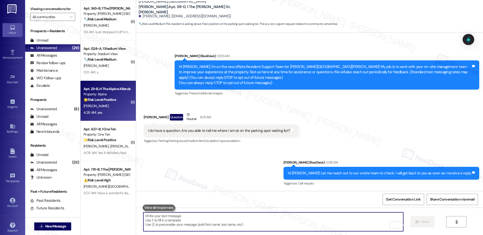
scroll to position [565, 0]
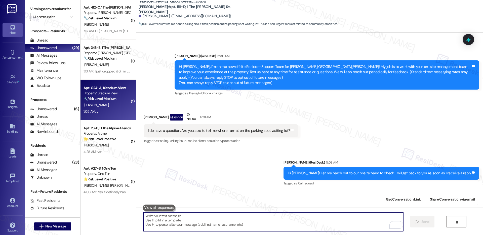
click at [110, 109] on div "1:05 AM: y 1:05 AM: y" at bounding box center [107, 111] width 48 height 6
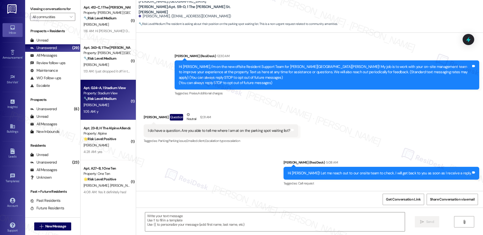
type textarea "Fetching suggested responses. Please feel free to read through the conversation…"
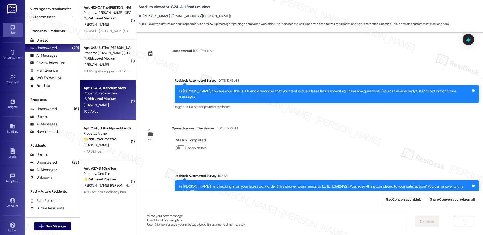
scroll to position [50, 0]
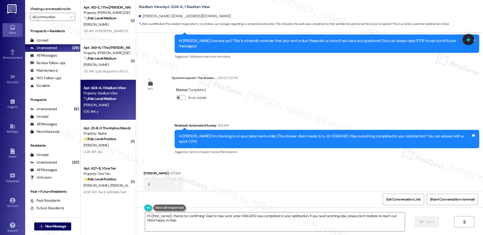
type textarea "Hi {{first_name}}, thanks for confirming! Glad to hear work order 12942492 was …"
click at [360, 225] on textarea "Hi {{first_name}}, thanks for confirming! Glad to hear work order 12942492 was …" at bounding box center [275, 221] width 260 height 19
click at [429, 226] on button " Send" at bounding box center [427, 221] width 24 height 11
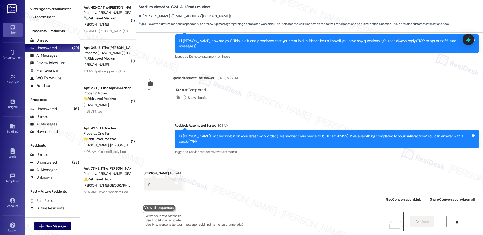
click at [180, 218] on textarea "To enrich screen reader interactions, please activate Accessibility in Grammarl…" at bounding box center [273, 221] width 260 height 19
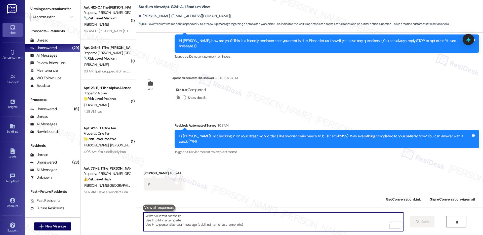
paste textarea "If I may ask...has {{property}} lived up to your expectations?"
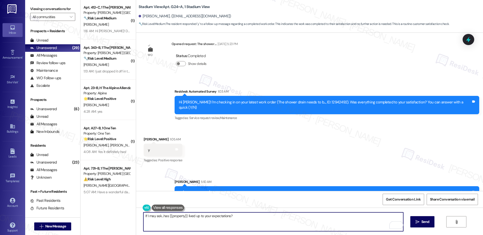
scroll to position [86, 0]
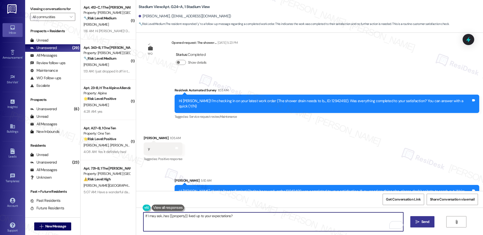
type textarea "If I may ask...has {{property}} lived up to your expectations?"
click at [422, 224] on span "Send" at bounding box center [426, 221] width 8 height 5
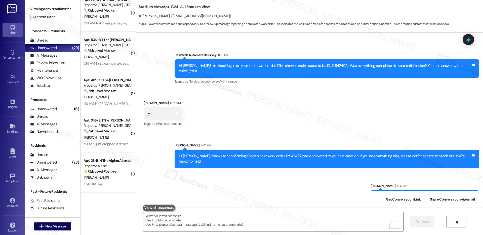
scroll to position [482, 0]
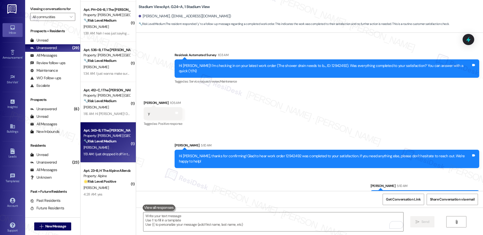
click at [110, 145] on div "[PERSON_NAME]" at bounding box center [107, 147] width 48 height 6
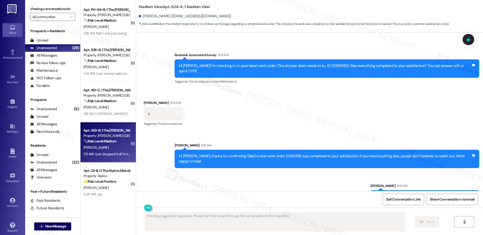
scroll to position [58, 0]
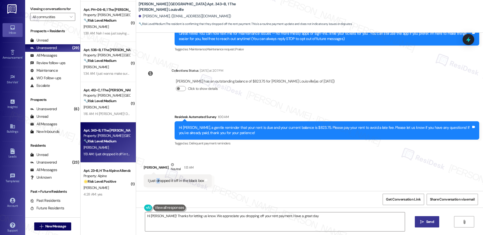
type textarea "Hi [PERSON_NAME]! Thanks for letting us know. We appreciate you dropping off yo…"
drag, startPoint x: 153, startPoint y: 181, endPoint x: 193, endPoint y: 181, distance: 40.5
click at [193, 181] on div "I just dropped it off in the black box" at bounding box center [176, 180] width 56 height 5
click at [311, 218] on textarea "Hi [PERSON_NAME]! Thanks for letting us know. We appreciate you dropping off yo…" at bounding box center [275, 221] width 260 height 19
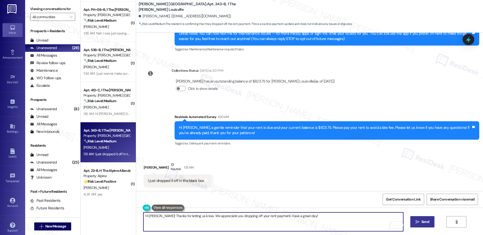
click at [429, 221] on span "Send" at bounding box center [426, 221] width 8 height 5
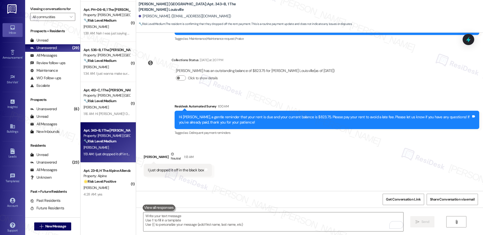
scroll to position [93, 0]
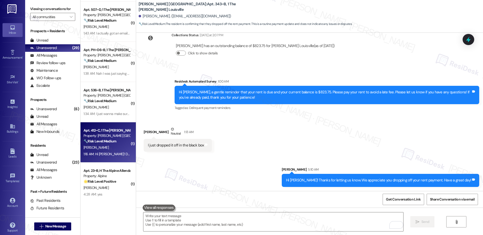
click at [99, 152] on div "1:16 AM: Hi [PERSON_NAME]! Did you happen to receive my voicemail? I'm not sure…" at bounding box center [228, 154] width 289 height 5
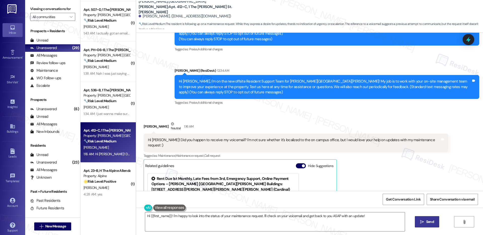
scroll to position [70, 0]
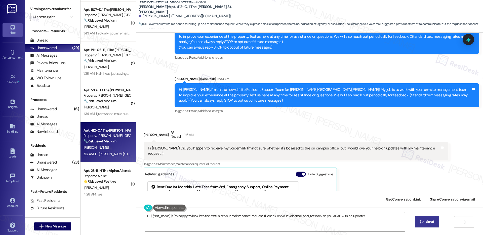
click at [249, 216] on textarea "Hi {{first_name}}! I'm happy to look into the status of your maintenance reques…" at bounding box center [275, 221] width 260 height 19
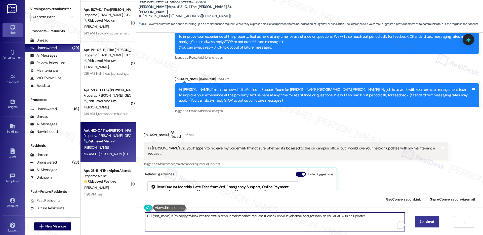
click at [249, 216] on textarea "Hi {{first_name}}! I'm happy to look into the status of your maintenance reques…" at bounding box center [275, 221] width 260 height 19
click at [168, 217] on textarea "Hi {{first_name}}! I'm happy to look into the status of your maintenance reques…" at bounding box center [273, 221] width 260 height 19
paste textarea "am unable to make or receive calls to this number. I"
click at [275, 226] on textarea "Hi {{first_name}}! I am unable to make or receive calls to this number. I'm hap…" at bounding box center [273, 221] width 260 height 19
drag, startPoint x: 334, startPoint y: 217, endPoint x: 335, endPoint y: 220, distance: 4.0
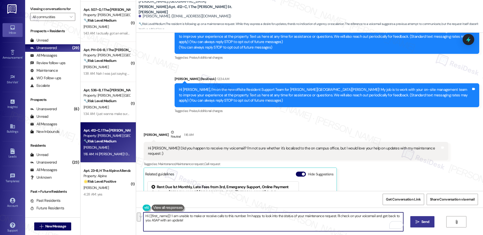
click at [335, 220] on textarea "Hi {{first_name}}! I am unable to make or receive calls to this number. I'm hap…" at bounding box center [273, 221] width 260 height 19
type textarea "Hi {{first_name}}! I am unable to make or receive calls to this number. I'm hap…"
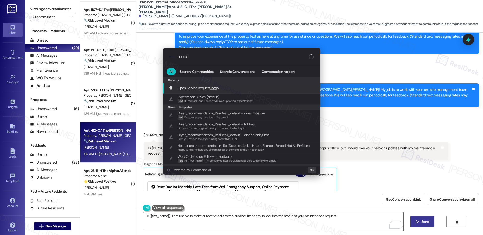
type input "modal"
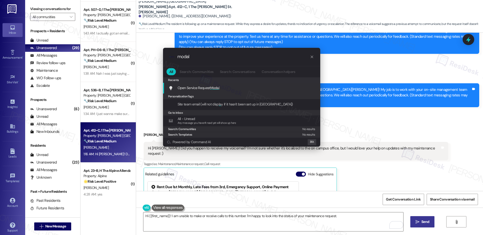
click at [255, 89] on div "Open Service Request Modal Add shortcut" at bounding box center [242, 88] width 147 height 6
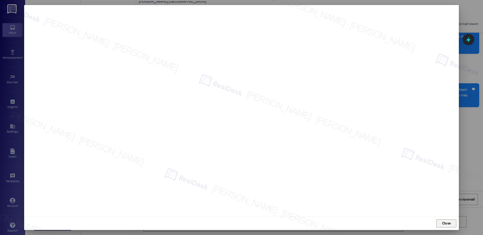
click at [446, 224] on span "Close" at bounding box center [446, 223] width 9 height 5
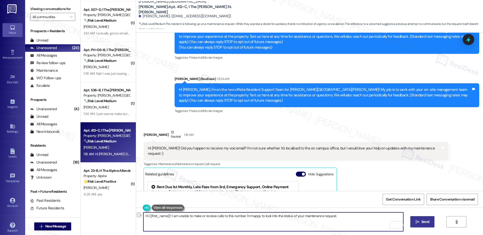
drag, startPoint x: 337, startPoint y: 215, endPoint x: 244, endPoint y: 217, distance: 93.4
click at [244, 217] on textarea "Hi {{first_name}}! I am unable to make or receive calls to this number. I'm hap…" at bounding box center [273, 221] width 260 height 19
click at [313, 214] on textarea "Hi {{first_name}}! I am unable to make or receive calls to this number. I can s…" at bounding box center [273, 221] width 260 height 19
click at [342, 215] on textarea "Hi {{first_name}}! I am unable to make or receive calls to this number. I can s…" at bounding box center [273, 221] width 260 height 19
type textarea "Hi {{first_name}}! I am unable to make or receive calls to this number. I can s…"
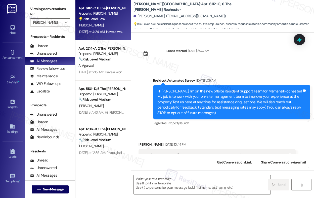
scroll to position [347, 0]
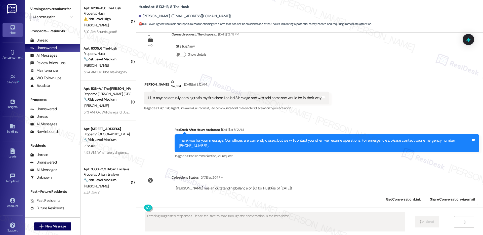
scroll to position [2156, 0]
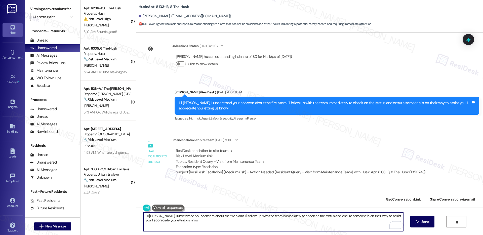
drag, startPoint x: 245, startPoint y: 220, endPoint x: 151, endPoint y: 217, distance: 94.2
click at [151, 217] on textarea "Hi [PERSON_NAME], I understand your concern about the fire alarm. I'll follow u…" at bounding box center [273, 221] width 260 height 19
click at [195, 221] on textarea "Hi [PERSON_NAME], I understand your concern about the fire alarm. I'll follow u…" at bounding box center [273, 221] width 260 height 19
drag, startPoint x: 196, startPoint y: 221, endPoint x: 152, endPoint y: 217, distance: 43.7
click at [152, 217] on textarea "Hi [PERSON_NAME], I understand your concern about the fire alarm. I'll follow u…" at bounding box center [273, 221] width 260 height 19
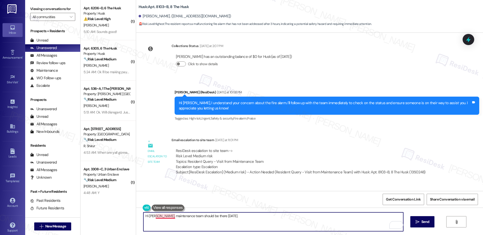
click at [160, 215] on textarea "Hi [PERSON_NAME], maintenance team should be there [DATE]." at bounding box center [273, 221] width 260 height 19
click at [239, 216] on textarea "Hi [PERSON_NAME], the maintenance team should be there [DATE]." at bounding box center [273, 221] width 260 height 19
type textarea "Hi [PERSON_NAME], the maintenance team should be there [DATE]."
click at [420, 226] on button " Send" at bounding box center [423, 221] width 24 height 11
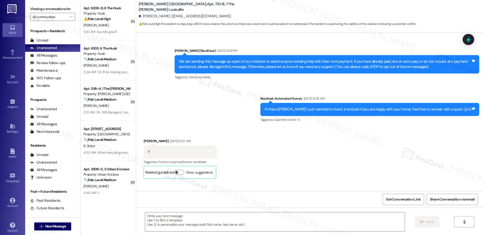
scroll to position [2854, 0]
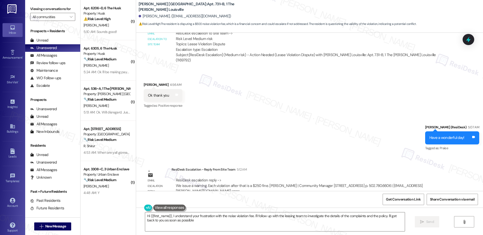
type textarea "Hi {{first_name}}, I understand your frustration with the noise violation fee. …"
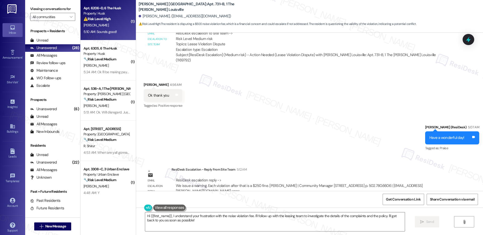
click at [114, 21] on div "⚠️ Risk Level: High The resident is being incorrectly charged a parking fee, wh…" at bounding box center [107, 18] width 47 height 5
type textarea "Fetching suggested responses. Please feel free to read through the conversation…"
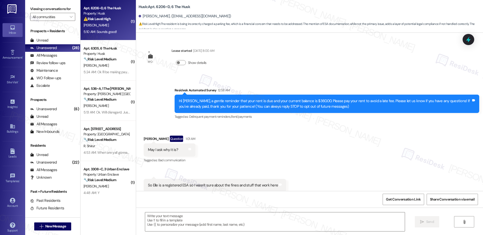
scroll to position [634, 0]
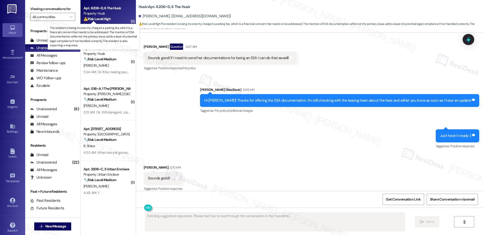
click at [101, 19] on strong "⚠️ Risk Level: High" at bounding box center [97, 19] width 27 height 5
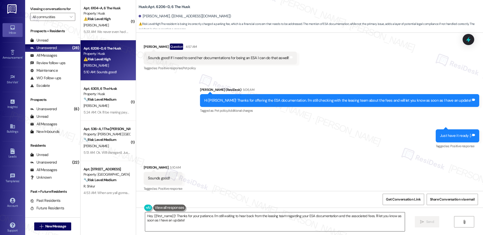
click at [170, 224] on textarea "Hey {{first_name}}! Thanks for your patience. I'm still waiting to hear back fr…" at bounding box center [275, 221] width 260 height 19
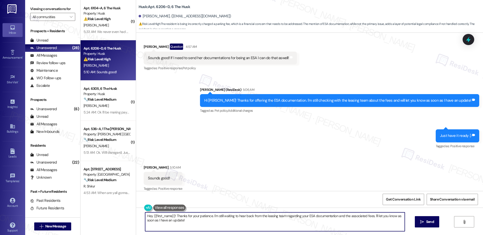
click at [170, 224] on textarea "Hey {{first_name}}! Thanks for your patience. I'm still waiting to hear back fr…" at bounding box center [275, 221] width 260 height 19
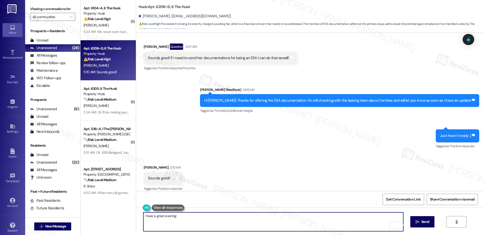
type textarea "Have a great evening!"
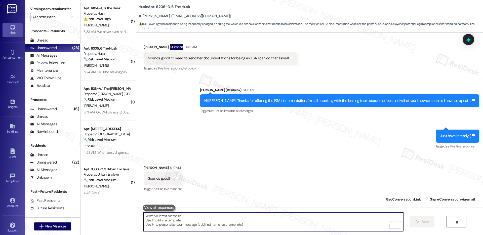
scroll to position [669, 0]
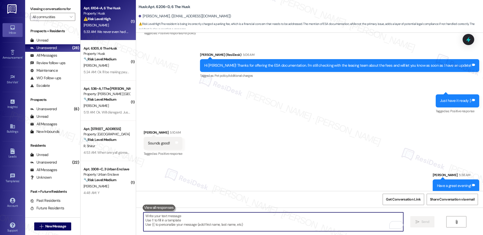
click at [111, 28] on div "[PERSON_NAME]" at bounding box center [107, 25] width 48 height 6
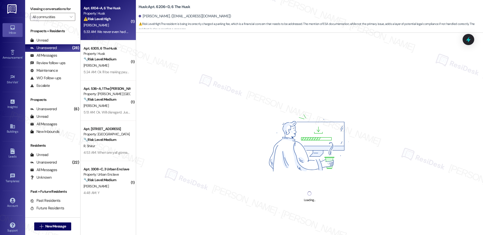
click at [111, 28] on div "[PERSON_NAME]" at bounding box center [107, 25] width 48 height 6
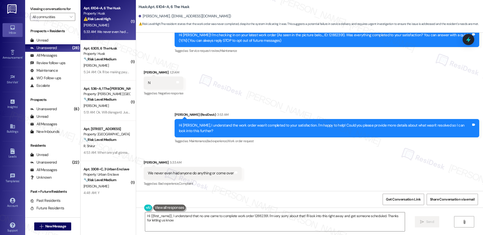
type textarea "Hi {{first_name}}, I understand that no one came to complete work order 1288239…"
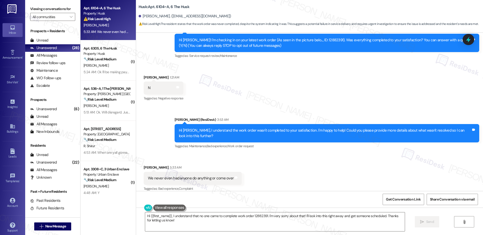
scroll to position [60, 0]
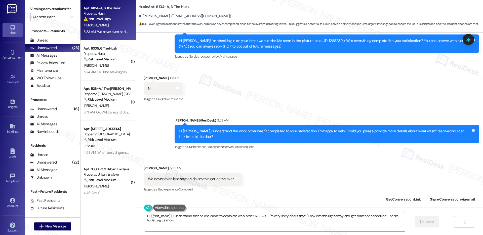
click at [222, 218] on textarea "Hi {{first_name}}, I understand that no one came to complete work order 1288239…" at bounding box center [275, 221] width 260 height 19
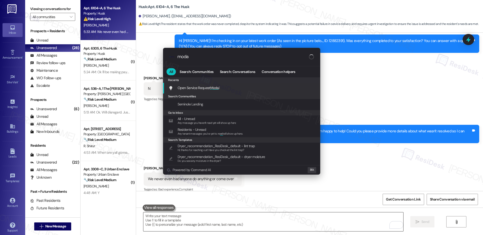
type input "modal"
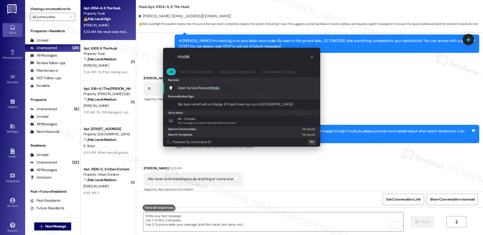
click at [215, 90] on span "Modal" at bounding box center [214, 88] width 9 height 5
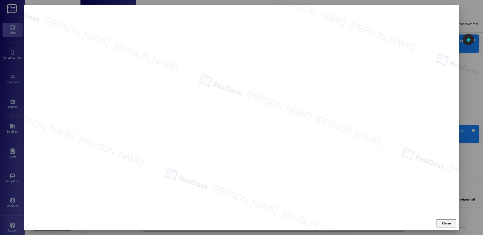
click at [446, 224] on span "Close" at bounding box center [446, 223] width 9 height 5
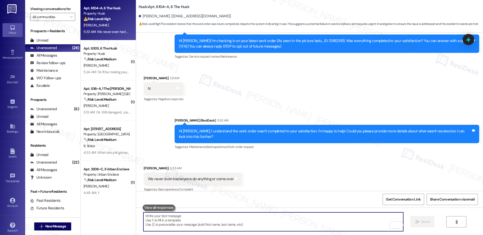
scroll to position [66, 0]
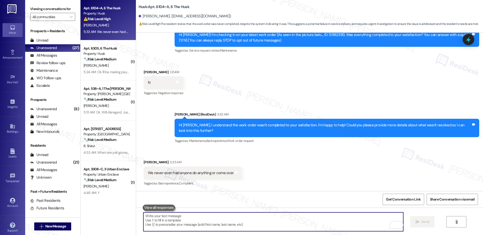
click at [200, 174] on div "We never even had anyone do anything or come over" at bounding box center [191, 172] width 86 height 5
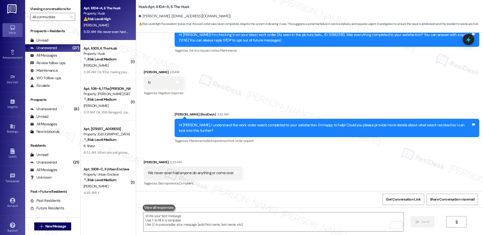
click at [200, 174] on div "We never even had anyone do anything or come over" at bounding box center [191, 172] width 86 height 5
click at [195, 212] on div " Send " at bounding box center [309, 227] width 347 height 38
click at [193, 222] on textarea "To enrich screen reader interactions, please activate Accessibility in Grammarl…" at bounding box center [273, 221] width 260 height 19
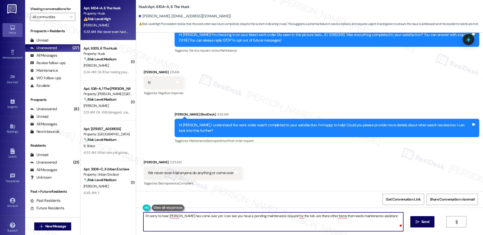
type textarea "I'm sorry to hear [PERSON_NAME] has come over yet. I can see you have a pending…"
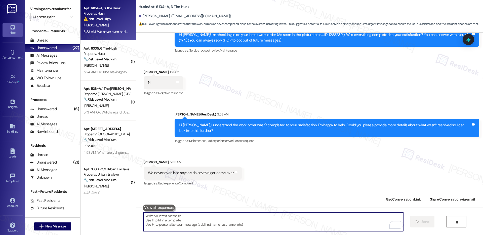
click at [232, 220] on textarea "To enrich screen reader interactions, please activate Accessibility in Grammarl…" at bounding box center [273, 221] width 260 height 19
paste textarea "I’m sorry to hear that no one has come by yet. I can see you have a pending mai…"
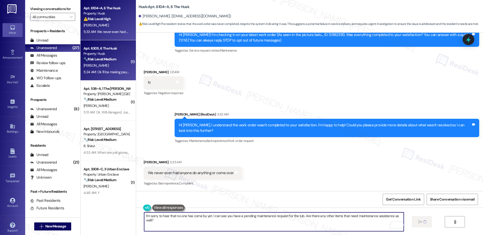
type textarea "I’m sorry to hear that no one has come by yet. I can see you have a pending mai…"
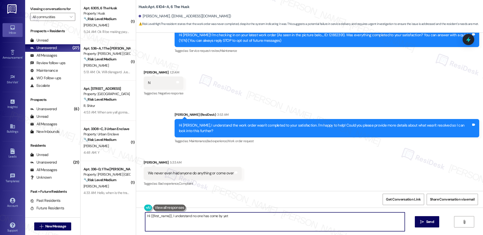
scroll to position [101, 0]
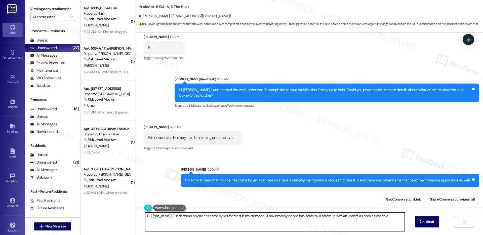
type textarea "Hi {{first_name}}, I understand no one has come by yet for the tub maintenance.…"
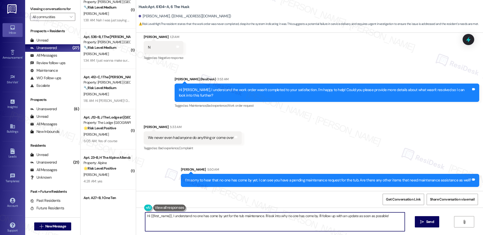
scroll to position [570, 0]
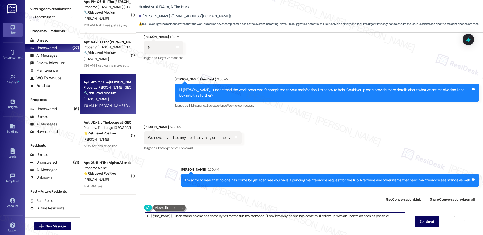
click at [97, 95] on div "🔧 Risk Level: Medium The resident is following up on a maintenance request. Whi…" at bounding box center [107, 92] width 47 height 5
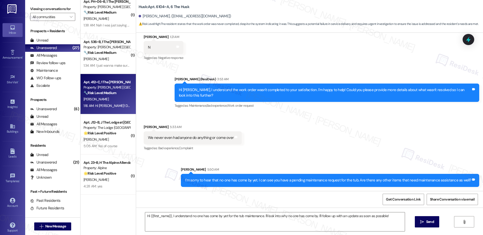
click at [97, 95] on div "🔧 Risk Level: Medium The resident is following up on a maintenance request. Whi…" at bounding box center [107, 92] width 47 height 5
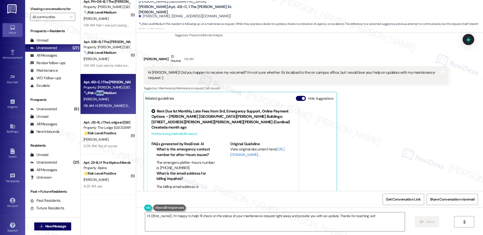
scroll to position [146, 0]
click at [251, 76] on div "Hi [PERSON_NAME]! Did you happen to receive my voicemail? I'm not sure whether …" at bounding box center [296, 75] width 305 height 18
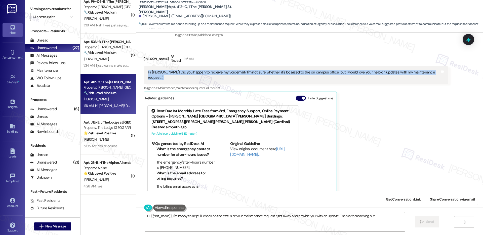
click at [144, 59] on div "[PERSON_NAME] Neutral 1:16 AM" at bounding box center [296, 60] width 305 height 12
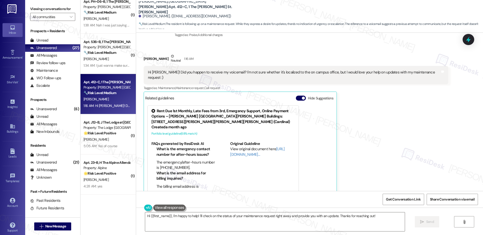
click at [144, 59] on div "[PERSON_NAME] Neutral 1:16 AM" at bounding box center [296, 60] width 305 height 12
copy div "[PERSON_NAME]"
click at [178, 220] on textarea "Hi {{first_name}}, I'm happy to help! I'll check on the status of your maintena…" at bounding box center [275, 221] width 260 height 19
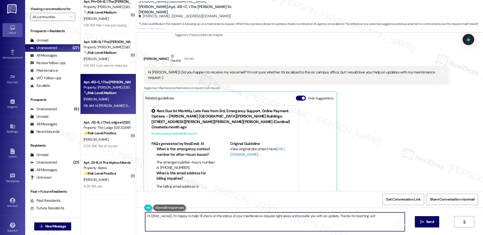
click at [178, 220] on textarea "Hi {{first_name}}, I'm happy to help! I'll check on the status of your maintena…" at bounding box center [275, 221] width 260 height 19
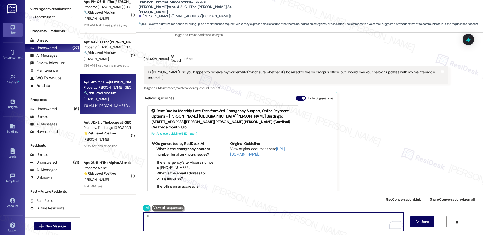
paste textarea "[PERSON_NAME]"
click at [226, 71] on div "Hi [PERSON_NAME]! Did you happen to receive my voicemail? I'm not sure whether …" at bounding box center [294, 75] width 292 height 11
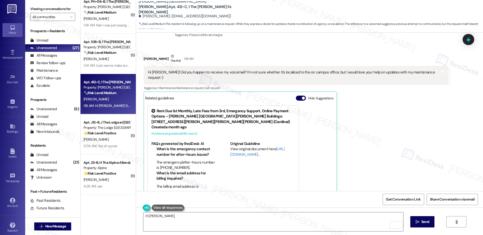
click at [226, 71] on div "Hi [PERSON_NAME]! Did you happen to receive my voicemail? I'm not sure whether …" at bounding box center [294, 75] width 292 height 11
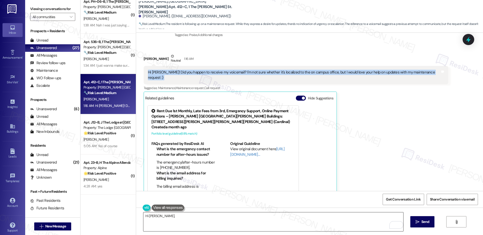
click at [177, 218] on textarea "Hi [PERSON_NAME]," at bounding box center [273, 221] width 260 height 19
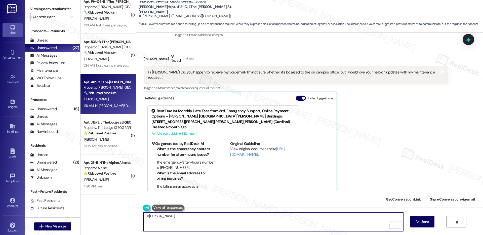
paste textarea "I am unable to make or receive calls to this number."
type textarea "Hi [PERSON_NAME], I am unable to make or receive calls to this number. How may …"
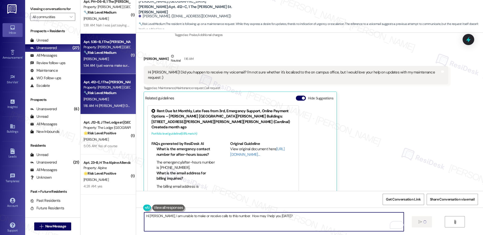
click at [98, 52] on strong "🔧 Risk Level: Medium" at bounding box center [100, 52] width 33 height 5
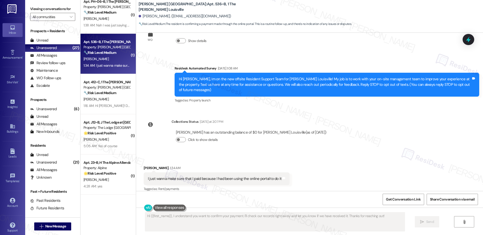
scroll to position [22, 0]
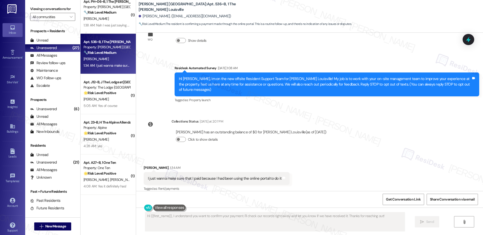
click at [201, 176] on div "I just wanna make sure that I paid because I had been using the online portal t…" at bounding box center [215, 178] width 134 height 5
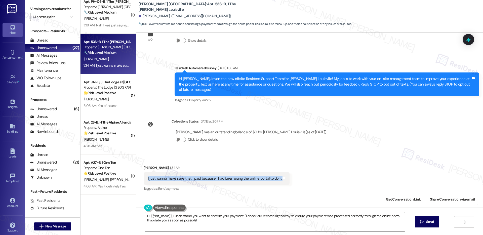
click at [181, 224] on textarea "Hi {{first_name}}, I understand you want to confirm your payment. I'll check ou…" at bounding box center [275, 221] width 260 height 19
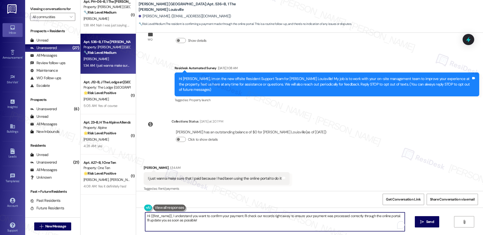
click at [181, 224] on textarea "Hi {{first_name}}, I understand you want to confirm your payment. I'll check ou…" at bounding box center [275, 221] width 260 height 19
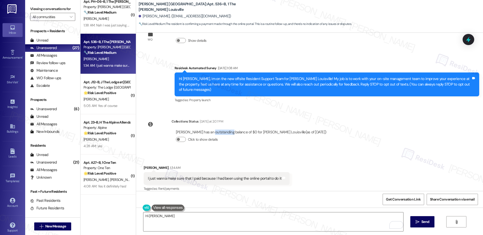
drag, startPoint x: 207, startPoint y: 126, endPoint x: 220, endPoint y: 131, distance: 14.5
click at [226, 130] on div "[PERSON_NAME] has an outstanding balance of $0 for [PERSON_NAME] Louisville (as…" at bounding box center [251, 132] width 151 height 5
click at [159, 220] on textarea "Hi [PERSON_NAME]" at bounding box center [273, 221] width 260 height 19
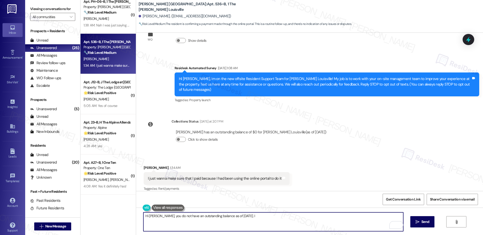
click at [205, 176] on div "I just wanna make sure that I paid because I had been using the online portal t…" at bounding box center [215, 178] width 134 height 5
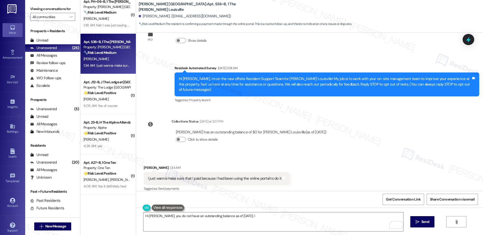
click at [205, 176] on div "I just wanna make sure that I paid because I had been using the online portal t…" at bounding box center [215, 178] width 134 height 5
click at [239, 218] on textarea "Hi [PERSON_NAME], you do not have an outstanding balance as of [DATE]. I" at bounding box center [273, 221] width 260 height 19
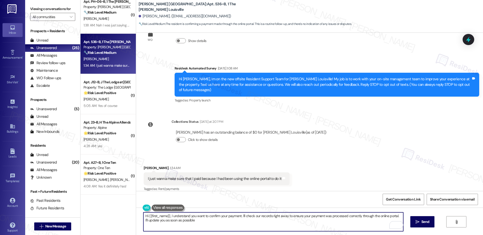
type textarea "Hi {{first_name}}, I understand you want to confirm your payment. I'll check ou…"
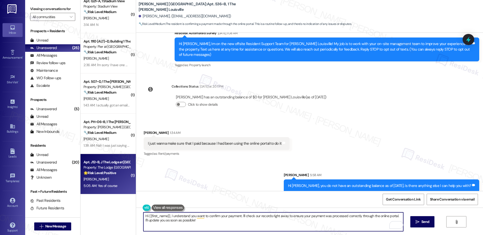
scroll to position [449, 0]
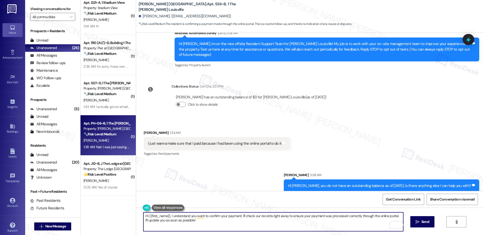
click at [101, 142] on div "[PERSON_NAME]" at bounding box center [107, 140] width 48 height 6
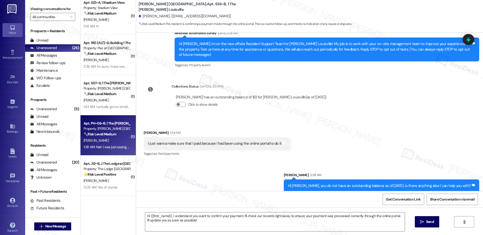
type textarea "Fetching suggested responses. Please feel free to read through the conversation…"
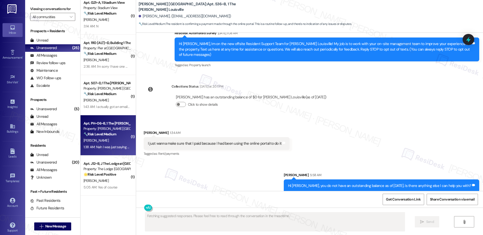
click at [101, 142] on div "[PERSON_NAME]" at bounding box center [107, 140] width 48 height 6
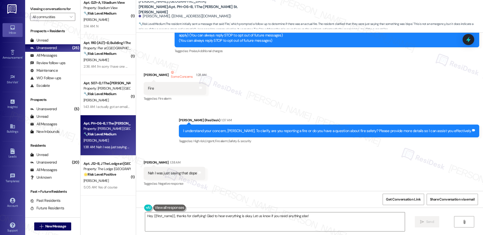
scroll to position [67, 0]
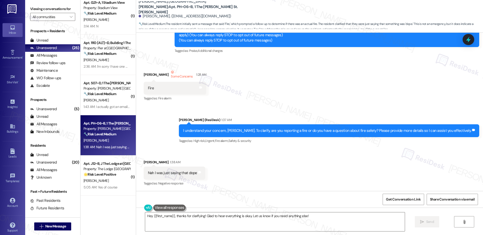
click at [176, 172] on div "Nah I was just saying that dope" at bounding box center [172, 172] width 49 height 5
click at [208, 218] on textarea "Hey {{first_name}}, thanks for clarifying! Glad to hear everything is okay. Let…" at bounding box center [275, 221] width 260 height 19
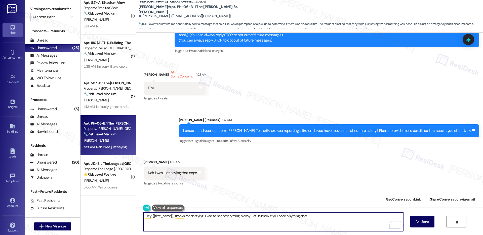
click at [209, 217] on textarea "Hey {{first_name}}, thanks for clarifying! Glad to hear everything is okay. Let…" at bounding box center [273, 221] width 260 height 19
type textarea "Well, thanks for clarifying. Feel free to reach out if you need assistance with…"
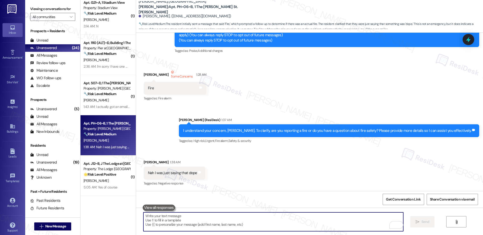
paste textarea "Thank you for clarifying. Please don’t hesitate to reach out if you need any as…"
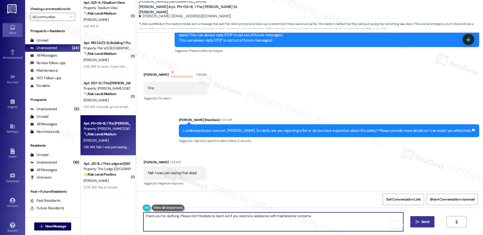
type textarea "Thank you for clarifying. Please don’t hesitate to reach out if you need any as…"
click at [421, 223] on span "Send" at bounding box center [426, 221] width 10 height 5
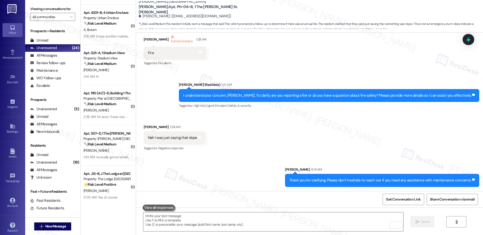
scroll to position [397, 0]
click at [104, 154] on div "[PERSON_NAME]" at bounding box center [107, 151] width 48 height 6
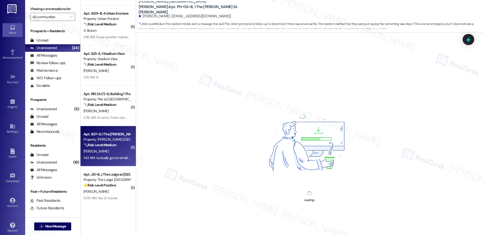
click at [104, 154] on div "[PERSON_NAME]" at bounding box center [107, 151] width 48 height 6
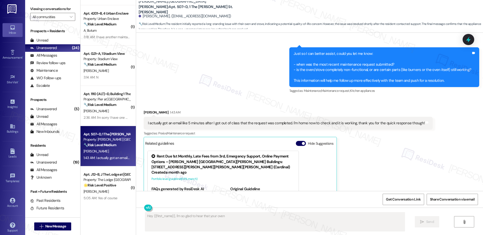
scroll to position [192, 0]
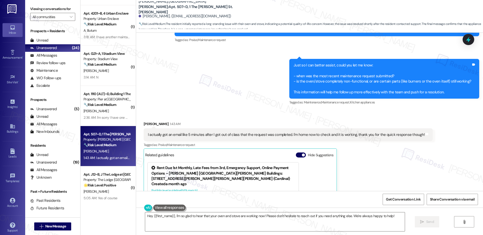
click at [201, 132] on div "I actually got an email like 5 minutes after I got out of class that the reques…" at bounding box center [286, 134] width 277 height 5
click at [263, 132] on div "I actually got an email like 5 minutes after I got out of class that the reques…" at bounding box center [286, 134] width 277 height 5
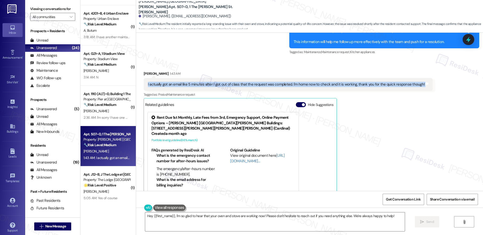
scroll to position [248, 0]
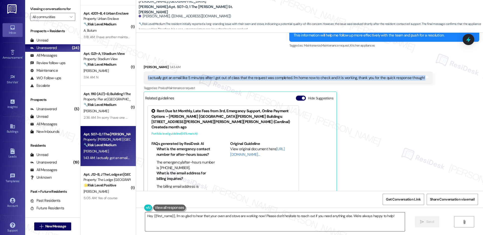
click at [277, 217] on textarea "Hey {{first_name}}, I'm so glad to hear that your oven and stove are working no…" at bounding box center [275, 221] width 260 height 19
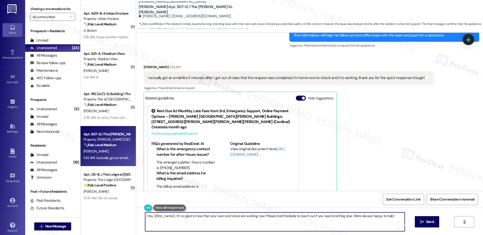
click at [277, 217] on textarea "Hey {{first_name}}, I'm so glad to hear that your oven and stove are working no…" at bounding box center [275, 221] width 260 height 19
click at [217, 218] on textarea "Wonderful! If you need further assistance, please dont hesitate to reach out." at bounding box center [273, 221] width 260 height 19
click at [264, 217] on textarea "Wonderful! If you need further assistance, please don't hesitate to reach out." at bounding box center [273, 221] width 260 height 19
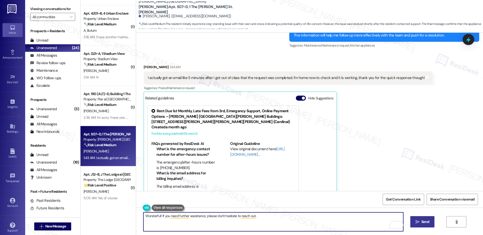
type textarea "Wonderful! If you need further assistance, please don't hesitate to reach out."
click at [427, 221] on span "Send" at bounding box center [426, 221] width 8 height 5
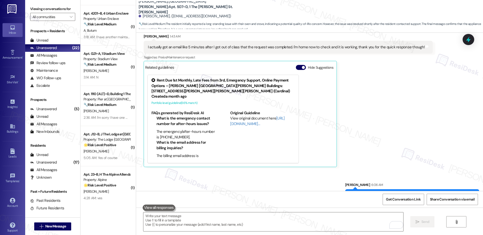
scroll to position [284, 0]
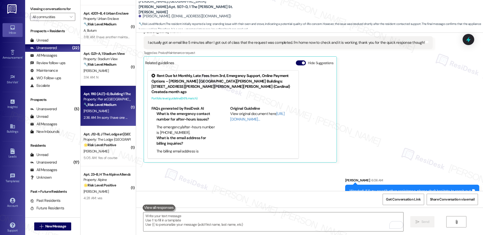
click at [101, 107] on div "Apt. 1110 (ALT)~D, Building 1 The Pier [PERSON_NAME] Property: Pier at [PERSON_…" at bounding box center [107, 99] width 48 height 17
type textarea "Fetching suggested responses. Please feel free to read through the conversation…"
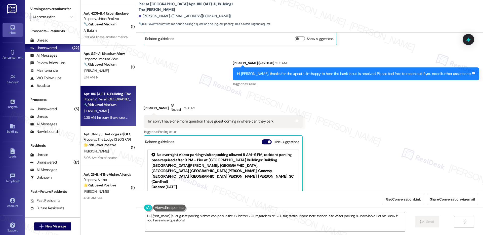
scroll to position [214, 0]
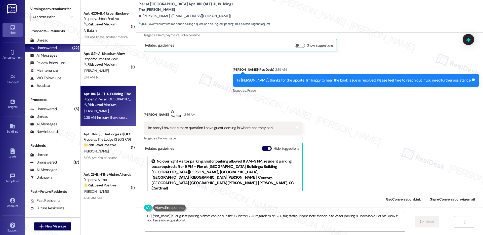
click at [217, 127] on div "I'm sorry I have one more question I have guest coming in where can they park" at bounding box center [211, 127] width 126 height 5
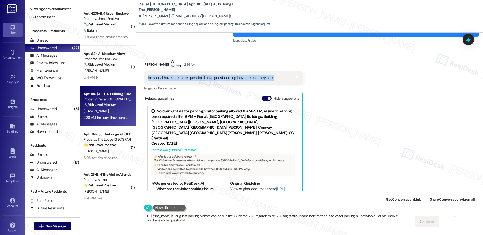
scroll to position [276, 0]
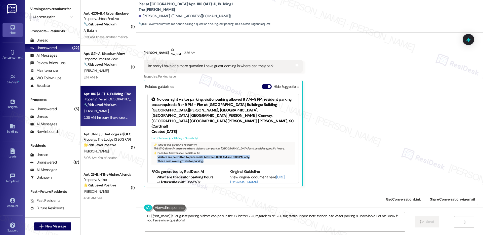
drag, startPoint x: 153, startPoint y: 146, endPoint x: 241, endPoint y: 150, distance: 88.2
click at [241, 155] on ul "Visitors are permitted to park onsite between 8:00 AM and 9:00 PM only. There i…" at bounding box center [223, 159] width 139 height 8
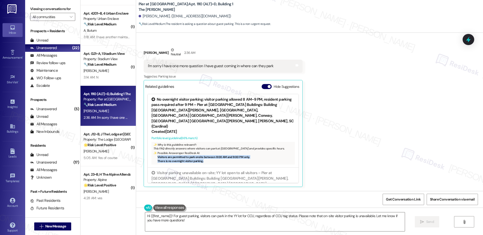
copy ul "Visitors are permitted to park onsite between 8:00 AM and 9:00 PM only. There i…"
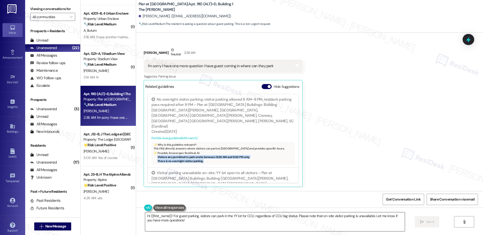
click at [177, 224] on textarea "Hi {{first_name}}! For guest parking, visitors can park in the YY lot for CCU, …" at bounding box center [275, 221] width 260 height 19
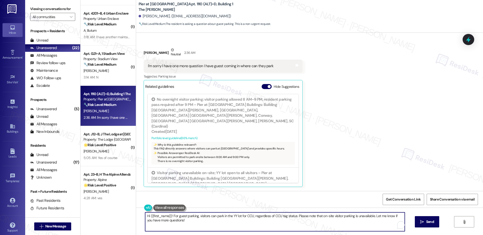
click at [177, 224] on textarea "Hi {{first_name}}! For guest parking, visitors can park in the YY lot for CCU, …" at bounding box center [275, 221] width 260 height 19
click at [177, 224] on textarea "Hi {{first_name}}! For guest parking, visitors can park in the YY lot for CCU, …" at bounding box center [273, 221] width 260 height 19
drag, startPoint x: 177, startPoint y: 224, endPoint x: 169, endPoint y: 216, distance: 10.7
click at [169, 216] on textarea "Hi {{first_name}}! For guest parking, visitors can park in the YY lot for CCU, …" at bounding box center [273, 221] width 260 height 19
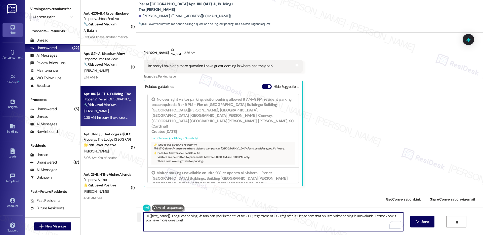
paste textarea "Visitors are permitted to park onsite between 8:00 AM and 9:00 PM only. There i…"
click at [144, 53] on div "[PERSON_NAME] Neutral 2:36 AM" at bounding box center [223, 53] width 159 height 12
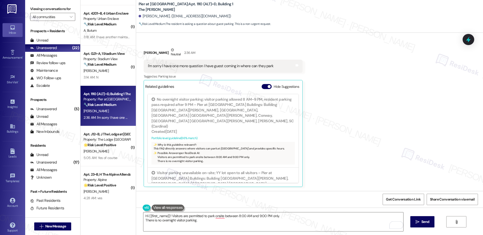
click at [144, 53] on div "[PERSON_NAME] Neutral 2:36 AM" at bounding box center [223, 53] width 159 height 12
copy div "[PERSON_NAME]"
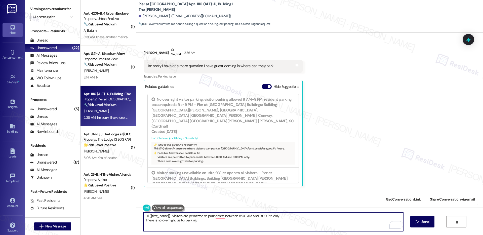
drag, startPoint x: 166, startPoint y: 216, endPoint x: 146, endPoint y: 215, distance: 19.9
click at [146, 215] on textarea "Hi {{first_name}}! Visitors are permitted to park onsite between 8:00 AM and 9:…" at bounding box center [273, 221] width 260 height 19
paste textarea "[PERSON_NAME]"
click at [143, 222] on textarea "Hi [PERSON_NAME]! Visitors are permitted to park onsite between 8:00 AM and 9:0…" at bounding box center [273, 221] width 260 height 19
type textarea "Hi [PERSON_NAME]! Visitors are permitted to park onsite between 8:00 AM and 9:0…"
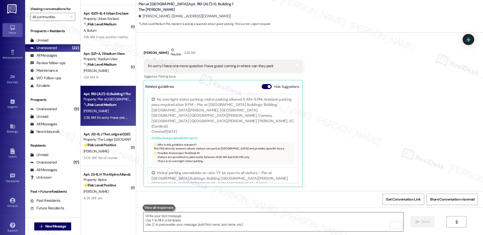
click at [155, 224] on textarea "To enrich screen reader interactions, please activate Accessibility in Grammarl…" at bounding box center [273, 221] width 260 height 19
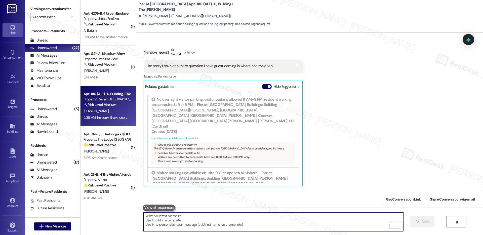
click at [155, 224] on textarea "To enrich screen reader interactions, please activate Accessibility in Grammarl…" at bounding box center [273, 221] width 260 height 19
paste textarea "Hi [PERSON_NAME]! Visitors are welcome to park onsite between 8:00 AM and 9:00 …"
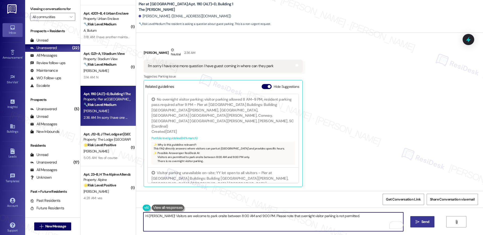
type textarea "Hi [PERSON_NAME]! Visitors are welcome to park onsite between 8:00 AM and 9:00 …"
click at [421, 222] on span "Send" at bounding box center [426, 221] width 10 height 5
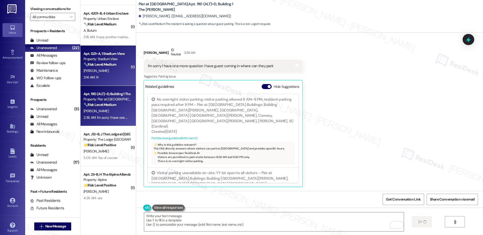
scroll to position [275, 0]
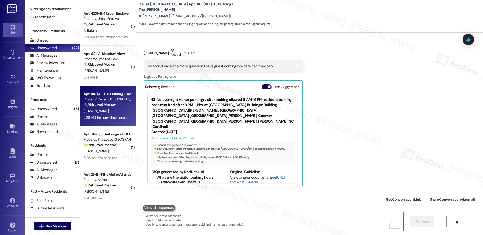
click at [109, 71] on div "[PERSON_NAME]" at bounding box center [107, 71] width 48 height 6
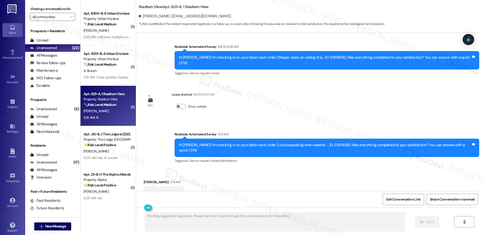
scroll to position [448, 0]
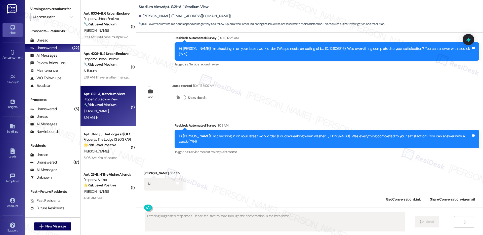
click at [106, 115] on div "3:14 AM: N 3:14 AM: N" at bounding box center [107, 118] width 48 height 6
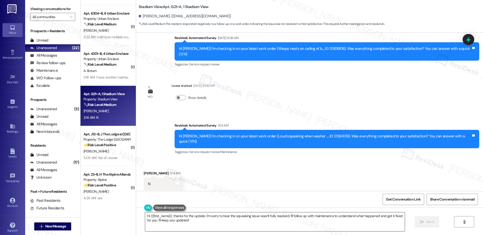
click at [163, 219] on textarea "Hi {{first_name}}, thanks for the update. I'm sorry to hear the squeaking issue…" at bounding box center [275, 221] width 260 height 19
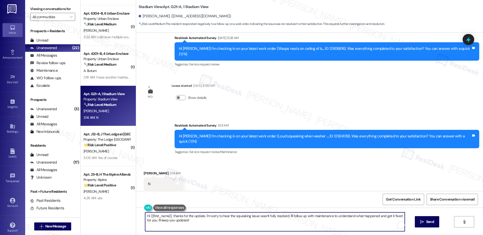
paste textarea "I understand the work order wasn't completed to your satisfaction. I'm happy to…"
type textarea "Hi {{first_name}}, I understand the work order wasn't completed to your satisfa…"
click at [423, 221] on span "Send" at bounding box center [426, 221] width 8 height 5
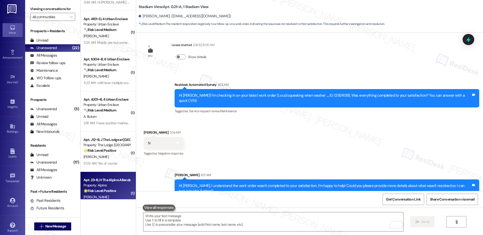
scroll to position [349, 0]
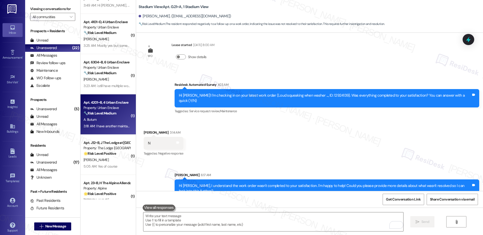
click at [112, 125] on div "3:18 AM: I have another maintainance request open that we really need you to ad…" at bounding box center [174, 126] width 180 height 5
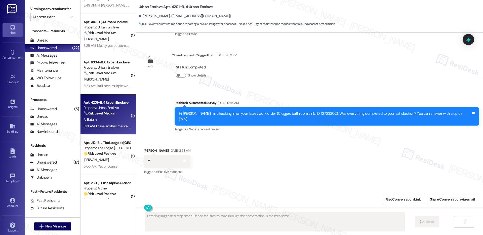
click at [112, 125] on div "3:18 AM: I have another maintainance request open that we really need you to ad…" at bounding box center [174, 126] width 180 height 5
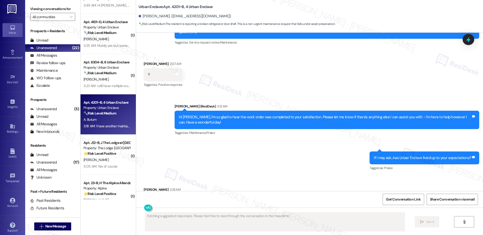
scroll to position [1136, 0]
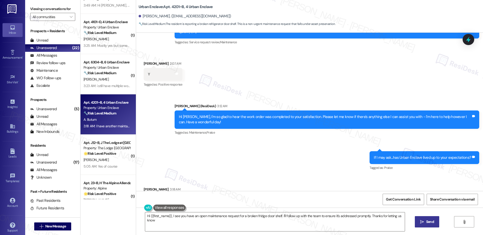
type textarea "Hi {{first_name}}, I see you have an open maintenance request for a broken frid…"
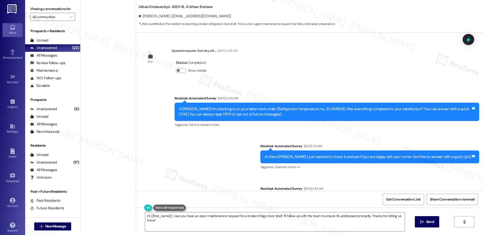
scroll to position [1136, 0]
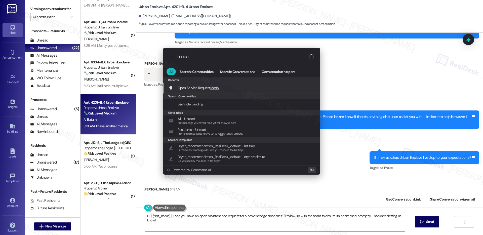
type input "modal"
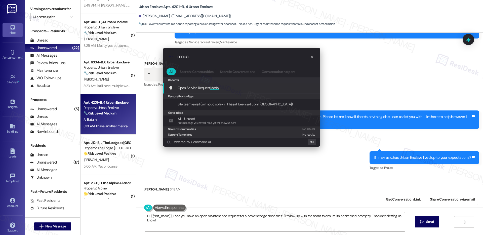
click at [240, 85] on div "Open Service Request Modal Add shortcut" at bounding box center [242, 88] width 147 height 6
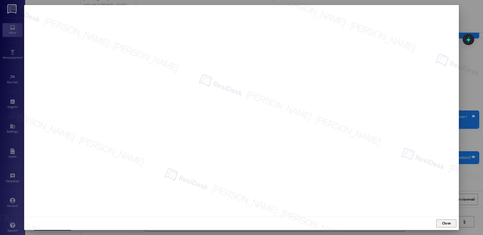
click at [448, 224] on span "Close" at bounding box center [446, 223] width 9 height 5
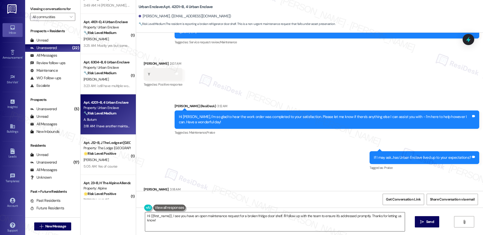
click at [208, 216] on textarea "Hi {{first_name}}, I see you have an open maintenance request for a broken frid…" at bounding box center [275, 221] width 260 height 19
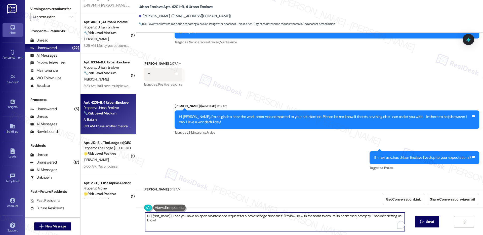
click at [208, 216] on textarea "Hi {{first_name}}, I see you have an open maintenance request for a broken frid…" at bounding box center [275, 221] width 260 height 19
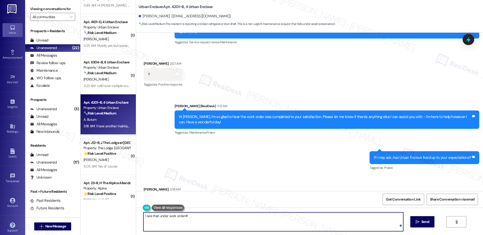
paste textarea "12940214"
type textarea "I see that under work order# 12940214. I'll go ahead and ask our maintenance te…"
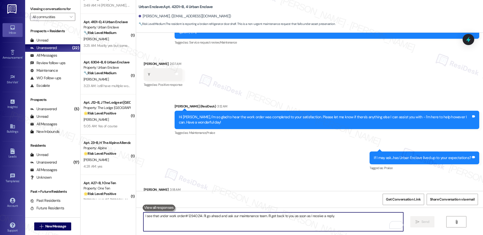
scroll to position [1172, 0]
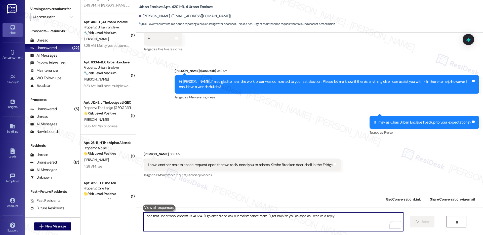
click at [210, 222] on textarea "I see that under work order# 12940214. I'll go ahead and ask our maintenance te…" at bounding box center [273, 221] width 260 height 19
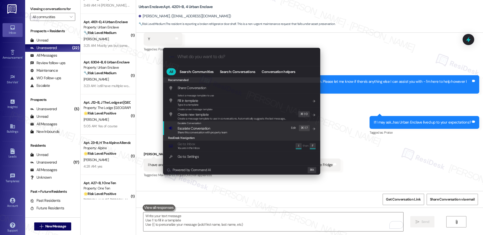
click at [216, 130] on span "Escalate Conversation" at bounding box center [203, 129] width 50 height 6
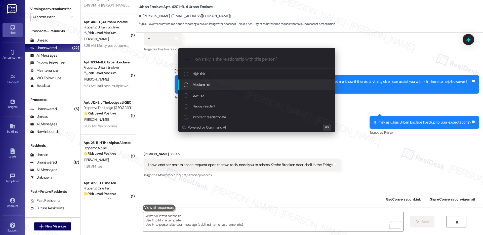
click at [219, 82] on div "Medium risk" at bounding box center [257, 85] width 147 height 6
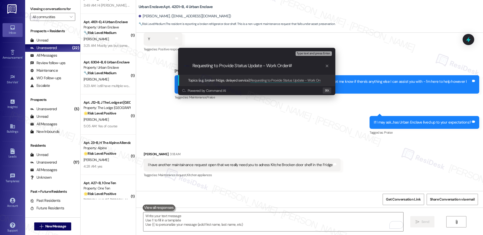
paste input "12940214"
type input "Requesting to Provide Status Update - Work Order# 12940214"
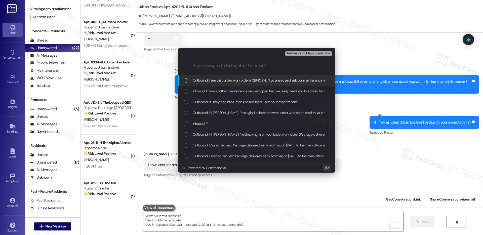
click at [221, 82] on span "Outbound: I see that under work order# 12940214. I'll go ahead and ask our main…" at bounding box center [296, 81] width 206 height 6
click at [222, 85] on div "Outbound: I see that under work order# 12940214. I'll go ahead and ask our main…" at bounding box center [256, 80] width 157 height 11
click at [229, 79] on span "Outbound: I see that under work order# 12940214. I'll go ahead and ask our main…" at bounding box center [296, 81] width 206 height 6
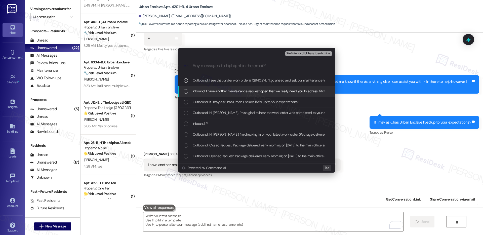
click at [225, 90] on span "Inbound: I have another maintainance request open that we really need you to ad…" at bounding box center [283, 91] width 181 height 6
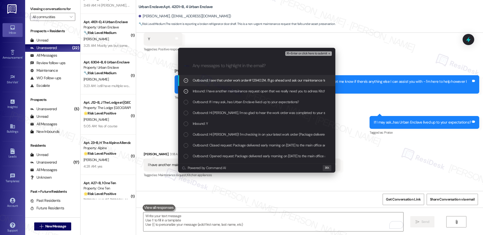
click at [302, 53] on span "⌘+Enter or click here to submit" at bounding box center [306, 54] width 41 height 4
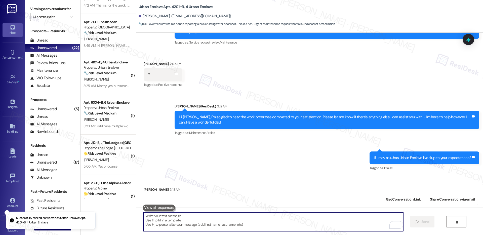
scroll to position [1179, 0]
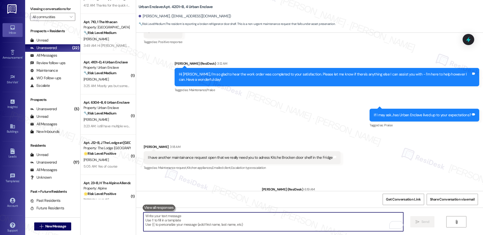
click at [274, 227] on textarea "To enrich screen reader interactions, please activate Accessibility in Grammarl…" at bounding box center [273, 221] width 260 height 19
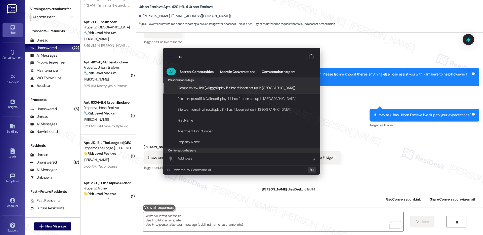
type input "note"
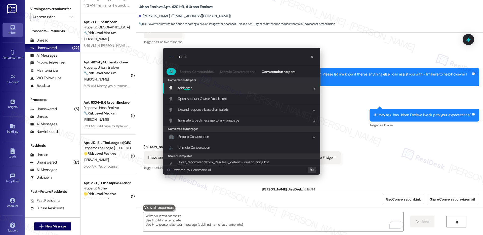
click at [267, 93] on div "Add note s Add shortcut" at bounding box center [241, 88] width 157 height 11
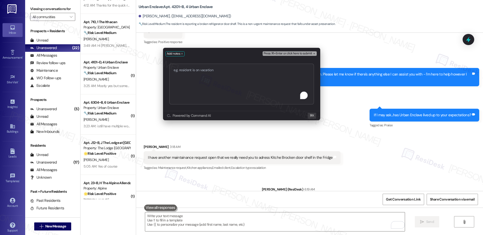
type textarea "Requesting to Provide Status Update - Work Order# 12940214"
click at [291, 52] on span "Press ⌘+Enter or click here to submit" at bounding box center [288, 54] width 49 height 4
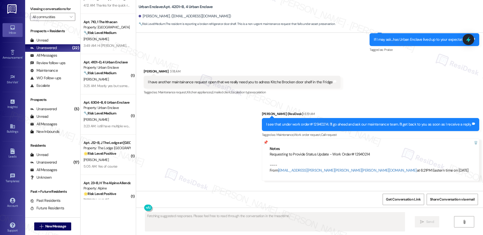
scroll to position [1284, 0]
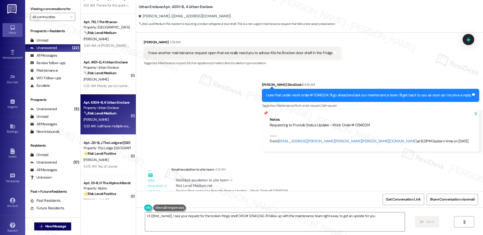
type textarea "Hi {{first_name}}, I see your request for the broken fridge shelf (WO# 12940214…"
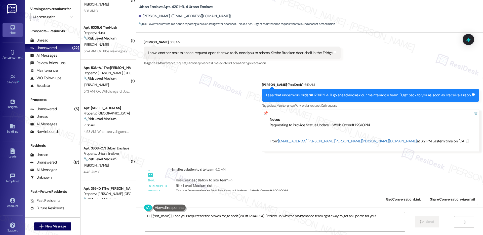
scroll to position [0, 0]
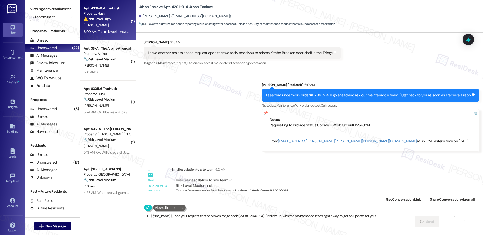
click at [108, 35] on div "Apt. 4301~B, 4 The Husk Property: Husk ⚠️ Risk Level: High The resident reports…" at bounding box center [108, 20] width 55 height 40
type textarea "Fetching suggested responses. Please feel free to read through the conversation…"
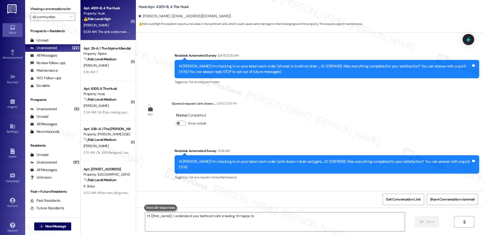
click at [108, 35] on div "Apt. 4301~B, 4 The Husk Property: Husk ⚠️ Risk Level: High The resident reports…" at bounding box center [108, 20] width 55 height 40
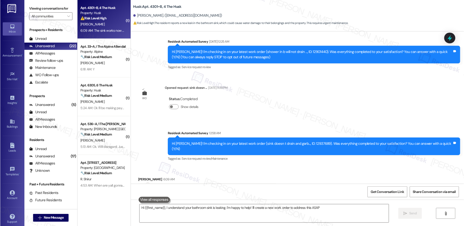
scroll to position [66, 0]
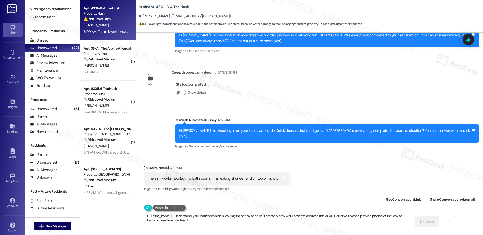
click at [207, 176] on div "The sink works now but my bathroom sink is leaking all under and on top of my s…" at bounding box center [214, 178] width 133 height 5
click at [207, 177] on div "The sink works now but my bathroom sink is leaking all under and on top of my s…" at bounding box center [216, 178] width 145 height 13
drag, startPoint x: 187, startPoint y: 173, endPoint x: 278, endPoint y: 176, distance: 91.1
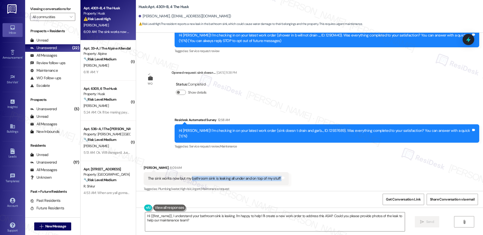
click at [278, 176] on div "The sink works now but my bathroom sink is leaking all under and on top of my s…" at bounding box center [216, 178] width 145 height 13
copy div "bathroom sink is leaking all under and on top of my stuff Tags and notes"
click at [157, 221] on textarea "Hi {{first_name}}, I understand your bathroom sink is leaking. I'm happy to hel…" at bounding box center [275, 221] width 260 height 19
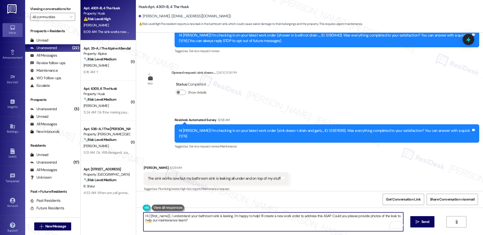
click at [157, 221] on textarea "Hi {{first_name}}, I understand your bathroom sink is leaking. I'm happy to hel…" at bounding box center [273, 221] width 260 height 19
paste textarea "[Name], thank you for letting us know. I’m sorry to hear about the leak in your…"
click at [146, 165] on div "[PERSON_NAME] 6:09 AM" at bounding box center [216, 168] width 145 height 7
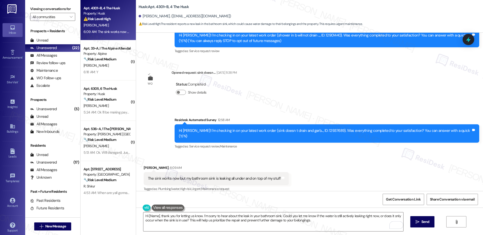
click at [146, 165] on div "[PERSON_NAME] 6:09 AM" at bounding box center [216, 168] width 145 height 7
copy div "Adisson"
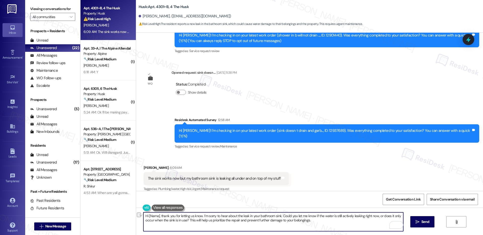
drag, startPoint x: 158, startPoint y: 215, endPoint x: 115, endPoint y: 208, distance: 43.6
click at [115, 208] on div "Apt. 4301~B, 4 The Husk Property: Husk ⚠️ Risk Level: High The resident reports…" at bounding box center [282, 117] width 403 height 235
click at [302, 221] on textarea "Thank you for letting us know. I’m sorry to hear about the leak in your bathroo…" at bounding box center [273, 221] width 260 height 19
click at [428, 224] on span "Send" at bounding box center [426, 221] width 8 height 5
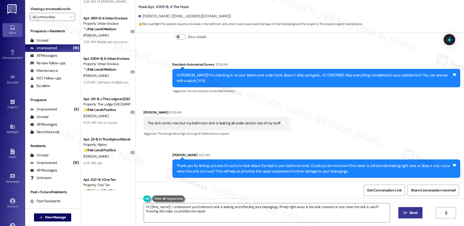
scroll to position [353, 0]
click at [168, 125] on div "The sink works now but my bathroom sink is leaking all under and on top of my s…" at bounding box center [214, 122] width 133 height 5
click at [217, 124] on div "The sink works now but my bathroom sink is leaking all under and on top of my s…" at bounding box center [214, 122] width 133 height 5
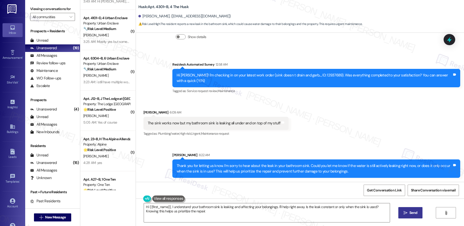
click at [217, 124] on div "The sink works now but my bathroom sink is leaking all under and on top of my s…" at bounding box center [214, 122] width 133 height 5
click at [208, 168] on div "Thank you for letting us know. I’m sorry to hear about the leak in your bathroo…" at bounding box center [315, 168] width 276 height 11
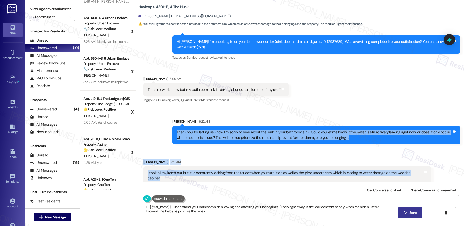
scroll to position [156, 0]
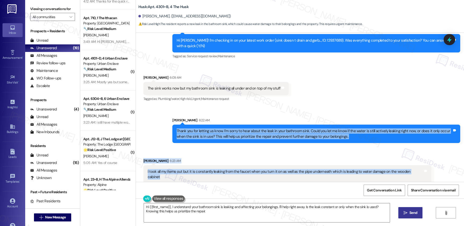
click at [155, 135] on div "Sent via SMS [PERSON_NAME] 6:22 AM Thank you for letting us know. I’m sorry to …" at bounding box center [300, 126] width 328 height 41
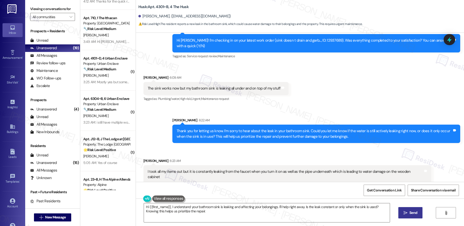
click at [155, 135] on div "Sent via SMS [PERSON_NAME] 6:22 AM Thank you for letting us know. I’m sorry to …" at bounding box center [300, 126] width 328 height 41
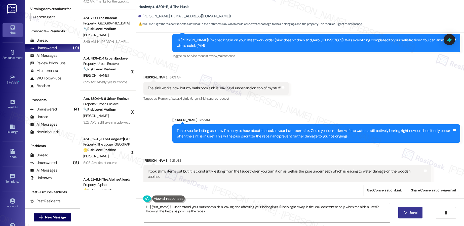
click at [266, 210] on textarea "Hi {{first_name}}, I understand your bathroom sink is leaking and affecting you…" at bounding box center [267, 212] width 246 height 19
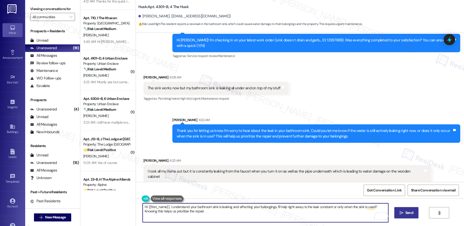
click at [266, 210] on textarea "Hi {{first_name}}, I understand your bathroom sink is leaking and affecting you…" at bounding box center [266, 212] width 246 height 19
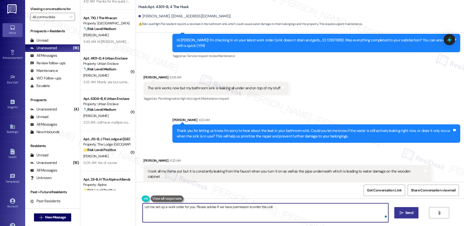
type textarea "Let me set up a work order for you. Please advise if we have permission to ente…"
click at [280, 210] on textarea "Let me set up a work order for you. Please advise if we have permission to ente…" at bounding box center [266, 212] width 246 height 19
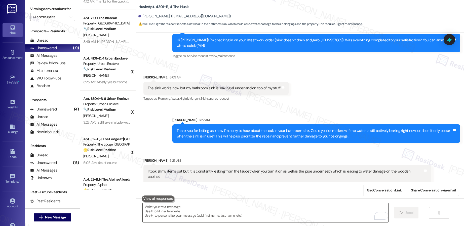
click at [161, 213] on textarea "To enrich screen reader interactions, please activate Accessibility in Grammarl…" at bounding box center [266, 212] width 246 height 19
paste textarea "I’ll go ahead and set up a work order for you. Could you please confirm if we h…"
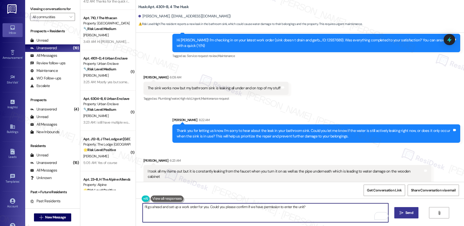
type textarea "I’ll go ahead and set up a work order for you. Could you please confirm if we h…"
click at [403, 212] on span " Send" at bounding box center [407, 212] width 16 height 5
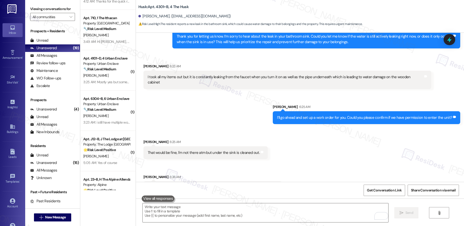
scroll to position [262, 0]
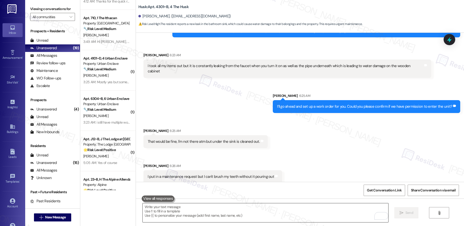
click at [226, 212] on textarea "To enrich screen reader interactions, please activate Accessibility in Grammarl…" at bounding box center [266, 212] width 246 height 19
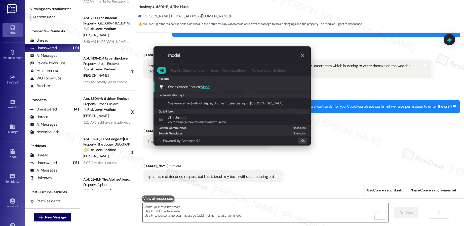
click at [223, 86] on div "Open Service Request Modal Add shortcut" at bounding box center [232, 87] width 147 height 6
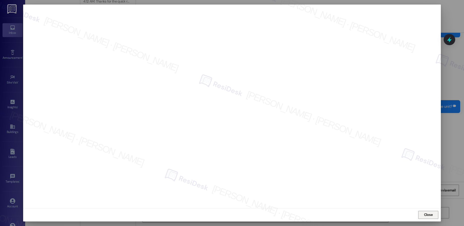
click at [428, 214] on span "Close" at bounding box center [428, 214] width 9 height 5
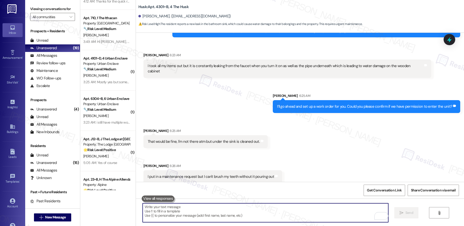
click at [267, 212] on textarea "To enrich screen reader interactions, please activate Accessibility in Grammarl…" at bounding box center [266, 212] width 246 height 19
click at [232, 217] on textarea "To enrich screen reader interactions, please activate Accessibility in Grammarl…" at bounding box center [266, 212] width 246 height 19
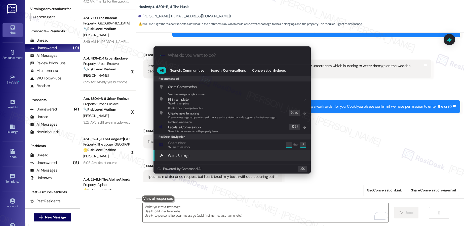
click at [333, 154] on div ".cls-1{fill:#0a055f;}.cls-2{fill:#0cc4c4;} resideskLogoBlueOrange All Search: C…" at bounding box center [232, 113] width 464 height 226
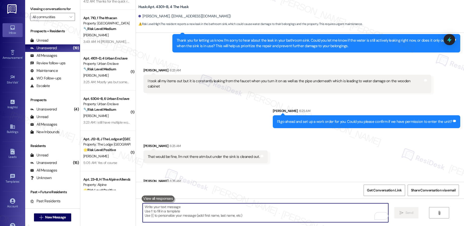
scroll to position [237, 0]
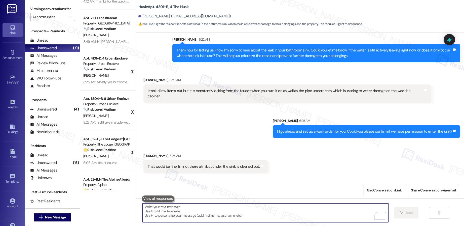
click at [300, 90] on div "I took all my items out but it is constantly leaking from the faucet when you t…" at bounding box center [286, 93] width 276 height 11
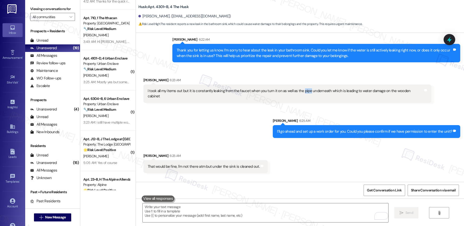
click at [300, 90] on div "I took all my items out but it is constantly leaking from the faucet when you t…" at bounding box center [286, 93] width 276 height 11
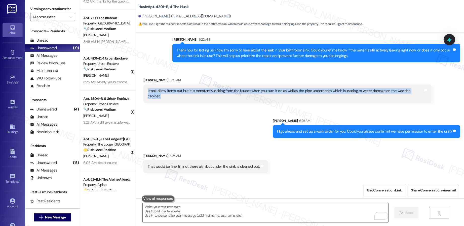
copy div "I took all my items out but it is constantly leaking from the faucet when you t…"
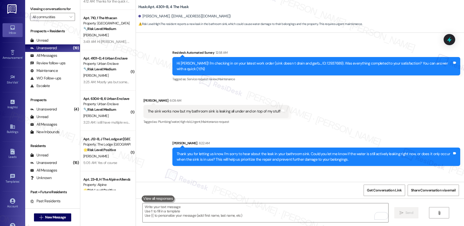
scroll to position [119, 0]
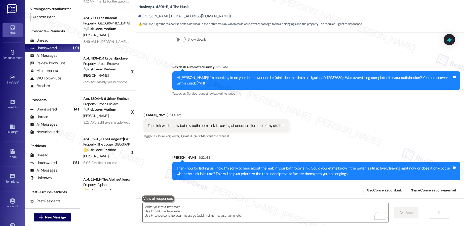
click at [222, 126] on div "The sink works now but my bathroom sink is leaking all under and on top of my s…" at bounding box center [214, 125] width 133 height 5
copy div "The sink works now but my bathroom sink is leaking all under and on top of my s…"
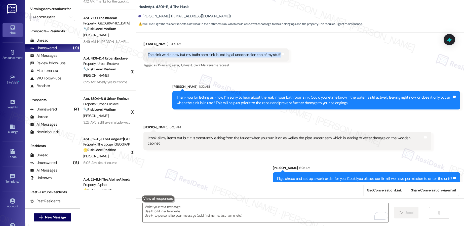
scroll to position [189, 0]
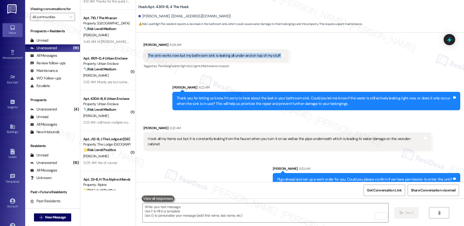
click at [232, 138] on div "I took all my items out but it is constantly leaking from the faucet when you t…" at bounding box center [286, 141] width 276 height 11
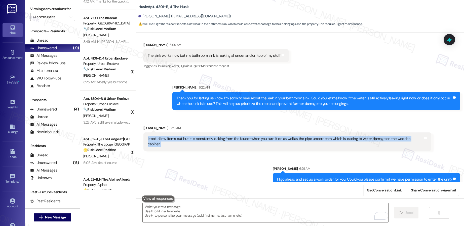
copy div "I took all my items out but it is constantly leaking from the faucet when you t…"
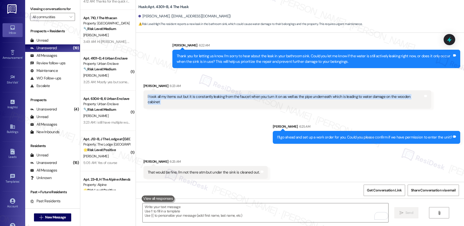
scroll to position [262, 0]
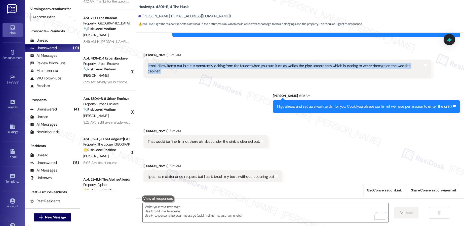
click at [190, 139] on div "That would be fine, I'm not there atm but under the sink is cleaned out." at bounding box center [204, 141] width 112 height 5
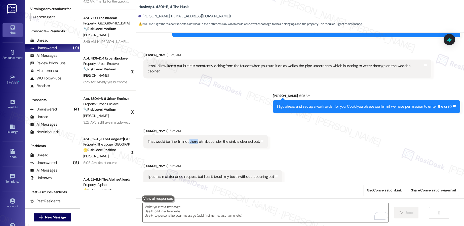
click at [190, 139] on div "That would be fine, I'm not there atm but under the sink is cleaned out." at bounding box center [204, 141] width 112 height 5
copy div "That would be fine, I'm not there atm but under the sink is cleaned out. Tags a…"
click at [185, 210] on textarea "To enrich screen reader interactions, please activate Accessibility in Grammarl…" at bounding box center [266, 212] width 246 height 19
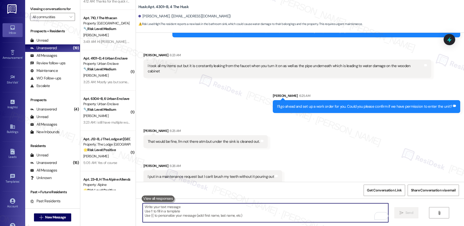
click at [185, 210] on textarea "To enrich screen reader interactions, please activate Accessibility in Grammarl…" at bounding box center [266, 212] width 246 height 19
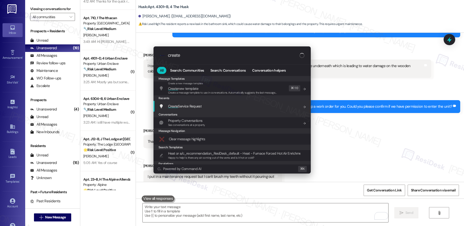
type input "create"
click at [193, 103] on span "Create Service Request" at bounding box center [184, 106] width 33 height 6
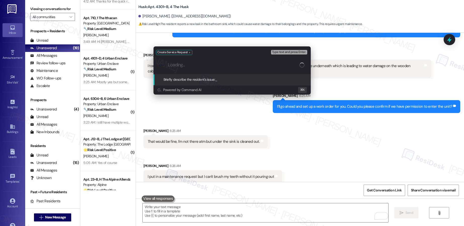
paste input "Bathroom sink leaking from faucet and underneath pipe"
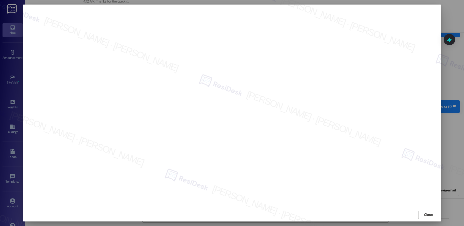
click at [427, 215] on span "Close" at bounding box center [428, 214] width 9 height 5
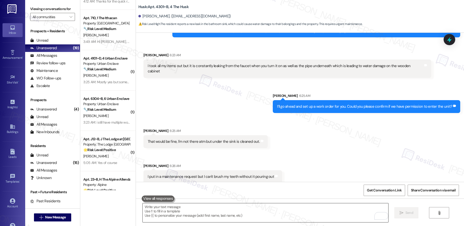
click at [201, 212] on textarea "To enrich screen reader interactions, please activate Accessibility in Grammarl…" at bounding box center [266, 212] width 246 height 19
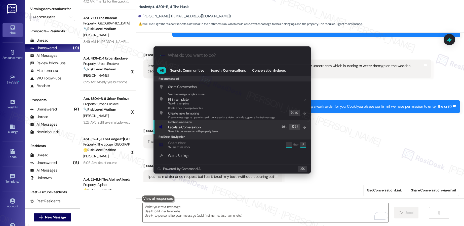
click at [179, 132] on span "Share this conversation with property team" at bounding box center [193, 131] width 50 height 4
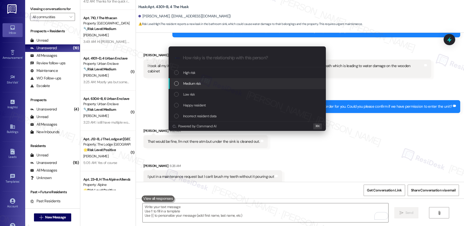
click at [205, 84] on div "Medium risk" at bounding box center [247, 84] width 147 height 6
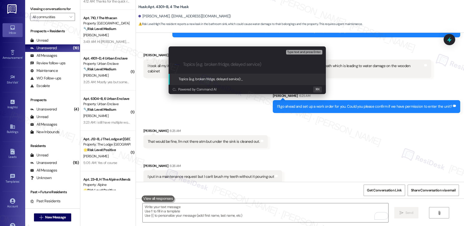
paste input "Work order submitted by Residesk | Work order #12946433"
paste input "Bathroom sink leaking from faucet and underneath pipe."
type input "Work order submitted by Residesk | Work order #12946433 - Bathroom sink leaking…"
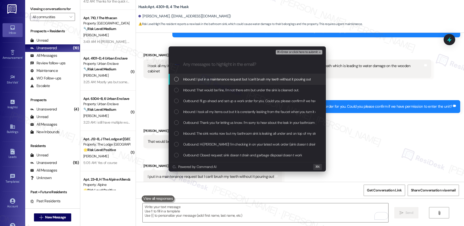
click at [280, 79] on span "Inbound: I put in a maintenance request but I can't brush my teeth without it p…" at bounding box center [247, 79] width 128 height 6
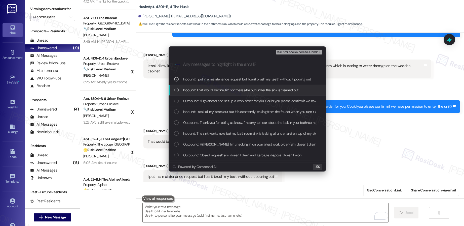
click at [264, 93] on div "Inbound: That would be fine, I'm not there atm but under the sink is cleaned ou…" at bounding box center [247, 90] width 157 height 11
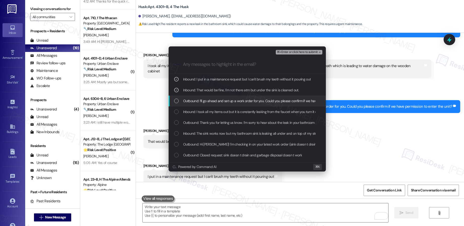
click at [259, 100] on span "Outbound: I’ll go ahead and set up a work order for you. Could you please confi…" at bounding box center [271, 101] width 177 height 6
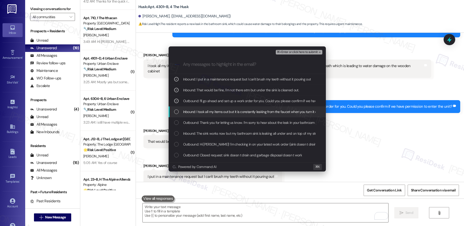
click at [252, 112] on span "Inbound: I took all my items out but it is constantly leaking from the faucet w…" at bounding box center [316, 112] width 267 height 6
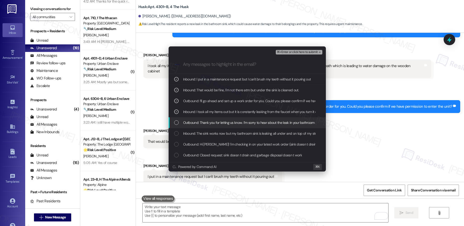
click at [249, 122] on span "Outbound: Thank you for letting us know. I’m sorry to hear about the leak in yo…" at bounding box center [394, 123] width 423 height 6
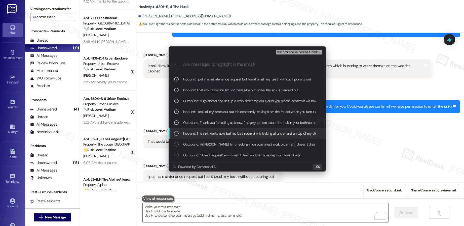
click at [244, 134] on span "Inbound: The sink works now but my bathroom sink is leaking all under and on to…" at bounding box center [251, 133] width 136 height 6
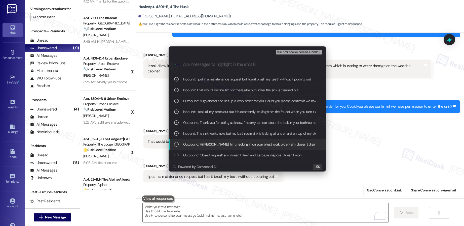
click at [241, 144] on span "Outbound: Hi [PERSON_NAME]! I'm checking in on your latest work order (sink doe…" at bounding box center [329, 144] width 292 height 6
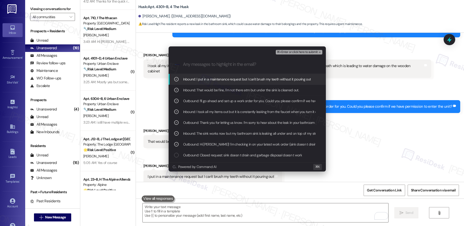
click at [301, 53] on span "⌘+Enter or click here to submit" at bounding box center [297, 52] width 41 height 4
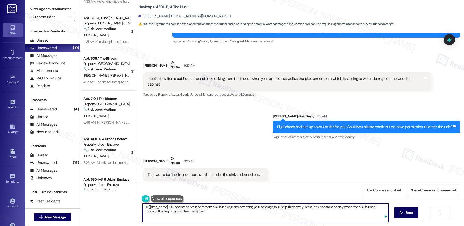
scroll to position [302, 0]
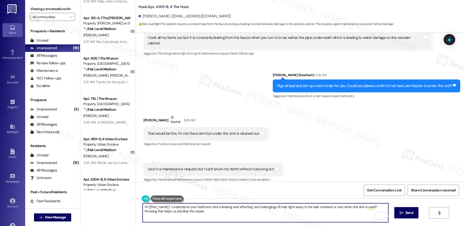
click at [196, 217] on textarea "Hi {{first_name}}, I understand your bathroom sink is leaking and affecting you…" at bounding box center [266, 212] width 246 height 19
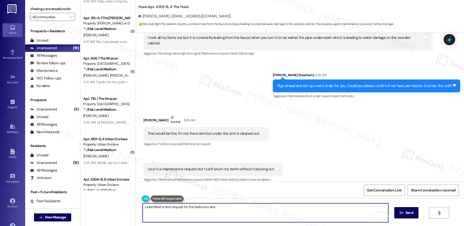
paste textarea "Our maintenance team will be in touch soon. Is there anything else I can assist…"
type textarea "I submitted a new request for the bathroom sink. Our maintenance team will be i…"
click at [403, 218] on div "I submitted a new request for the bathroom sink. Our maintenance team will be i…" at bounding box center [300, 217] width 328 height 38
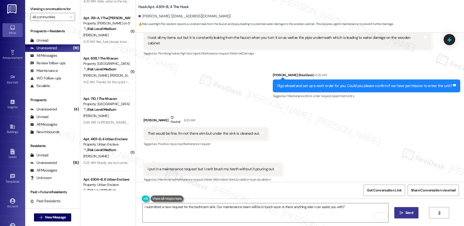
click at [403, 210] on span " Send" at bounding box center [407, 212] width 16 height 5
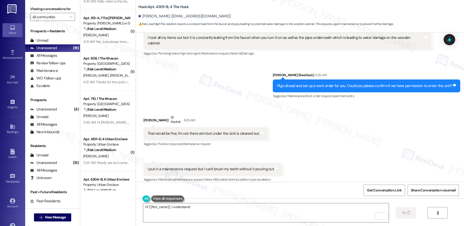
scroll to position [302, 0]
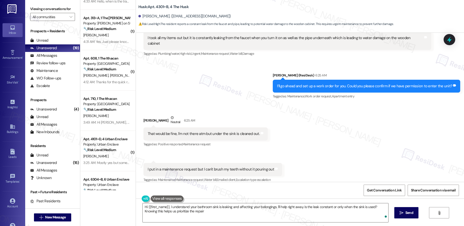
type textarea "Hi {{first_name}}, I understand your bathroom sink is leaking and affecting you…"
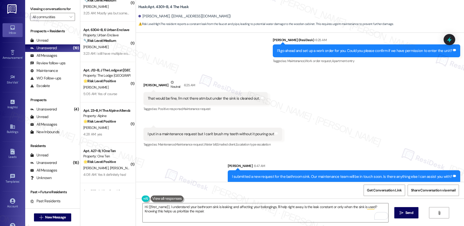
scroll to position [430, 0]
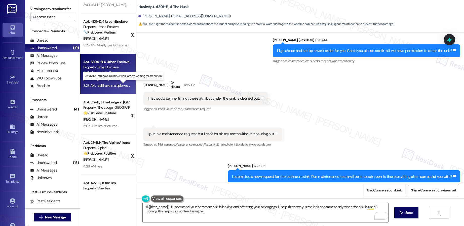
click at [100, 87] on div "3:23 AM: i still have multiple work orders waiting for attention 3:23 AM: i sti…" at bounding box center [126, 85] width 87 height 5
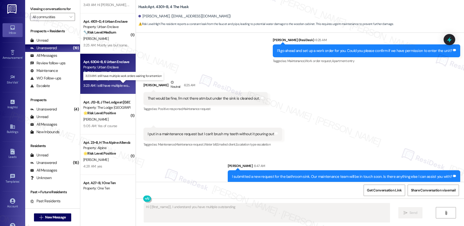
scroll to position [196, 0]
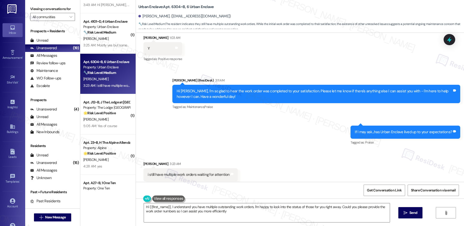
type textarea "Hi {{first_name}}, I understand you have multiple outstanding work orders. I'm …"
click at [176, 172] on div "i still have multiple work orders waiting for attention" at bounding box center [189, 174] width 82 height 5
click at [177, 172] on div "i still have multiple work orders waiting for attention" at bounding box center [189, 174] width 82 height 5
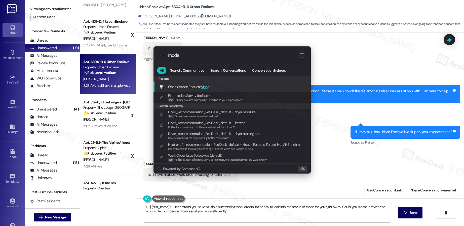
type input "modal"
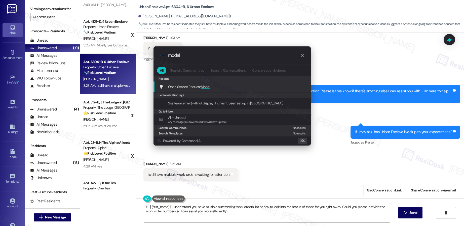
click at [199, 87] on span "Open Service Request Modal" at bounding box center [189, 86] width 42 height 5
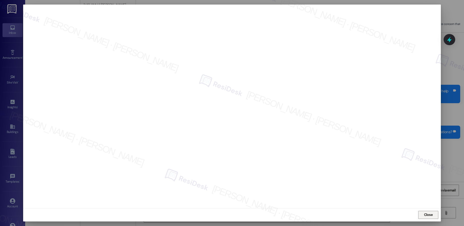
click at [429, 216] on span "Close" at bounding box center [428, 214] width 9 height 5
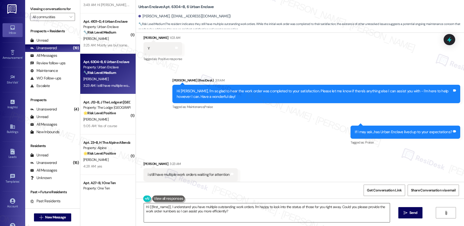
click at [233, 211] on textarea "Hi {{first_name}}, I understand you have multiple outstanding work orders. I'm …" at bounding box center [267, 212] width 246 height 19
click at [234, 211] on textarea "Hi {{first_name}}, I understand you have multiple outstanding work orders. I'm …" at bounding box center [267, 212] width 246 height 19
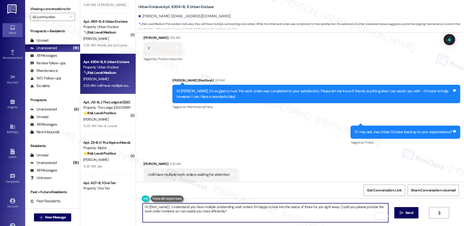
click at [201, 209] on textarea "Hi {{first_name}}, I understand you have multiple outstanding work orders. I'm …" at bounding box center [266, 212] width 246 height 19
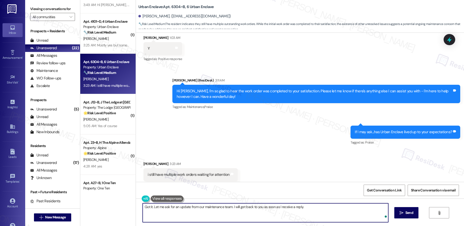
type textarea "Got it. Let me ask for an update from our maintenance team. I will get back to …"
type textarea "Hi {{first_name}}, I understand you have multiple outstanding work orders. I'm …"
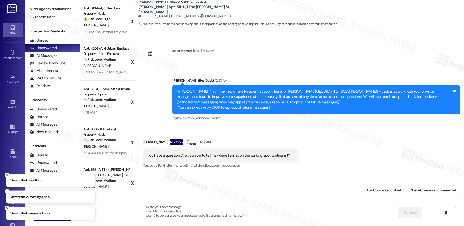
type textarea "Fetching suggested responses. Please feel free to read through the conversation…"
click at [166, 212] on textarea at bounding box center [267, 212] width 246 height 19
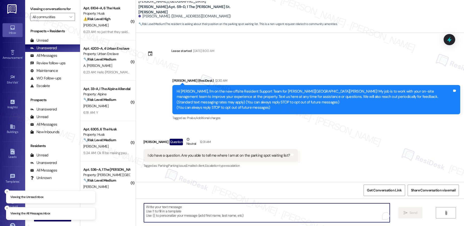
click at [166, 212] on textarea "To enrich screen reader interactions, please activate Accessibility in Grammarl…" at bounding box center [267, 212] width 246 height 19
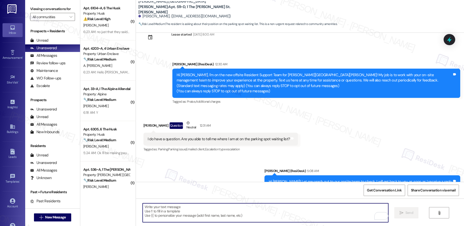
scroll to position [137, 0]
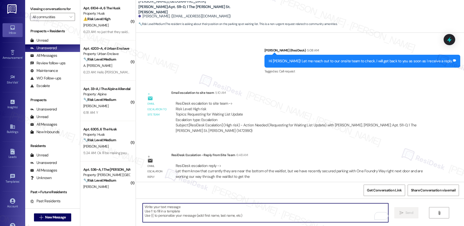
click at [175, 217] on textarea "To enrich screen reader interactions, please activate Accessibility in Grammarl…" at bounding box center [266, 212] width 246 height 19
paste textarea "Hi [Resident], at the moment you are near the bottom of the parking waitlist. H…"
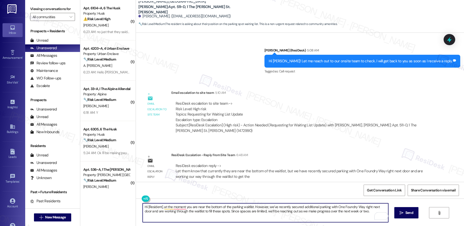
drag, startPoint x: 159, startPoint y: 205, endPoint x: 145, endPoint y: 205, distance: 14.6
click at [145, 205] on textarea "Hi [Resident], at the moment you are near the bottom of the parking waitlist. H…" at bounding box center [266, 212] width 246 height 19
type textarea "Hi [PERSON_NAME], at the moment you are near the bottom of the parking waitlist…"
click at [399, 208] on button " Send" at bounding box center [406, 212] width 24 height 11
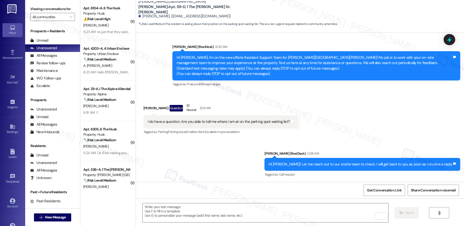
scroll to position [177, 0]
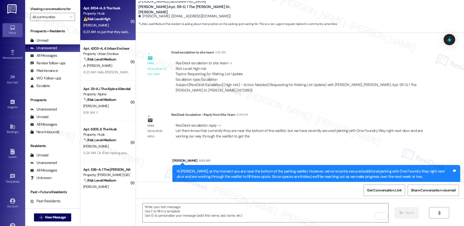
click at [104, 23] on div "[PERSON_NAME]" at bounding box center [107, 25] width 48 height 6
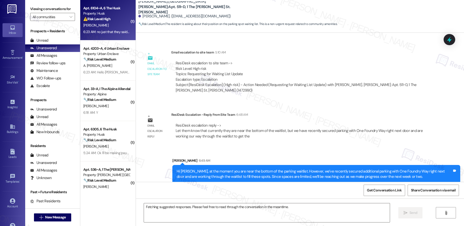
click at [105, 23] on div "[PERSON_NAME]" at bounding box center [107, 25] width 48 height 6
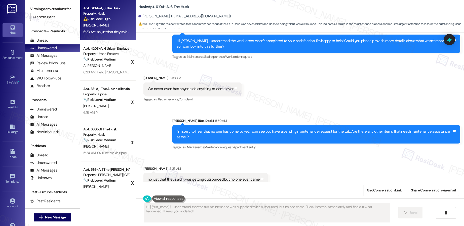
scroll to position [166, 0]
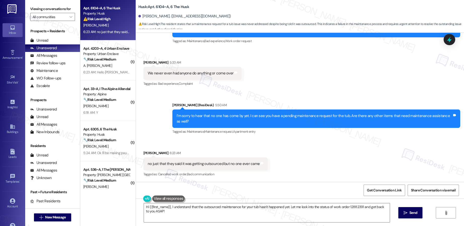
click at [172, 162] on div "no just that they said it was getting outsourced but no one ever came" at bounding box center [204, 163] width 112 height 5
click at [205, 207] on textarea "Hi {{first_name}}, I understand that the outsourced maintenance for your tub ha…" at bounding box center [267, 212] width 246 height 19
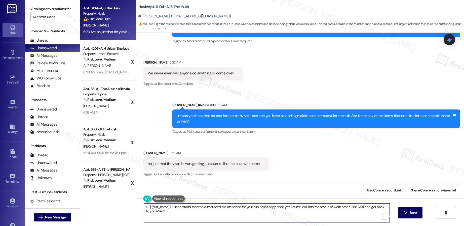
click at [205, 207] on textarea "Hi {{first_name}}, I understand that the outsourced maintenance for your tub ha…" at bounding box center [267, 212] width 246 height 19
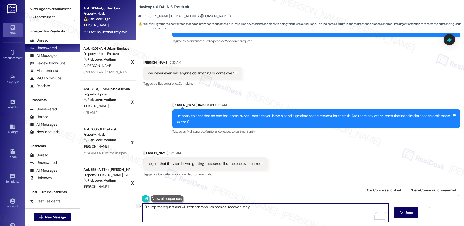
drag, startPoint x: 259, startPoint y: 207, endPoint x: 224, endPoint y: 208, distance: 35.0
click at [224, 208] on textarea "I'll bump the request and will get back to you as soon as I receive a reply." at bounding box center [266, 212] width 246 height 19
type textarea "I'll bump the request and will get back to you as soon as I hear back from the …"
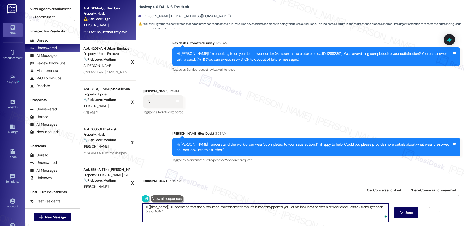
type textarea "Hi {{first_name}}, I understand that the outsourced maintenance for your tub ha…"
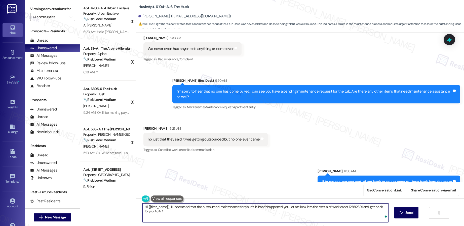
scroll to position [201, 0]
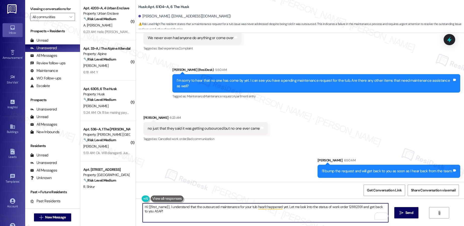
click at [210, 207] on textarea "Hi {{first_name}}, I understand that the outsourced maintenance for your tub ha…" at bounding box center [266, 212] width 246 height 19
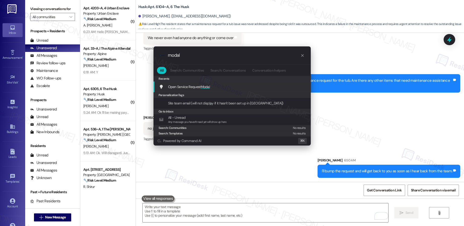
click at [254, 86] on div "Open Service Request Modal Add shortcut" at bounding box center [232, 87] width 147 height 6
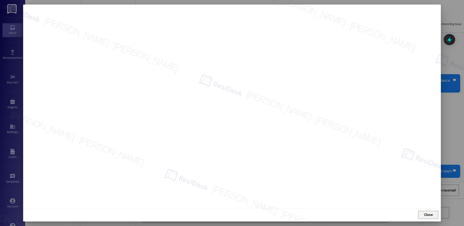
click at [430, 213] on span "Close" at bounding box center [428, 214] width 9 height 5
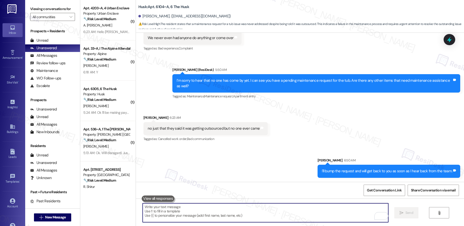
click at [278, 211] on textarea "To enrich screen reader interactions, please activate Accessibility in Grammarl…" at bounding box center [266, 212] width 246 height 19
click at [278, 210] on textarea "To enrich screen reader interactions, please activate Accessibility in Grammarl…" at bounding box center [266, 212] width 246 height 19
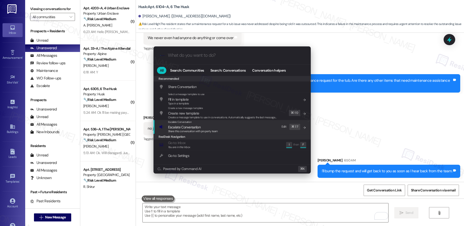
click at [248, 128] on div "Escalate Conversation Escalate Conversation Share this conversation with proper…" at bounding box center [232, 127] width 147 height 14
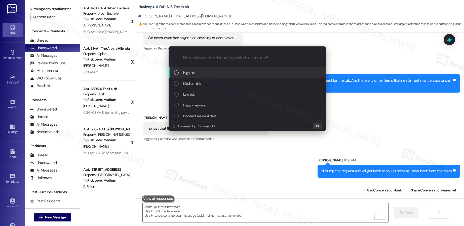
click at [241, 73] on div "High risk" at bounding box center [247, 73] width 147 height 6
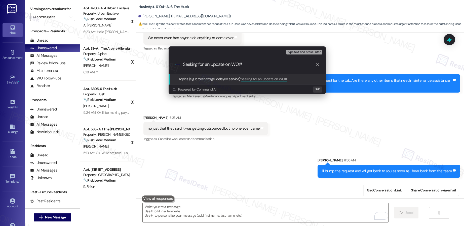
paste input "12944214"
type input "Seeking for an Update on WO# 12944214 - Tub Repair"
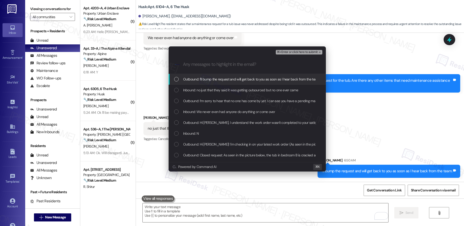
click at [254, 78] on span "Outbound: I'll bump the request and will get back to you as soon as I hear back…" at bounding box center [251, 79] width 137 height 6
click at [253, 77] on span "Outbound: I'll bump the request and will get back to you as soon as I hear back…" at bounding box center [251, 79] width 137 height 6
click at [254, 78] on span "Outbound: I'll bump the request and will get back to you as soon as I hear back…" at bounding box center [251, 79] width 137 height 6
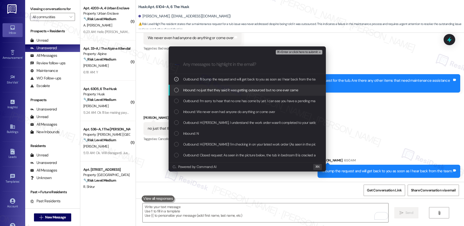
click at [248, 90] on span "Inbound: no just that they said it was getting outsourced but no one ever came" at bounding box center [240, 90] width 115 height 6
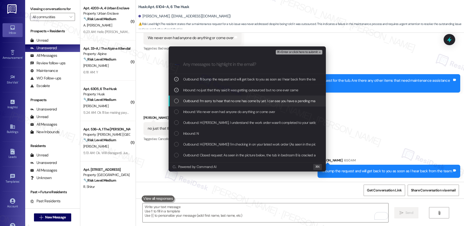
click at [239, 101] on span "Outbound: I’m sorry to hear that no one has come by yet. I can see you have a p…" at bounding box center [322, 101] width 278 height 6
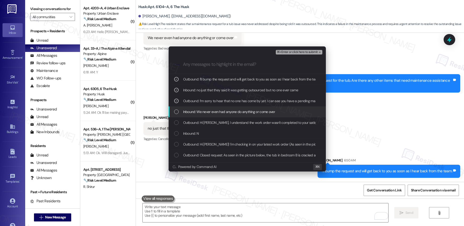
click at [230, 114] on span "Inbound: We never even had anyone do anything or come over" at bounding box center [229, 112] width 92 height 6
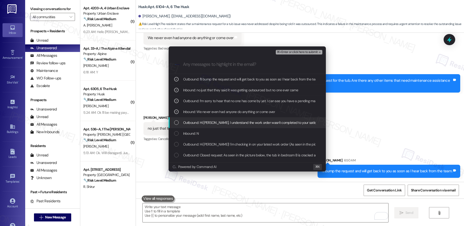
click at [222, 123] on span "Outbound: Hi [PERSON_NAME], I understand the work order wasn't completed to you…" at bounding box center [338, 123] width 311 height 6
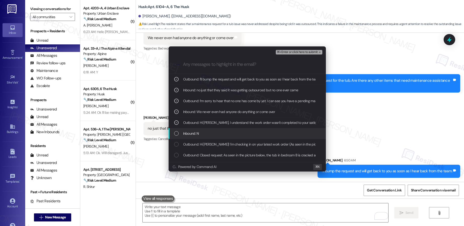
click at [214, 135] on div "Inbound: N" at bounding box center [247, 133] width 147 height 6
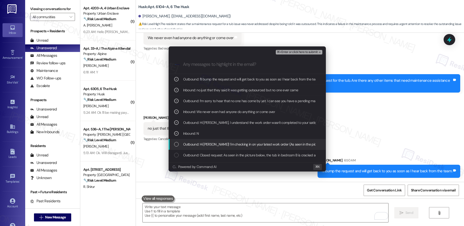
click at [206, 147] on div "Outbound: Hi [PERSON_NAME]! I'm checking in on your latest work order (As seen …" at bounding box center [247, 144] width 157 height 11
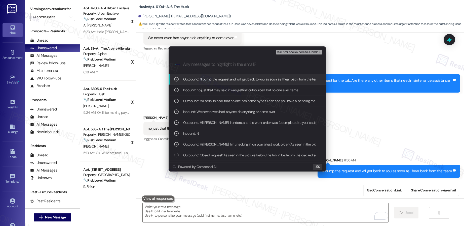
click at [300, 53] on span "⌘+Enter or click here to submit" at bounding box center [297, 52] width 41 height 4
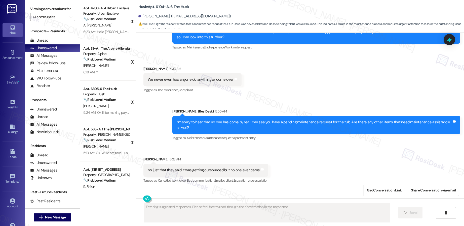
scroll to position [209, 0]
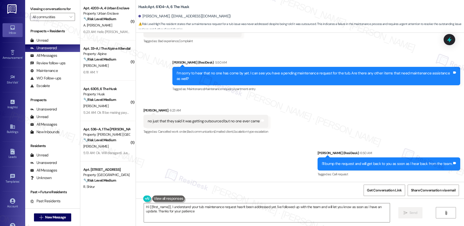
type textarea "Hi {{first_name}}, I understand your tub maintenance request hasn't been addres…"
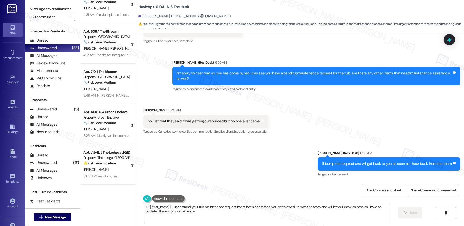
scroll to position [298, 0]
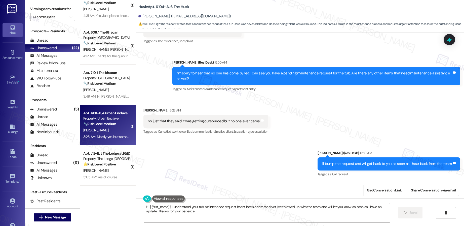
click at [105, 125] on strong "🔧 Risk Level: Medium" at bounding box center [99, 123] width 33 height 5
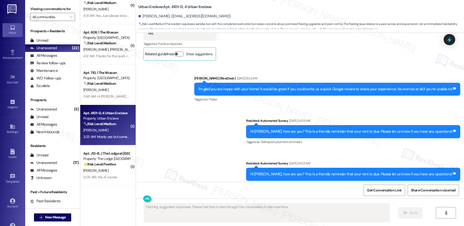
click at [105, 125] on strong "🔧 Risk Level: Medium" at bounding box center [99, 123] width 33 height 5
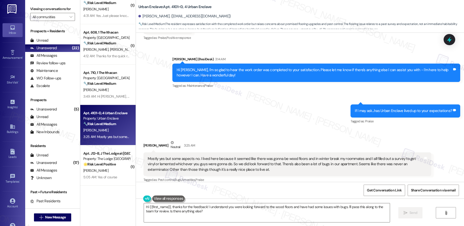
scroll to position [1579, 0]
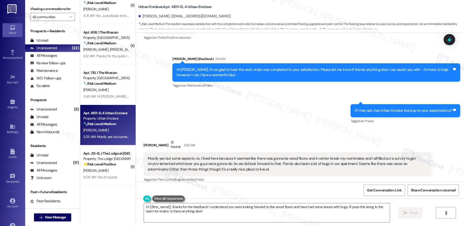
click at [216, 156] on div "Mostly yes but some aspects no. I lived here because it seemed like there was g…" at bounding box center [286, 164] width 276 height 16
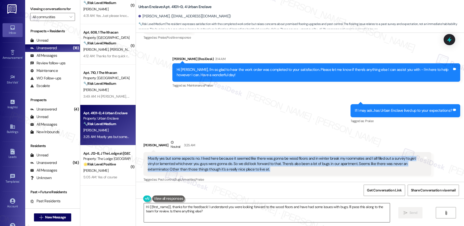
click at [223, 210] on textarea "Hi {{first_name}}, thanks for the feedback! I understand you were looking forwa…" at bounding box center [267, 212] width 246 height 19
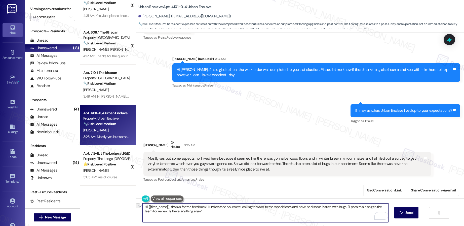
drag, startPoint x: 222, startPoint y: 210, endPoint x: 156, endPoint y: 212, distance: 66.2
click at [156, 212] on textarea "Hi {{first_name}}, thanks for the feedback! I understand you were looking forwa…" at bounding box center [266, 212] width 246 height 19
type textarea "Hi {{first_name}}, thanks for the feedback! I understand you were looking forwa…"
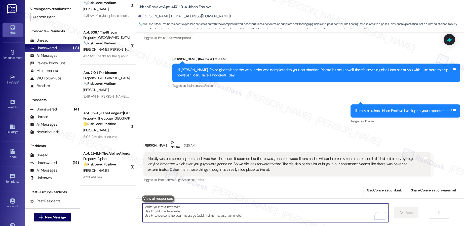
scroll to position [1620, 0]
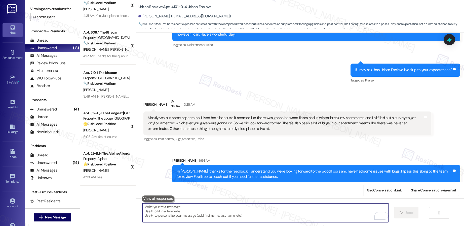
click at [185, 204] on textarea "To enrich screen reader interactions, please activate Accessibility in Grammarl…" at bounding box center [266, 212] width 246 height 19
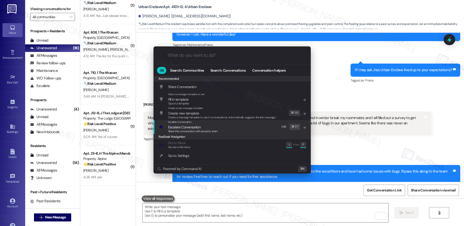
click at [181, 126] on span "Escalate Conversation" at bounding box center [184, 127] width 32 height 5
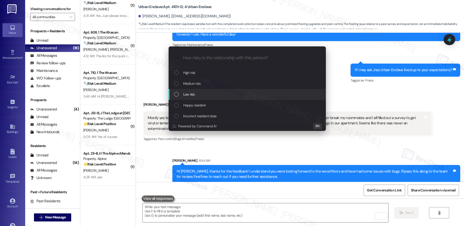
click at [191, 93] on span "Low risk" at bounding box center [189, 94] width 12 height 6
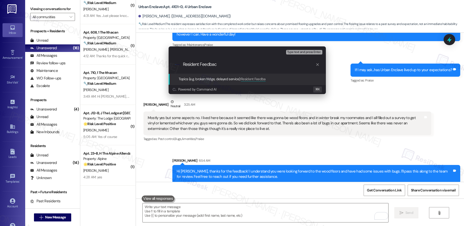
type input "Resident Feedback"
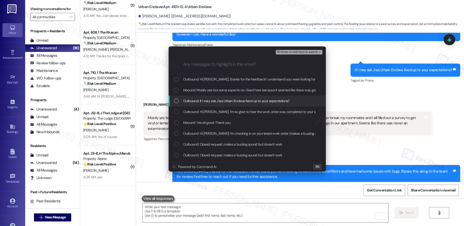
click at [196, 97] on div "Outbound: If I may ask...has Urban Enclave lived up to your expectations?" at bounding box center [247, 100] width 157 height 11
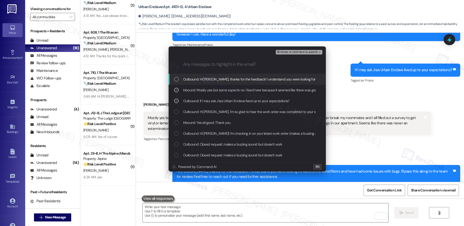
click at [208, 76] on span "Outbound: Hi [PERSON_NAME], thanks for the feedback! I understand you were look…" at bounding box center [362, 79] width 359 height 6
click at [295, 52] on span "⌘+Enter or click here to submit" at bounding box center [297, 52] width 41 height 4
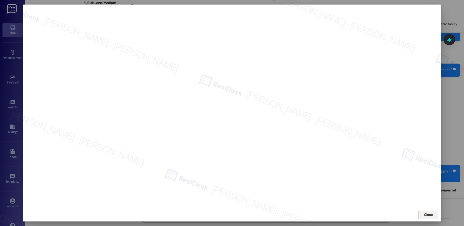
click at [420, 213] on button "Close" at bounding box center [428, 214] width 20 height 8
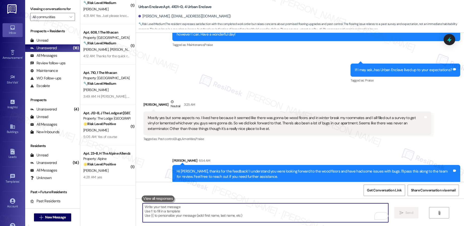
click at [305, 210] on textarea "To enrich screen reader interactions, please activate Accessibility in Grammarl…" at bounding box center [266, 212] width 246 height 19
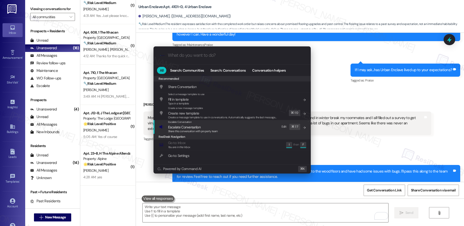
click at [242, 129] on div "Escalate Conversation Escalate Conversation Share this conversation with proper…" at bounding box center [232, 127] width 147 height 14
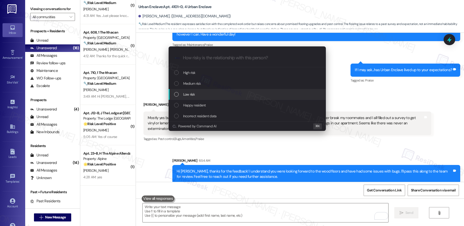
click at [229, 92] on div "Low risk" at bounding box center [247, 94] width 147 height 6
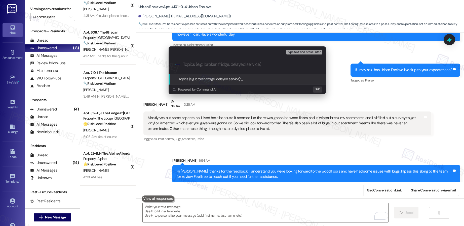
paste input "Resident Feedback"
type input "Resident Feedback"
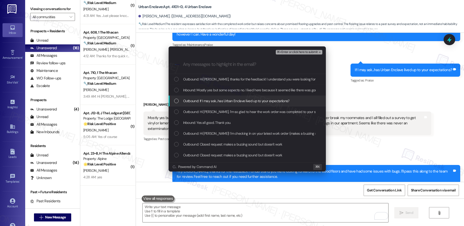
click at [230, 101] on span "Outbound: If I may ask...has Urban Enclave lived up to your expectations?" at bounding box center [236, 101] width 106 height 6
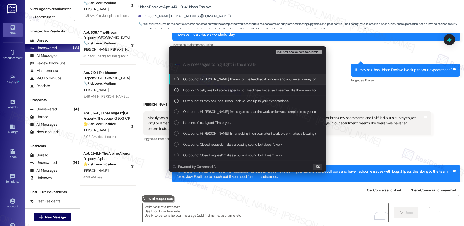
click at [242, 79] on span "Outbound: Hi [PERSON_NAME], thanks for the feedback! I understand you were look…" at bounding box center [362, 79] width 359 height 6
click at [290, 52] on span "⌘+Enter or click here to submit" at bounding box center [297, 52] width 41 height 4
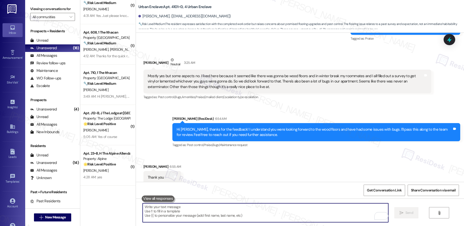
scroll to position [1663, 0]
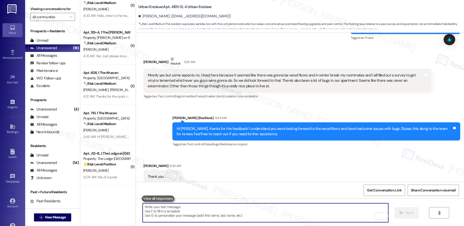
click at [175, 211] on textarea "To enrich screen reader interactions, please activate Accessibility in Grammarl…" at bounding box center [266, 212] width 246 height 19
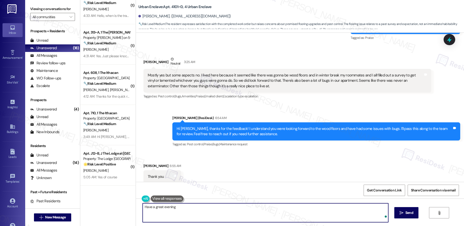
type textarea "Have a great evening!"
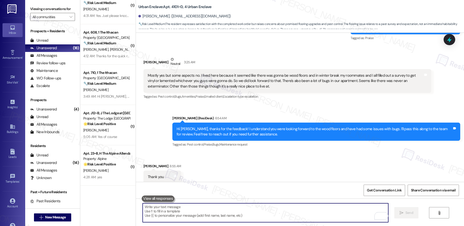
scroll to position [1697, 0]
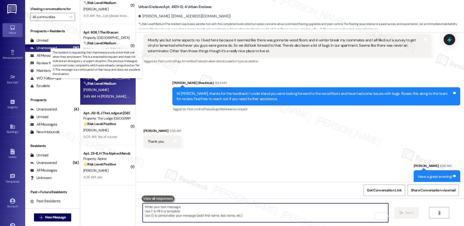
click at [107, 83] on strong "🔧 Risk Level: Medium" at bounding box center [99, 83] width 33 height 5
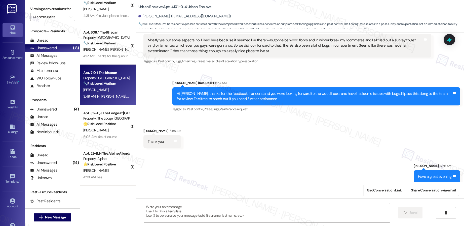
click at [107, 83] on strong "🔧 Risk Level: Medium" at bounding box center [99, 83] width 33 height 5
type textarea "Fetching suggested responses. Please feel free to read through the conversation…"
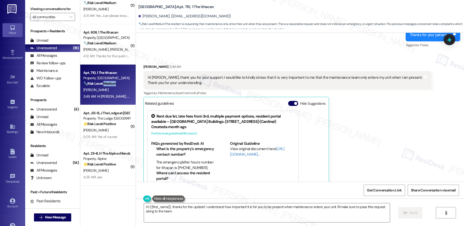
scroll to position [3629, 0]
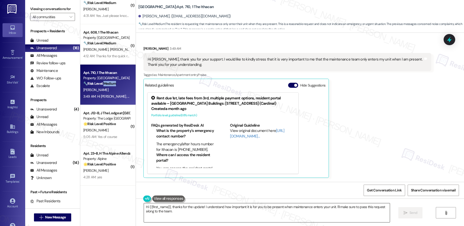
click at [182, 210] on textarea "Hi {{first_name}}, thanks for the update! I understand how important it is for …" at bounding box center [267, 212] width 246 height 19
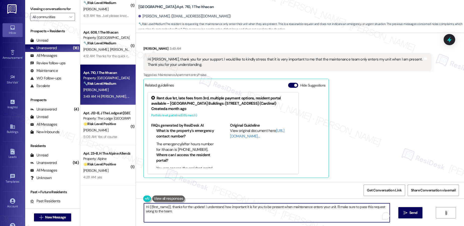
click at [182, 210] on textarea "Hi {{first_name}}, thanks for the update! I understand how important it is for …" at bounding box center [267, 212] width 246 height 19
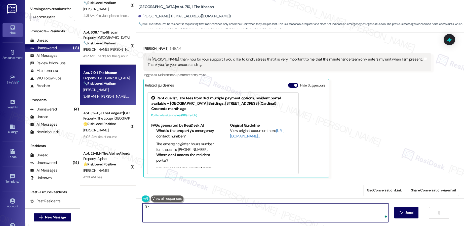
type textarea "I'll re"
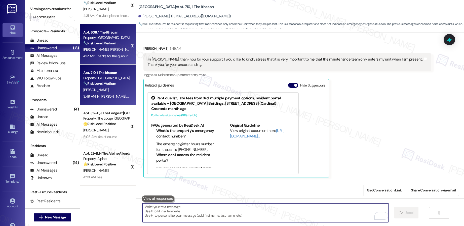
click at [109, 48] on div "[PERSON_NAME] [PERSON_NAME]" at bounding box center [107, 49] width 48 height 6
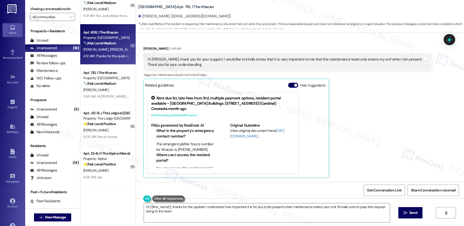
type textarea "Hi {{first_name}}, thanks for the update! I understand how important it is for …"
click at [109, 48] on div "[PERSON_NAME] [PERSON_NAME]" at bounding box center [107, 49] width 48 height 6
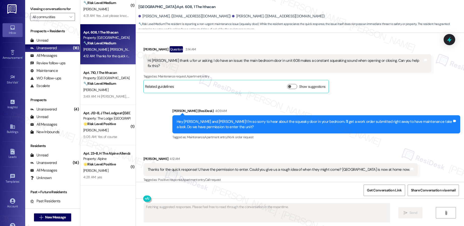
scroll to position [268, 0]
click at [206, 166] on div "Thanks for the quick response! U have the permission to enter. Could you give u…" at bounding box center [279, 168] width 262 height 5
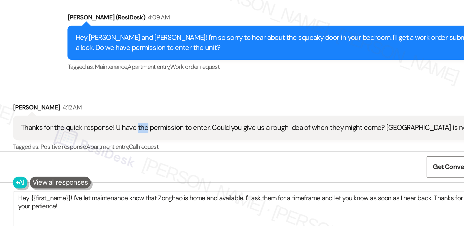
click at [248, 190] on div "Get Conversation Link Share Conversation via email" at bounding box center [300, 189] width 328 height 17
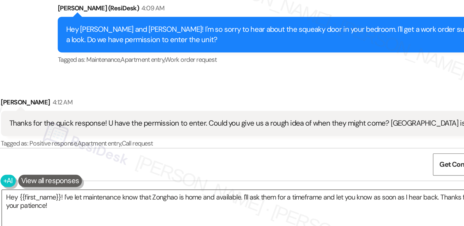
click at [250, 176] on div "Tagged as: Positive response , Click to highlight conversations about Positive …" at bounding box center [280, 178] width 274 height 7
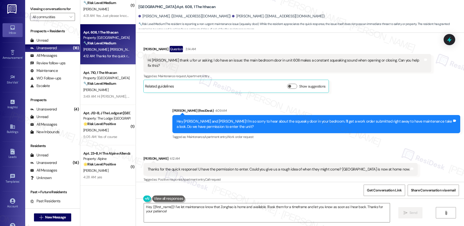
click at [249, 144] on div "Received via SMS [PERSON_NAME] 4:12 AM Thanks for the quick response! U have th…" at bounding box center [300, 165] width 328 height 43
click at [152, 213] on textarea "Hey {{first_name}}! I've let maintenance know that Zonghao is home and availabl…" at bounding box center [267, 212] width 246 height 19
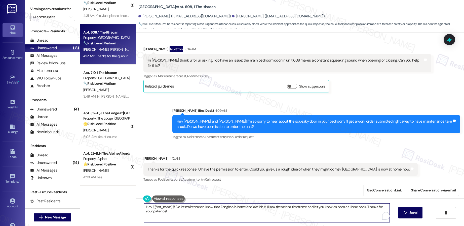
click at [152, 213] on textarea "Hey {{first_name}}! I've let maintenance know that Zonghao is home and availabl…" at bounding box center [267, 212] width 246 height 19
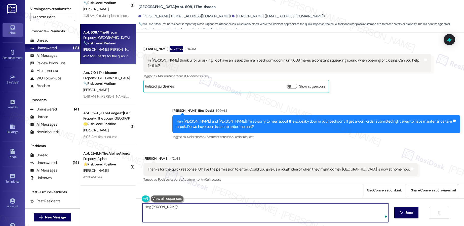
paste textarea "I’m unable to provide an exact timeframe, as work orders are prioritized based …"
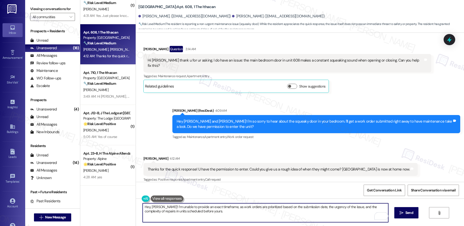
click at [209, 211] on textarea "Hey, [PERSON_NAME]! I’m unable to provide an exact timeframe, as work orders ar…" at bounding box center [266, 212] width 246 height 19
click at [211, 211] on textarea "Hey, [PERSON_NAME]! I’m unable to provide an exact timeframe, as work orders ar…" at bounding box center [266, 212] width 246 height 19
type textarea "Hey, [PERSON_NAME]! I’m unable to provide an exact timeframe, as work orders ar…"
click at [401, 214] on span " Send" at bounding box center [407, 212] width 16 height 5
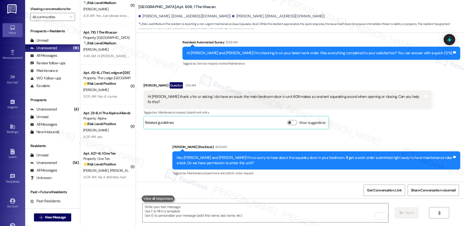
scroll to position [173, 0]
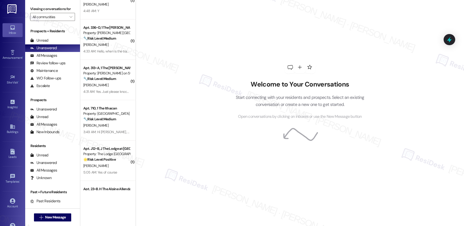
scroll to position [290, 0]
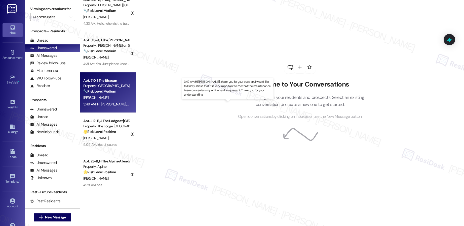
click at [112, 102] on div "3:49 AM: Hi [PERSON_NAME], thank you for your support. I would like to kindly s…" at bounding box center [240, 104] width 315 height 5
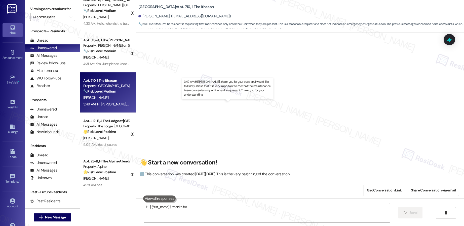
scroll to position [3629, 0]
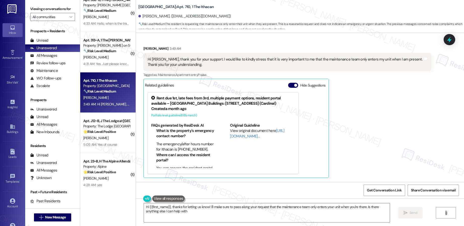
type textarea "Hi {{first_name}}, thanks for letting us know! I'll make sure to pass along you…"
click at [288, 85] on button "Hide Suggestions" at bounding box center [293, 85] width 10 height 5
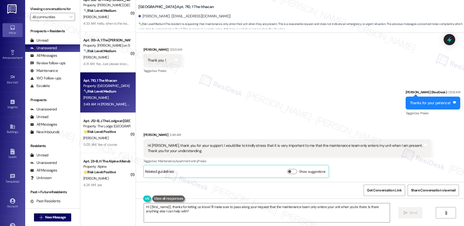
scroll to position [3543, 0]
click at [152, 145] on div "Hi [PERSON_NAME], thank you for your support. I would like to kindly stress tha…" at bounding box center [286, 148] width 276 height 11
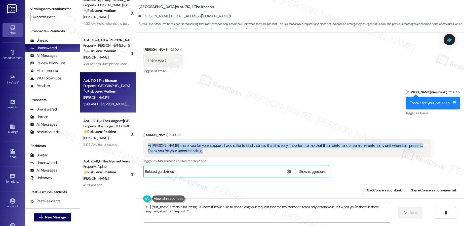
click at [152, 145] on div "Hi [PERSON_NAME], thank you for your support. I would like to kindly stress tha…" at bounding box center [286, 148] width 276 height 11
drag, startPoint x: 167, startPoint y: 146, endPoint x: 164, endPoint y: 146, distance: 2.8
click at [167, 146] on div "Hi [PERSON_NAME], thank you for your support. I would like to kindly stress tha…" at bounding box center [286, 148] width 276 height 11
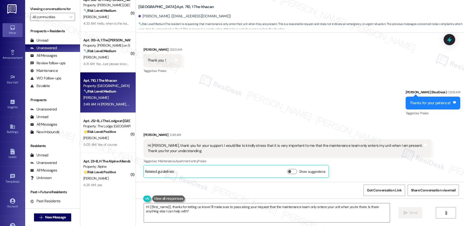
click at [148, 143] on div "Hi [PERSON_NAME], thank you for your support. I would like to kindly stress tha…" at bounding box center [286, 148] width 276 height 11
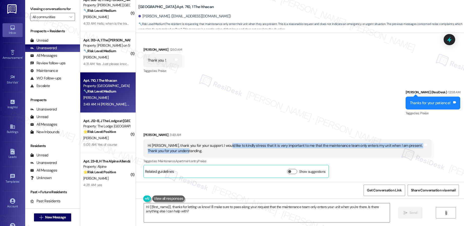
drag, startPoint x: 217, startPoint y: 144, endPoint x: 279, endPoint y: 148, distance: 62.0
click at [280, 150] on div "Hi [PERSON_NAME], thank you for your support. I would like to kindly stress tha…" at bounding box center [286, 148] width 276 height 11
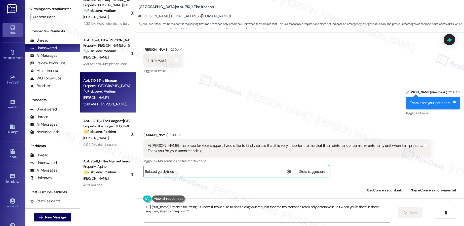
click at [147, 142] on div "Hi [PERSON_NAME], thank you for your support. I would like to kindly stress tha…" at bounding box center [287, 148] width 288 height 18
click at [148, 145] on div "Hi [PERSON_NAME], thank you for your support. I would like to kindly stress tha…" at bounding box center [286, 148] width 276 height 11
click at [148, 146] on div "Hi [PERSON_NAME], thank you for your support. I would like to kindly stress tha…" at bounding box center [286, 148] width 276 height 11
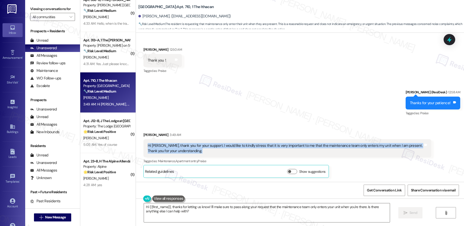
click at [148, 146] on div "Hi [PERSON_NAME], thank you for your support. I would like to kindly stress tha…" at bounding box center [286, 148] width 276 height 11
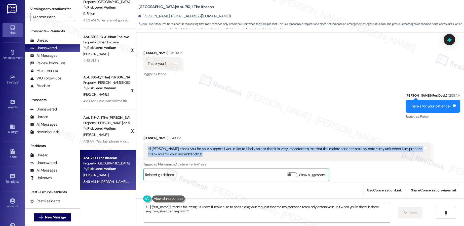
scroll to position [206, 0]
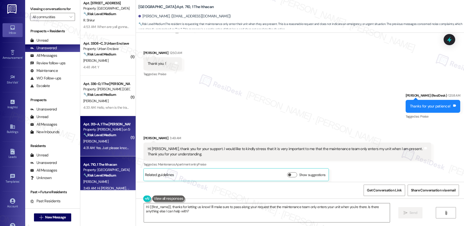
click at [115, 141] on div "[PERSON_NAME]" at bounding box center [107, 141] width 48 height 6
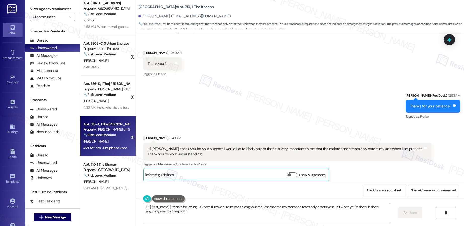
type textarea "Hi {{first_name}}, thanks for letting us know! I'll make sure to pass along you…"
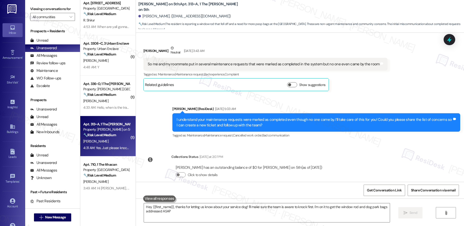
type textarea "Hey {{first_name}}, thanks for letting us know about your service dog! I'll mak…"
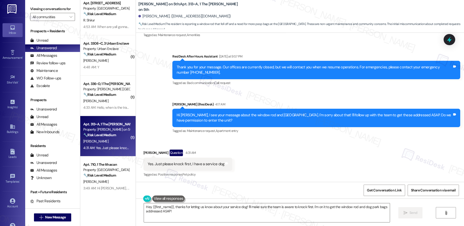
scroll to position [461, 0]
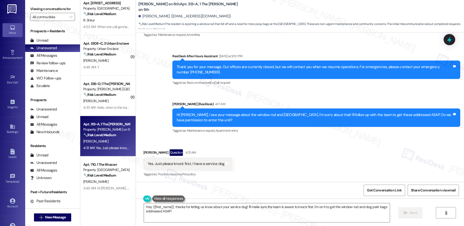
click at [163, 115] on div "Sent via SMS ResiDesk After Hours Assistant [DATE] at 9:57 PM Thank you for you…" at bounding box center [300, 90] width 328 height 96
click at [196, 163] on div "Yes. Just please knock first, I have a service dog" at bounding box center [186, 163] width 77 height 5
click at [196, 162] on div "Yes. Just please knock first, I have a service dog" at bounding box center [186, 163] width 77 height 5
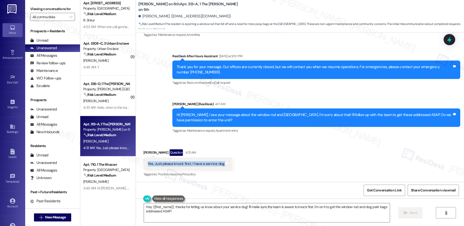
click at [195, 162] on div "Yes. Just please knock first, I have a service dog" at bounding box center [186, 163] width 77 height 5
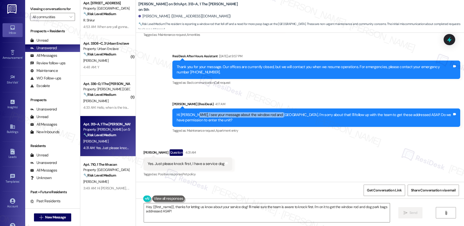
drag, startPoint x: 187, startPoint y: 114, endPoint x: 272, endPoint y: 114, distance: 84.8
click at [272, 114] on div "Hi [PERSON_NAME], I see your message about the window rod and [GEOGRAPHIC_DATA]…" at bounding box center [315, 117] width 276 height 11
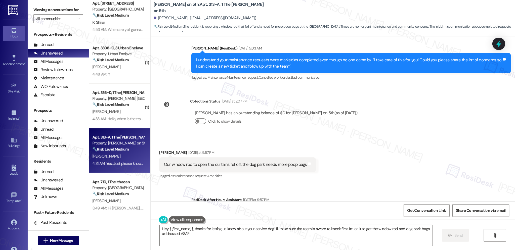
scroll to position [332, 0]
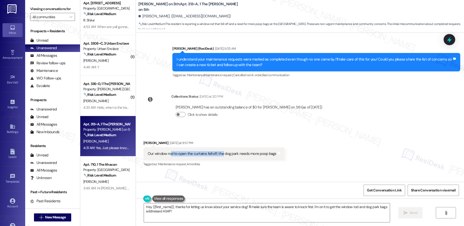
drag, startPoint x: 166, startPoint y: 154, endPoint x: 218, endPoint y: 152, distance: 51.9
click at [218, 152] on div "Our window rod to open the curtains fell off, the dog park needs more poop bags" at bounding box center [212, 153] width 129 height 5
click at [200, 153] on div "Our window rod to open the curtains fell off, the dog park needs more poop bags" at bounding box center [212, 153] width 129 height 5
drag, startPoint x: 143, startPoint y: 154, endPoint x: 212, endPoint y: 154, distance: 68.5
click at [212, 154] on div "Our window rod to open the curtains fell off, the dog park needs more poop bags" at bounding box center [212, 153] width 130 height 5
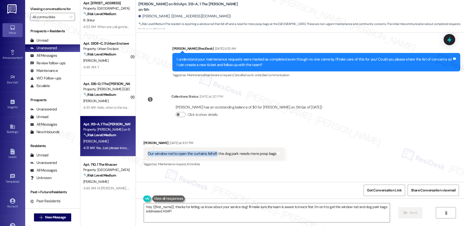
copy div "Our window rod to open the curtains fell off"
click at [266, 211] on textarea "Hey {{first_name}}, thanks for letting us know about your service dog! I'll mak…" at bounding box center [267, 212] width 246 height 19
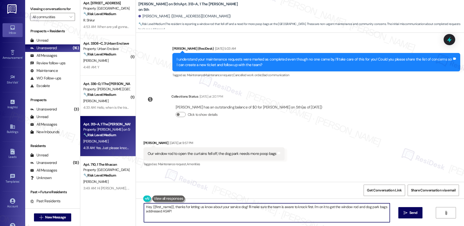
click at [265, 211] on textarea "Hey {{first_name}}, thanks for letting us know about your service dog! I'll mak…" at bounding box center [267, 212] width 246 height 19
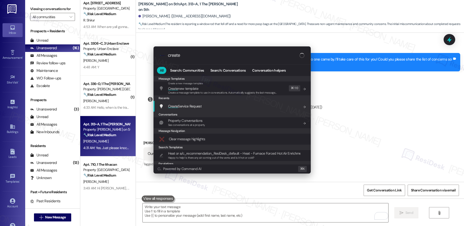
type input "create"
click at [235, 106] on div "Create Service Request Add shortcut" at bounding box center [232, 106] width 147 height 6
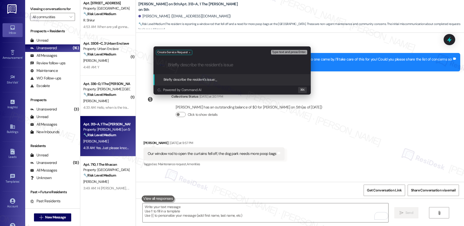
click at [197, 65] on input "Briefly describe the resident's issue" at bounding box center [236, 64] width 137 height 5
paste input "Window curtain rod has fallen off"
type input "Window curtain rod has fallen off"
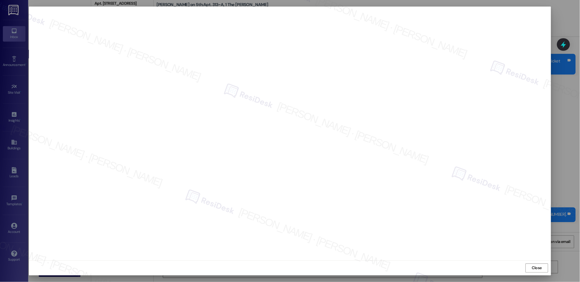
scroll to position [332, 0]
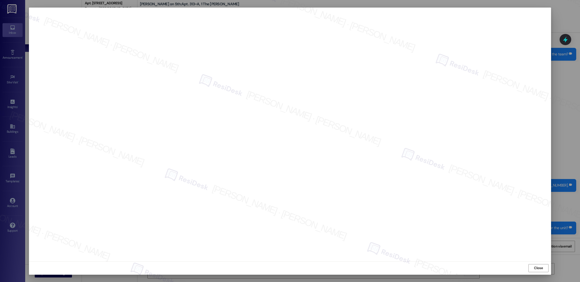
drag, startPoint x: 536, startPoint y: 267, endPoint x: 530, endPoint y: 267, distance: 6.3
click at [464, 225] on span "Close" at bounding box center [538, 267] width 9 height 5
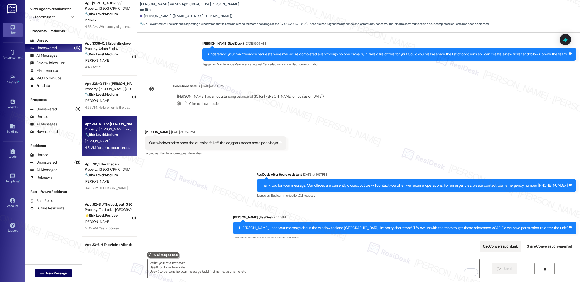
click at [464, 225] on span "Get Conversation Link" at bounding box center [500, 246] width 35 height 5
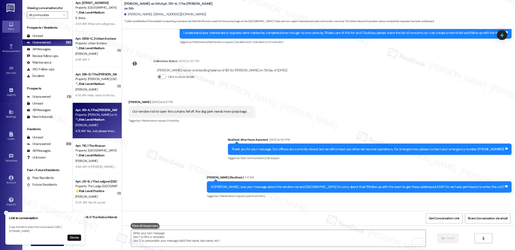
scroll to position [383, 0]
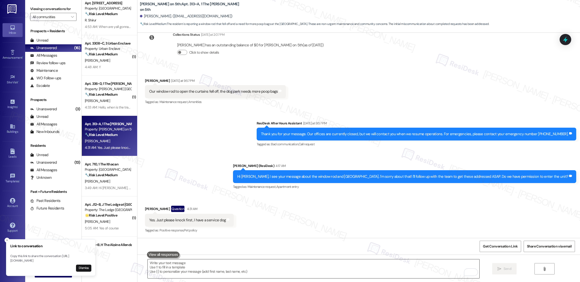
click at [208, 225] on textarea "To enrich screen reader interactions, please activate Accessibility in Grammarl…" at bounding box center [314, 268] width 332 height 19
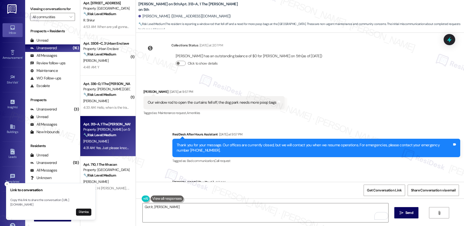
click at [85, 211] on button "Dismiss" at bounding box center [83, 211] width 15 height 7
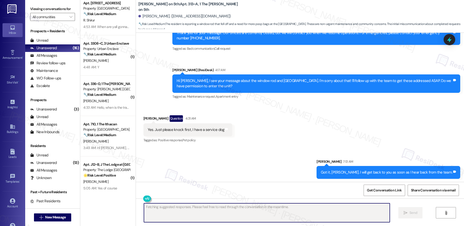
scroll to position [496, 0]
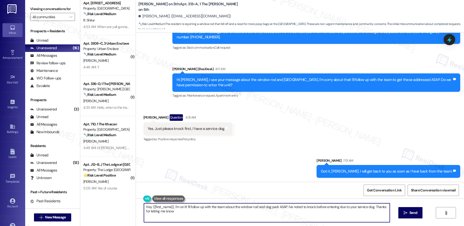
type textarea "Hey {{first_name}}, I'm on it! I'll follow up with the team about the window ro…"
click at [180, 214] on textarea "Hey {{first_name}}, I'm on it! I'll follow up with the team about the window ro…" at bounding box center [267, 212] width 246 height 19
click at [180, 213] on textarea "Hey {{first_name}}, I'm on it! I'll follow up with the team about the window ro…" at bounding box center [267, 212] width 246 height 19
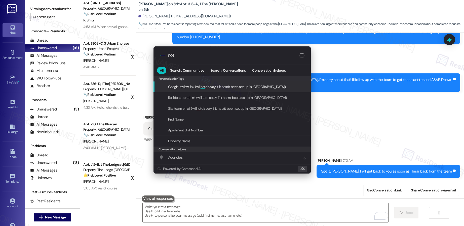
type input "note"
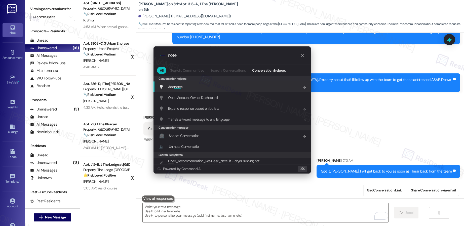
click at [198, 87] on div "Add note s Add shortcut" at bounding box center [232, 87] width 147 height 6
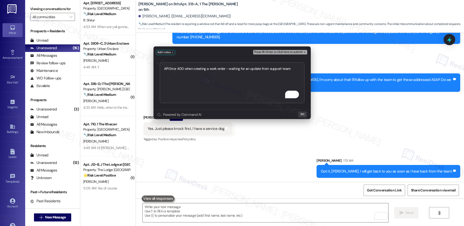
type textarea "API Error 400 when creating a work order - waiting for an update from support t…"
click at [266, 50] on span "Press ⌘+Enter or click here to submit" at bounding box center [278, 52] width 49 height 4
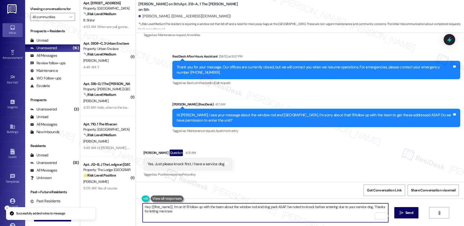
type textarea "Hey {{first_name}}, I'm on it! I'll follow up with the team about the window ro…"
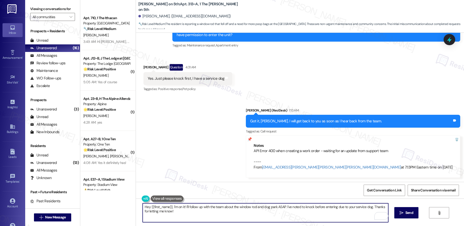
scroll to position [374, 0]
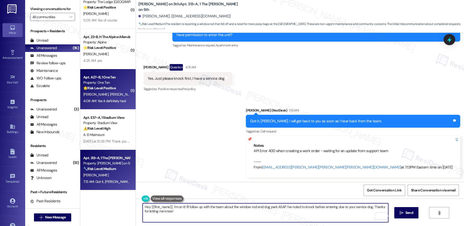
click at [116, 96] on div "[PERSON_NAME] [PERSON_NAME]" at bounding box center [107, 94] width 48 height 6
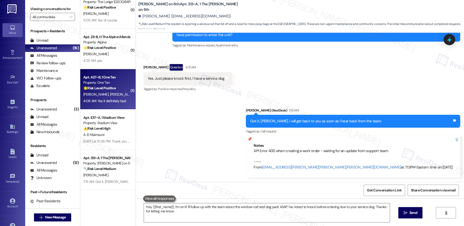
type textarea "Hey {{first_name}}, I'm on it! I'll follow up with the team about the window ro…"
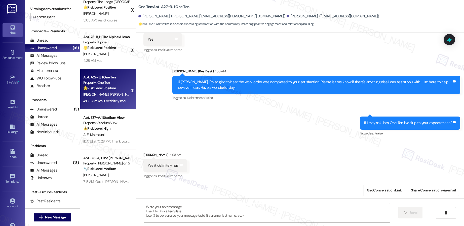
type textarea "Fetching suggested responses. Please feel free to read through the conversation…"
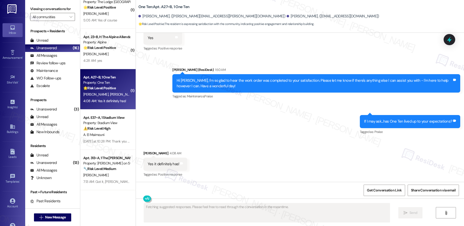
scroll to position [111, 0]
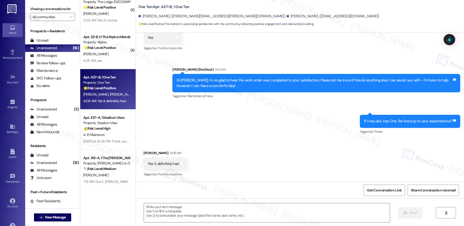
click at [159, 164] on div "Yes it definitely has!" at bounding box center [164, 163] width 32 height 5
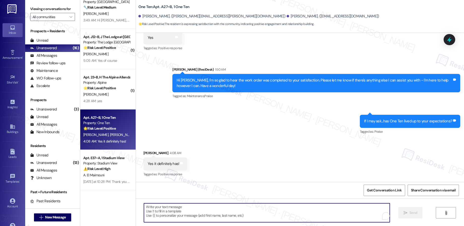
click at [183, 216] on textarea "To enrich screen reader interactions, please activate Accessibility in Grammarl…" at bounding box center [267, 212] width 246 height 19
click at [169, 215] on textarea "To enrich screen reader interactions, please activate Accessibility in Grammarl…" at bounding box center [266, 212] width 246 height 19
paste textarea "Thank you, {{first_name}}! I'm so glad to hear that the property has lived up t…"
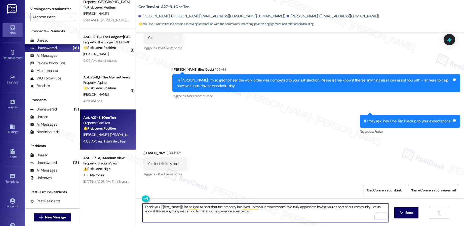
click at [256, 213] on textarea "Thank you, {{first_name}}! I'm so glad to hear that the property has lived up t…" at bounding box center [266, 212] width 246 height 19
type textarea "Thank you, {{first_name}}! I'm so glad to hear that the property has lived up t…"
drag, startPoint x: 404, startPoint y: 213, endPoint x: 321, endPoint y: 198, distance: 84.5
click at [404, 213] on span "Send" at bounding box center [409, 212] width 10 height 5
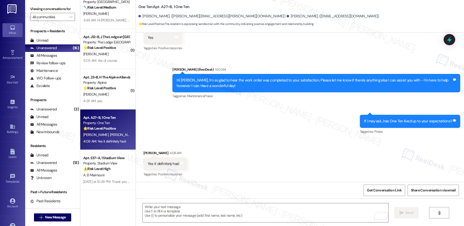
scroll to position [111, 0]
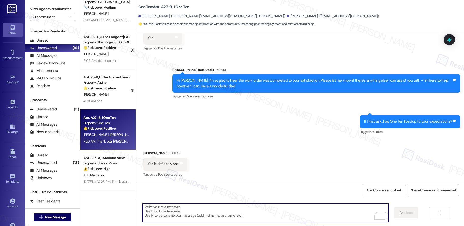
click at [175, 206] on textarea "To enrich screen reader interactions, please activate Accessibility in Grammarl…" at bounding box center [266, 212] width 246 height 19
paste textarea "Can I ask a quick favor? If you have a moment, would you mind leaving us a Goog…"
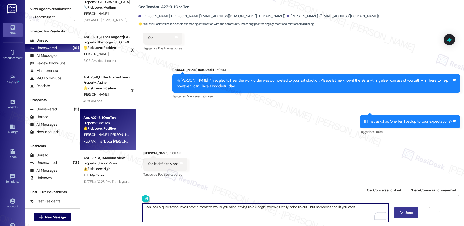
type textarea "Can I ask a quick favor? If you have a moment, would you mind leaving us a Goog…"
click at [403, 212] on span " Send" at bounding box center [407, 212] width 16 height 5
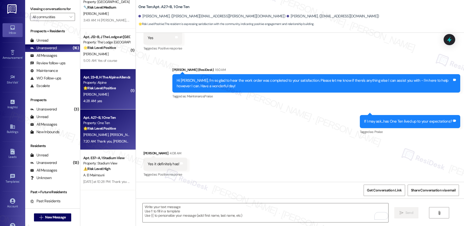
click at [109, 97] on div "[PERSON_NAME]" at bounding box center [107, 94] width 48 height 6
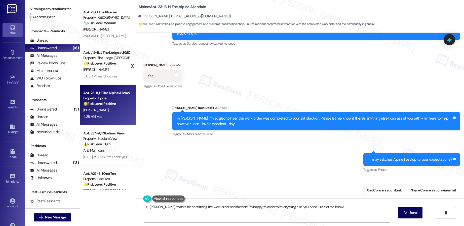
scroll to position [363, 0]
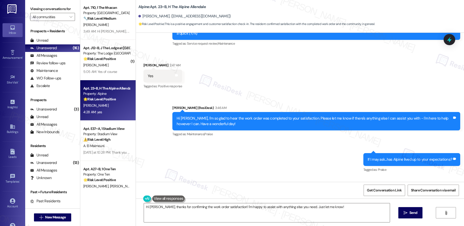
click at [112, 107] on div "[PERSON_NAME]" at bounding box center [107, 105] width 48 height 6
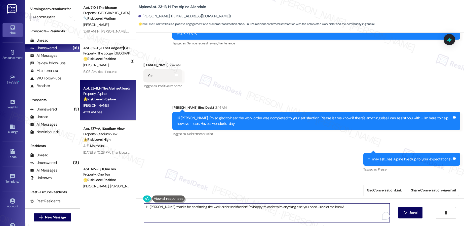
click at [190, 207] on textarea "Hi [PERSON_NAME], thanks for confirming the work order satisfaction! I'm happy …" at bounding box center [267, 212] width 246 height 19
click at [190, 206] on textarea "Hi [PERSON_NAME], thanks for confirming the work order satisfaction! I'm happy …" at bounding box center [267, 212] width 246 height 19
paste textarea "Thank you, {{first_name}}! I'm so glad to hear that the property has lived up t…"
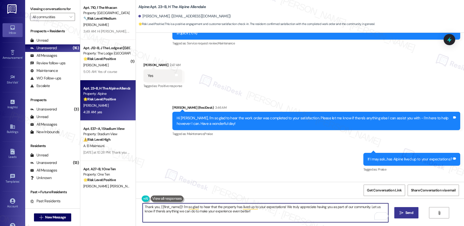
type textarea "Thank you, {{first_name}}! I'm so glad to hear that the property has lived up t…"
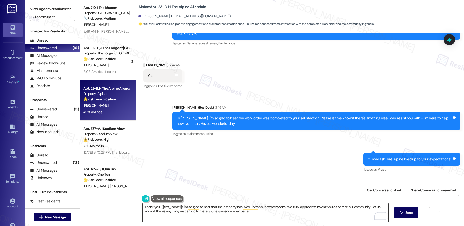
drag, startPoint x: 400, startPoint y: 213, endPoint x: 379, endPoint y: 208, distance: 22.0
click at [401, 213] on icon "" at bounding box center [402, 212] width 4 height 4
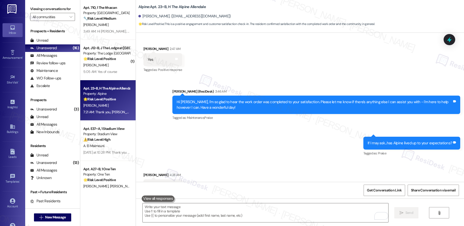
scroll to position [1749, 0]
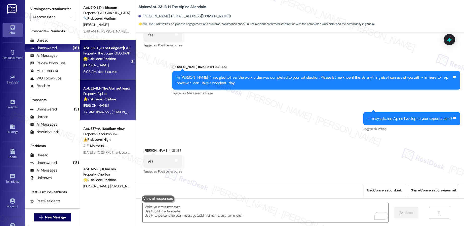
click at [102, 64] on div "[PERSON_NAME]" at bounding box center [107, 65] width 48 height 6
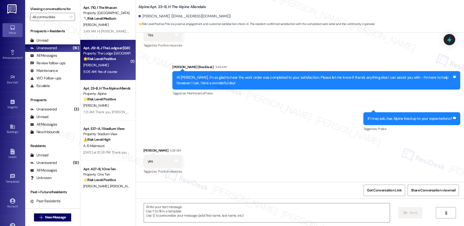
type textarea "Fetching suggested responses. Please feel free to read through the conversation…"
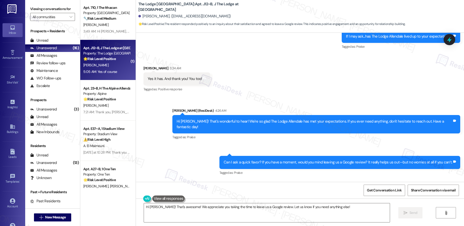
scroll to position [922, 0]
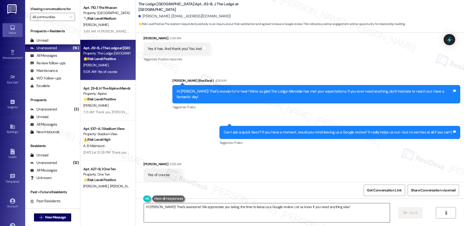
click at [167, 208] on textarea "Hi [PERSON_NAME]! That's awesome! We appreciate you taking the time to leave us…" at bounding box center [267, 212] width 246 height 19
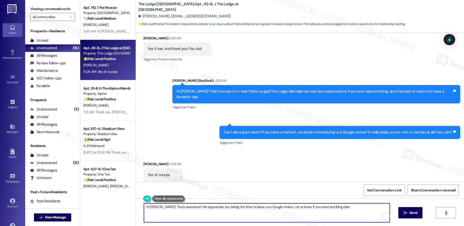
click at [168, 208] on textarea "Hi [PERSON_NAME]! That's awesome! We appreciate you taking the time to leave us…" at bounding box center [267, 212] width 246 height 19
paste textarea "Thank you so much! Here’s the link: {{google_review_link}}"
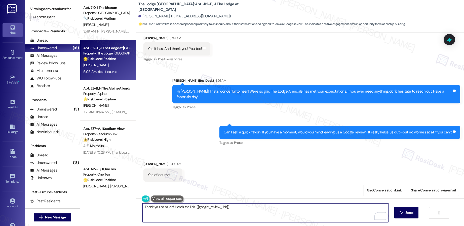
click at [171, 207] on textarea "Thank you so much! Here’s the link: {{google_review_link}}" at bounding box center [266, 212] width 246 height 19
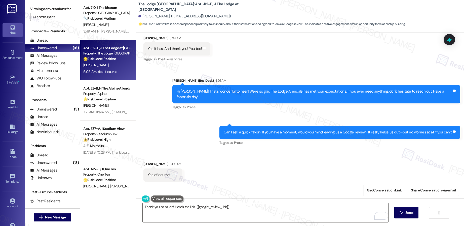
drag, startPoint x: 271, startPoint y: 191, endPoint x: 260, endPoint y: 195, distance: 12.3
click at [271, 191] on div "Get Conversation Link Share Conversation via email" at bounding box center [300, 189] width 328 height 17
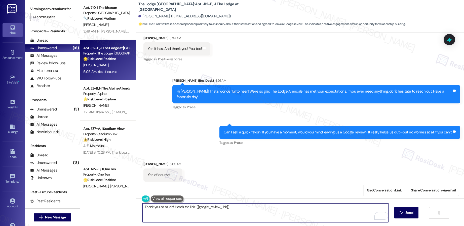
click at [170, 207] on textarea "Thank you so much! Here’s the link: {{google_review_link}}" at bounding box center [266, 212] width 246 height 19
click at [170, 207] on textarea "Thank you so much!☺️ Here’s the link: {{google_review_link}}" at bounding box center [266, 212] width 246 height 19
click at [176, 207] on textarea "Thank you so much! ☺️ Here’s the link: {{google_review_link}}" at bounding box center [266, 212] width 246 height 19
click at [253, 207] on textarea "Thank you so much! ☺️ Here’s the link: {{google_review_link}}" at bounding box center [266, 212] width 246 height 19
type textarea "Thank you so much! ☺️ Here’s the link: {{google_review_link}}"
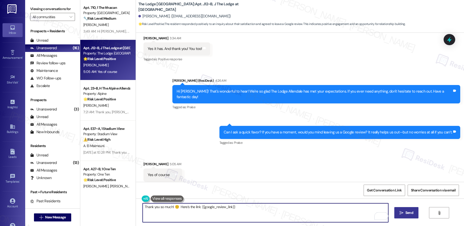
click at [404, 215] on button " Send" at bounding box center [406, 212] width 24 height 11
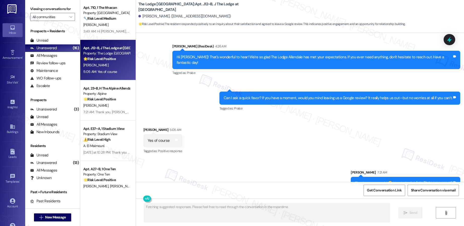
scroll to position [958, 0]
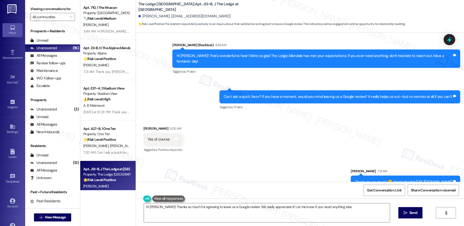
type textarea "Hi [PERSON_NAME]! Thanks so much for agreeing to leave us a Google review. We r…"
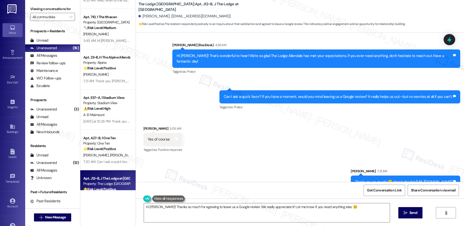
scroll to position [350, 0]
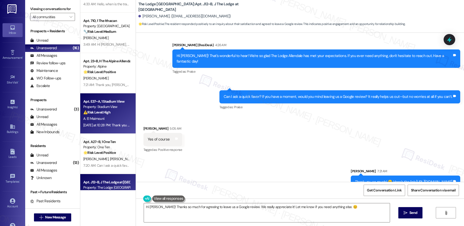
click at [111, 117] on div "A. El Maimouni" at bounding box center [107, 118] width 48 height 6
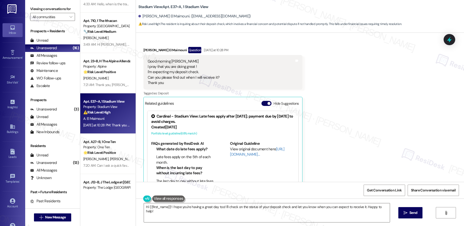
scroll to position [3307, 0]
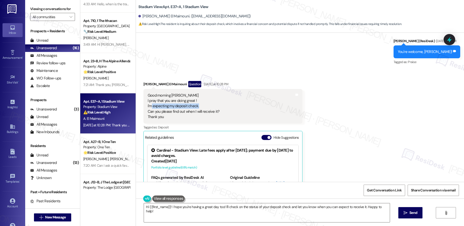
drag, startPoint x: 147, startPoint y: 90, endPoint x: 193, endPoint y: 90, distance: 46.1
click at [194, 93] on div "Good morning [PERSON_NAME] that you are doing great ! I'm expecting my deposit …" at bounding box center [184, 106] width 72 height 27
drag, startPoint x: 151, startPoint y: 96, endPoint x: 200, endPoint y: 96, distance: 48.8
click at [200, 96] on div "Good morning [PERSON_NAME] that you are doing great ! I'm expecting my deposit …" at bounding box center [184, 106] width 72 height 27
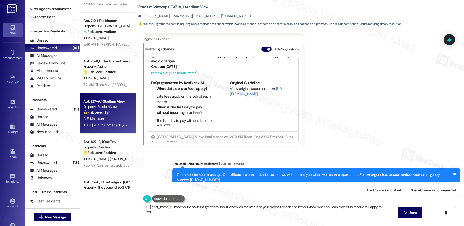
scroll to position [19, 0]
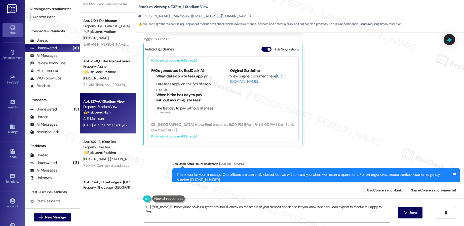
click at [239, 208] on textarea "Hi {{first_name}}! I hope you're having a great day too! I'll check on the stat…" at bounding box center [267, 212] width 246 height 19
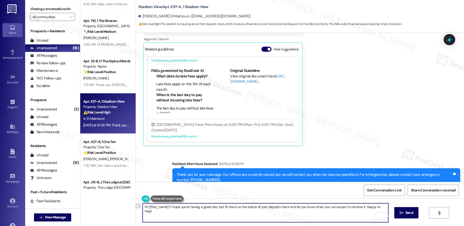
drag, startPoint x: 312, startPoint y: 207, endPoint x: 384, endPoint y: 208, distance: 72.0
click at [384, 208] on textarea "Hi {{first_name}}! I hope you're having a great day too! I'll check on the stat…" at bounding box center [266, 212] width 246 height 19
type textarea "Hi {{first_name}}! I hope you're having a great day too! I'll check on the stat…"
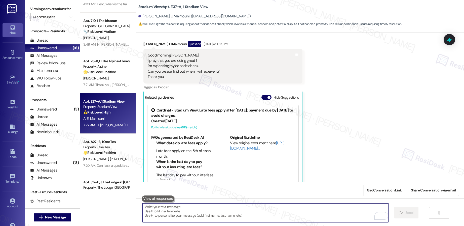
scroll to position [3430, 0]
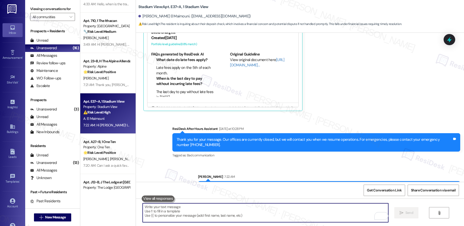
click at [315, 213] on textarea "To enrich screen reader interactions, please activate Accessibility in Grammarl…" at bounding box center [266, 212] width 246 height 19
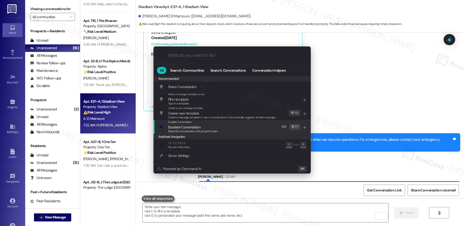
click at [246, 130] on div "Escalate Conversation Escalate Conversation Share this conversation with proper…" at bounding box center [232, 127] width 147 height 14
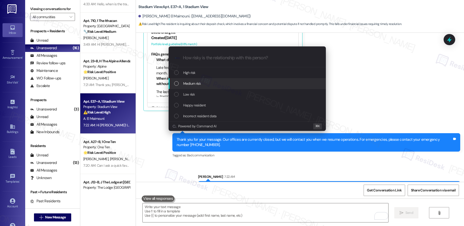
click at [240, 86] on div "Medium risk" at bounding box center [247, 84] width 147 height 6
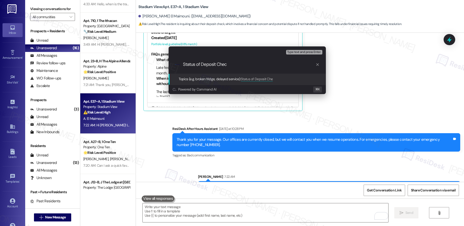
type input "Status of Deposit Check"
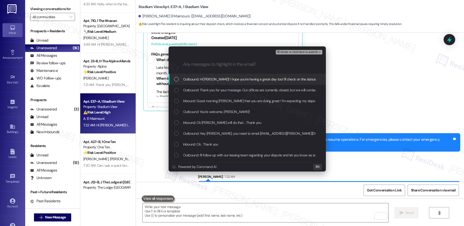
click at [229, 81] on span "Outbound: Hi Adil! I hope you're having a great day too! I'll check on the stat…" at bounding box center [306, 79] width 247 height 6
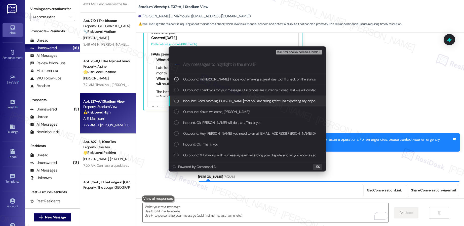
click at [207, 100] on span "Inbound: Good morning Sarah I pray that you are doing great ! I'm expecting my …" at bounding box center [297, 101] width 228 height 6
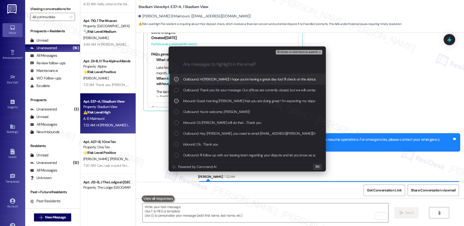
click at [297, 53] on span "⌘+Enter or click here to submit" at bounding box center [297, 52] width 41 height 4
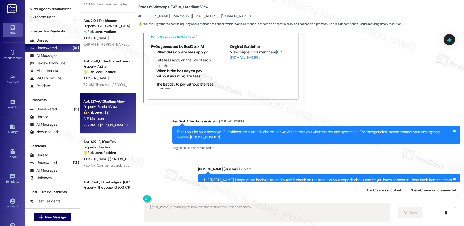
scroll to position [213, 0]
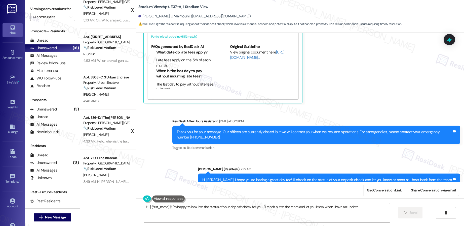
type textarea "Hi {{first_name}}! I'm happy to look into the status of your deposit check for …"
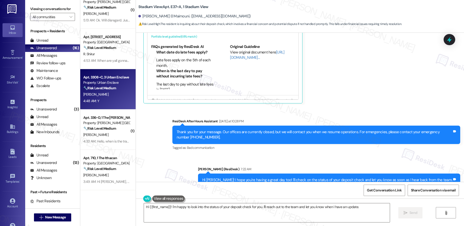
click at [113, 96] on div "[PERSON_NAME]" at bounding box center [107, 94] width 48 height 6
type textarea "Fetching suggested responses. Please feel free to read through the conversation…"
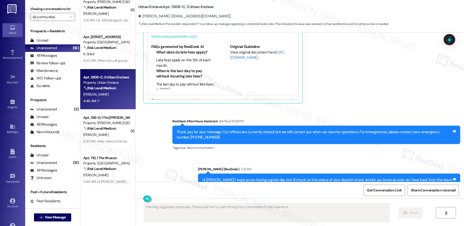
scroll to position [0, 0]
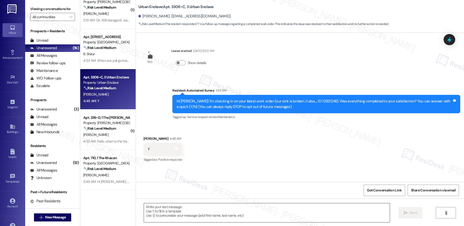
click at [185, 214] on textarea at bounding box center [267, 212] width 246 height 19
click at [185, 214] on textarea "To enrich screen reader interactions, please activate Accessibility in Grammarl…" at bounding box center [267, 212] width 246 height 19
paste textarea "Hi {{first_name}}, I'm so glad to hear the work order was completed to your sat…"
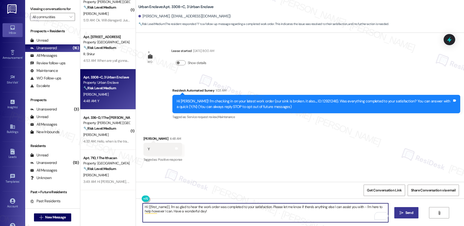
type textarea "Hi {{first_name}}, I'm so glad to hear the work order was completed to your sat…"
click at [407, 213] on span "Send" at bounding box center [409, 212] width 8 height 5
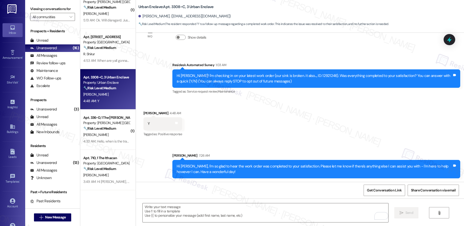
scroll to position [26, 0]
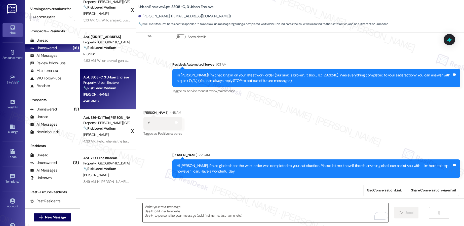
click at [164, 211] on textarea "To enrich screen reader interactions, please activate Accessibility in Grammarl…" at bounding box center [266, 212] width 246 height 19
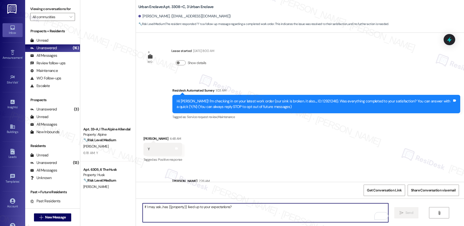
scroll to position [26, 0]
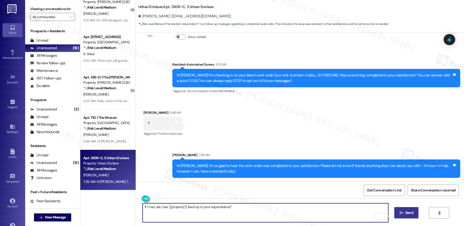
type textarea "If I may ask...has {{property}} lived up to your expectations?"
click at [414, 213] on button " Send" at bounding box center [406, 212] width 24 height 11
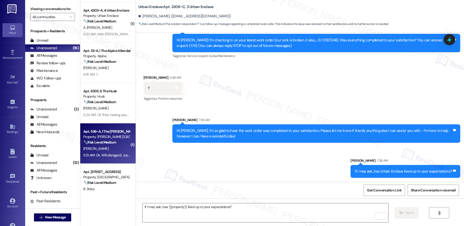
scroll to position [78, 0]
click at [107, 154] on div "5:13 AM: Ok. Will disregard. Just makes me second-guess every time if the payme…" at bounding box center [160, 155] width 155 height 5
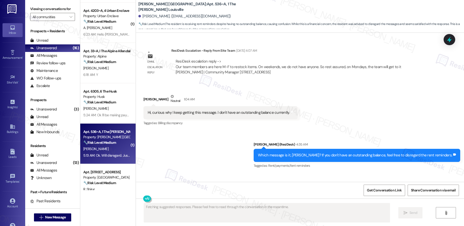
scroll to position [391, 0]
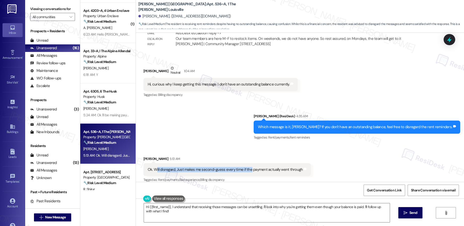
drag, startPoint x: 152, startPoint y: 163, endPoint x: 245, endPoint y: 164, distance: 93.1
click at [245, 167] on div "Ok. Will disregard. Just makes me second-guess every time if the payment actual…" at bounding box center [225, 169] width 155 height 5
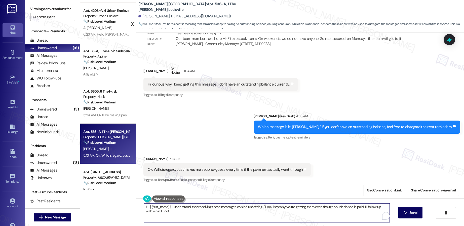
click at [203, 210] on textarea "Hi {{first_name}}, I understand that receiving those messages can be unsettling…" at bounding box center [267, 212] width 246 height 19
drag, startPoint x: 258, startPoint y: 206, endPoint x: 264, endPoint y: 217, distance: 12.5
click at [264, 217] on textarea "Hi {{first_name}}, I understand that receiving those messages can be unsettling…" at bounding box center [266, 212] width 246 height 19
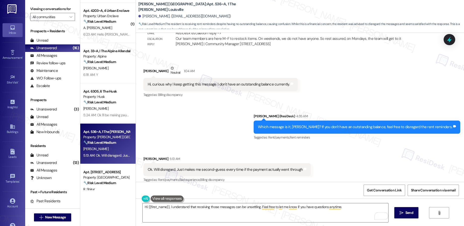
click at [143, 156] on div "[PERSON_NAME] 5:13 AM" at bounding box center [227, 159] width 168 height 7
copy div "[PERSON_NAME]"
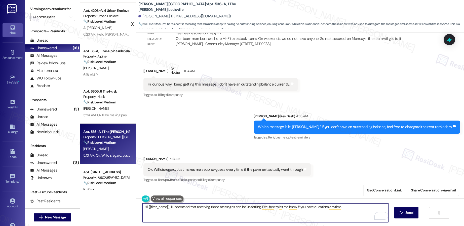
drag, startPoint x: 144, startPoint y: 206, endPoint x: 165, endPoint y: 207, distance: 20.9
click at [165, 207] on textarea "Hi {{first_name}}, I understand that receiving those messages can be unsettling…" at bounding box center [266, 212] width 246 height 19
paste textarea "[PERSON_NAME]"
type textarea "Hi [PERSON_NAME], I understand that receiving those messages can be unsettling.…"
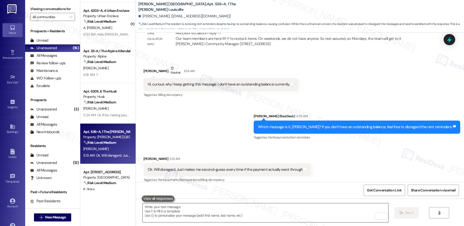
click at [176, 213] on textarea "To enrich screen reader interactions, please activate Accessibility in Grammarl…" at bounding box center [266, 212] width 246 height 19
paste textarea "Hi [PERSON_NAME], I understand that receiving those messages can feel unsettlin…"
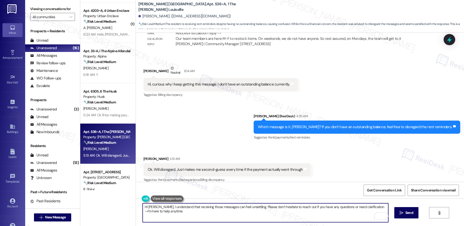
click at [266, 211] on textarea "Hi [PERSON_NAME], I understand that receiving those messages can feel unsettlin…" at bounding box center [266, 212] width 246 height 19
click at [208, 212] on textarea "Hi [PERSON_NAME], I understand that receiving those messages can feel unsettlin…" at bounding box center [266, 212] width 246 height 19
type textarea "Hi [PERSON_NAME], I understand that receiving those messages can feel unsettlin…"
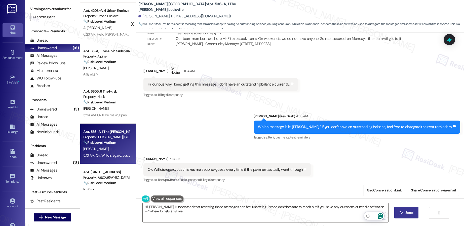
click at [400, 211] on icon "" at bounding box center [402, 212] width 4 height 4
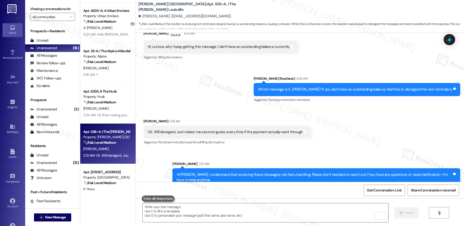
scroll to position [432, 0]
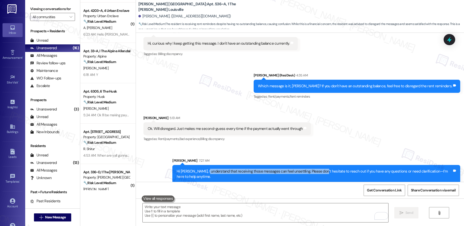
drag, startPoint x: 201, startPoint y: 165, endPoint x: 313, endPoint y: 166, distance: 112.3
click at [313, 168] on div "Hi [PERSON_NAME], I understand that receiving those messages can feel unsettlin…" at bounding box center [315, 173] width 276 height 11
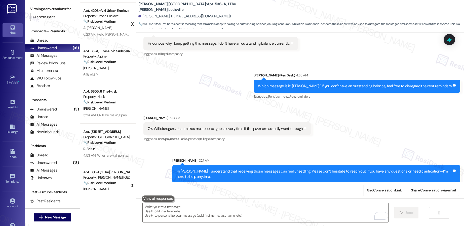
click at [309, 171] on div "Hi [PERSON_NAME], I understand that receiving those messages can feel unsettlin…" at bounding box center [315, 173] width 276 height 11
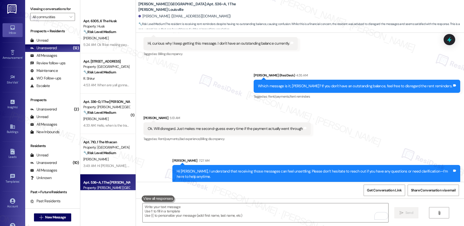
scroll to position [213, 0]
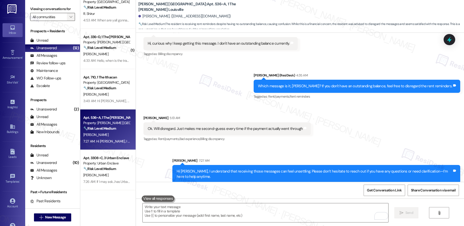
click at [69, 17] on span "" at bounding box center [70, 17] width 5 height 8
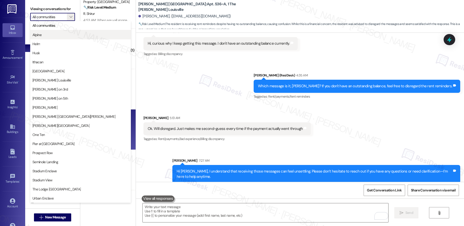
click at [61, 35] on span "Alpine" at bounding box center [80, 34] width 96 height 5
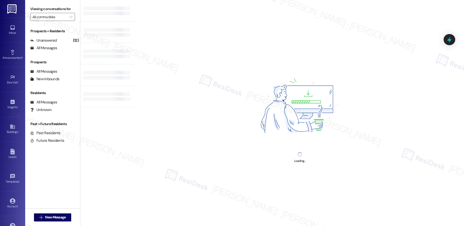
type input "Alpine"
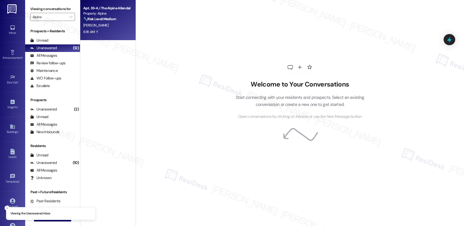
click at [112, 30] on div "6:18 AM: Y 6:18 AM: Y" at bounding box center [107, 32] width 48 height 6
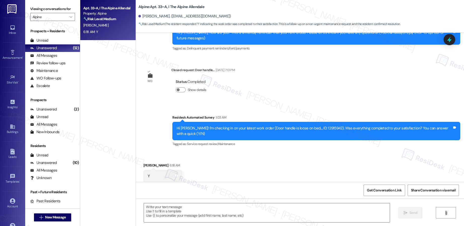
click at [111, 30] on div "6:18 AM: Y 6:18 AM: Y" at bounding box center [107, 32] width 48 height 6
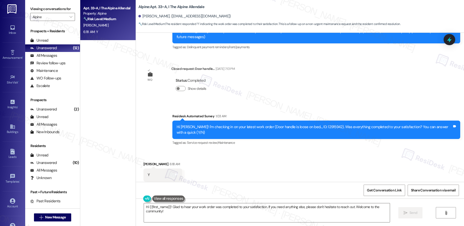
scroll to position [70, 0]
click at [190, 209] on textarea "Hi {{first_name}}! Glad to hear your work order was completed to your satisfact…" at bounding box center [267, 212] width 246 height 19
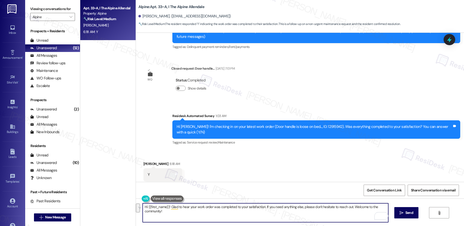
drag, startPoint x: 351, startPoint y: 206, endPoint x: 355, endPoint y: 211, distance: 6.6
click at [355, 211] on textarea "Hi {{first_name}}! Glad to hear your work order was completed to your satisfact…" at bounding box center [266, 212] width 246 height 19
type textarea "Hi {{first_name}}! Glad to hear your work order was completed to your satisfact…"
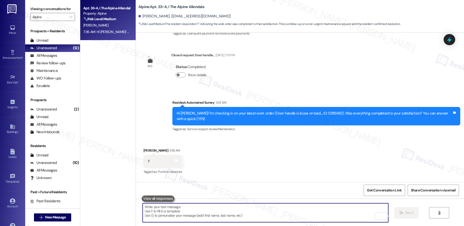
scroll to position [105, 0]
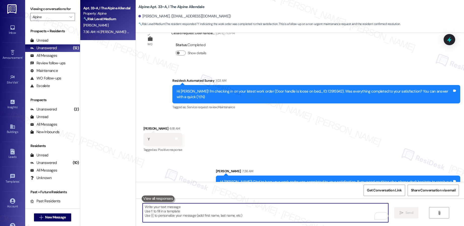
click at [156, 211] on textarea "To enrich screen reader interactions, please activate Accessibility in Grammarl…" at bounding box center [266, 212] width 246 height 19
paste textarea "If I may ask...has {{property}} lived up to your expectations?"
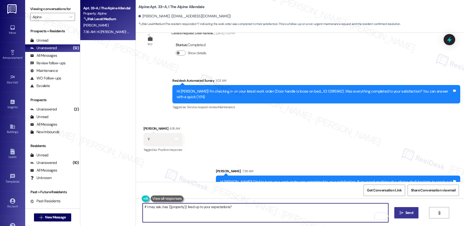
type textarea "If I may ask...has {{property}} lived up to your expectations?"
click at [400, 212] on icon "" at bounding box center [402, 212] width 4 height 4
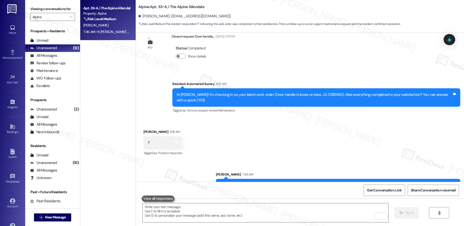
scroll to position [140, 0]
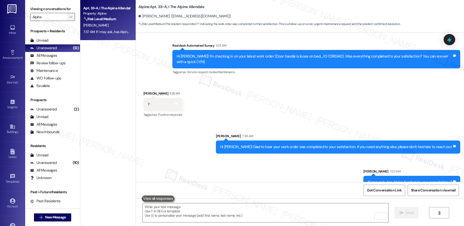
click at [68, 15] on span "" at bounding box center [70, 17] width 5 height 8
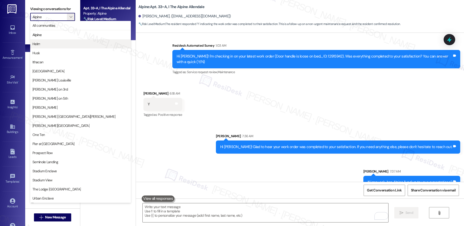
click at [57, 40] on button "Helm" at bounding box center [80, 43] width 101 height 9
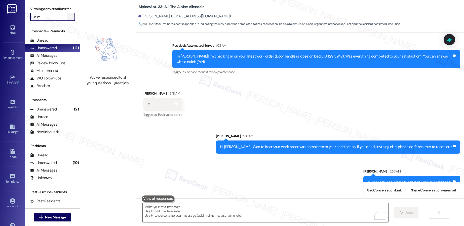
click at [69, 16] on icon "" at bounding box center [70, 17] width 3 height 4
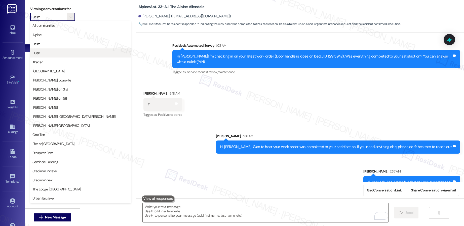
click at [53, 54] on span "Husk" at bounding box center [80, 52] width 96 height 5
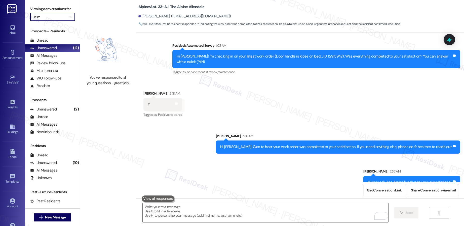
type input "Husk"
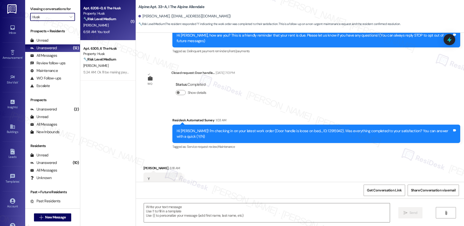
scroll to position [70, 0]
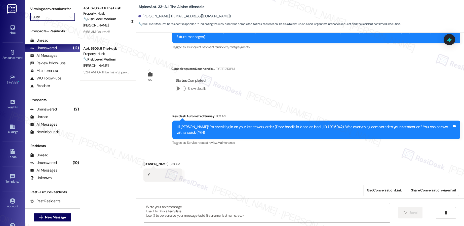
type textarea "Fetching suggested responses. Please feel free to read through the conversation…"
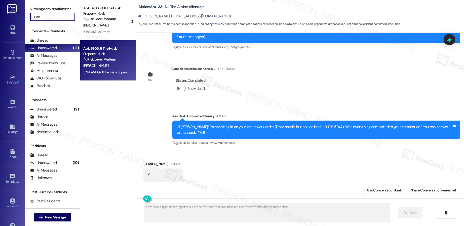
click at [113, 60] on strong "🔧 Risk Level: Medium" at bounding box center [99, 59] width 33 height 5
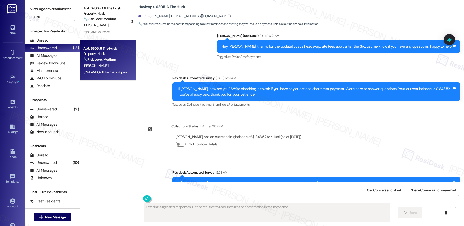
scroll to position [567, 0]
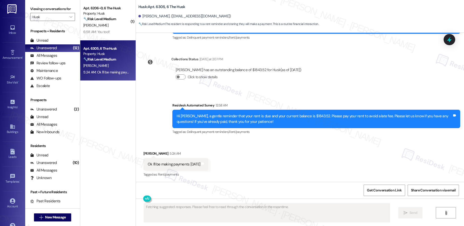
click at [176, 162] on div "Ok I'll be making payments today" at bounding box center [174, 163] width 53 height 5
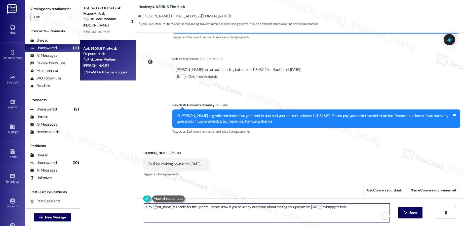
click at [224, 208] on textarea "Hey {{first_name}}! Thanks for the update. Let me know if you have any question…" at bounding box center [267, 212] width 246 height 19
click at [345, 207] on textarea "Hey {{first_name}}! Thanks for the update. Let me know if you have any question…" at bounding box center [266, 212] width 246 height 19
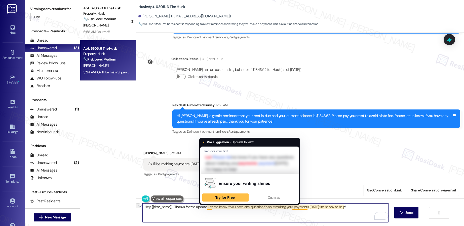
drag, startPoint x: 358, startPoint y: 209, endPoint x: 204, endPoint y: 207, distance: 154.6
click at [204, 207] on textarea "Hey {{first_name}}! Thanks for the update. Let me know if you have any question…" at bounding box center [266, 212] width 246 height 19
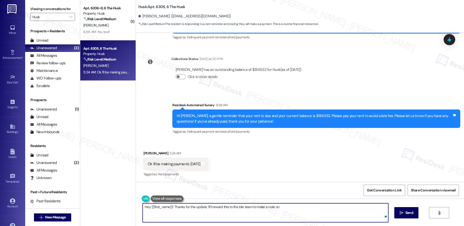
type textarea "Hey {{first_name}}! Thanks for the update. I'll forward this to the site team t…"
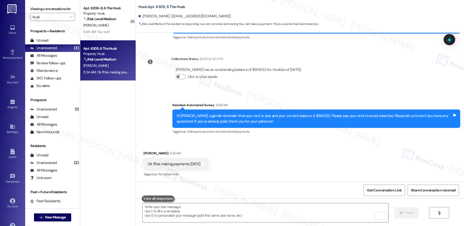
click at [161, 199] on button at bounding box center [158, 198] width 33 height 6
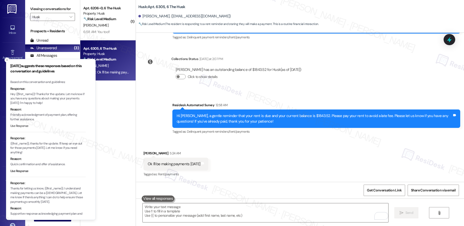
click at [20, 127] on button "Use Response" at bounding box center [19, 126] width 18 height 5
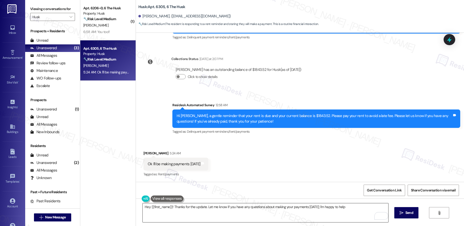
type textarea "Hey {{first_name}}! Thanks for the update. Let me know if you have any question…"
click at [352, 207] on textarea "Hey {{first_name}}! Thanks for the update. Let me know if you have any question…" at bounding box center [266, 212] width 246 height 19
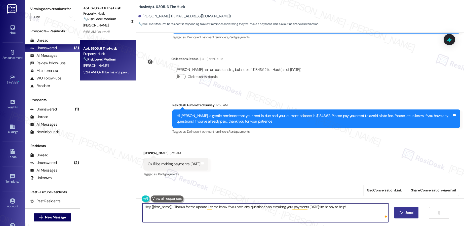
click at [409, 213] on span "Send" at bounding box center [409, 212] width 8 height 5
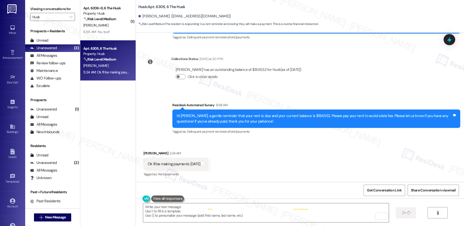
scroll to position [567, 0]
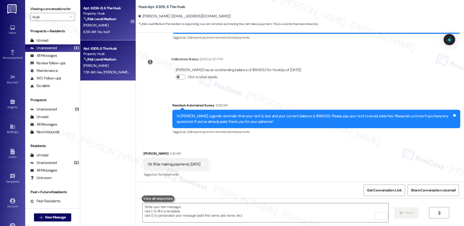
click at [110, 27] on div "G. Robinson" at bounding box center [107, 25] width 48 height 6
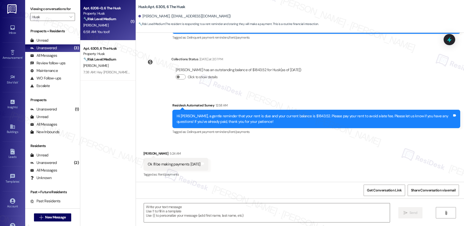
type textarea "Fetching suggested responses. Please feel free to read through the conversation…"
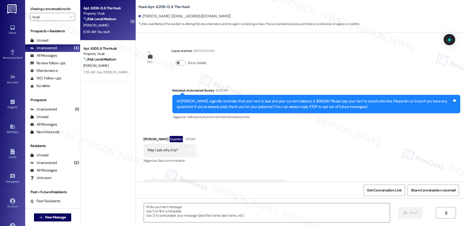
scroll to position [728, 0]
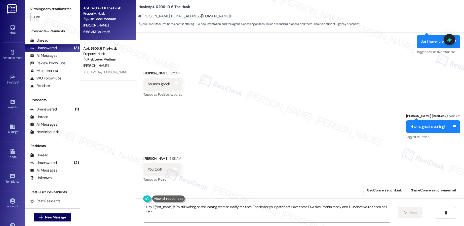
click at [160, 209] on textarea "Hey {{first_name}}! I'm still waiting on the leasing team to clarify the fees. …" at bounding box center [267, 212] width 246 height 19
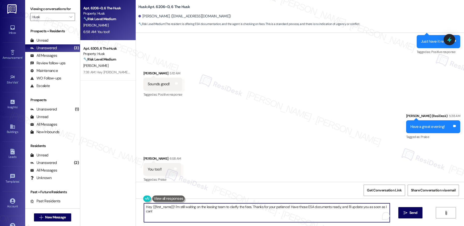
click at [160, 209] on textarea "Hey {{first_name}}! I'm still waiting on the leasing team to clarify the fees. …" at bounding box center [267, 212] width 246 height 19
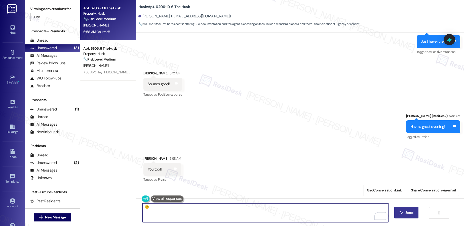
type textarea "☺️"
click at [401, 210] on icon "" at bounding box center [402, 212] width 4 height 4
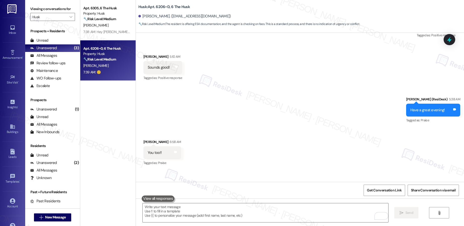
scroll to position [763, 0]
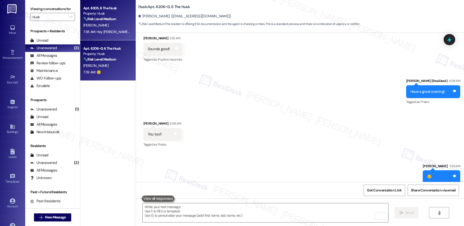
click at [103, 22] on div "F. Mooring" at bounding box center [107, 25] width 48 height 6
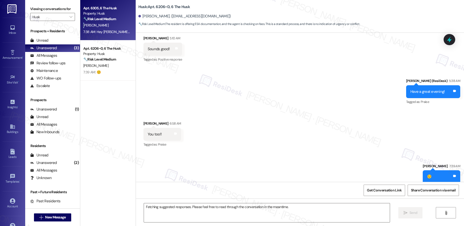
click at [103, 22] on div "F. Mooring" at bounding box center [107, 25] width 48 height 6
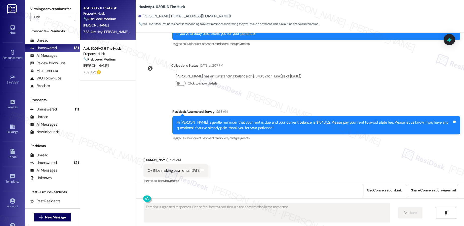
scroll to position [609, 0]
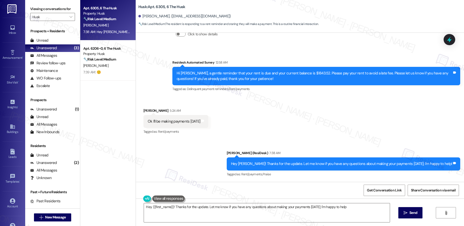
type textarea "Hey {{first_name}}! Thanks for the update. Let me know if you have any question…"
click at [69, 16] on icon "" at bounding box center [70, 17] width 3 height 4
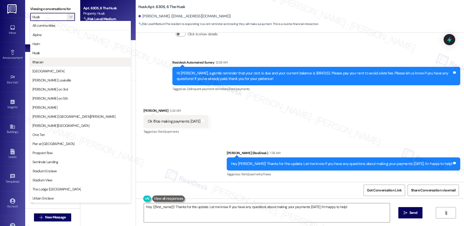
click at [50, 62] on span "Ithacan" at bounding box center [80, 61] width 96 height 5
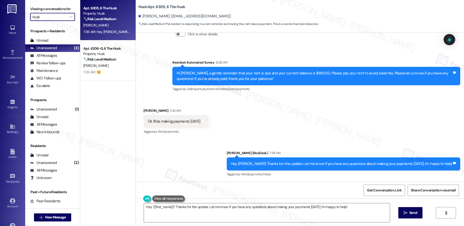
type input "Ithacan"
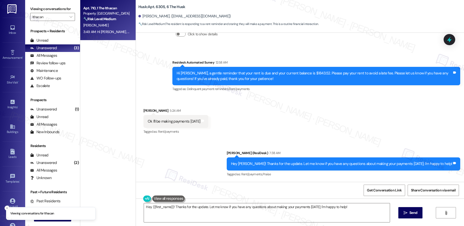
click at [113, 22] on div "[PERSON_NAME]" at bounding box center [107, 25] width 48 height 6
type textarea "Fetching suggested responses. Please feel free to read through the conversation…"
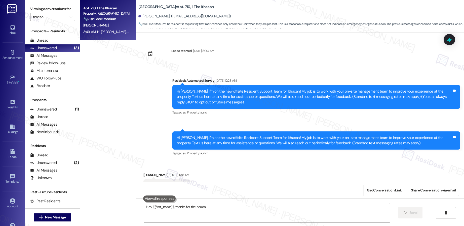
scroll to position [3629, 0]
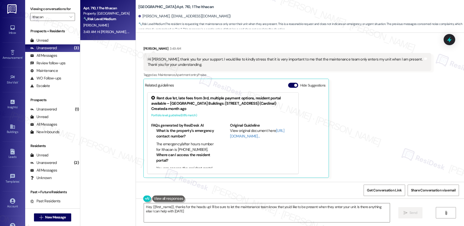
type textarea "Hey {{first_name}}, thanks for the heads up! I'll be sure to let the maintenanc…"
drag, startPoint x: 183, startPoint y: 57, endPoint x: 239, endPoint y: 60, distance: 56.4
click at [239, 60] on div "Hi [PERSON_NAME], thank you for your support. I would like to kindly stress tha…" at bounding box center [286, 62] width 276 height 11
click at [69, 17] on icon "" at bounding box center [70, 17] width 3 height 4
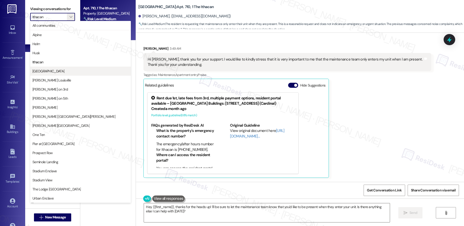
click at [52, 70] on span "[GEOGRAPHIC_DATA]" at bounding box center [48, 70] width 32 height 5
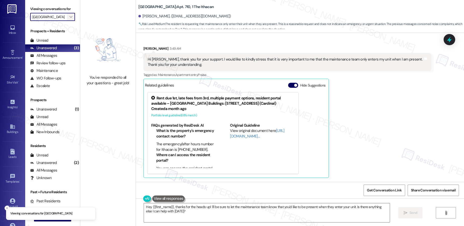
click at [69, 16] on icon "" at bounding box center [70, 17] width 3 height 4
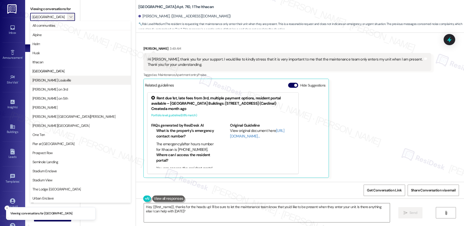
click at [55, 81] on span "[PERSON_NAME] Louisville" at bounding box center [51, 80] width 39 height 5
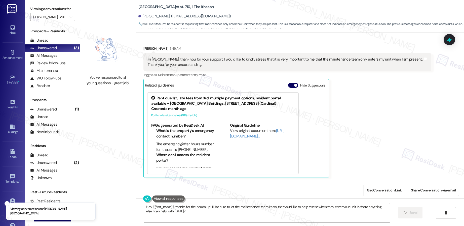
click at [71, 18] on div "Viewing conversations for Marshall Louisville " at bounding box center [52, 13] width 55 height 26
click at [69, 16] on button "" at bounding box center [71, 17] width 8 height 8
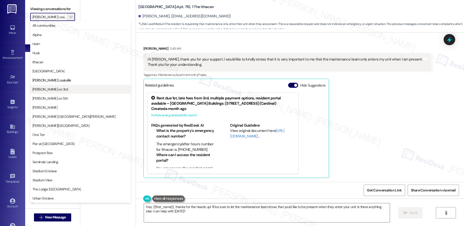
click at [52, 91] on span "[PERSON_NAME] on 3rd" at bounding box center [49, 89] width 35 height 5
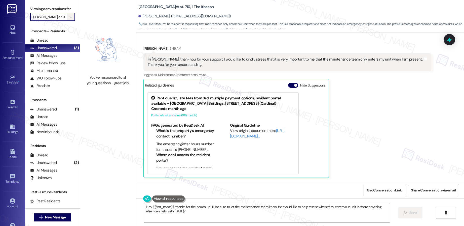
click at [69, 18] on icon "" at bounding box center [70, 17] width 3 height 4
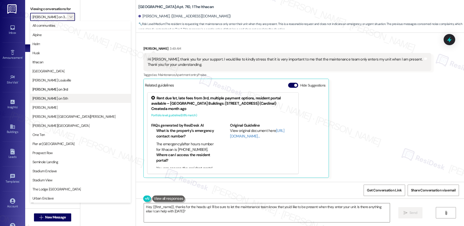
click at [54, 97] on span "[PERSON_NAME] on 5th" at bounding box center [49, 98] width 35 height 5
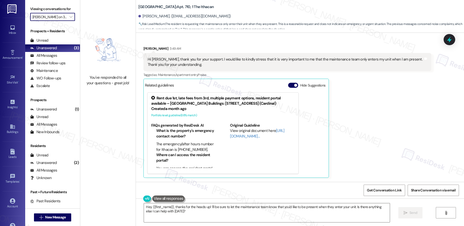
type input "[PERSON_NAME] on 5th"
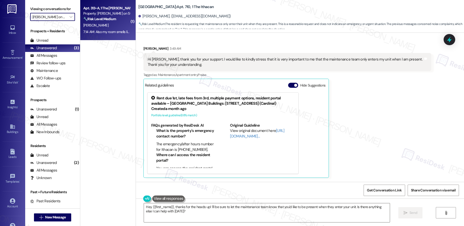
click at [111, 25] on div "[PERSON_NAME]" at bounding box center [107, 25] width 48 height 6
type textarea "Hey {{first_name}}, thanks for the heads up! I'll be sure to let the maintenanc…"
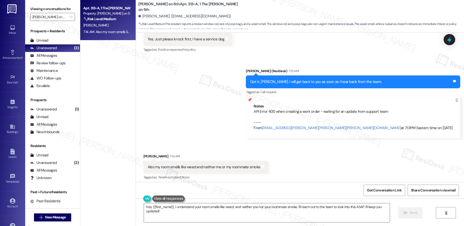
scroll to position [589, 0]
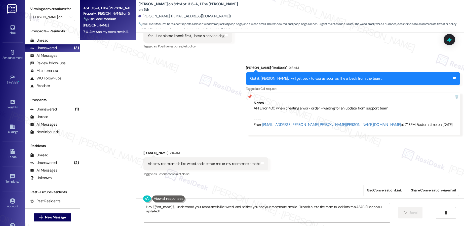
click at [173, 164] on div "Also my room smells like weed and neither me or my roommate smoke" at bounding box center [204, 163] width 113 height 5
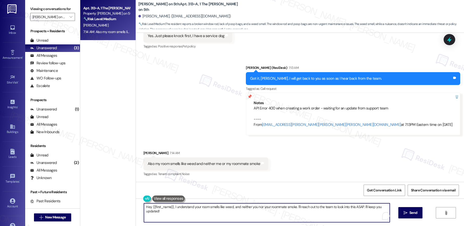
click at [177, 213] on textarea "Hey {{first_name}}, I understand your room smells like weed, and neither you no…" at bounding box center [267, 212] width 246 height 19
type textarea "T"
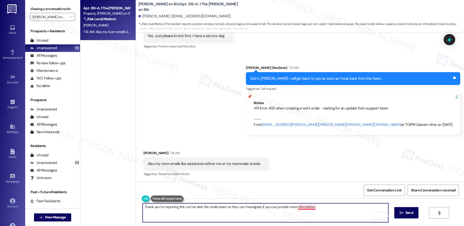
click at [306, 207] on textarea "Thank you for reporting this. Let me alert the onsite team so they can investig…" at bounding box center [266, 212] width 246 height 19
click at [268, 207] on textarea "Thank you for reporting this. Let me alert the onsite team so they can investig…" at bounding box center [266, 212] width 246 height 19
click at [333, 208] on textarea "Thank you for reporting this. Let me alert the onsite team so they can investig…" at bounding box center [266, 212] width 246 height 19
type textarea "Thank you for reporting this. Let me alert the onsite team so they can investig…"
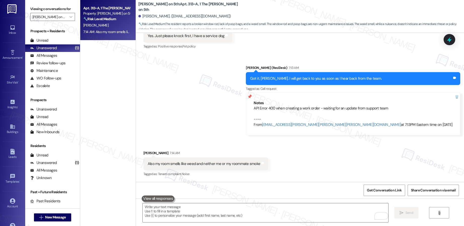
click at [171, 164] on div "Also my room smells like weed and neither me or my roommate smoke" at bounding box center [204, 163] width 113 height 5
click at [177, 212] on textarea "To enrich screen reader interactions, please activate Accessibility in Grammarl…" at bounding box center [266, 212] width 246 height 19
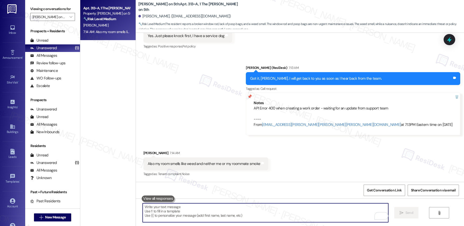
click at [160, 209] on textarea "To enrich screen reader interactions, please activate Accessibility in Grammarl…" at bounding box center [266, 212] width 246 height 19
paste textarea "Thank you for reporting this. I’ll alert the onsite team so they can investigat…"
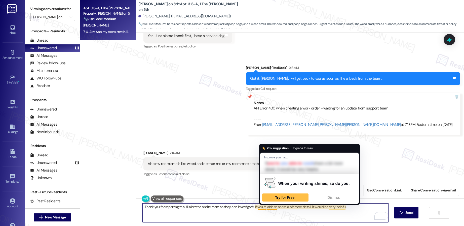
click at [254, 207] on textarea "Thank you for reporting this. I’ll alert the onsite team so they can investigat…" at bounding box center [266, 212] width 246 height 19
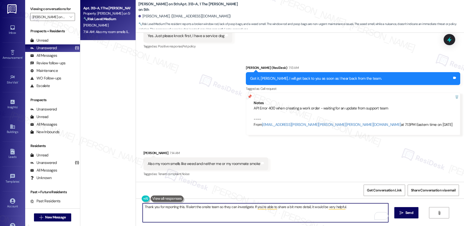
click at [279, 206] on textarea "Thank you for reporting this. I’ll alert the onsite team so they can investigat…" at bounding box center [266, 212] width 246 height 19
click at [347, 206] on textarea "Thank you for reporting this. I’ll alert the onsite team so they can investigat…" at bounding box center [266, 212] width 246 height 19
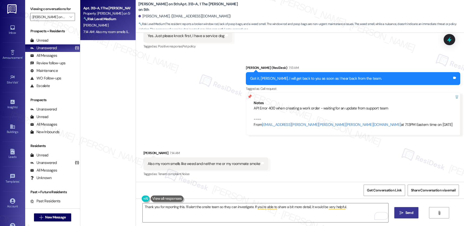
click at [401, 212] on icon "" at bounding box center [402, 212] width 4 height 4
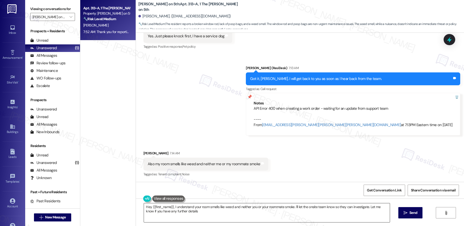
type textarea "Hey {{first_name}}, I understand your room smells like weed and neither you or …"
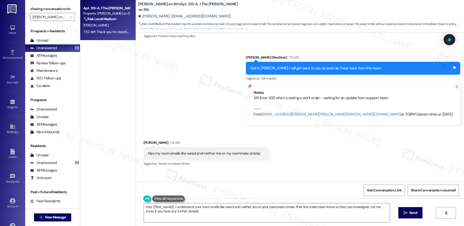
scroll to position [624, 0]
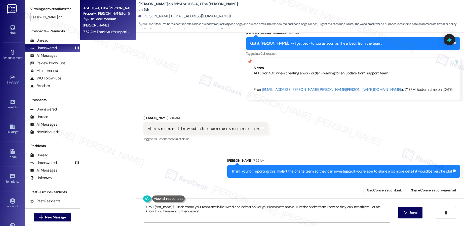
click at [268, 172] on div "Thank you for reporting this. I’ll alert the onsite team so they can investigat…" at bounding box center [342, 170] width 221 height 5
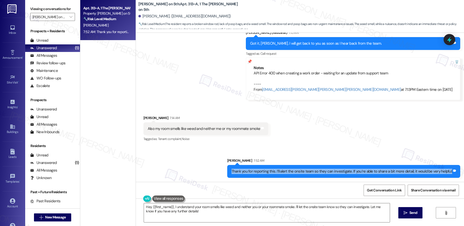
click at [268, 172] on div "Thank you for reporting this. I’ll alert the onsite team so they can investigat…" at bounding box center [342, 170] width 221 height 5
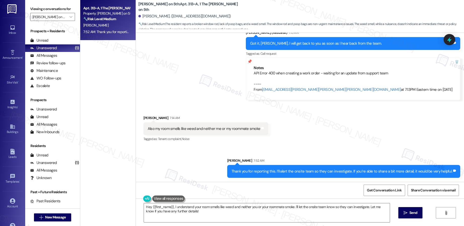
click at [160, 150] on div "Sent via SMS Sarah 7:52 AM Thank you for reporting this. I’ll alert the onsite …" at bounding box center [300, 163] width 328 height 35
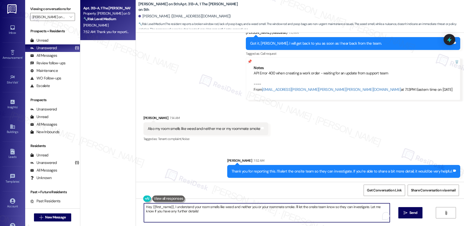
click at [191, 212] on textarea "Hey {{first_name}}, I understand your room smells like weed and neither you or …" at bounding box center [267, 212] width 246 height 19
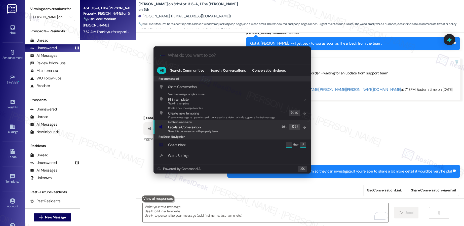
click at [219, 131] on div "Escalate Conversation Escalate Conversation Share this conversation with proper…" at bounding box center [232, 127] width 147 height 14
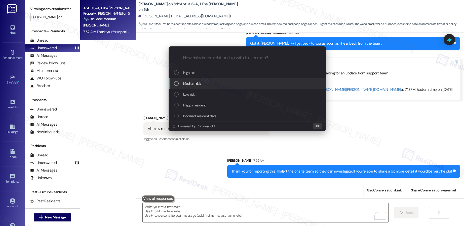
click at [206, 80] on div "Medium risk" at bounding box center [247, 83] width 157 height 11
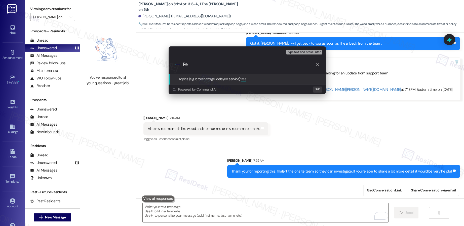
type input "R"
type input "Weed Smell"
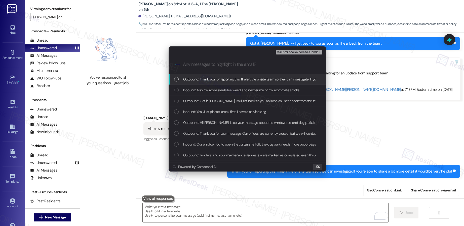
click at [210, 80] on span "Outbound: Thank you for reporting this. I’ll alert the onsite team so they can …" at bounding box center [292, 79] width 219 height 6
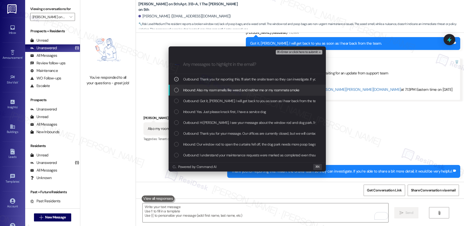
click at [210, 92] on span "Inbound: Also my room smells like weed and neither me or my roommate smoke" at bounding box center [241, 90] width 116 height 6
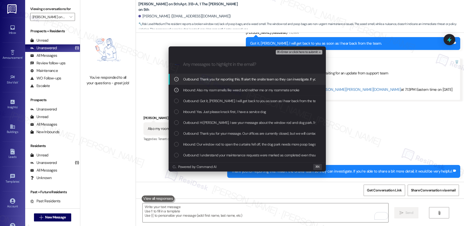
click at [280, 53] on span "⌘+Enter or click here to submit" at bounding box center [297, 52] width 41 height 4
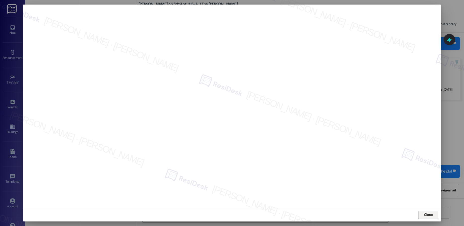
click at [428, 216] on span "Close" at bounding box center [428, 214] width 9 height 5
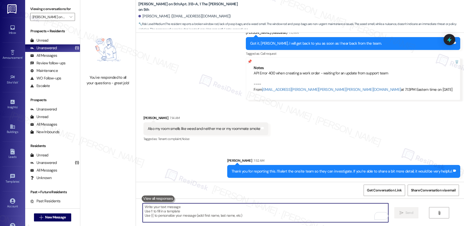
click at [251, 217] on textarea "To enrich screen reader interactions, please activate Accessibility in Grammarl…" at bounding box center [266, 212] width 246 height 19
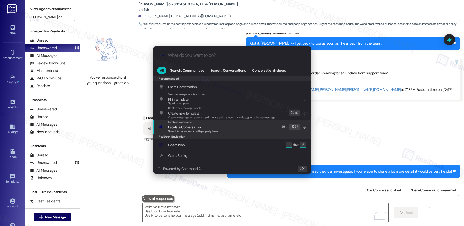
click at [207, 126] on span "Escalate Conversation" at bounding box center [193, 127] width 50 height 6
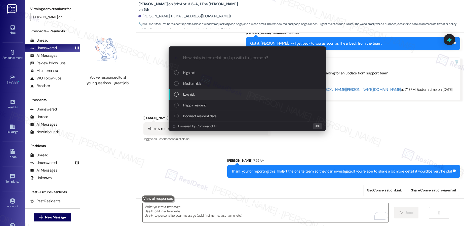
click at [210, 92] on div "Low risk" at bounding box center [247, 94] width 147 height 6
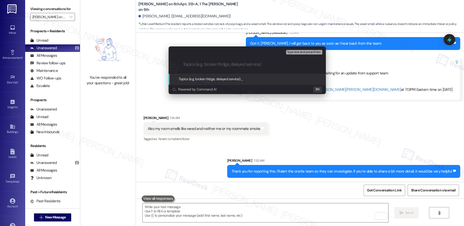
paste input "Weed Smell"
type input "Weed Smell"
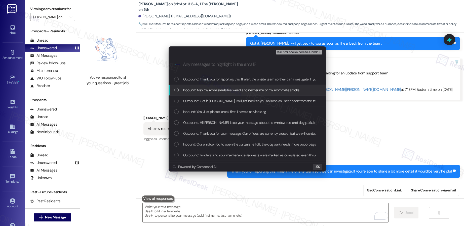
click at [210, 93] on div "Inbound: Also my room smells like weed and neither me or my roommate smoke" at bounding box center [247, 90] width 157 height 11
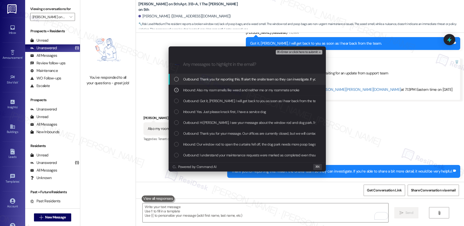
click at [219, 81] on span "Outbound: Thank you for reporting this. I’ll alert the onsite team so they can …" at bounding box center [292, 79] width 219 height 6
click at [286, 51] on span "⌘+Enter or click here to submit" at bounding box center [297, 52] width 41 height 4
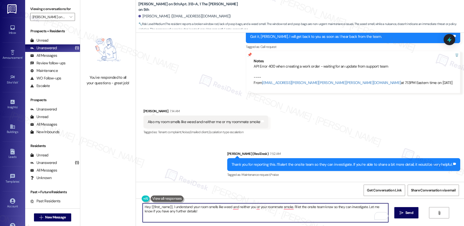
scroll to position [631, 0]
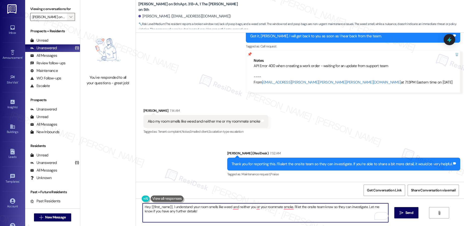
click at [69, 18] on icon "" at bounding box center [70, 17] width 3 height 4
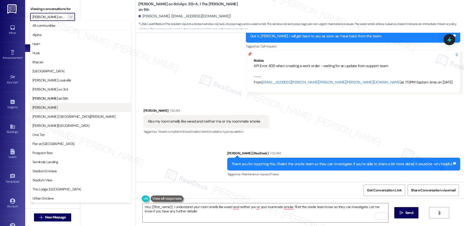
click at [58, 105] on span "[PERSON_NAME]" at bounding box center [44, 107] width 25 height 5
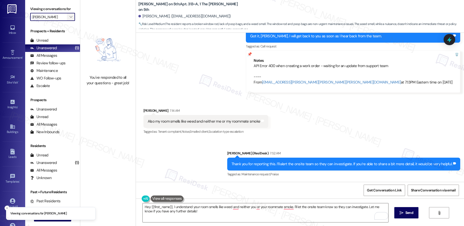
click at [69, 17] on icon "" at bounding box center [70, 17] width 3 height 4
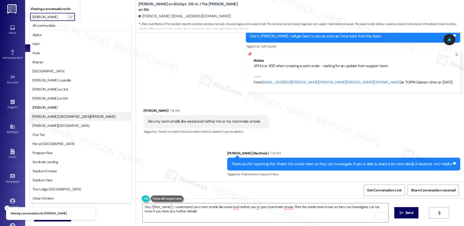
click at [53, 120] on button "[PERSON_NAME] [GEOGRAPHIC_DATA][PERSON_NAME]" at bounding box center [80, 116] width 101 height 9
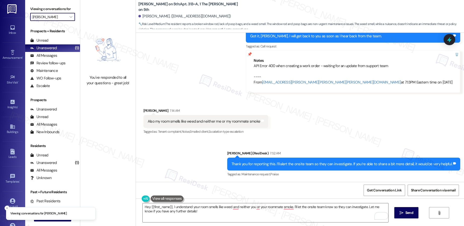
type input "[PERSON_NAME] [GEOGRAPHIC_DATA][PERSON_NAME]"
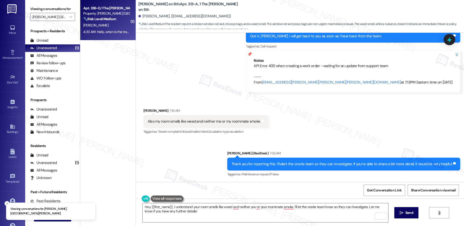
click at [104, 26] on div "[PERSON_NAME]" at bounding box center [107, 25] width 48 height 6
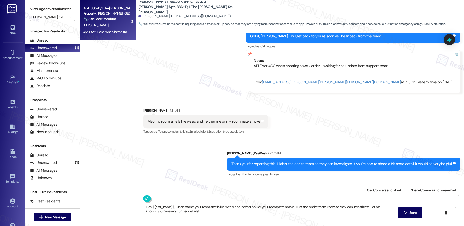
scroll to position [96, 0]
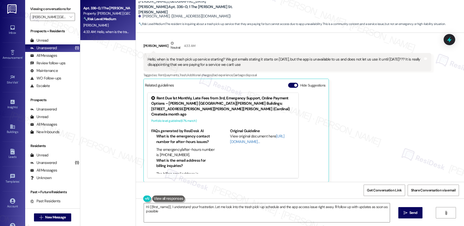
type textarea "Hi {{first_name}}, I understand your frustration. Let me look into the trash pi…"
click at [288, 85] on button "Hide Suggestions" at bounding box center [293, 85] width 10 height 5
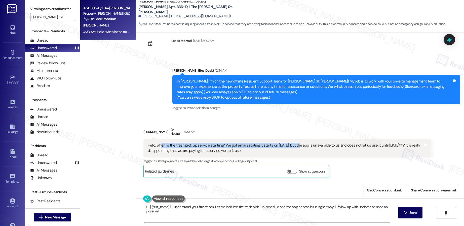
drag, startPoint x: 159, startPoint y: 144, endPoint x: 295, endPoint y: 146, distance: 135.9
click at [295, 146] on div "Hello, when is the trash pick up service starting? We got emails stating it sta…" at bounding box center [286, 147] width 276 height 11
click at [279, 155] on div "Hello, when is the trash pick up service starting? We got emails stating it sta…" at bounding box center [287, 148] width 288 height 18
click at [288, 170] on span "button" at bounding box center [289, 170] width 3 height 3
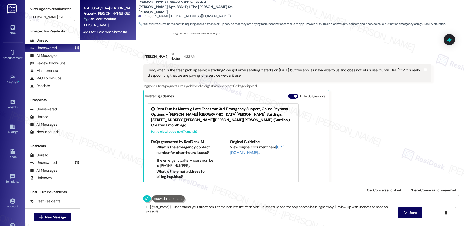
scroll to position [96, 0]
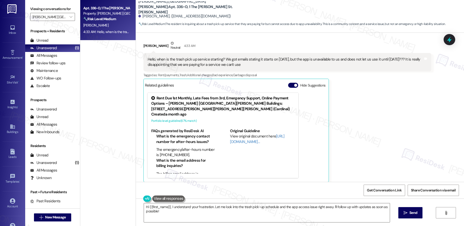
click at [242, 133] on div "View original document here [URL][DOMAIN_NAME]…" at bounding box center [262, 138] width 65 height 11
click at [148, 60] on div "Hello, when is the trash pick up service starting? We got emails stating it sta…" at bounding box center [286, 62] width 276 height 11
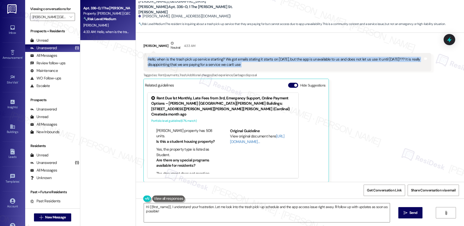
drag, startPoint x: 144, startPoint y: 60, endPoint x: 270, endPoint y: 72, distance: 127.2
click at [270, 72] on div "[PERSON_NAME] Neutral 4:33 AM Hello, when is the trash pick up service starting…" at bounding box center [287, 111] width 288 height 141
copy div "Hello, when is the trash pick up service starting? We got emails stating it sta…"
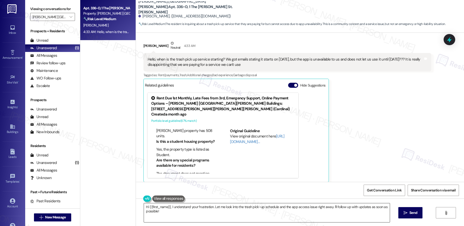
click at [207, 211] on textarea "Hi {{first_name}}, I understand your frustration. Let me look into the trash pi…" at bounding box center [267, 212] width 246 height 19
click at [401, 212] on icon "" at bounding box center [402, 212] width 4 height 4
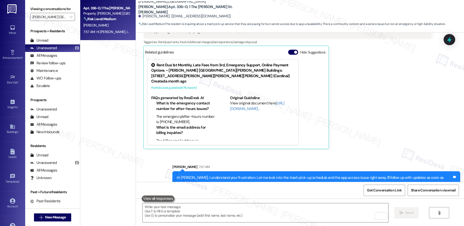
scroll to position [131, 0]
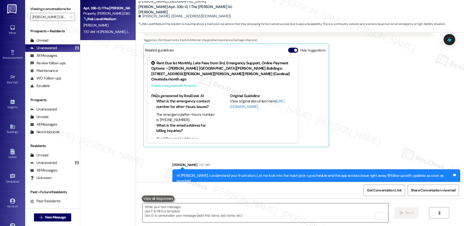
click at [283, 213] on textarea "To enrich screen reader interactions, please activate Accessibility in Grammarl…" at bounding box center [266, 212] width 246 height 19
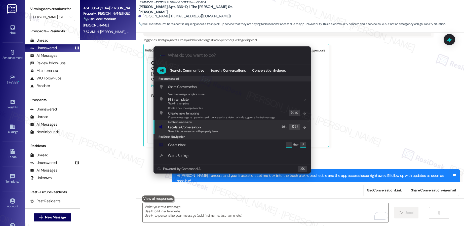
click at [215, 128] on span "Escalate Conversation" at bounding box center [193, 127] width 50 height 6
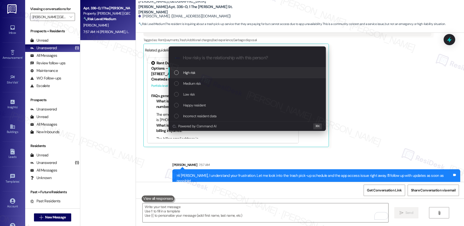
click at [198, 73] on div "High risk" at bounding box center [247, 73] width 147 height 6
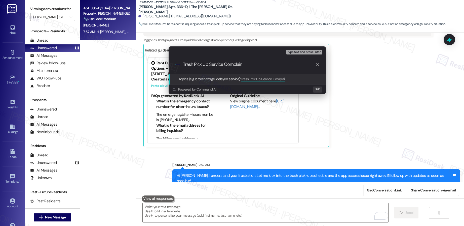
type input "Trash Pick Up Service Complaint"
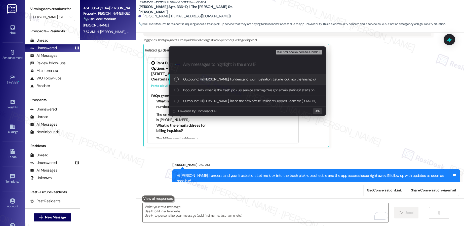
click at [209, 78] on span "Outbound: Hi Liya, I understand your frustration. Let me look into the trash pi…" at bounding box center [321, 79] width 276 height 6
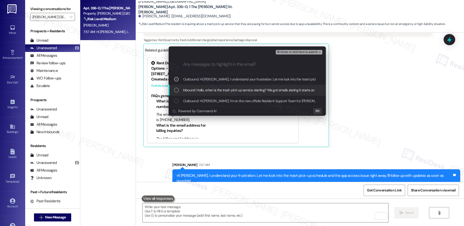
click at [212, 89] on span "Inbound: Hello, when is the trash pick up service starting? We got emails stati…" at bounding box center [357, 90] width 348 height 6
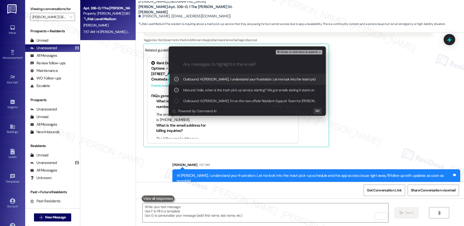
click at [296, 53] on span "⌘+Enter or click here to submit" at bounding box center [297, 52] width 41 height 4
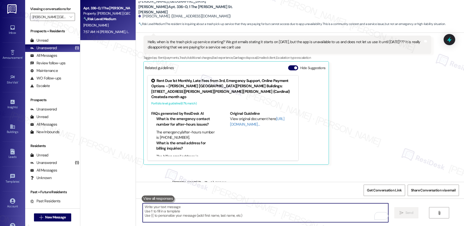
scroll to position [138, 0]
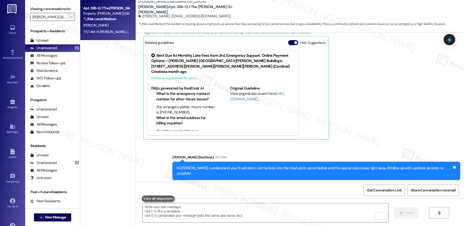
click at [68, 16] on span "" at bounding box center [70, 17] width 5 height 8
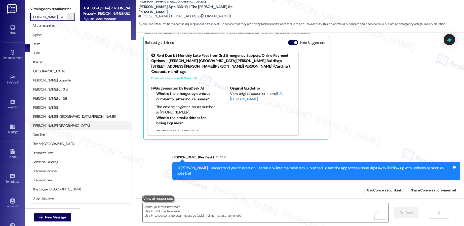
click at [61, 124] on span "Marshall Valley" at bounding box center [80, 125] width 96 height 5
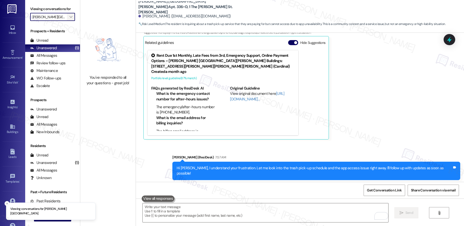
click at [68, 18] on span "" at bounding box center [70, 17] width 5 height 8
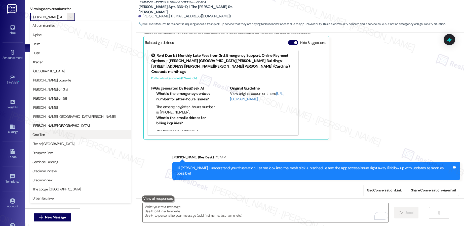
click at [57, 136] on span "One Ten" at bounding box center [80, 134] width 96 height 5
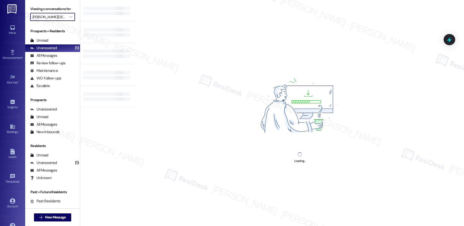
type input "One Ten"
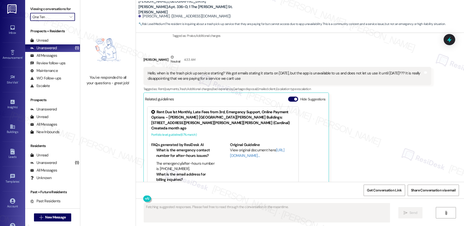
scroll to position [96, 0]
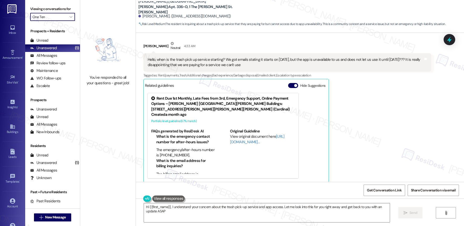
type textarea "Hi {{first_name}}, I understand your concern about the trash pick-up service an…"
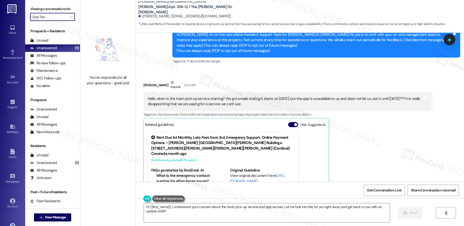
scroll to position [195, 0]
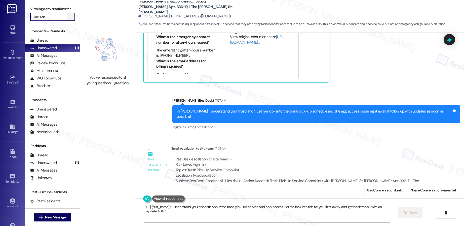
click at [69, 18] on icon "" at bounding box center [70, 17] width 3 height 4
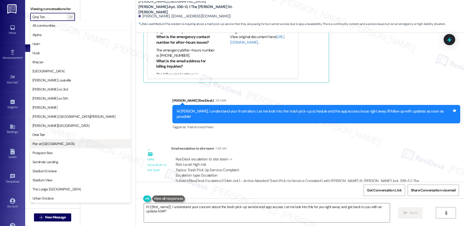
click at [50, 144] on span "Pier at Conway" at bounding box center [53, 143] width 42 height 5
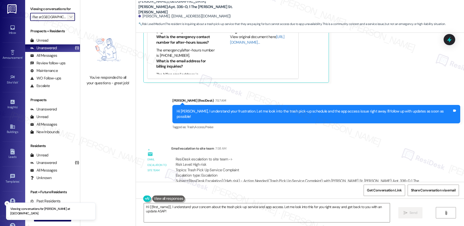
click at [69, 18] on icon "" at bounding box center [70, 17] width 3 height 4
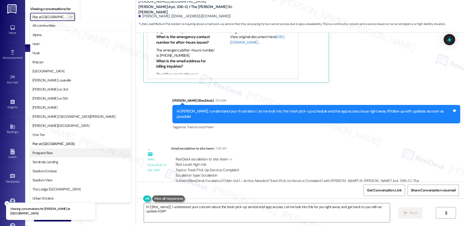
click at [59, 153] on span "Prospect Row" at bounding box center [80, 152] width 96 height 5
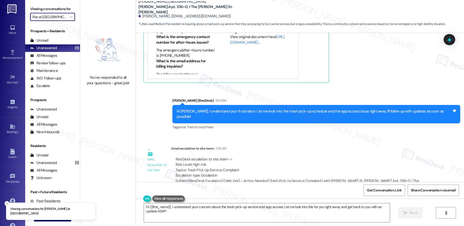
type input "Prospect Row"
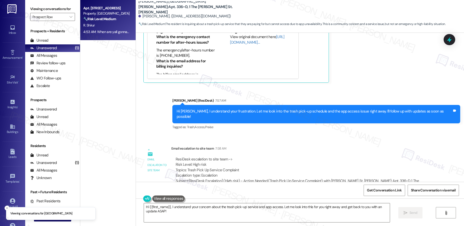
click at [110, 29] on div "4:53 AM: When are yall gonna be coming? 4:53 AM: When are yall gonna be coming?" at bounding box center [107, 32] width 48 height 6
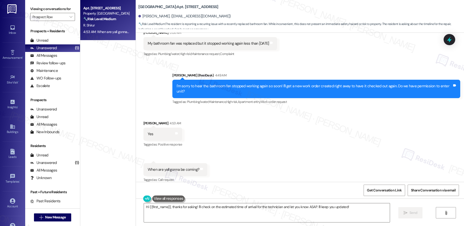
scroll to position [244, 0]
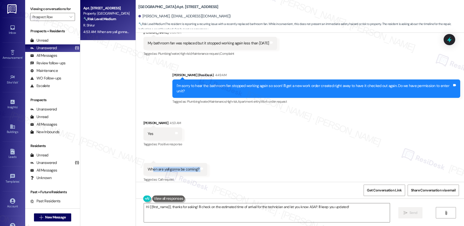
drag, startPoint x: 150, startPoint y: 163, endPoint x: 186, endPoint y: 170, distance: 37.2
click at [186, 170] on div "Rohan Shirur Question 4:53 AM When are yall gonna be coming? Tags and notes Tag…" at bounding box center [175, 173] width 64 height 20
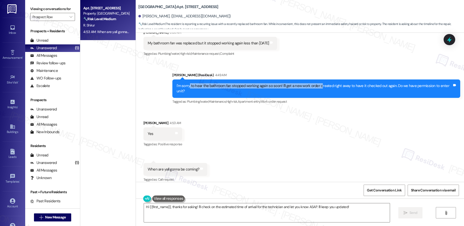
drag, startPoint x: 189, startPoint y: 84, endPoint x: 318, endPoint y: 85, distance: 129.6
click at [318, 85] on div "I'm sorry to hear the bathroom fan stopped working again so soon! I'll get a ne…" at bounding box center [315, 88] width 276 height 11
click at [291, 86] on div "I'm sorry to hear the bathroom fan stopped working again so soon! I'll get a ne…" at bounding box center [315, 88] width 276 height 11
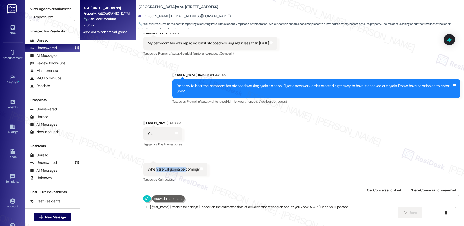
drag, startPoint x: 150, startPoint y: 162, endPoint x: 181, endPoint y: 165, distance: 30.6
click at [181, 166] on div "When are yall gonna be coming?" at bounding box center [174, 168] width 52 height 5
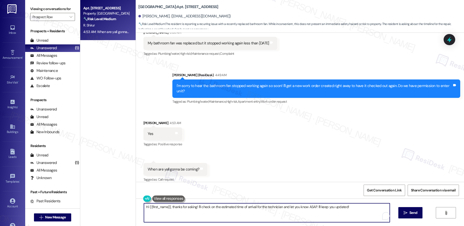
click at [165, 207] on textarea "Hi {{first_name}}, thanks for asking! I'll check on the estimated time of arriv…" at bounding box center [267, 212] width 246 height 19
paste textarea "I’m unable to provide an exact timeframe, as work orders are prioritized based …"
drag, startPoint x: 149, startPoint y: 208, endPoint x: 183, endPoint y: 210, distance: 33.6
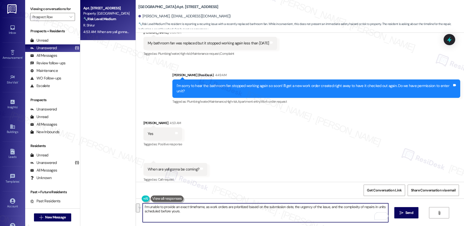
click at [183, 210] on textarea "I’m unable to provide an exact timeframe, as work orders are prioritized based …" at bounding box center [266, 212] width 246 height 19
drag, startPoint x: 163, startPoint y: 207, endPoint x: 202, endPoint y: 209, distance: 39.0
click at [202, 209] on textarea "I’m unable to provide an exact timeframe, as work orders are prioritized based …" at bounding box center [266, 212] width 246 height 19
click at [201, 212] on textarea "I’m unable to provide an exact timeframe, as work orders are prioritized based …" at bounding box center [266, 212] width 246 height 19
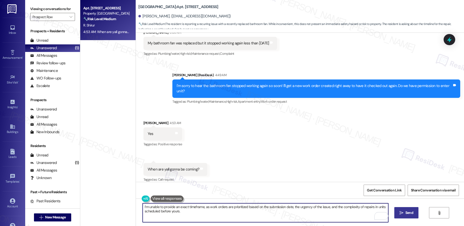
type textarea "I’m unable to provide an exact timeframe, as work orders are prioritized based …"
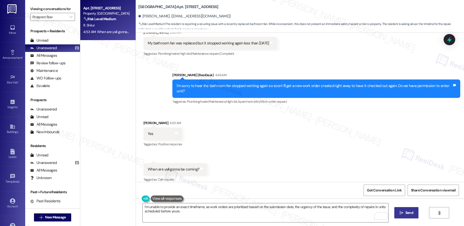
click at [404, 212] on span "Send" at bounding box center [409, 212] width 10 height 5
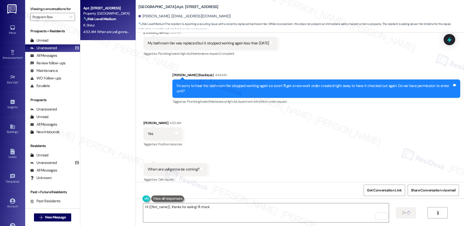
scroll to position [243, 0]
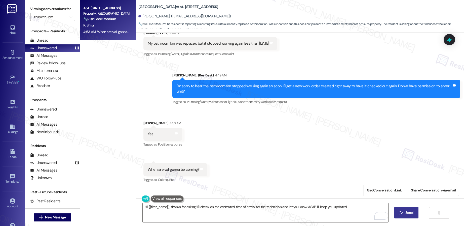
type textarea "Hi {{first_name}}, thanks for asking! I'll check on the estimated time of arriv…"
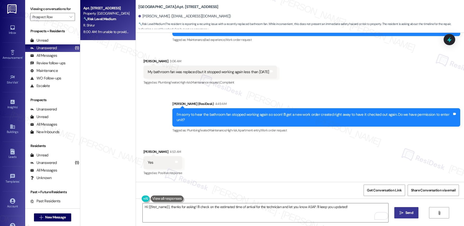
scroll to position [214, 0]
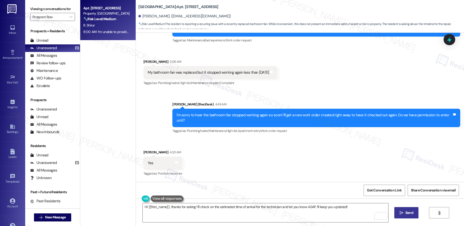
click at [178, 73] on div "My bathroom fan was replaced but it stopped working again less than 2 days later" at bounding box center [209, 72] width 122 height 5
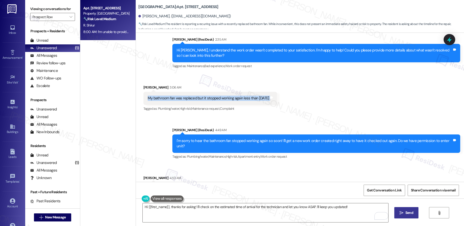
scroll to position [188, 0]
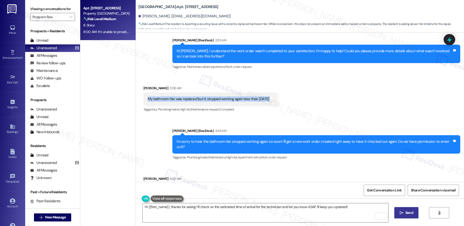
copy div "My bathroom fan was replaced but it stopped working again less than 2 days late…"
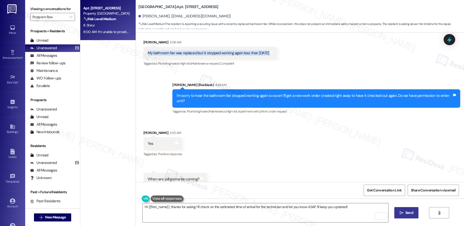
scroll to position [284, 0]
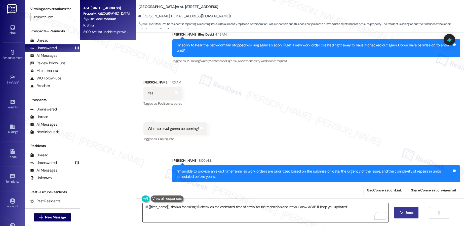
click at [175, 205] on textarea "Hi {{first_name}}, thanks for asking! I'll check on the estimated time of arriv…" at bounding box center [266, 212] width 246 height 19
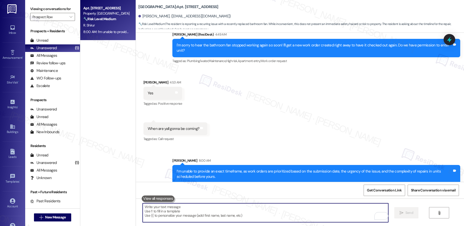
click at [212, 211] on textarea "To enrich screen reader interactions, please activate Accessibility in Grammarl…" at bounding box center [266, 212] width 246 height 19
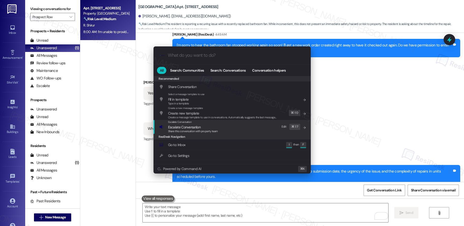
click at [211, 130] on span "Share this conversation with property team" at bounding box center [193, 131] width 50 height 4
click at [206, 127] on span "Escalate Conversation" at bounding box center [193, 127] width 50 height 6
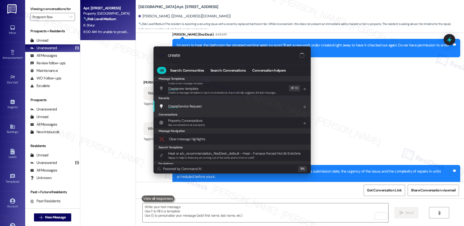
type input "create"
click at [207, 109] on div "Create Service Request Add shortcut" at bounding box center [232, 106] width 157 height 11
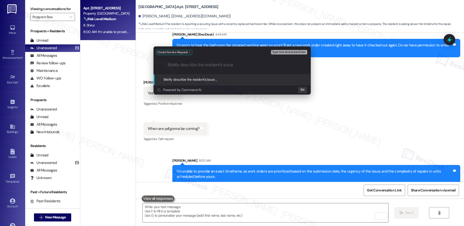
click at [212, 66] on input "Briefly describe the resident's issue" at bounding box center [236, 64] width 137 height 5
paste input "Bathroom fan not working after recent replacement."
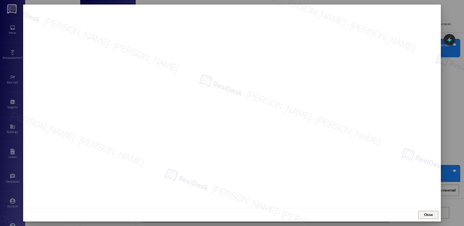
click at [426, 215] on span "Close" at bounding box center [428, 214] width 9 height 5
click at [426, 215] on body "Inbox Go to Inbox Announcement • Send A Text Announcement Site Visit • Go to Si…" at bounding box center [232, 113] width 464 height 226
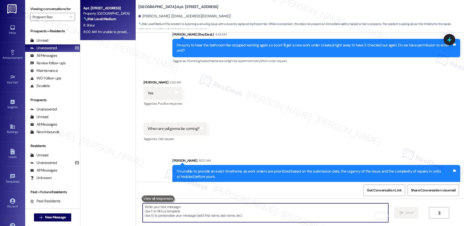
click at [172, 214] on textarea "To enrich screen reader interactions, please activate Accessibility in Grammarl…" at bounding box center [266, 212] width 246 height 19
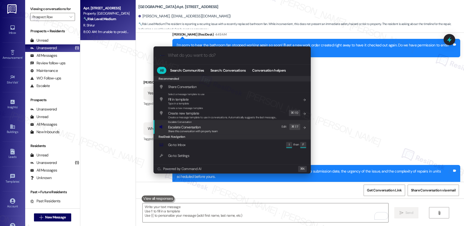
click at [186, 128] on span "Escalate Conversation" at bounding box center [184, 127] width 32 height 5
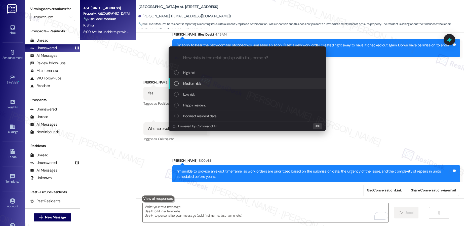
click at [197, 81] on span "Medium risk" at bounding box center [192, 84] width 18 height 6
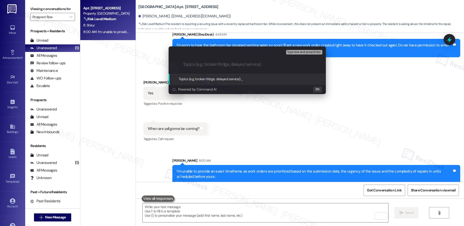
paste input "Work order submitted by Residesk | Work order #12946570 - Bathroom fan not work…"
type input "Work order submitted by Residesk | Work order #12946570 - Bathroom fan not work…"
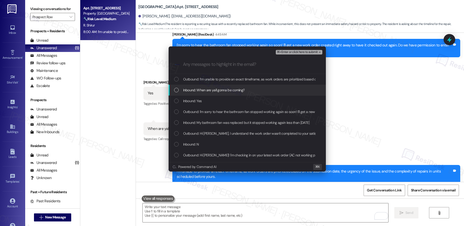
click at [207, 85] on div "Inbound: When are yall gonna be coming?" at bounding box center [247, 90] width 157 height 11
click at [205, 91] on span "Inbound: When are yall gonna be coming?" at bounding box center [214, 90] width 62 height 6
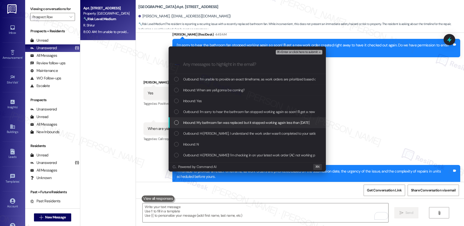
click at [206, 123] on span "Inbound: My bathroom fan was replaced but it stopped working again less than 2 …" at bounding box center [246, 123] width 127 height 6
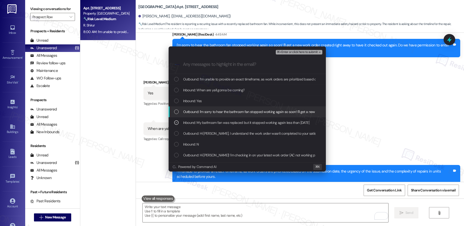
click at [222, 109] on span "Outbound: I'm sorry to hear the bathroom fan stopped working again so soon! I'l…" at bounding box center [320, 112] width 275 height 6
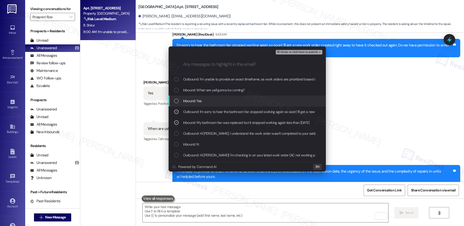
click at [231, 99] on div "Inbound: Yes" at bounding box center [247, 101] width 147 height 6
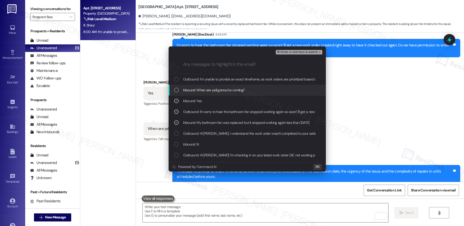
click at [242, 91] on span "Inbound: When are yall gonna be coming?" at bounding box center [214, 90] width 62 height 6
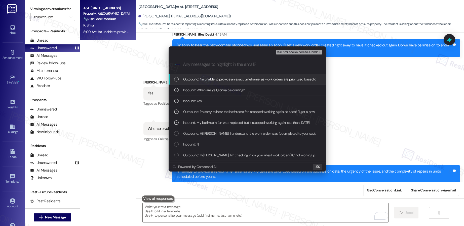
click at [297, 50] on span "⌘+Enter or click here to submit" at bounding box center [297, 52] width 41 height 4
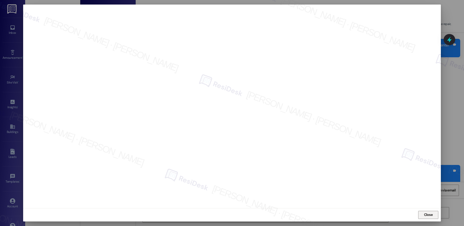
click at [424, 215] on span "Close" at bounding box center [428, 214] width 9 height 5
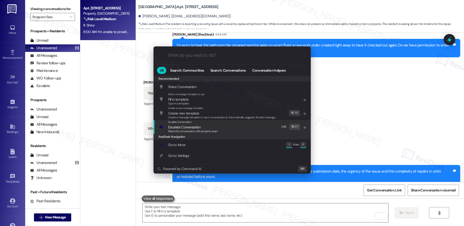
click at [194, 128] on span "Escalate Conversation" at bounding box center [184, 127] width 32 height 5
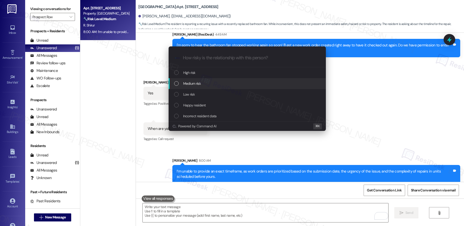
click at [199, 84] on span "Medium risk" at bounding box center [192, 84] width 18 height 6
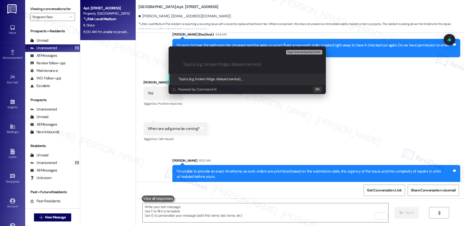
paste input "Work order submitted by Residesk | Work order #12946570 - Bathroom fan not work…"
type input "Work order submitted by Residesk | Work order #12946570 - Bathroom fan not work…"
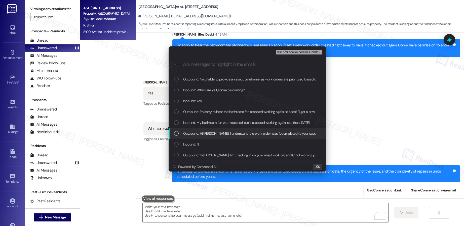
click at [212, 131] on span "Outbound: Hi Rohan, I understand the work order wasn't completed to your satisf…" at bounding box center [338, 133] width 311 height 6
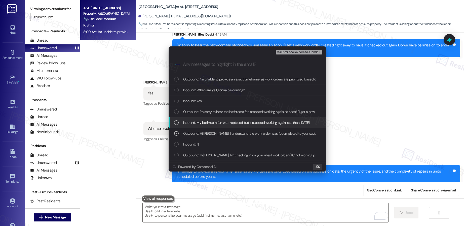
click at [213, 125] on span "Inbound: My bathroom fan was replaced but it stopped working again less than 2 …" at bounding box center [246, 123] width 127 height 6
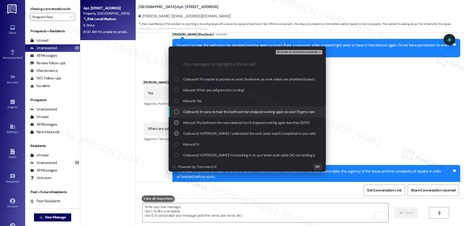
click at [214, 112] on span "Outbound: I'm sorry to hear the bathroom fan stopped working again so soon! I'l…" at bounding box center [320, 112] width 275 height 6
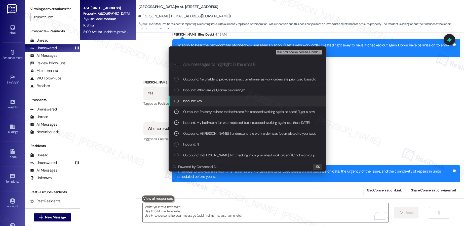
click at [191, 94] on div "Inbound: When are yall gonna be coming?" at bounding box center [247, 90] width 157 height 11
click at [191, 99] on span "Inbound: Yes" at bounding box center [192, 101] width 19 height 6
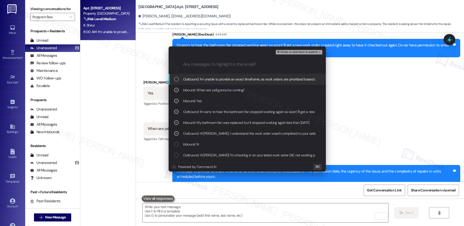
click at [297, 51] on span "⌘+Enter or click here to submit" at bounding box center [297, 52] width 41 height 4
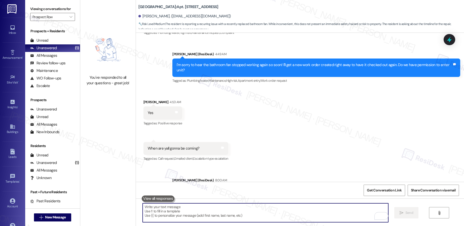
scroll to position [292, 0]
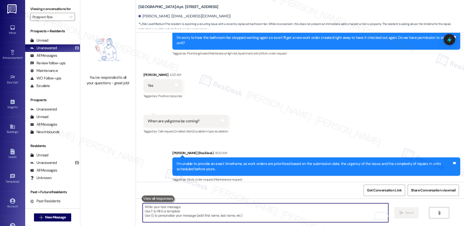
click at [180, 208] on textarea "To enrich screen reader interactions, please activate Accessibility in Grammarl…" at bounding box center [266, 212] width 246 height 19
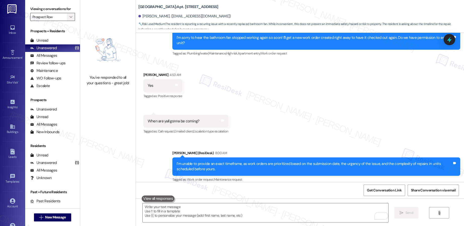
click at [69, 15] on icon "" at bounding box center [70, 17] width 3 height 4
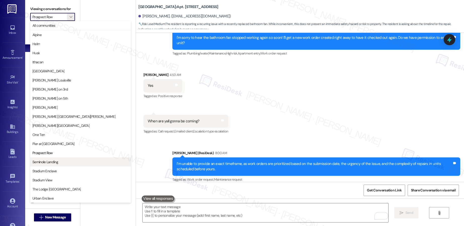
click at [62, 162] on span "Seminole Landing" at bounding box center [80, 161] width 96 height 5
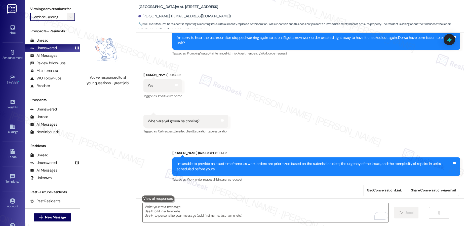
click at [69, 18] on icon "" at bounding box center [70, 17] width 3 height 4
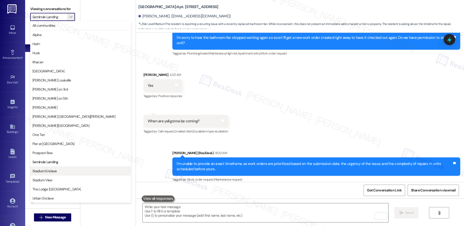
click at [64, 173] on button "Stadium Enclave" at bounding box center [80, 170] width 101 height 9
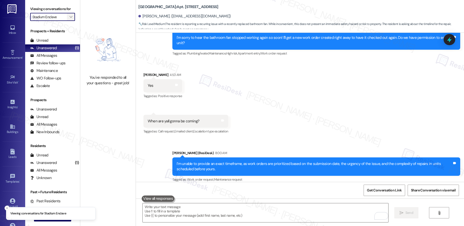
click at [69, 18] on button "" at bounding box center [71, 17] width 8 height 8
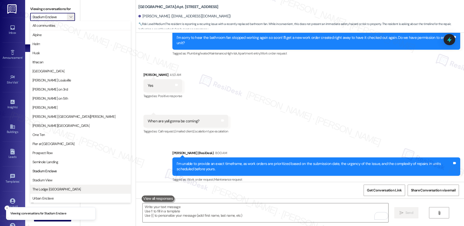
click at [63, 190] on span "The Lodge Allendale" at bounding box center [80, 188] width 96 height 5
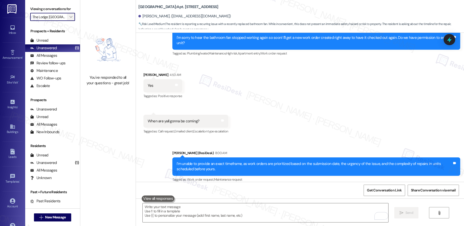
click at [69, 17] on span "" at bounding box center [70, 17] width 5 height 8
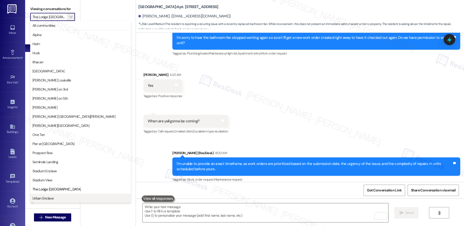
click at [59, 199] on span "Urban Enclave" at bounding box center [80, 197] width 96 height 5
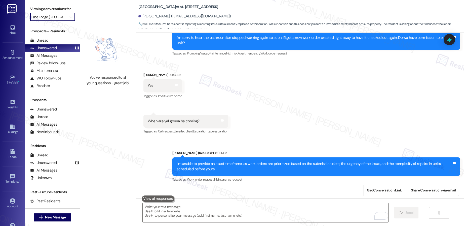
type input "Urban Enclave"
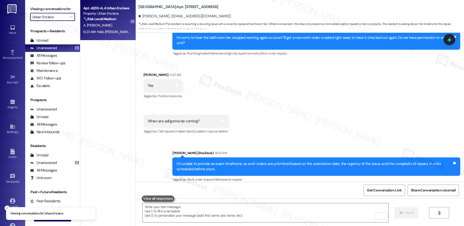
click at [105, 26] on div "A. [PERSON_NAME]" at bounding box center [107, 25] width 48 height 6
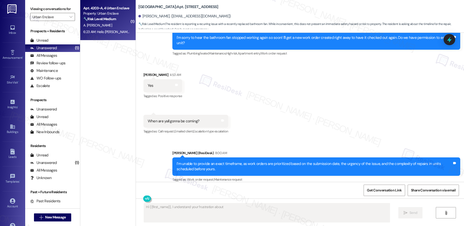
scroll to position [234, 0]
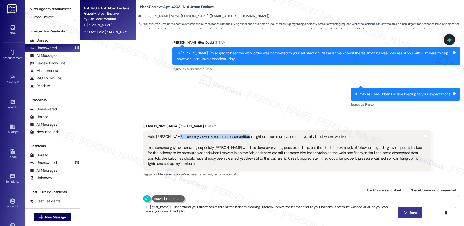
drag, startPoint x: 166, startPoint y: 137, endPoint x: 240, endPoint y: 136, distance: 74.0
click at [240, 136] on div "Hello Sarah, I love my view, my roommates, amenities, neighbors, community, and…" at bounding box center [286, 150] width 276 height 32
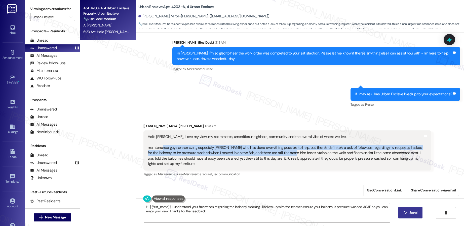
drag, startPoint x: 158, startPoint y: 147, endPoint x: 275, endPoint y: 151, distance: 117.6
click at [275, 151] on div "Hello Sarah, I love my view, my roommates, amenities, neighbors, community, and…" at bounding box center [286, 150] width 276 height 32
click at [301, 148] on div "Hello Sarah, I love my view, my roommates, amenities, neighbors, community, and…" at bounding box center [286, 150] width 276 height 32
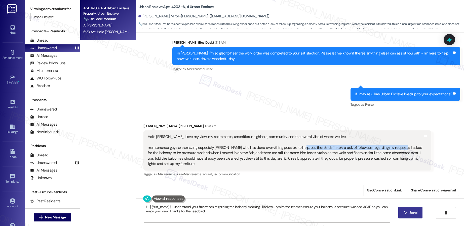
drag, startPoint x: 293, startPoint y: 146, endPoint x: 392, endPoint y: 147, distance: 99.2
click at [392, 147] on div "Hello Sarah, I love my view, my roommates, amenities, neighbors, community, and…" at bounding box center [286, 150] width 276 height 32
click at [341, 150] on div "Hello Sarah, I love my view, my roommates, amenities, neighbors, community, and…" at bounding box center [286, 150] width 276 height 32
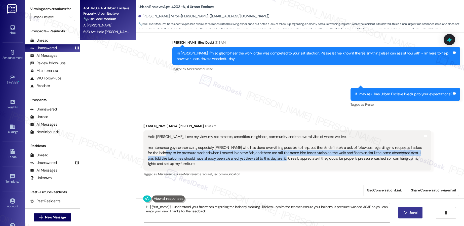
drag, startPoint x: 150, startPoint y: 153, endPoint x: 270, endPoint y: 156, distance: 119.8
click at [270, 156] on div "Hello Sarah, I love my view, my roommates, amenities, neighbors, community, and…" at bounding box center [286, 150] width 276 height 32
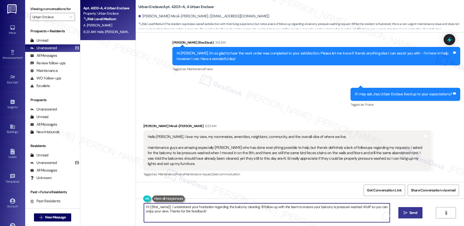
click at [194, 205] on textarea "Hi {{first_name}}, I understand your frustration regarding the balcony cleaning…" at bounding box center [267, 212] width 246 height 19
drag, startPoint x: 192, startPoint y: 208, endPoint x: 297, endPoint y: 207, distance: 104.5
click at [297, 207] on textarea "Hi {{first_name}}, I understand your frustration regarding the balcony cleaning…" at bounding box center [266, 212] width 246 height 19
click at [291, 217] on textarea "Hi {{first_name}}, I understand your frustration regarding the balcony cleaning…" at bounding box center [266, 212] width 246 height 19
click at [313, 208] on textarea "Hi {{first_name}}, I understand your frustration regarding the balcony cleaning…" at bounding box center [266, 212] width 246 height 19
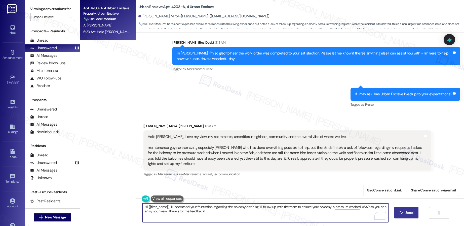
click at [360, 205] on textarea "Hi {{first_name}}, I understand your frustration regarding the balcony cleaning…" at bounding box center [266, 212] width 246 height 19
click at [203, 215] on textarea "Hi {{first_name}}, I understand your frustration regarding the balcony cleaning…" at bounding box center [266, 212] width 246 height 19
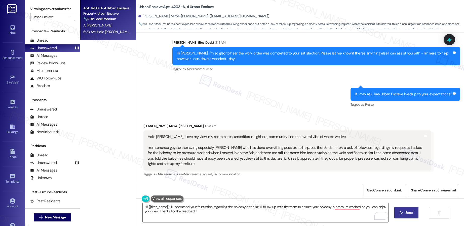
click at [402, 216] on button " Send" at bounding box center [406, 212] width 24 height 11
type textarea "Hi {{first_name}}, I understand your frustration regarding the balcony cleaning…"
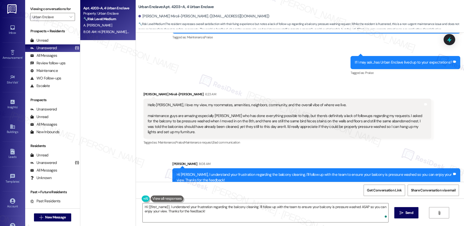
scroll to position [274, 0]
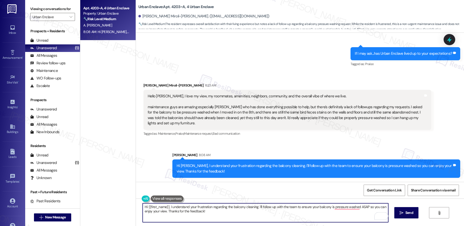
click at [211, 212] on textarea "Hi {{first_name}}, I understand your frustration regarding the balcony cleaning…" at bounding box center [266, 212] width 246 height 19
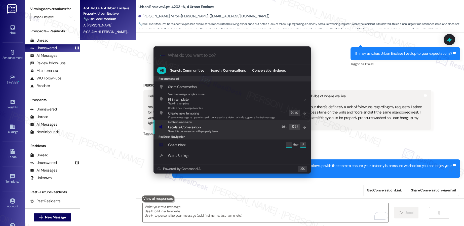
click at [197, 128] on span "Escalate Conversation" at bounding box center [184, 127] width 32 height 5
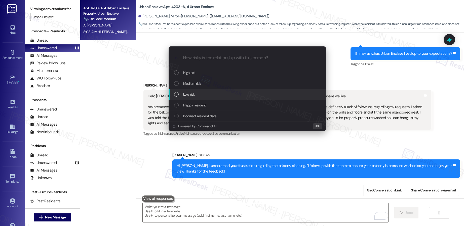
click at [201, 92] on div "Low risk" at bounding box center [247, 94] width 147 height 6
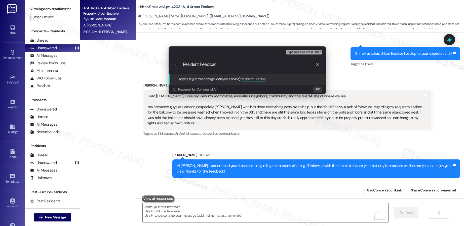
type input "Resident Feedback"
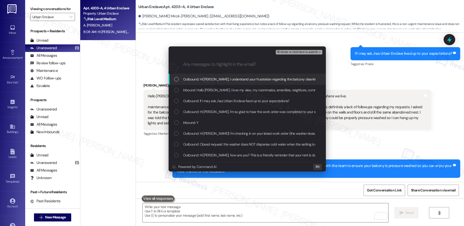
click at [217, 82] on span "Outbound: Hi Alexander, I understand your frustration regarding the balcony cle…" at bounding box center [340, 79] width 315 height 6
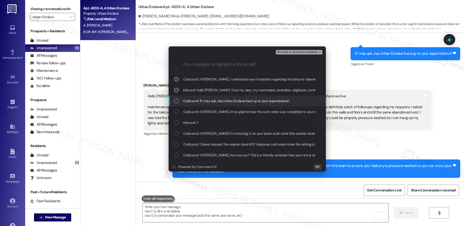
click at [212, 101] on span "Outbound: If I may ask...has Urban Enclave lived up to your expectations?" at bounding box center [236, 101] width 106 height 6
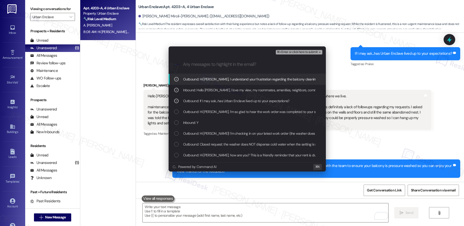
click at [298, 50] on span "⌘+Enter or click here to submit" at bounding box center [297, 52] width 41 height 4
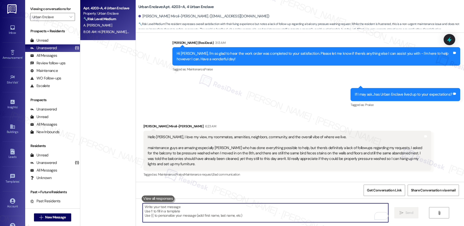
scroll to position [233, 0]
click at [68, 14] on span "" at bounding box center [70, 17] width 5 height 8
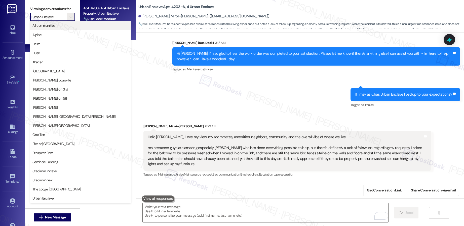
click at [68, 23] on span "All communities" at bounding box center [80, 25] width 96 height 5
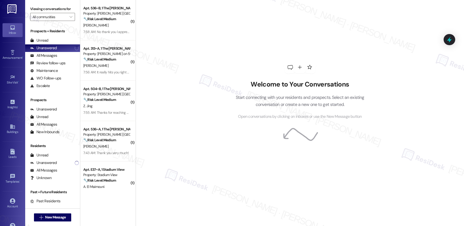
scroll to position [92, 0]
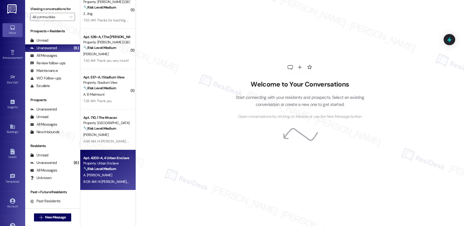
click at [108, 173] on div "A. [PERSON_NAME]" at bounding box center [107, 175] width 48 height 6
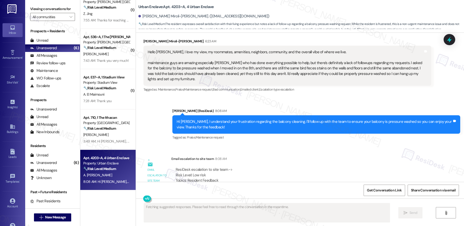
scroll to position [379, 0]
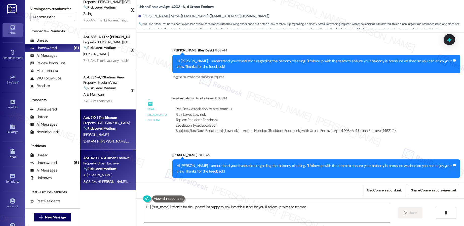
type textarea "Hi {{first_name}}, thanks for the update! I'm happy to look into this further f…"
click at [103, 133] on div "[PERSON_NAME]" at bounding box center [107, 134] width 48 height 6
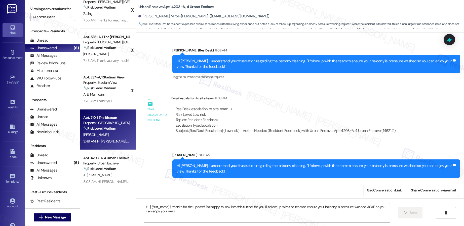
type textarea "Fetching suggested responses. Please feel free to read through the conversation…"
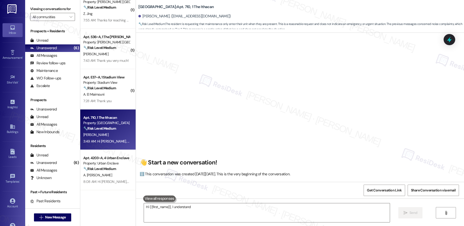
scroll to position [3629, 0]
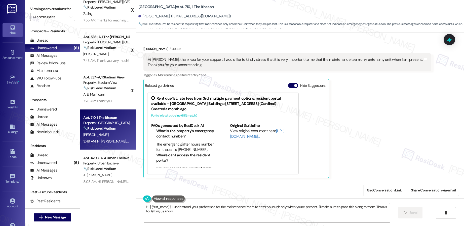
type textarea "Hi {{first_name}}, I understand your preference for the maintenance team to ent…"
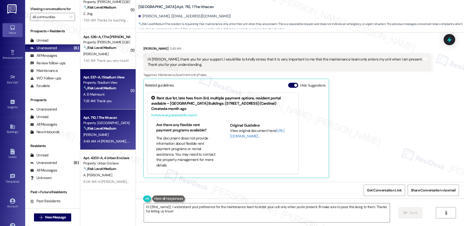
click at [109, 97] on div "A. El Maimouni" at bounding box center [107, 94] width 48 height 6
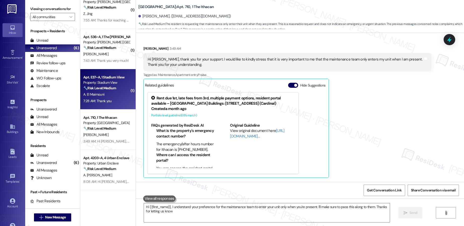
type textarea "Hi {{first_name}}, I understand your preference for the maintenance team to ent…"
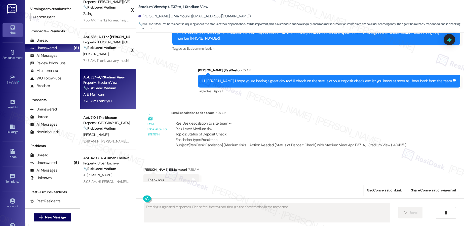
scroll to position [3447, 0]
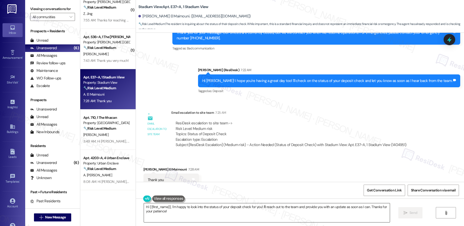
click at [193, 209] on textarea "Hi {{first_name}}, I'm happy to look into the status of your deposit check for …" at bounding box center [267, 212] width 246 height 19
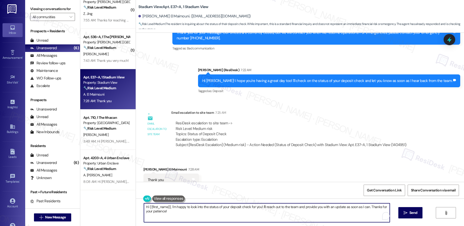
click at [193, 209] on textarea "Hi {{first_name}}, I'm happy to look into the status of your deposit check for …" at bounding box center [267, 212] width 246 height 19
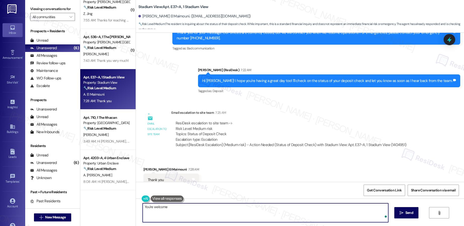
type textarea "You're welcome!"
click at [218, 213] on textarea "You're welcome!" at bounding box center [266, 212] width 246 height 19
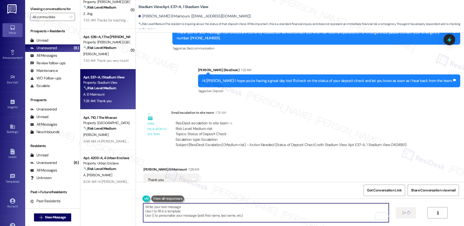
scroll to position [3447, 0]
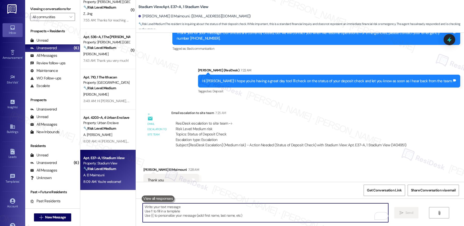
click at [117, 58] on div "7:43 AM: Thank you very much! 7:43 AM: Thank you very much!" at bounding box center [106, 60] width 46 height 5
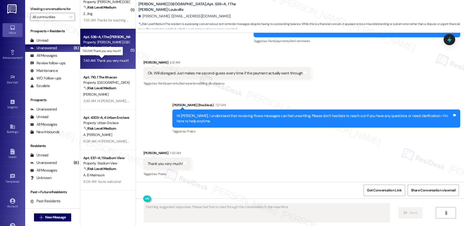
scroll to position [482, 0]
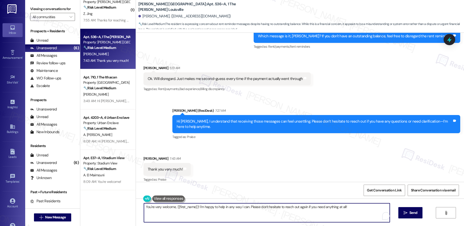
click at [193, 208] on textarea "You're very welcome, {{first_name}}! I'm happy to help in any way I can. Please…" at bounding box center [267, 212] width 246 height 19
paste textarea "welcome"
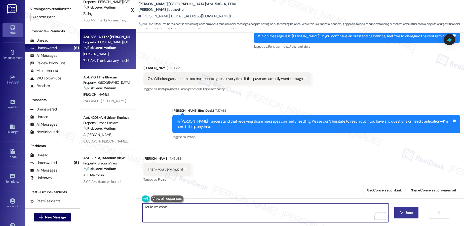
type textarea "You're welcome!"
click at [405, 212] on span "Send" at bounding box center [409, 212] width 8 height 5
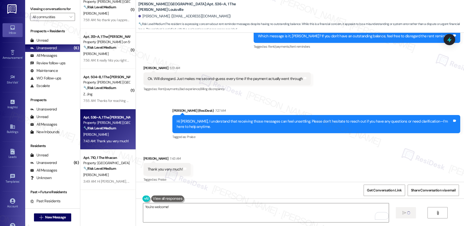
scroll to position [0, 0]
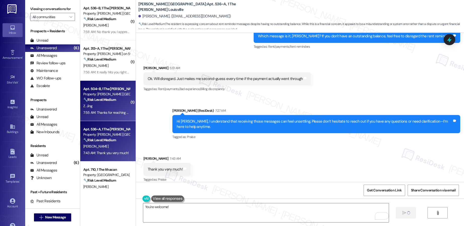
click at [109, 102] on div "🔧 Risk Level: Medium The resident is asking a basic question about the mailing …" at bounding box center [106, 99] width 47 height 5
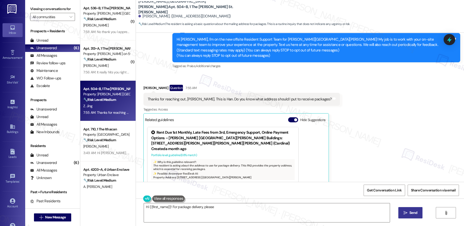
scroll to position [39, 0]
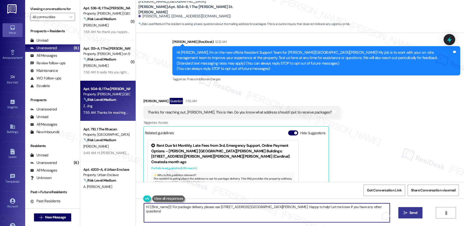
click at [200, 208] on textarea "Hi {{first_name}}! For package delivery, please use 3834 Forest Park Ave. St. L…" at bounding box center [267, 212] width 246 height 19
drag, startPoint x: 199, startPoint y: 207, endPoint x: 338, endPoint y: 211, distance: 139.3
click at [338, 211] on textarea "Hi {{first_name}}! For package delivery, please use 3834 Forest Park Ave. St. L…" at bounding box center [266, 212] width 246 height 19
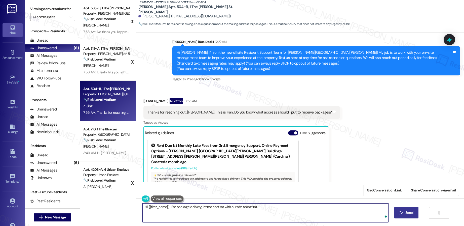
type textarea "Hi {{first_name}}! For package delivery, let me confirm with our site team firs…"
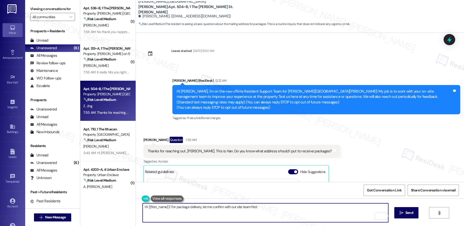
scroll to position [39, 0]
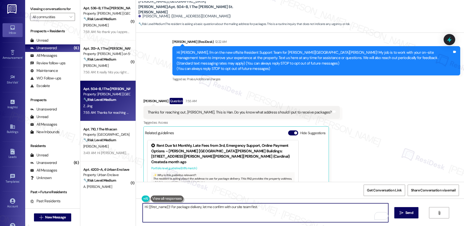
click at [280, 208] on textarea "Hi {{first_name}}! For package delivery, let me confirm with our site team firs…" at bounding box center [266, 212] width 246 height 19
type textarea "Hi {{first_name}}! For package delivery, let me confirm with our site team firs…"
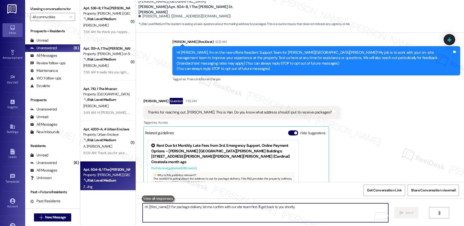
scroll to position [126, 0]
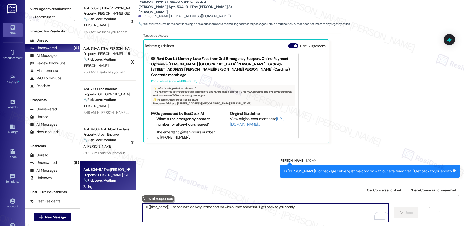
click at [165, 208] on textarea "Hi {{first_name}}! For package delivery, let me confirm with our site team firs…" at bounding box center [266, 212] width 246 height 19
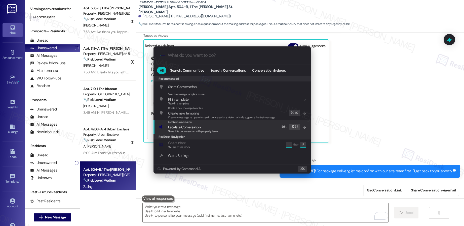
click at [188, 125] on span "Escalate Conversation" at bounding box center [184, 127] width 32 height 5
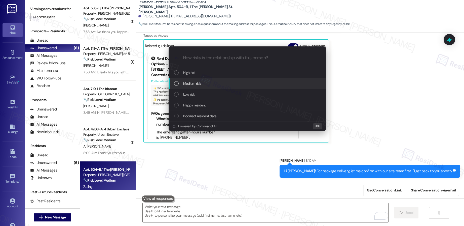
click at [199, 86] on div "Medium risk" at bounding box center [247, 83] width 157 height 11
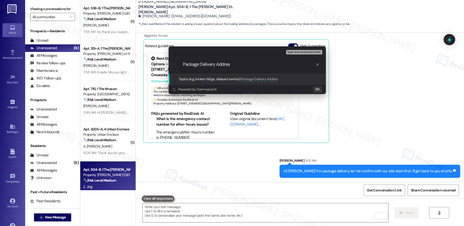
type input "Package Delivery Address"
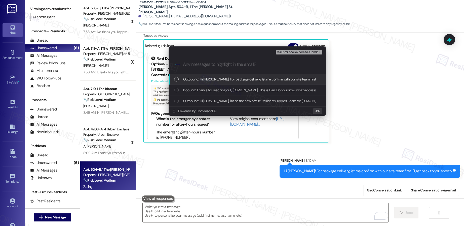
click at [200, 79] on span "Outbound: Hi Zhenghan! For package delivery, let me confirm with our site team …" at bounding box center [268, 79] width 171 height 6
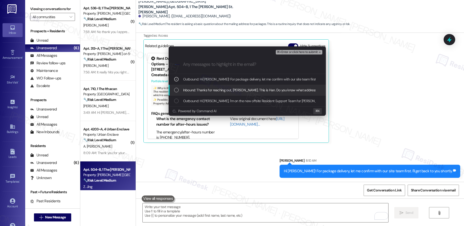
click at [198, 89] on span "Inbound: Thanks for reaching out, Emily. This is Han. Do you know what address …" at bounding box center [274, 90] width 183 height 6
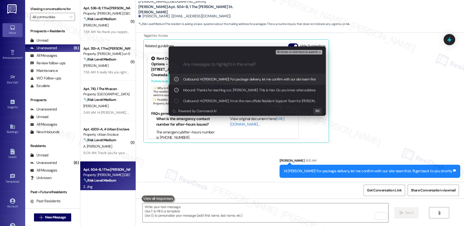
click at [294, 53] on span "⌘+Enter or click here to submit" at bounding box center [297, 52] width 41 height 4
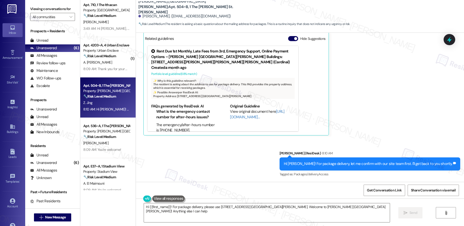
scroll to position [51, 0]
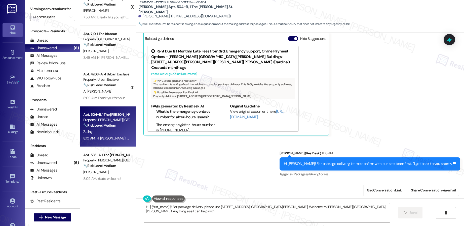
type textarea "Hi {{first_name}}! For package delivery, please use 3834 Forest Park Ave. St. L…"
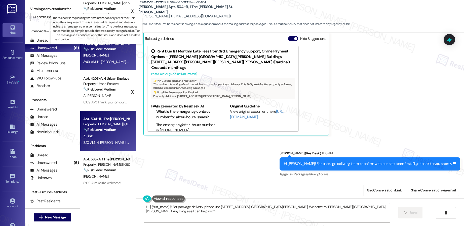
click at [99, 48] on strong "🔧 Risk Level: Medium" at bounding box center [99, 49] width 33 height 5
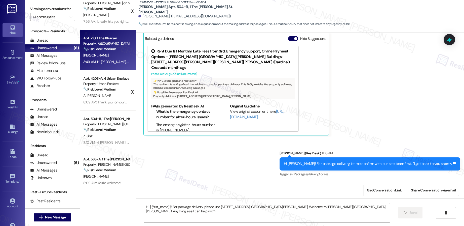
type textarea "Fetching suggested responses. Please feel free to read through the conversation…"
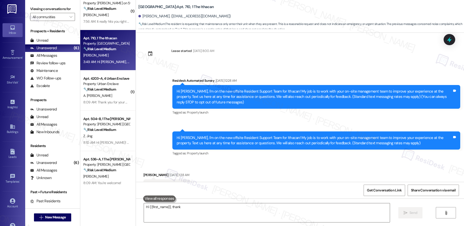
scroll to position [3629, 0]
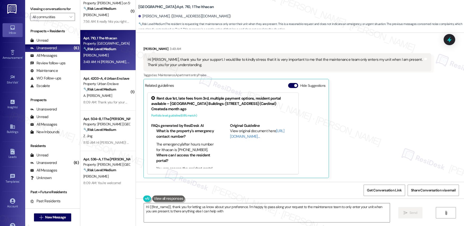
type textarea "Hi {{first_name}}, thank you for letting us know about your preference. I'm hap…"
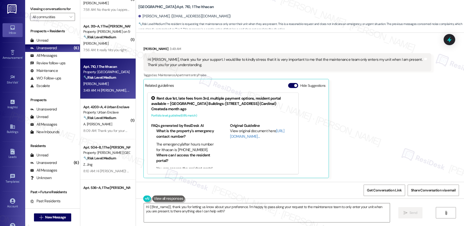
scroll to position [20, 0]
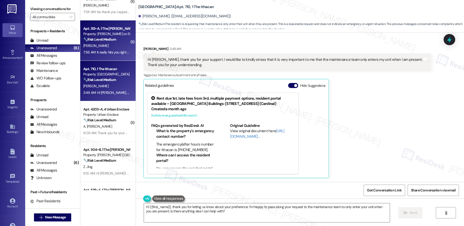
click at [110, 49] on div "7:56 AM: It really hits you right when you walk in the door. It has since the d…" at bounding box center [107, 52] width 48 height 6
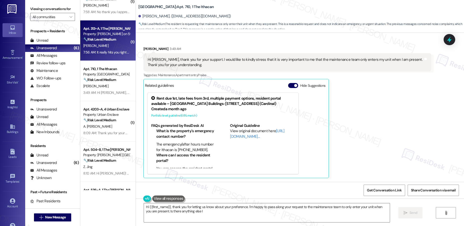
scroll to position [741, 0]
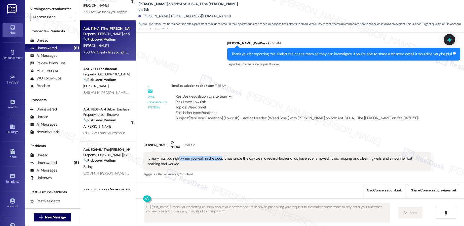
drag, startPoint x: 175, startPoint y: 157, endPoint x: 217, endPoint y: 157, distance: 42.5
click at [217, 157] on div "It really hits you right when you walk in the door. It has since the day we mov…" at bounding box center [286, 161] width 276 height 11
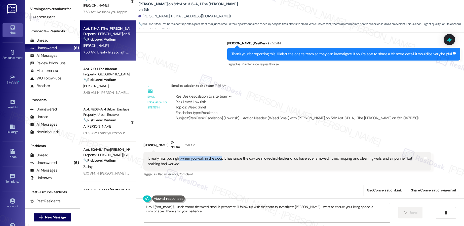
click at [198, 158] on div "It really hits you right when you walk in the door. It has since the day we mov…" at bounding box center [286, 161] width 276 height 11
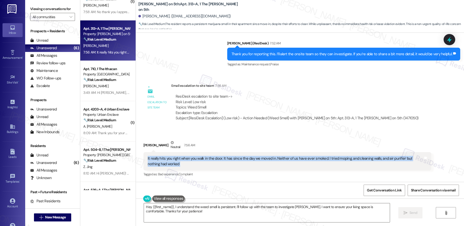
click at [198, 158] on div "It really hits you right when you walk in the door. It has since the day we mov…" at bounding box center [286, 161] width 276 height 11
click at [153, 209] on textarea "Hey {{first_name}}, I understand the weed smell is persistent. I'll follow up w…" at bounding box center [267, 212] width 246 height 19
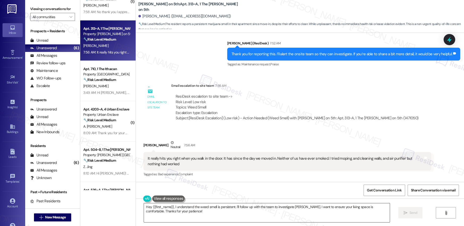
click at [153, 209] on textarea "Hey {{first_name}}, I understand the weed smell is persistent. I'll follow up w…" at bounding box center [267, 212] width 246 height 19
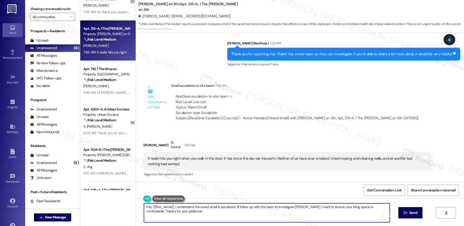
click at [153, 209] on textarea "Hey {{first_name}}, I understand the weed smell is persistent. I'll follow up w…" at bounding box center [267, 212] width 246 height 19
paste textarea "I’m so sorry you’ve been dealing with this issue since move-in—I understand how…"
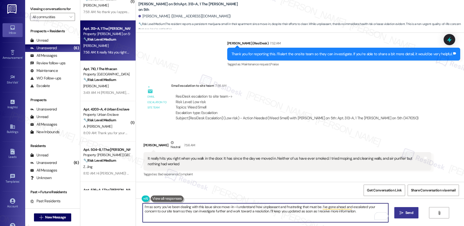
type textarea "I’m so sorry you’ve been dealing with this issue since move-in—I understand how…"
click at [405, 212] on span "Send" at bounding box center [409, 212] width 8 height 5
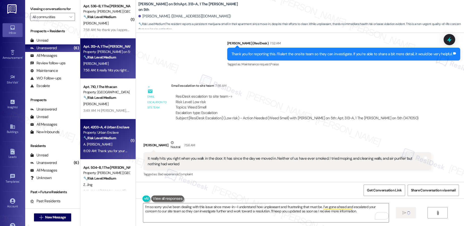
scroll to position [0, 0]
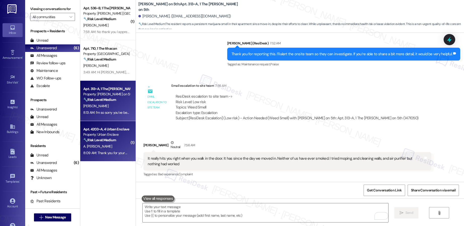
click at [108, 144] on div "A. [PERSON_NAME]" at bounding box center [107, 146] width 48 height 6
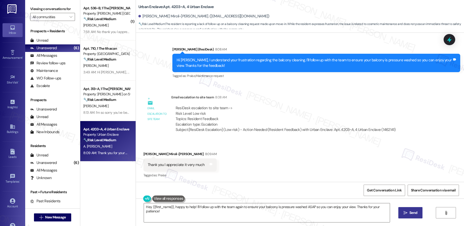
scroll to position [428, 0]
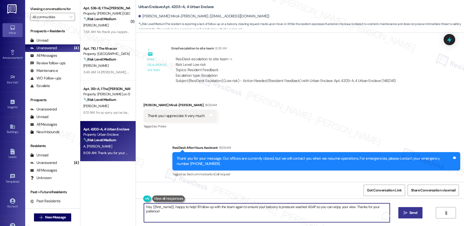
drag, startPoint x: 352, startPoint y: 206, endPoint x: 257, endPoint y: 206, distance: 95.4
click at [257, 206] on textarea "Hey {{first_name}}, happy to help! I'll follow up with the team again to ensure…" at bounding box center [267, 212] width 246 height 19
click at [150, 210] on textarea "Hey {{first_name}}, happy to help! I'll follow up with the team again to ensure…" at bounding box center [266, 212] width 246 height 19
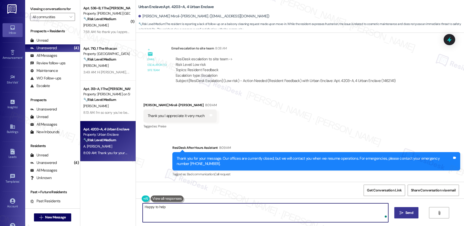
type textarea "Happy to help!"
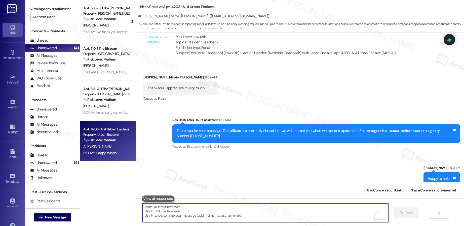
scroll to position [464, 0]
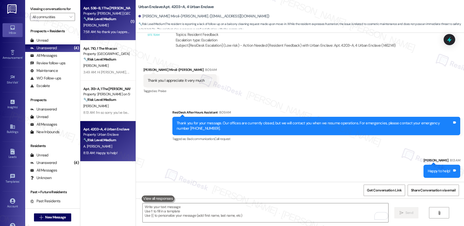
click at [108, 23] on div "[PERSON_NAME]" at bounding box center [107, 25] width 48 height 6
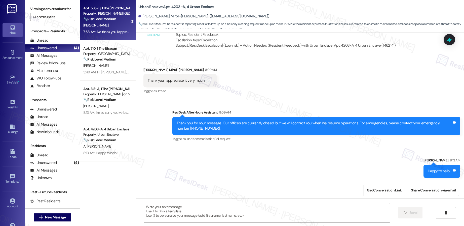
type textarea "Fetching suggested responses. Please feel free to read through the conversation…"
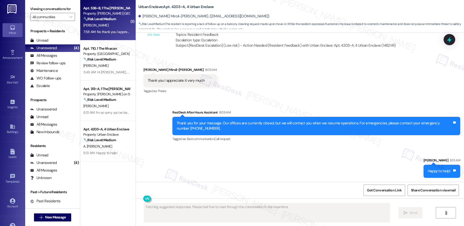
scroll to position [127, 0]
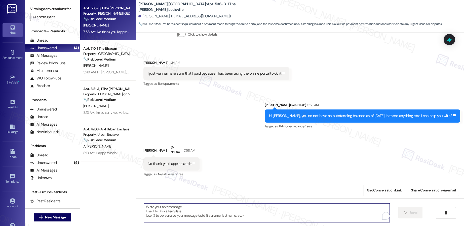
click at [176, 211] on textarea "To enrich screen reader interactions, please activate Accessibility in Grammarl…" at bounding box center [267, 212] width 246 height 19
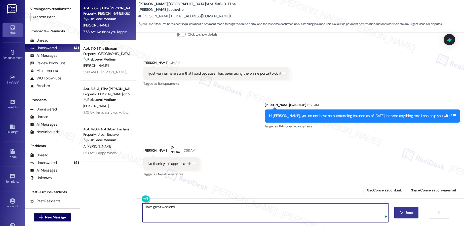
type textarea "Have great weekend!"
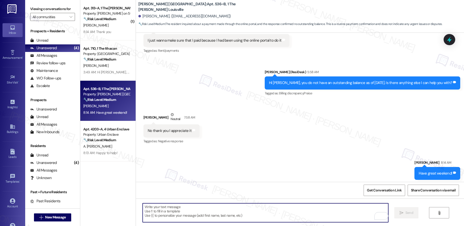
scroll to position [162, 0]
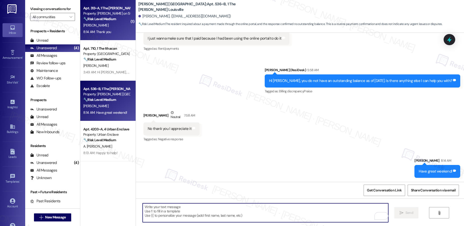
click at [107, 31] on div "8:14 AM: Thank you 8:14 AM: Thank you" at bounding box center [107, 32] width 48 height 6
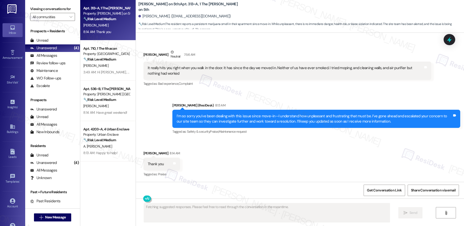
scroll to position [831, 0]
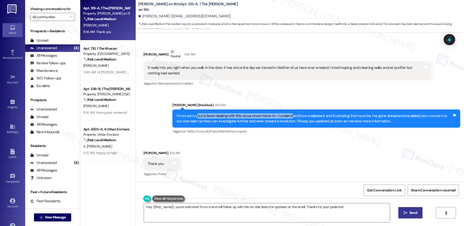
drag, startPoint x: 193, startPoint y: 116, endPoint x: 286, endPoint y: 117, distance: 92.4
click at [286, 117] on div "I’m so sorry you’ve been dealing with this issue since move-in—I understand how…" at bounding box center [315, 118] width 276 height 11
click at [198, 208] on textarea "Hey {{first_name}}, you're welcome! I'm on it and will follow up with the on-si…" at bounding box center [267, 212] width 246 height 19
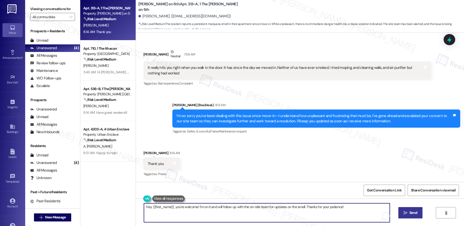
click at [198, 208] on textarea "Hey {{first_name}}, you're welcome! I'm on it and will follow up with the on-si…" at bounding box center [267, 212] width 246 height 19
click at [223, 210] on textarea "Hey {{first_name}}, you're welcome! I'm on it and will follow up with the on-si…" at bounding box center [266, 212] width 246 height 19
drag, startPoint x: 301, startPoint y: 205, endPoint x: 153, endPoint y: 204, distance: 148.3
click at [153, 204] on textarea "Hey {{first_name}}, you're welcome! I'm on it and will follow up with the on-si…" at bounding box center [266, 212] width 246 height 19
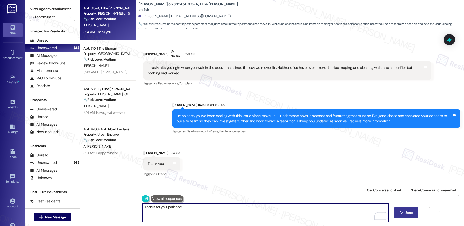
click at [332, 203] on textarea "Thanks for your patience!" at bounding box center [266, 212] width 246 height 19
click at [328, 207] on textarea "Thanks for your patience!" at bounding box center [266, 212] width 246 height 19
type textarea "Thanks for your patience! You have a great weekend!"
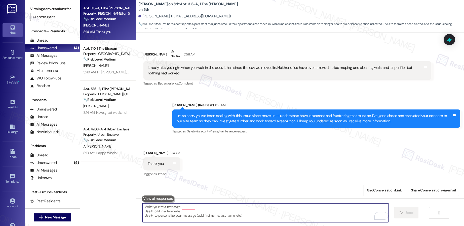
scroll to position [831, 0]
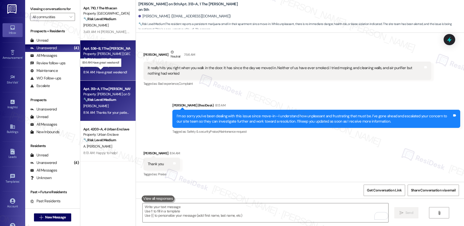
click at [117, 70] on div "8:14 AM: Have great weekend! 8:14 AM: Have great weekend!" at bounding box center [105, 72] width 44 height 5
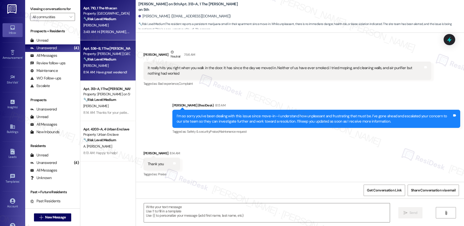
type textarea "Fetching suggested responses. Please feel free to read through the conversation…"
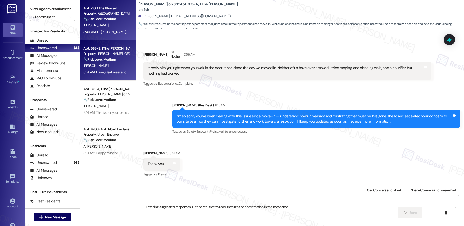
click at [108, 29] on div "3:49 AM: Hi Emily, thank you for your support. I would like to kindly stress th…" at bounding box center [107, 32] width 48 height 6
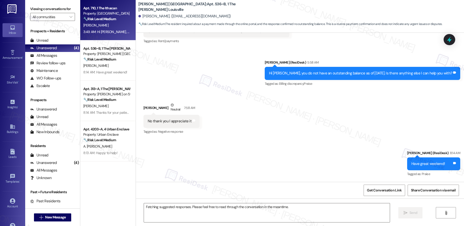
scroll to position [170, 0]
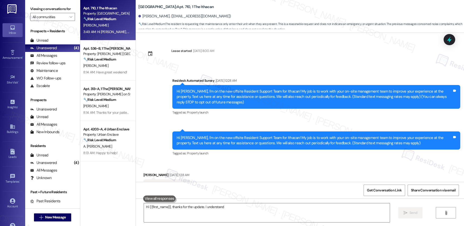
click at [108, 29] on div "3:49 AM: Hi Emily, thank you for your support. I would like to kindly stress th…" at bounding box center [107, 32] width 48 height 6
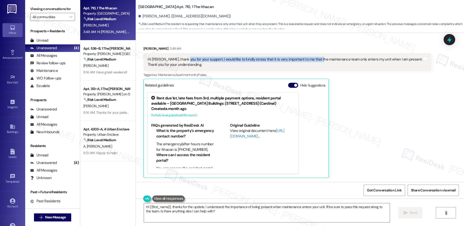
drag, startPoint x: 179, startPoint y: 59, endPoint x: 312, endPoint y: 61, distance: 133.4
click at [312, 61] on div "Hi Emily, thank you for your support. I would like to kindly stress that it is …" at bounding box center [286, 62] width 276 height 11
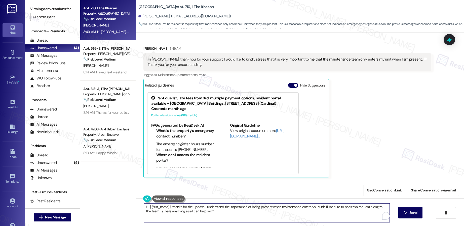
click at [207, 213] on textarea "Hi {{first_name}}, thanks for the update. I understand the importance of being …" at bounding box center [267, 212] width 246 height 19
drag, startPoint x: 220, startPoint y: 212, endPoint x: 155, endPoint y: 211, distance: 65.2
click at [149, 210] on textarea "Hi {{first_name}}, thanks for the update. I understand the importance of being …" at bounding box center [266, 212] width 246 height 19
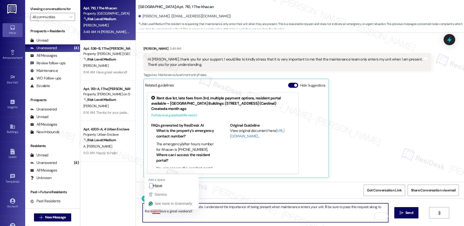
click at [149, 211] on textarea "Hi {{first_name}}, thanks for the update. I understand the importance of being …" at bounding box center [266, 212] width 246 height 19
click at [197, 213] on textarea "Hi {{first_name}}, thanks for the update. I understand the importance of being …" at bounding box center [266, 212] width 246 height 19
drag, startPoint x: 200, startPoint y: 207, endPoint x: 132, endPoint y: 203, distance: 67.8
click at [136, 204] on div "Hi {{first_name}}, thanks for the update. I understand the importance of being …" at bounding box center [300, 217] width 328 height 38
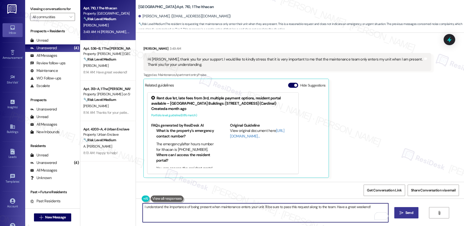
type textarea "I understand the importance of being present when maintenance enters your unit.…"
click at [401, 209] on button " Send" at bounding box center [406, 212] width 24 height 11
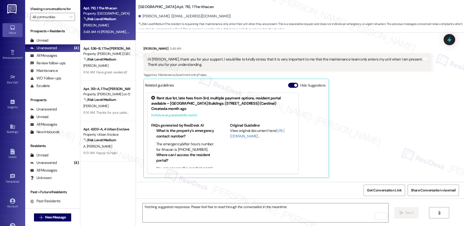
scroll to position [3629, 0]
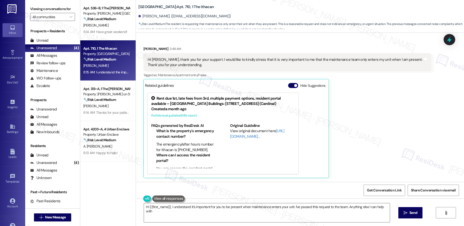
type textarea "Hi {{first_name}}, I understand it's important for you to be present when maint…"
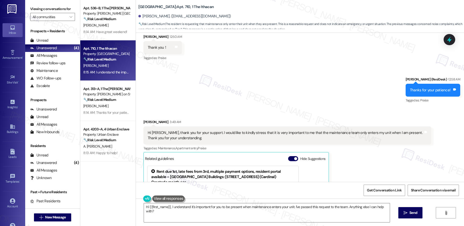
scroll to position [3664, 0]
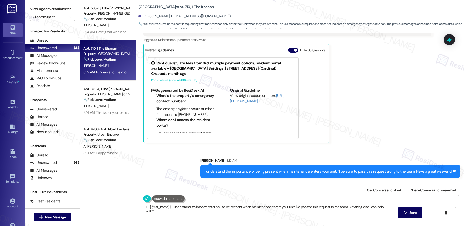
click at [223, 209] on textarea "Hi {{first_name}}, I understand it's important for you to be present when maint…" at bounding box center [267, 212] width 246 height 19
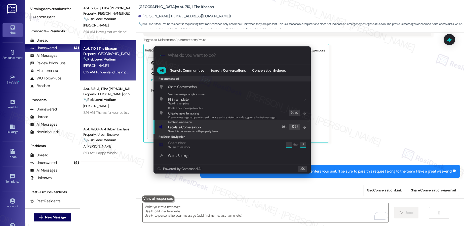
click at [215, 129] on span "Share this conversation with property team" at bounding box center [193, 131] width 50 height 4
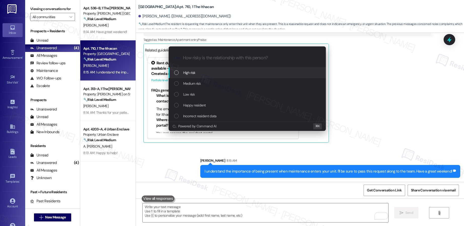
click at [211, 70] on div "High risk" at bounding box center [247, 73] width 147 height 6
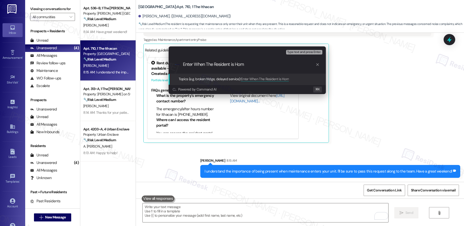
type input "Enter When The Resident is Home"
click at [185, 64] on input "Enter When The Resident is Home" at bounding box center [249, 64] width 133 height 5
click at [216, 64] on input "Enter When The Resident is Home" at bounding box center [249, 64] width 133 height 5
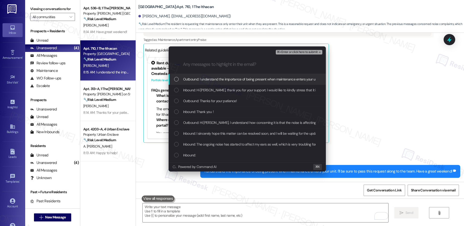
click at [280, 76] on div "Outbound: I understand the importance of being present when maintenance enters …" at bounding box center [247, 79] width 157 height 11
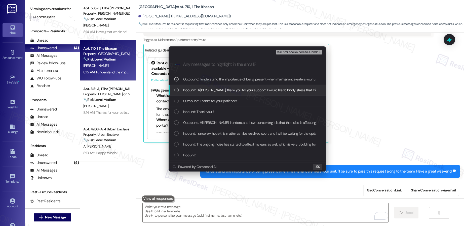
click at [269, 90] on span "Inbound: Hi Emily, thank you for your support. I would like to kindly stress th…" at bounding box center [340, 90] width 315 height 6
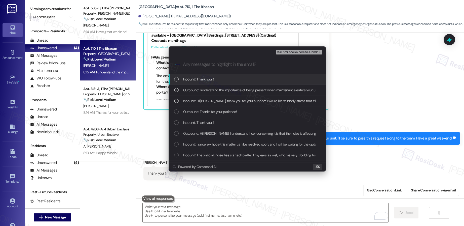
scroll to position [3699, 0]
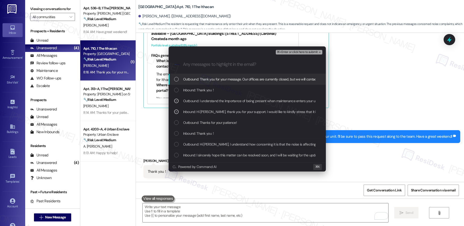
click at [302, 53] on span "⌘+Enter or click here to submit" at bounding box center [297, 52] width 41 height 4
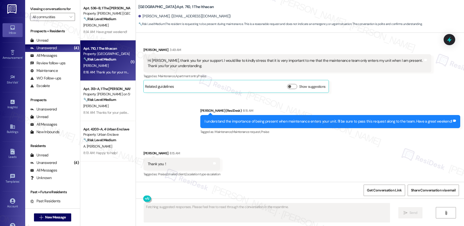
scroll to position [3676, 0]
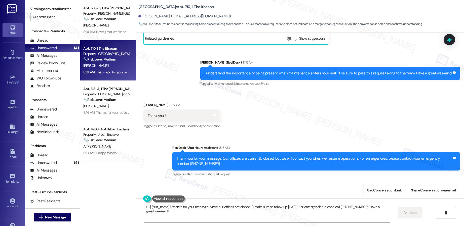
click at [208, 207] on textarea "Hi {{first_name}}, thanks for your message. Since our offices are closed, I'll …" at bounding box center [267, 212] width 246 height 19
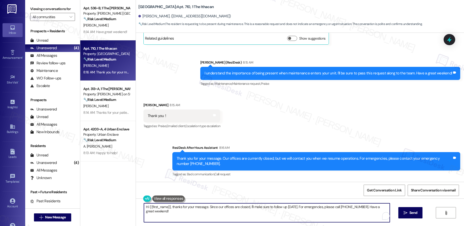
click at [208, 207] on textarea "Hi {{first_name}}, thanks for your message. Since our offices are closed, I'll …" at bounding box center [267, 212] width 246 height 19
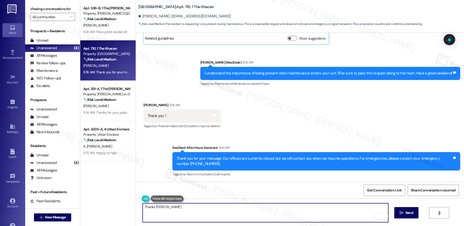
type textarea "Thanks Weike!"
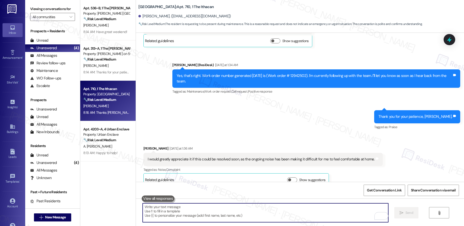
scroll to position [2341, 0]
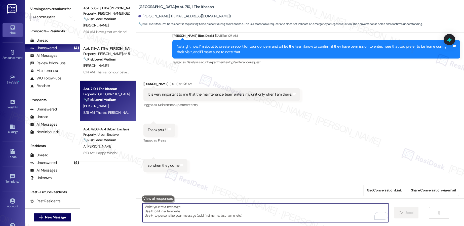
scroll to position [2615, 0]
